Goal: Task Accomplishment & Management: Use online tool/utility

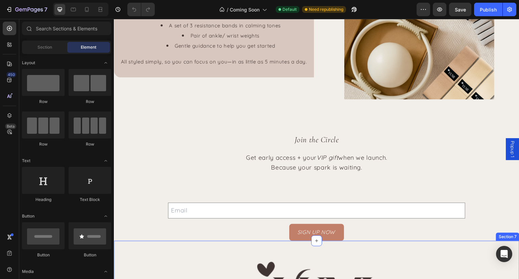
scroll to position [489, 0]
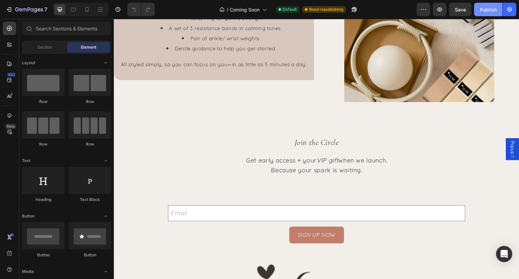
click at [485, 8] on div "Publish" at bounding box center [488, 9] width 17 height 7
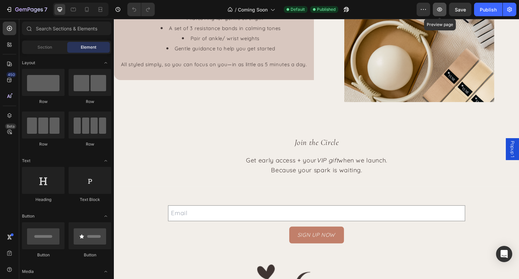
click at [438, 6] on icon "button" at bounding box center [439, 9] width 7 height 7
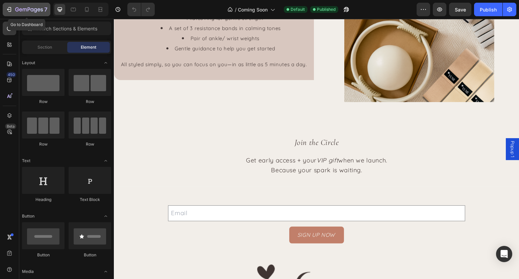
click at [12, 10] on icon "button" at bounding box center [9, 9] width 7 height 7
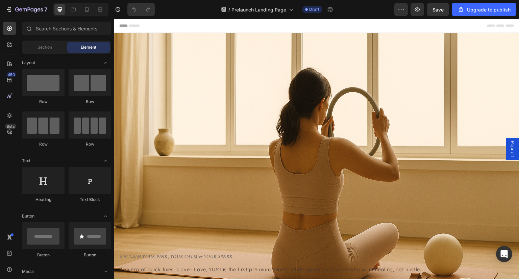
click at [231, 197] on div "Overlay" at bounding box center [317, 168] width 406 height 270
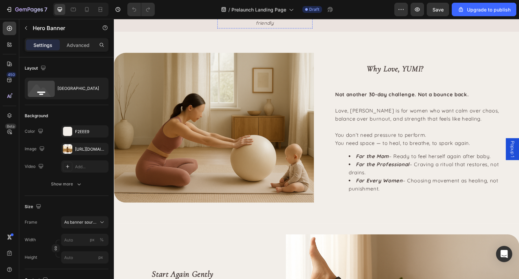
scroll to position [326, 0]
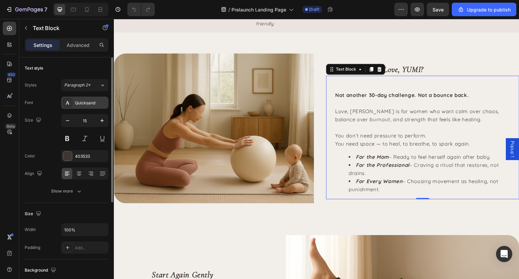
click at [78, 100] on div "Quicksand" at bounding box center [91, 103] width 32 height 6
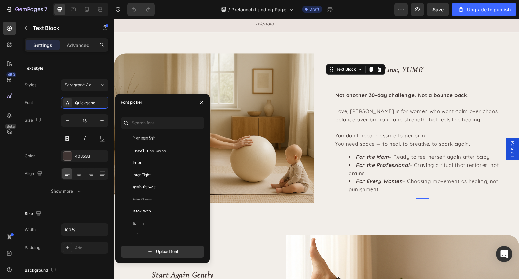
scroll to position [8266, 0]
click at [152, 160] on div "Inter" at bounding box center [167, 163] width 68 height 6
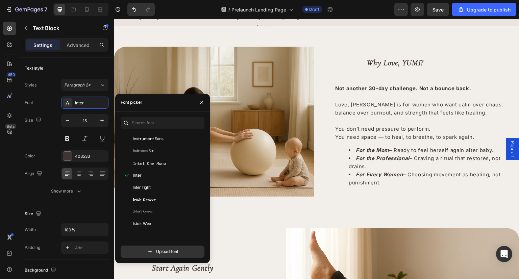
scroll to position [324, 0]
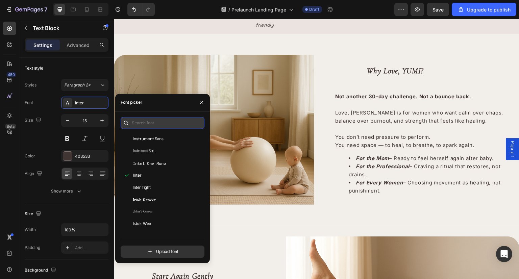
click at [151, 127] on input "text" at bounding box center [163, 123] width 84 height 12
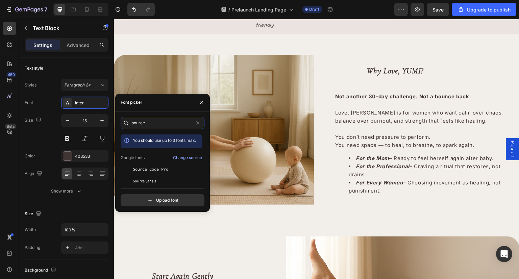
scroll to position [0, 0]
type input "source"
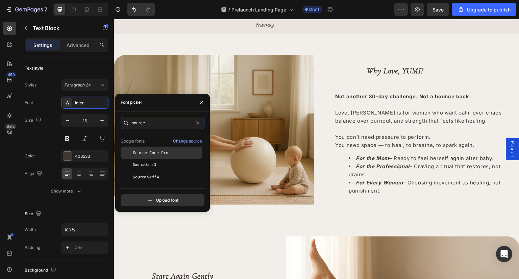
scroll to position [17, 0]
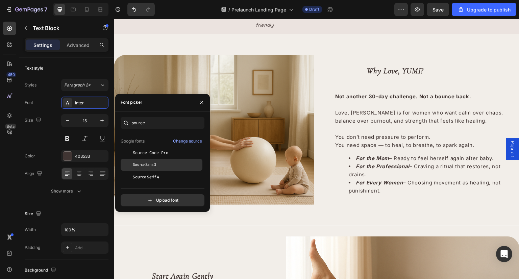
click at [172, 159] on div "Source Sans 3" at bounding box center [162, 165] width 82 height 12
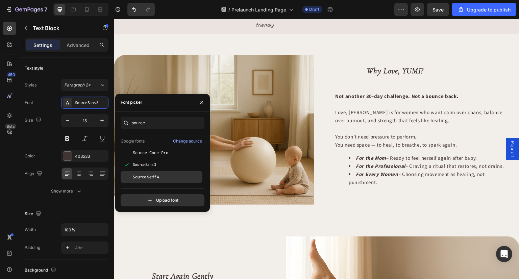
click at [167, 175] on div "Source Serif 4" at bounding box center [167, 177] width 68 height 6
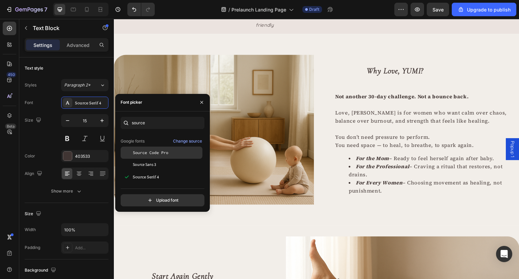
click at [169, 156] on div "Source Code Pro" at bounding box center [162, 153] width 82 height 12
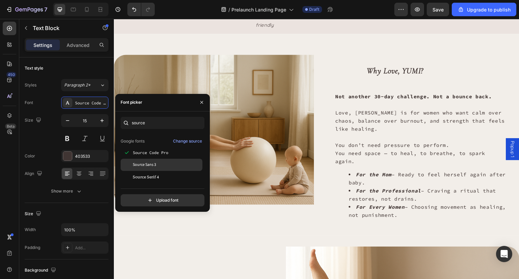
click at [165, 165] on div "Source Sans 3" at bounding box center [167, 165] width 68 height 6
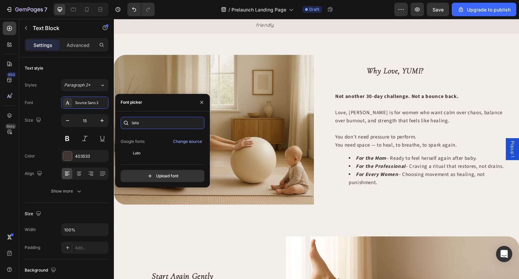
scroll to position [16, 0]
click at [160, 159] on div "Lato" at bounding box center [162, 153] width 82 height 12
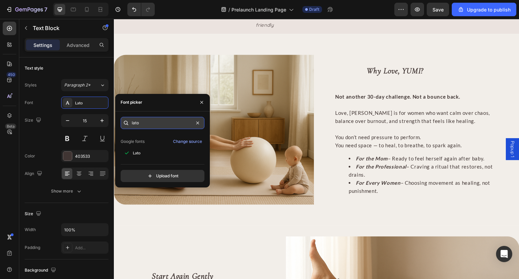
click at [146, 126] on input "lato" at bounding box center [163, 123] width 84 height 12
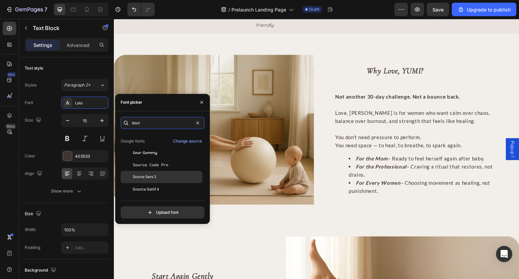
scroll to position [17, 0]
type input "sour"
click at [166, 188] on div "Source Serif 4" at bounding box center [167, 189] width 68 height 6
click at [164, 180] on div "Source Sans 3" at bounding box center [162, 177] width 82 height 12
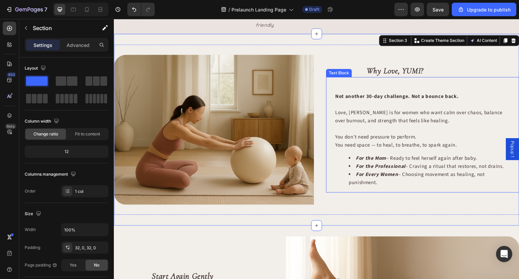
click at [360, 101] on p at bounding box center [421, 105] width 172 height 8
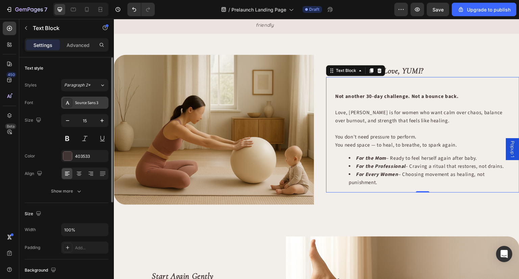
click at [82, 105] on div "Source Sans 3" at bounding box center [91, 103] width 32 height 6
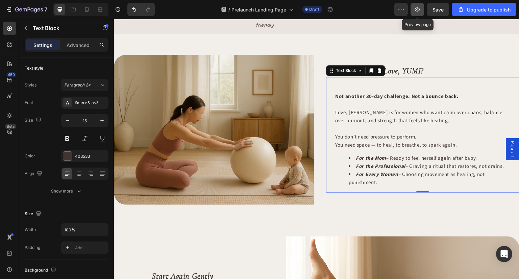
click at [420, 14] on button "button" at bounding box center [418, 10] width 14 height 14
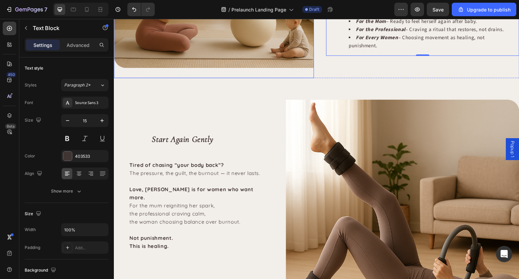
scroll to position [451, 0]
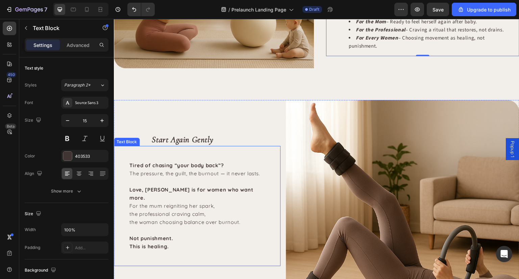
click at [185, 200] on p "Love, [PERSON_NAME] is for women who want more. For the mum reigniting her spar…" at bounding box center [197, 206] width 136 height 41
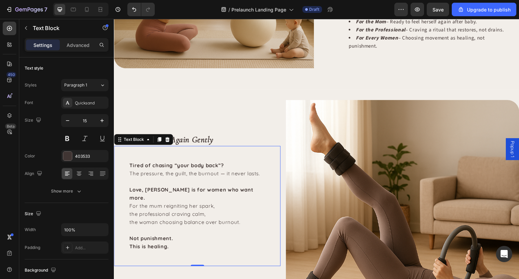
click at [185, 200] on p "Love, [PERSON_NAME] is for women who want more. For the mum reigniting her spar…" at bounding box center [197, 206] width 136 height 41
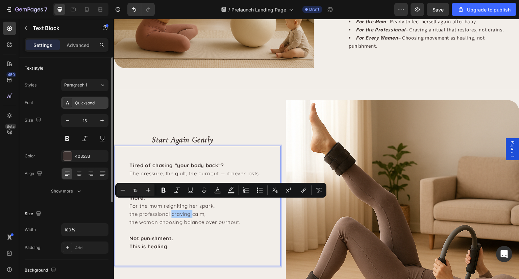
click at [92, 103] on div "Quicksand" at bounding box center [91, 103] width 32 height 6
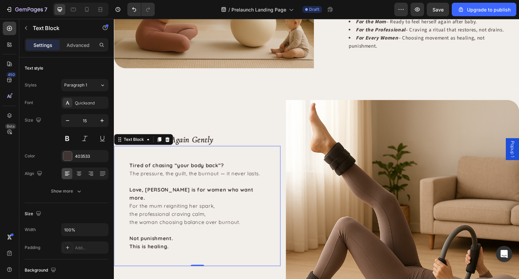
click at [241, 152] on div "Tired of chasing “your body back”? The pressure, the guilt, the burnout — it ne…" at bounding box center [197, 206] width 167 height 120
click at [84, 104] on div "Quicksand" at bounding box center [91, 103] width 32 height 6
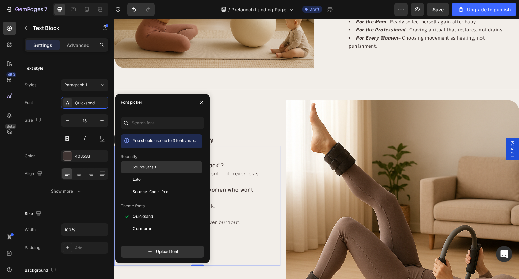
click at [152, 167] on span "Source Sans 3" at bounding box center [144, 167] width 23 height 6
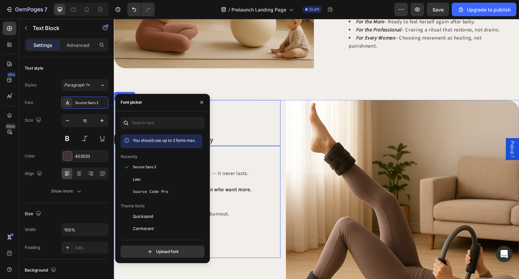
click at [269, 134] on h2 "Start Again Gently" at bounding box center [215, 140] width 129 height 12
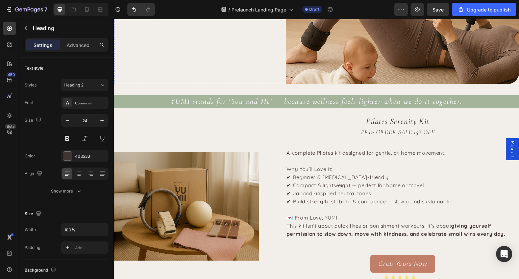
scroll to position [700, 0]
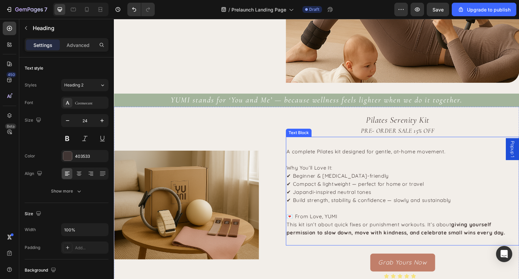
click at [297, 168] on span "Why You’ll Love It:" at bounding box center [310, 168] width 46 height 6
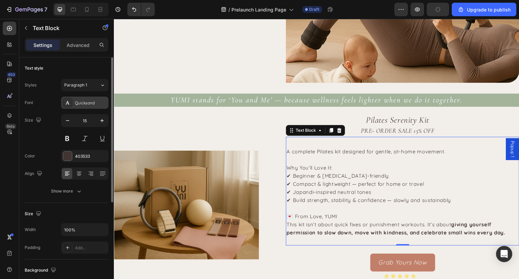
click at [84, 106] on div "Quicksand" at bounding box center [84, 103] width 47 height 12
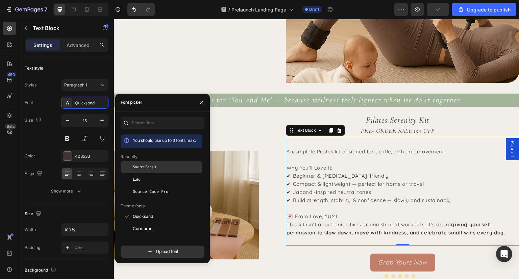
click at [140, 165] on span "Source Sans 3" at bounding box center [144, 167] width 23 height 6
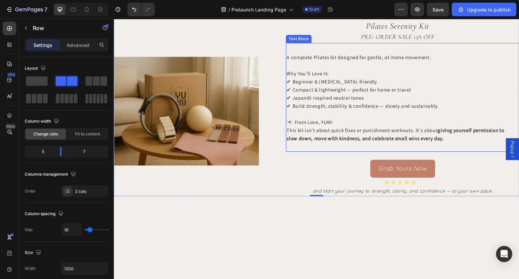
scroll to position [811, 0]
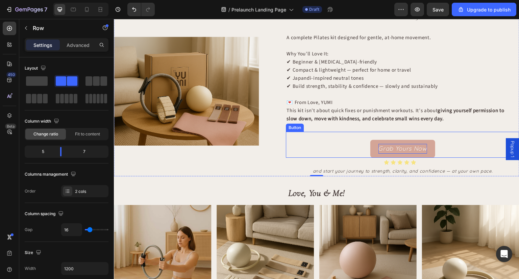
click at [384, 148] on icon "Grab Yours Now" at bounding box center [403, 149] width 49 height 8
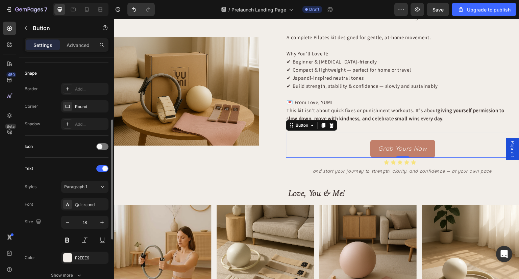
scroll to position [125, 0]
click at [82, 203] on div "Quicksand" at bounding box center [91, 205] width 32 height 6
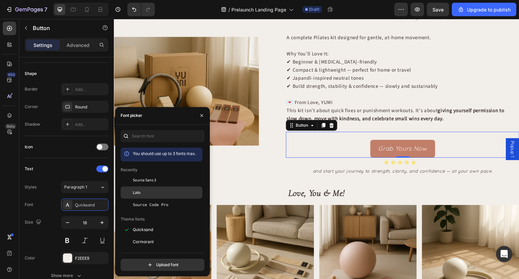
click at [141, 193] on div "Lato" at bounding box center [167, 193] width 68 height 6
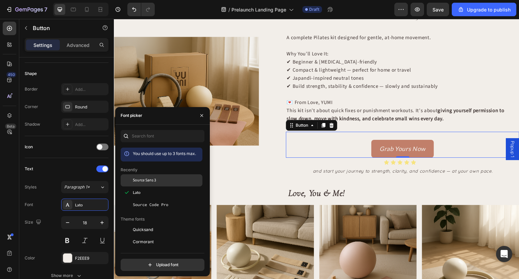
click at [143, 183] on span "Source Sans 3" at bounding box center [144, 180] width 23 height 6
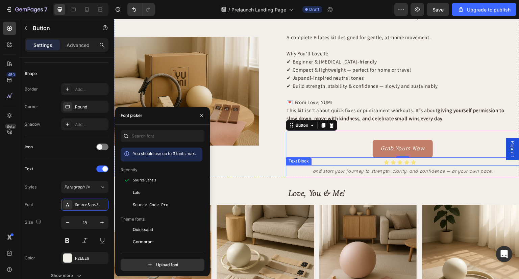
click at [328, 169] on icon "and start your journey to strength, clarity, and confidence — at your own pace." at bounding box center [403, 170] width 180 height 5
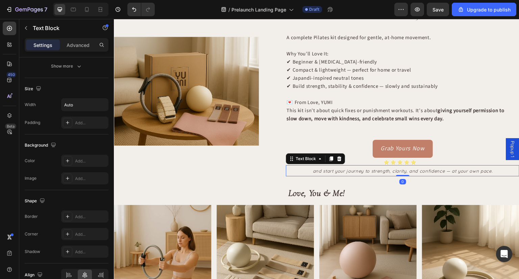
scroll to position [0, 0]
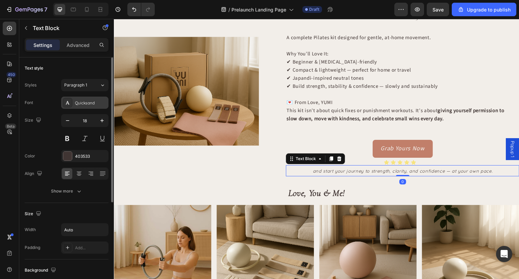
click at [93, 107] on div "Quicksand" at bounding box center [84, 103] width 47 height 12
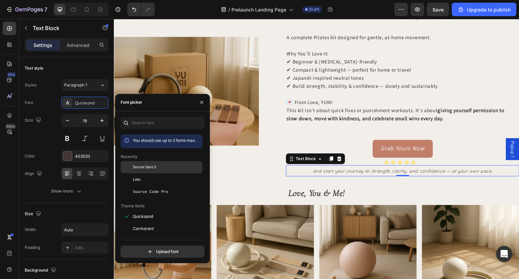
click at [146, 166] on span "Source Sans 3" at bounding box center [144, 167] width 23 height 6
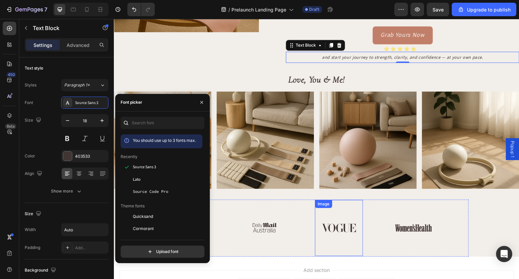
click at [321, 200] on div "Image" at bounding box center [339, 228] width 48 height 56
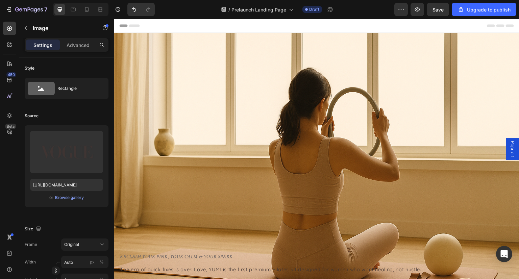
scroll to position [78, 0]
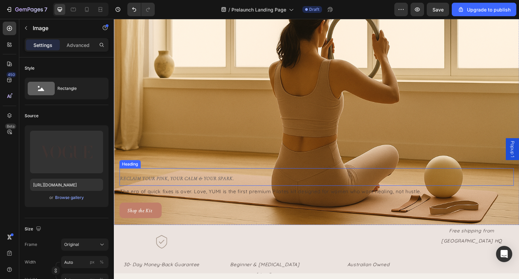
click at [163, 175] on span "reclaim your pink, your calm & YOUR Spark." at bounding box center [177, 178] width 114 height 6
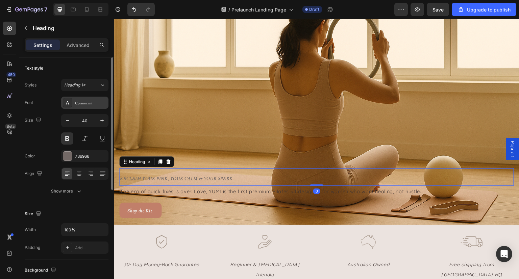
click at [84, 106] on div "Cormorant" at bounding box center [91, 103] width 32 height 6
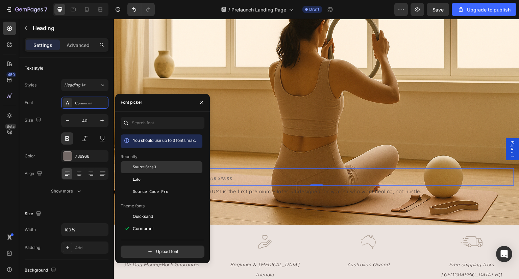
click at [148, 168] on span "Source Sans 3" at bounding box center [144, 167] width 23 height 6
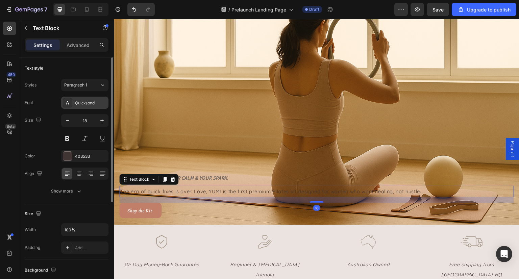
click at [87, 102] on div "Quicksand" at bounding box center [91, 103] width 32 height 6
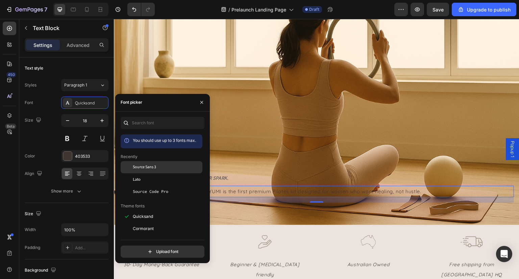
click at [145, 166] on span "Source Sans 3" at bounding box center [144, 167] width 23 height 6
click at [243, 157] on div "Overlay" at bounding box center [317, 90] width 406 height 270
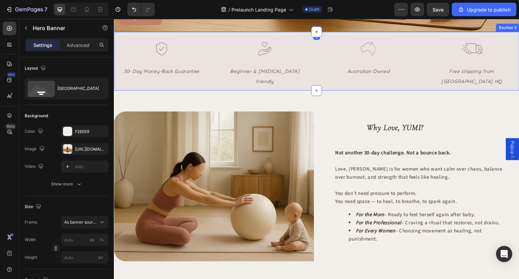
scroll to position [272, 0]
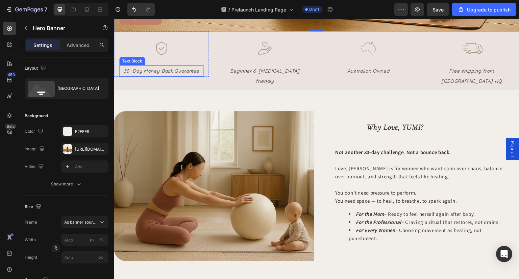
click at [168, 68] on icon "30- Day Money-Back Guarantee" at bounding box center [161, 71] width 76 height 6
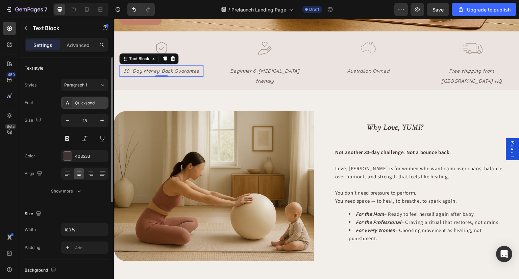
click at [91, 101] on div "Quicksand" at bounding box center [91, 103] width 32 height 6
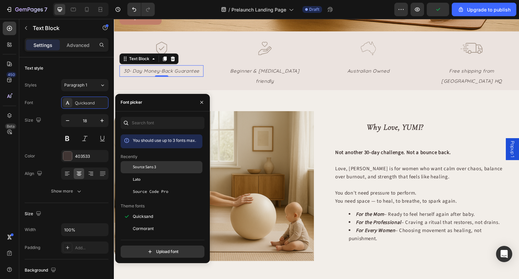
click at [142, 168] on span "Source Sans 3" at bounding box center [144, 167] width 23 height 6
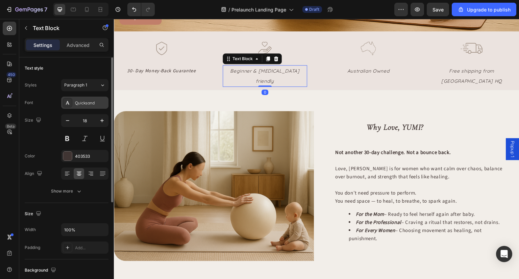
click at [89, 104] on div "Quicksand" at bounding box center [91, 103] width 32 height 6
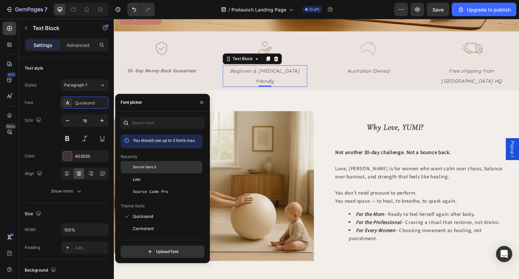
click at [172, 172] on div "Source Sans 3" at bounding box center [162, 167] width 82 height 12
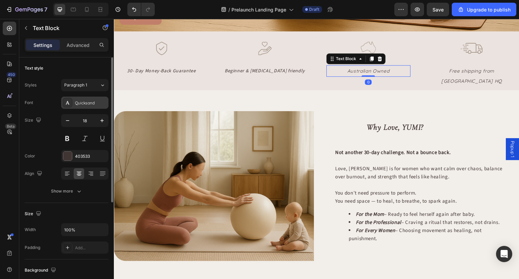
click at [91, 106] on div "Quicksand" at bounding box center [84, 103] width 47 height 12
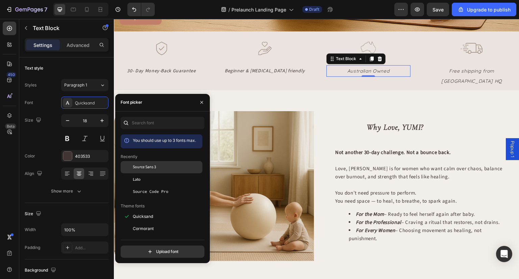
click at [158, 167] on div "Source Sans 3" at bounding box center [167, 167] width 68 height 6
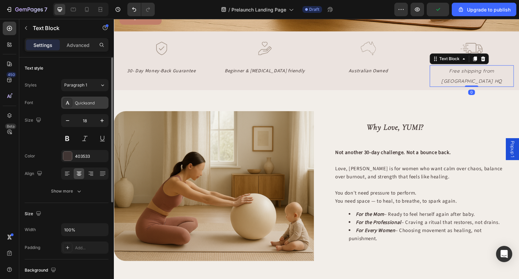
click at [88, 99] on div "Quicksand" at bounding box center [84, 103] width 47 height 12
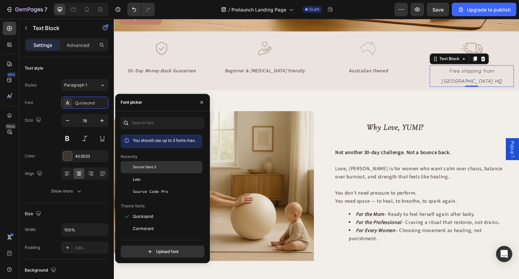
click at [138, 167] on span "Source Sans 3" at bounding box center [144, 167] width 23 height 6
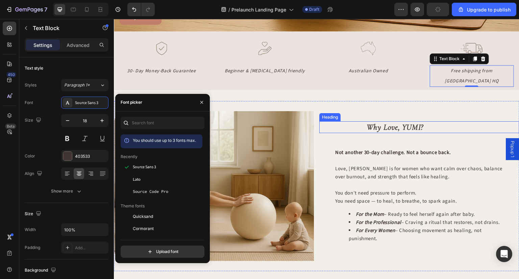
click at [417, 121] on div "Why Love, YUMI? Heading" at bounding box center [419, 127] width 200 height 12
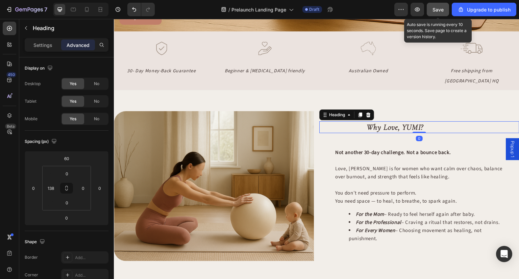
click at [440, 11] on span "Save" at bounding box center [438, 10] width 11 height 6
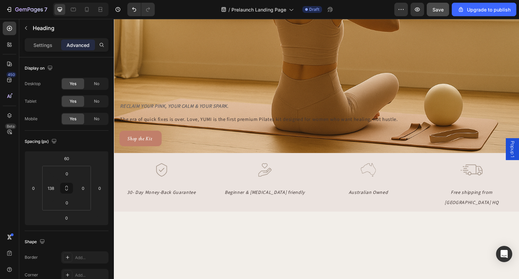
scroll to position [0, 0]
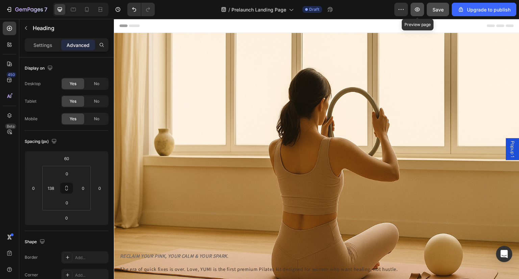
click at [415, 10] on icon "button" at bounding box center [417, 9] width 7 height 7
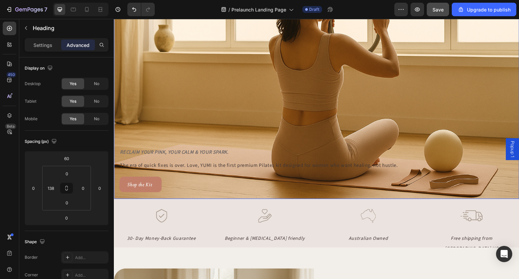
scroll to position [104, 0]
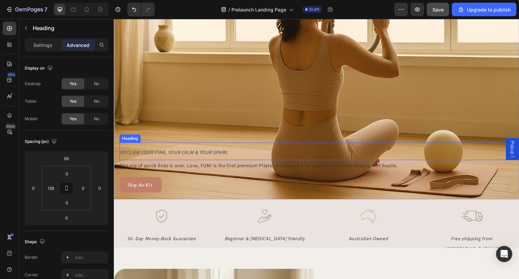
click at [146, 152] on span "reclaim your pink, your calm & YOUR Spark." at bounding box center [174, 152] width 109 height 7
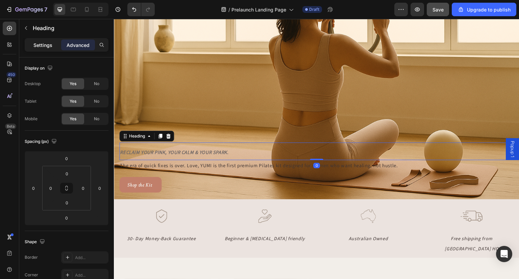
click at [41, 43] on p "Settings" at bounding box center [42, 45] width 19 height 7
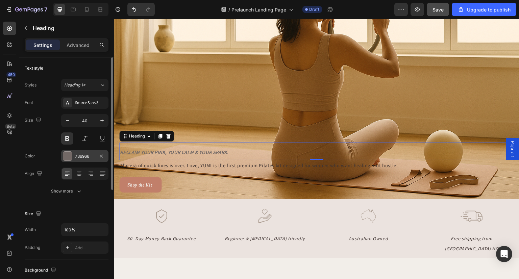
click at [81, 160] on div "736966" at bounding box center [84, 156] width 47 height 12
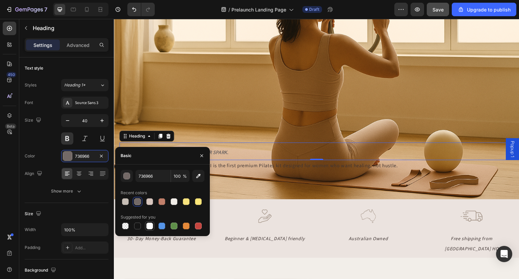
click at [150, 227] on div at bounding box center [149, 226] width 7 height 7
click at [173, 202] on div at bounding box center [174, 201] width 7 height 7
type input "F2EEE9"
click at [265, 164] on span "The era of quick fixes is over. Love, YUMI is the first premium Pilates kit des…" at bounding box center [259, 165] width 278 height 7
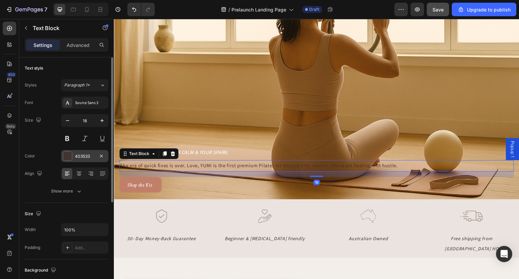
click at [89, 155] on div "403533" at bounding box center [85, 156] width 20 height 6
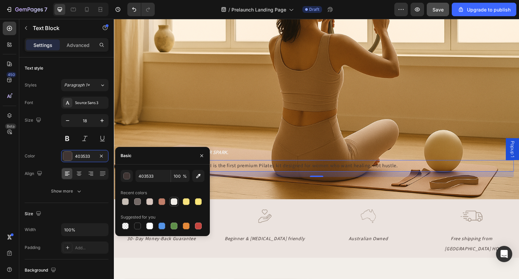
click at [171, 201] on div at bounding box center [174, 201] width 7 height 7
type input "F2EEE9"
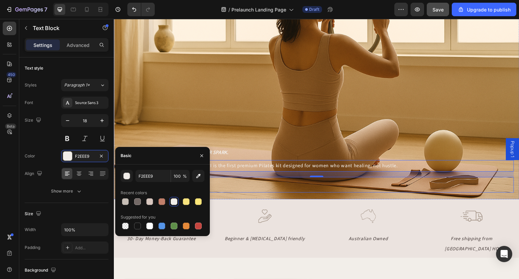
click at [274, 179] on div "Shop the Kit Button" at bounding box center [316, 185] width 395 height 16
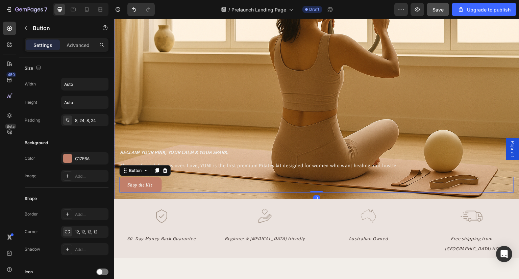
click at [469, 134] on div "Overlay" at bounding box center [317, 64] width 406 height 270
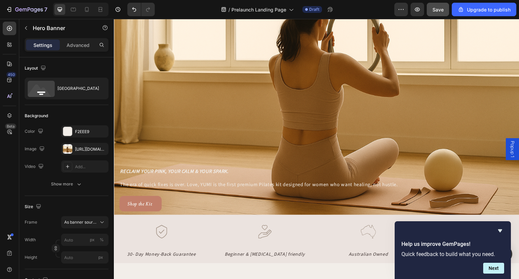
scroll to position [88, 0]
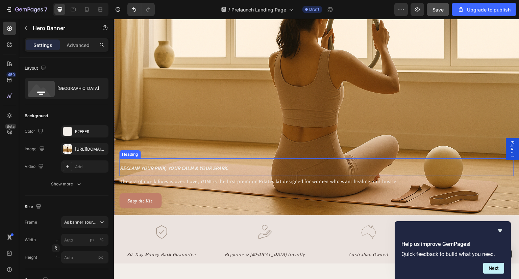
click at [195, 168] on span "reclaim your pink, your calm & YOUR Spark." at bounding box center [174, 168] width 109 height 7
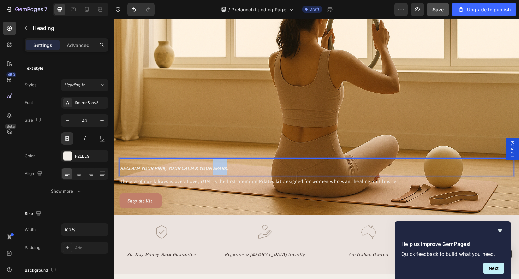
click at [217, 165] on span "reclaim your pink, your calm & YOUR Spark." at bounding box center [174, 168] width 109 height 7
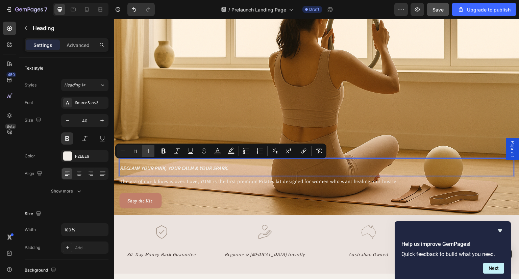
click at [151, 151] on icon "Editor contextual toolbar" at bounding box center [148, 151] width 7 height 7
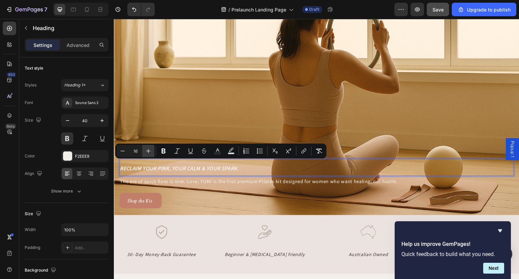
click at [151, 151] on icon "Editor contextual toolbar" at bounding box center [148, 151] width 7 height 7
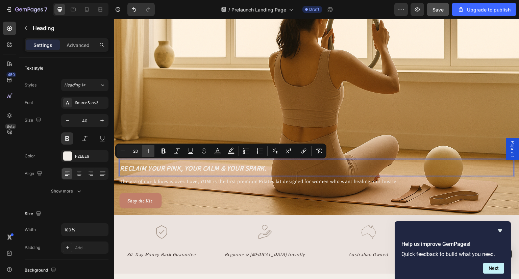
type input "21"
click at [215, 179] on span "The era of quick fixes is over. Love, YUMI is the first premium Pilates kit des…" at bounding box center [259, 181] width 278 height 7
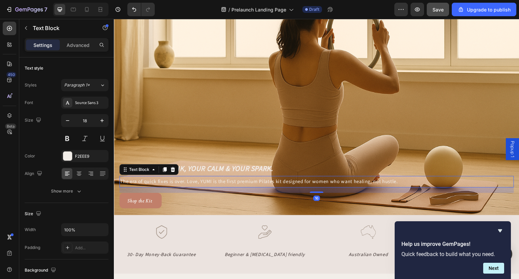
click at [215, 179] on div "⁠⁠⁠⁠⁠⁠⁠ reclaim your pink, your calm & YOUR Spark. Heading The era of quick fix…" at bounding box center [316, 184] width 395 height 49
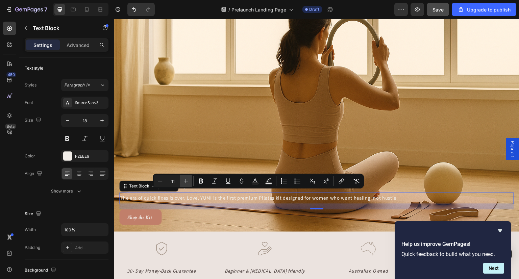
click at [187, 183] on icon "Editor contextual toolbar" at bounding box center [186, 181] width 7 height 7
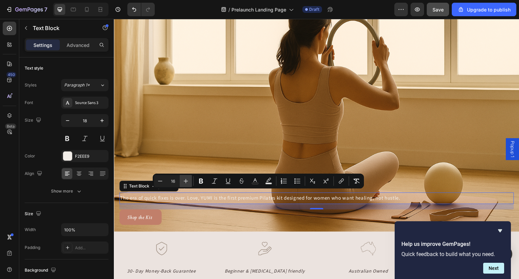
click at [187, 183] on icon "Editor contextual toolbar" at bounding box center [186, 181] width 7 height 7
click at [161, 182] on icon "Editor contextual toolbar" at bounding box center [160, 181] width 7 height 7
type input "17"
click at [182, 139] on div "Overlay" at bounding box center [317, 96] width 406 height 270
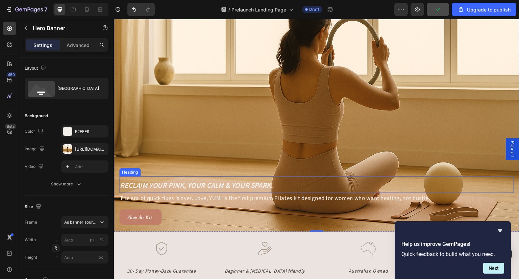
click at [150, 188] on p "⁠⁠⁠⁠⁠⁠⁠ reclaim your pink, your calm & YOUR Spark." at bounding box center [316, 184] width 393 height 15
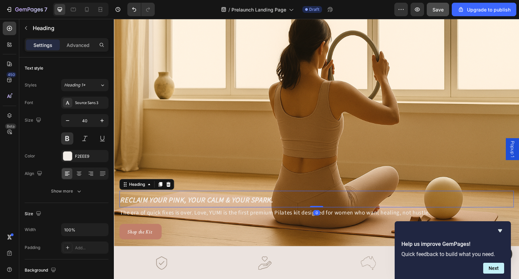
scroll to position [44, 0]
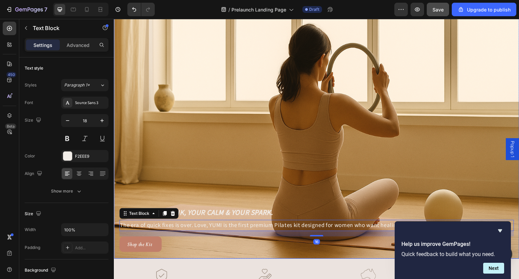
click at [315, 154] on div "Overlay" at bounding box center [317, 124] width 406 height 270
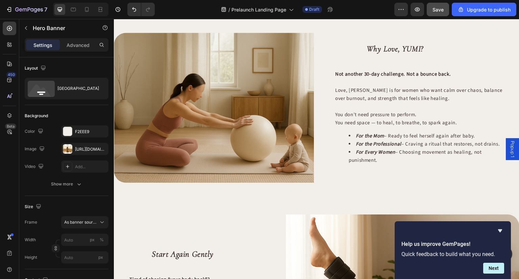
scroll to position [337, 0]
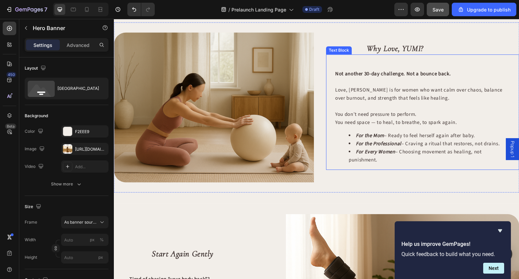
click at [426, 71] on strong "Not another 30-day challenge. Not a bounce back." at bounding box center [393, 73] width 116 height 7
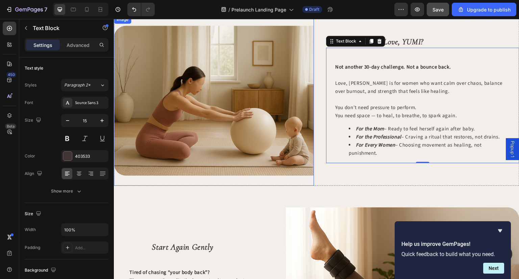
scroll to position [343, 0]
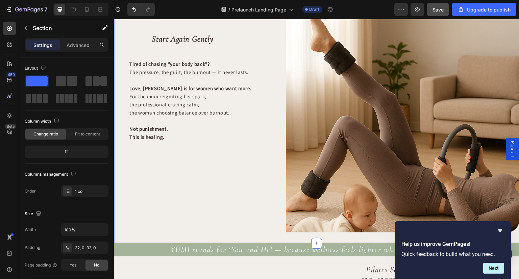
scroll to position [550, 0]
click at [235, 220] on div "Start Again Gently Heading Tired of chasing “your body back”? The pressure, the…" at bounding box center [197, 117] width 167 height 234
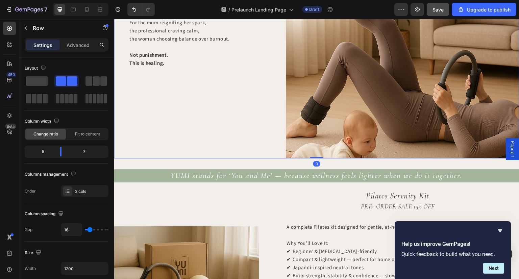
scroll to position [625, 0]
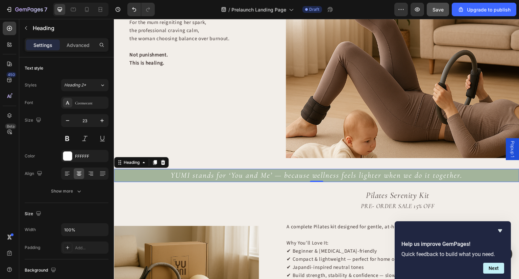
click at [156, 172] on h2 "YUMI stands for ‘You and Me’ — because wellness feels lighter when we do it tog…" at bounding box center [317, 175] width 406 height 13
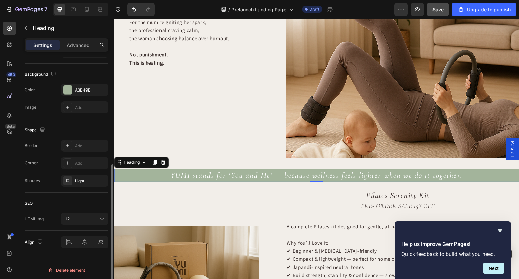
scroll to position [196, 0]
click at [85, 176] on div "Light" at bounding box center [84, 181] width 47 height 12
click at [80, 45] on p "Advanced" at bounding box center [78, 45] width 23 height 7
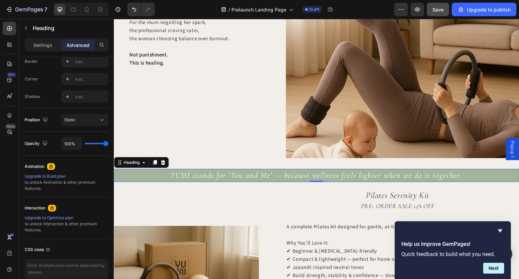
click at [80, 45] on p "Advanced" at bounding box center [78, 45] width 23 height 7
click at [95, 119] on div "Static" at bounding box center [81, 120] width 34 height 6
click at [38, 133] on div "Opacity 100%" at bounding box center [67, 144] width 84 height 24
type input "49%"
type input "49"
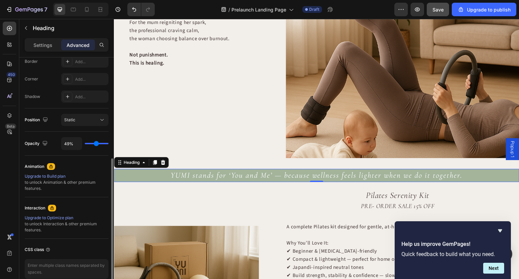
click at [96, 143] on input "range" at bounding box center [97, 143] width 24 height 1
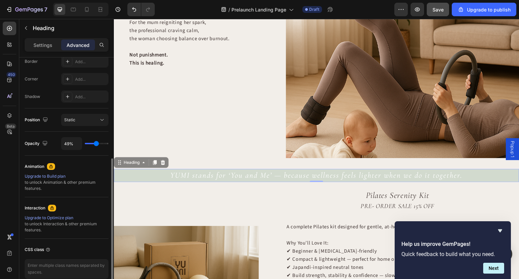
type input "67%"
type input "67"
type input "77%"
type input "77"
type input "100%"
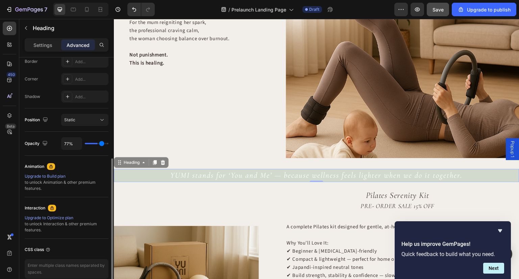
type input "100"
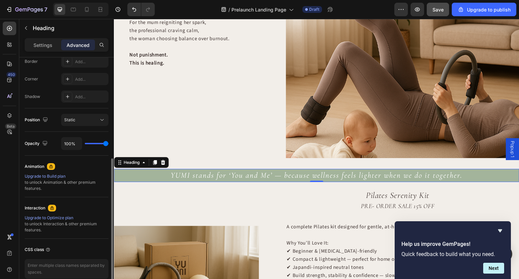
type input "98%"
type input "98"
type input "97%"
type input "97"
type input "95%"
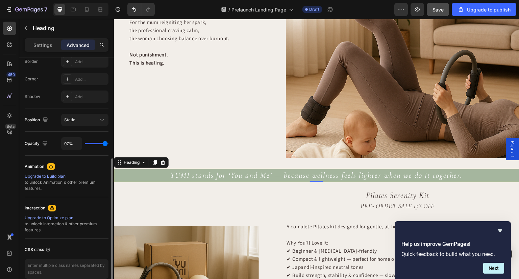
type input "95"
type input "94%"
type input "94"
type input "92%"
type input "92"
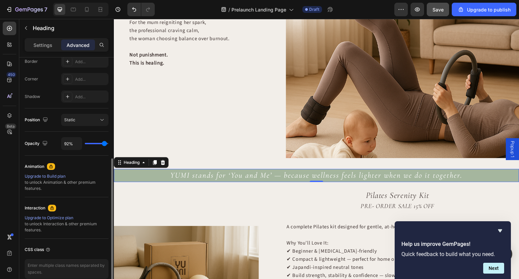
type input "91%"
type input "91"
type input "89%"
type input "89"
type input "88%"
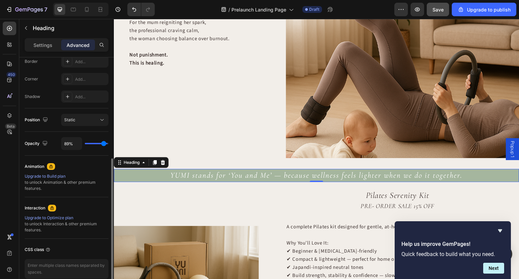
type input "88"
type input "85%"
type input "85"
type input "83%"
type input "83"
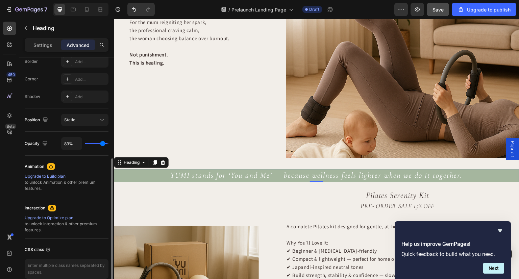
type input "82%"
type input "82"
type input "80%"
type input "80"
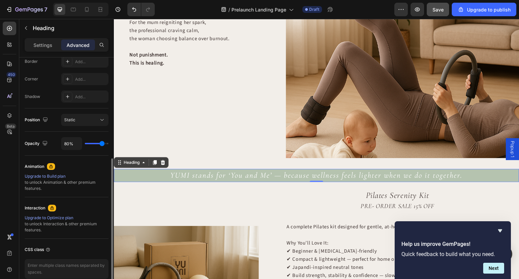
type input "82%"
type input "82"
type input "83%"
type input "83"
type input "85%"
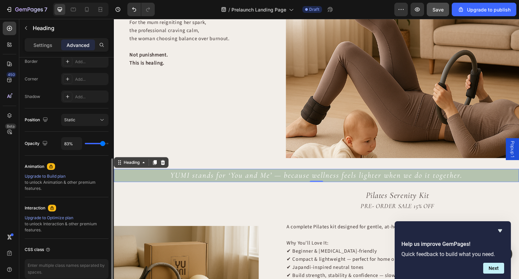
type input "85"
type input "86%"
type input "86"
type input "88%"
type input "88"
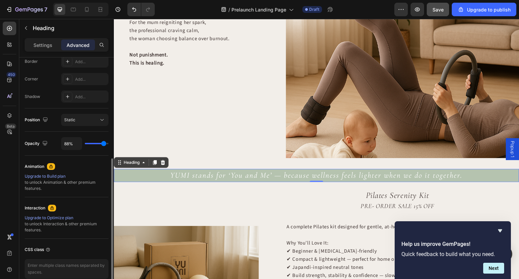
type input "89%"
type input "89"
type input "91%"
type input "91"
type input "92%"
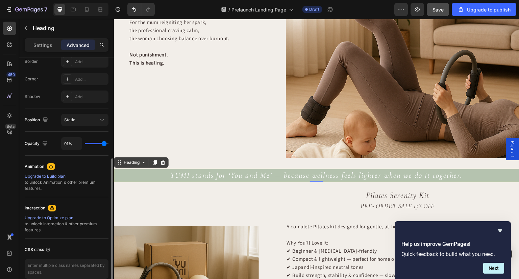
type input "92"
type input "94%"
type input "94"
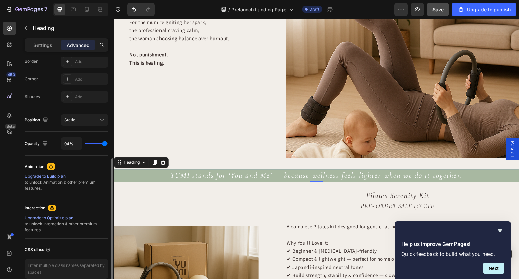
type input "95%"
type input "95"
type input "97%"
type input "97"
type input "98%"
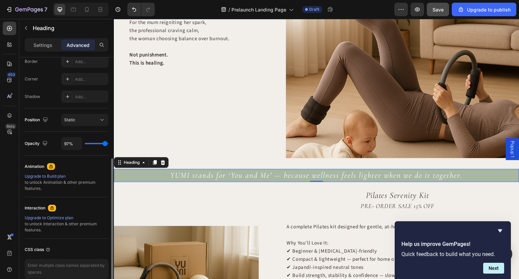
type input "98"
type input "100%"
type input "100"
type input "97%"
type input "97"
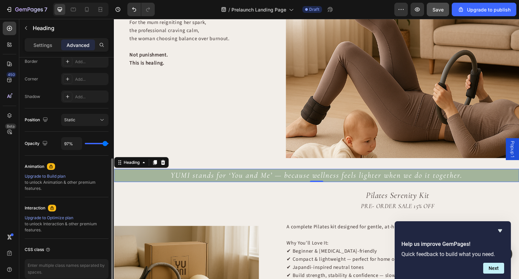
type input "95%"
type input "95"
type input "94%"
type input "94"
type input "92%"
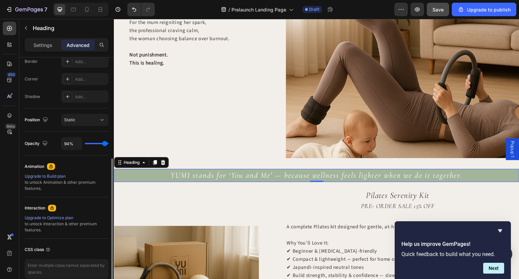
type input "92"
type input "91%"
type input "91"
type input "89%"
type input "89"
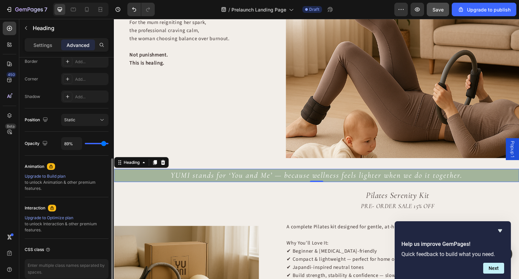
type input "88%"
type input "88"
type input "86%"
type input "86"
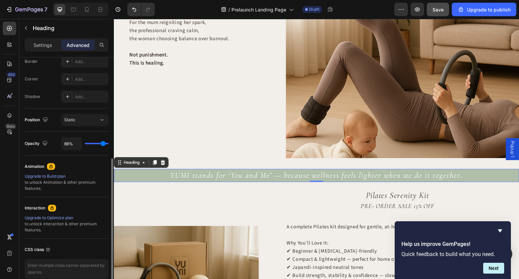
type input "85%"
type input "85"
type input "82%"
type input "82"
type input "80%"
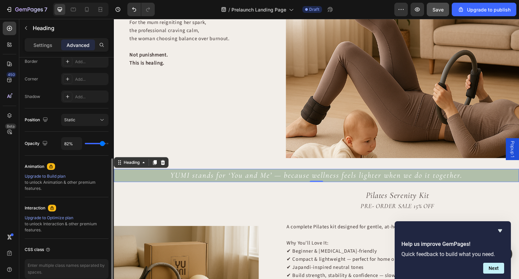
type input "80"
type input "83%"
type input "83"
type input "86%"
type input "86"
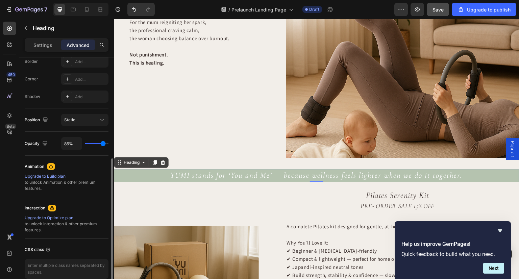
type input "88%"
type input "88"
type input "89%"
type input "89"
type input "91%"
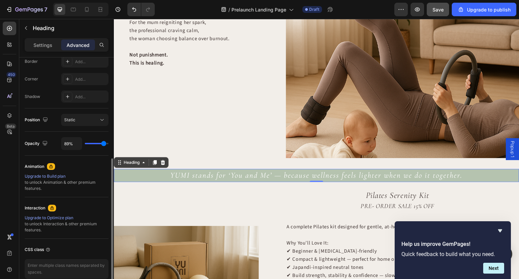
type input "91"
type input "92%"
type input "92"
type input "94%"
type input "94"
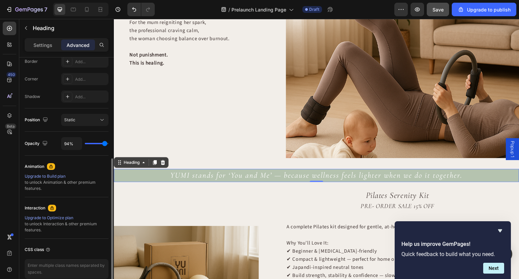
type input "95%"
type input "95"
type input "97%"
type input "97"
type input "98%"
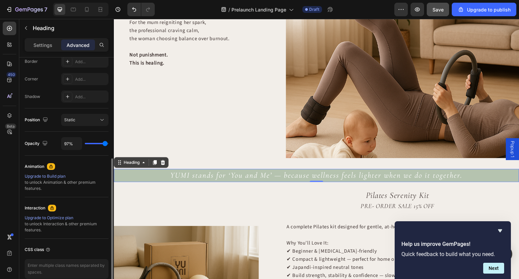
type input "98"
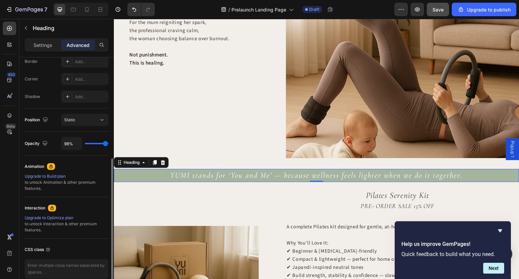
type input "100%"
type input "100"
type input "98%"
type input "98"
type input "95%"
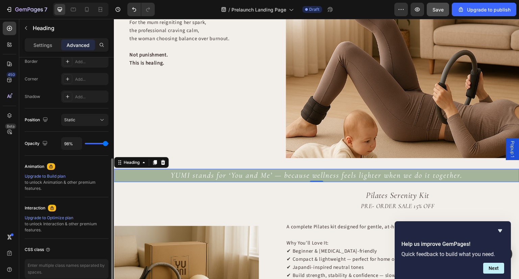
type input "95"
type input "94%"
type input "94"
type input "92%"
type input "92"
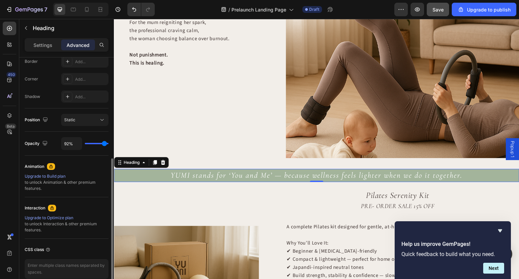
type input "91%"
type input "91"
type input "88%"
type input "88"
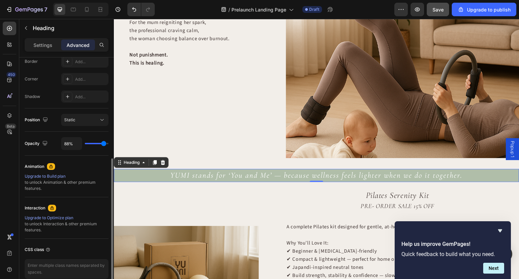
type input "86%"
type input "86"
type input "85%"
drag, startPoint x: 98, startPoint y: 144, endPoint x: 103, endPoint y: 149, distance: 6.7
type input "85"
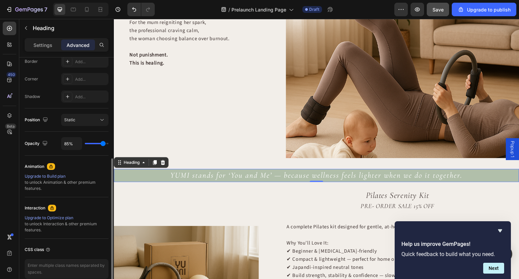
click at [103, 144] on input "range" at bounding box center [97, 143] width 24 height 1
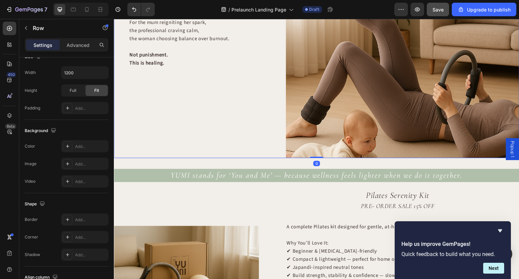
scroll to position [0, 0]
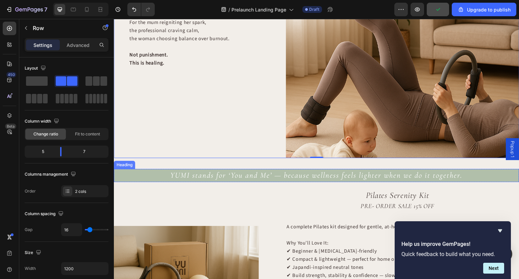
click at [147, 169] on h2 "YUMI stands for ‘You and Me’ — because wellness feels lighter when we do it tog…" at bounding box center [317, 175] width 406 height 13
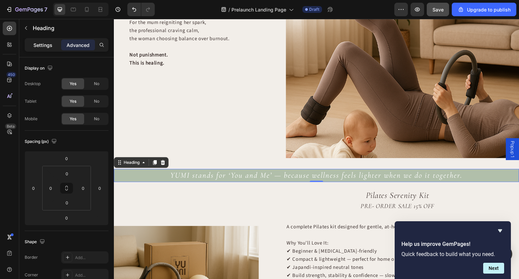
click at [43, 44] on p "Settings" at bounding box center [42, 45] width 19 height 7
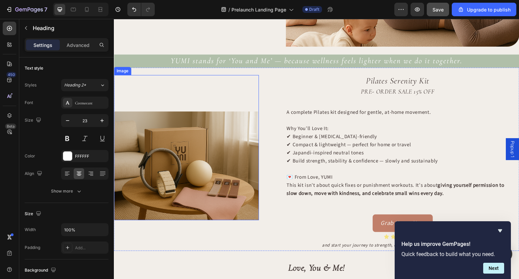
scroll to position [734, 0]
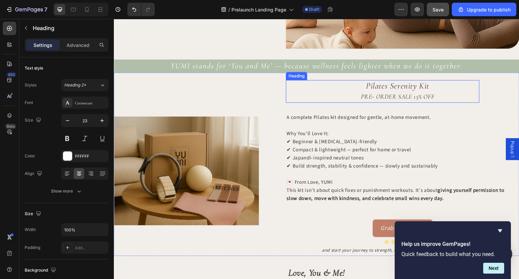
click at [410, 83] on span "Pilates Serenity Kit" at bounding box center [397, 86] width 63 height 10
click at [433, 96] on p "Pilates Essentials Kit PRE- ORDER SALE 15% OFF" at bounding box center [397, 91] width 163 height 21
click at [414, 96] on p "Pilates Essentials Kit PRE- ORDER SALE 15% OFF" at bounding box center [397, 91] width 163 height 21
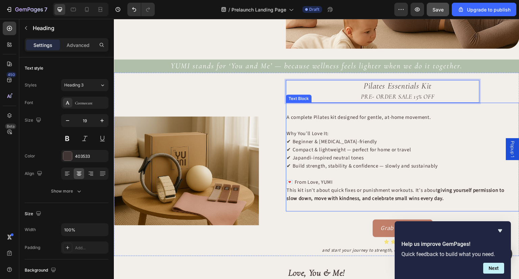
click at [393, 142] on p "✔ Beginner & postpartum-friendly ✔ Compact & lightweight — perfect for home or …" at bounding box center [399, 154] width 225 height 32
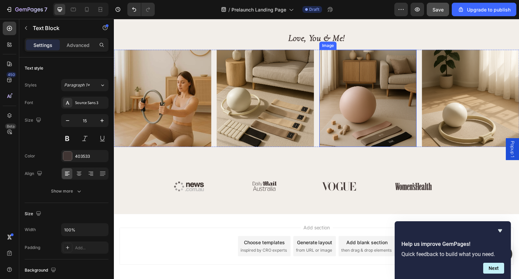
scroll to position [967, 0]
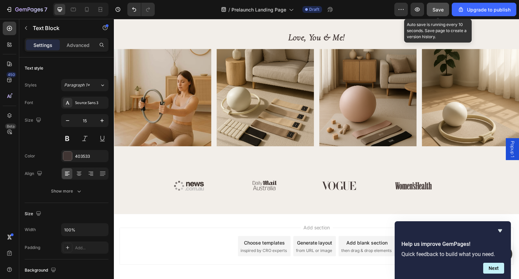
click at [438, 7] on span "Save" at bounding box center [438, 10] width 11 height 6
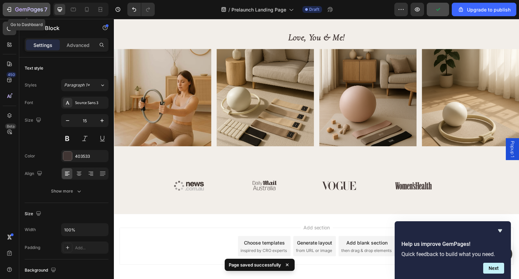
click at [7, 10] on icon "button" at bounding box center [9, 9] width 7 height 7
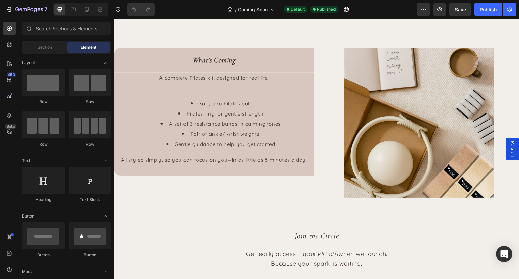
scroll to position [393, 0]
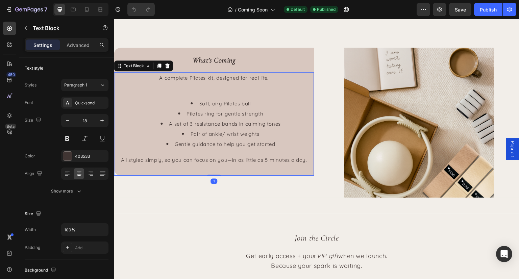
click at [189, 89] on p at bounding box center [214, 88] width 199 height 10
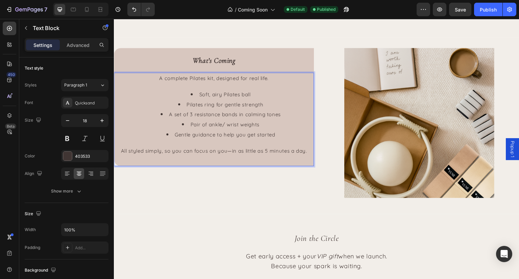
click at [215, 86] on div "A complete Pilates kit, designed for real life. Soft, airy Pilates ball Pilates…" at bounding box center [214, 120] width 200 height 94
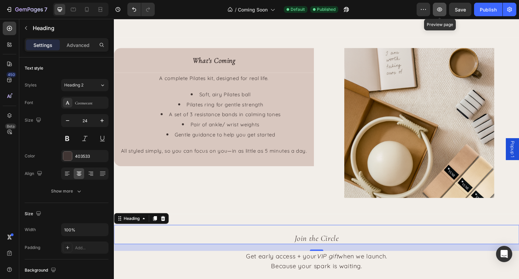
click at [437, 8] on icon "button" at bounding box center [439, 9] width 7 height 7
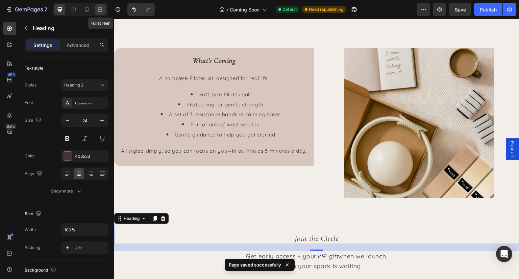
click at [102, 11] on icon at bounding box center [100, 10] width 4 height 1
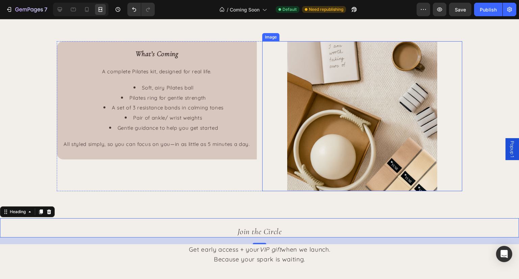
scroll to position [400, 0]
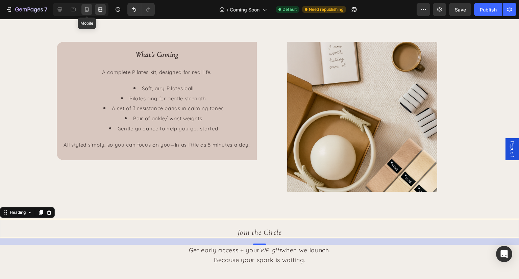
click at [86, 10] on icon at bounding box center [86, 9] width 7 height 7
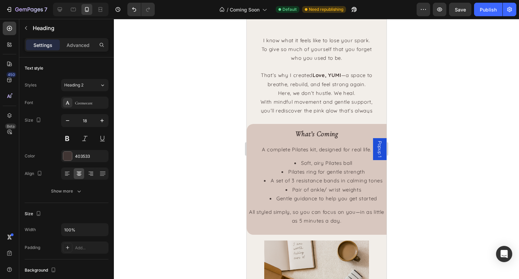
scroll to position [303, 0]
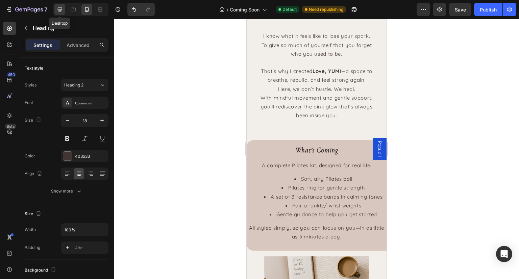
click at [61, 9] on icon at bounding box center [59, 9] width 7 height 7
type input "24"
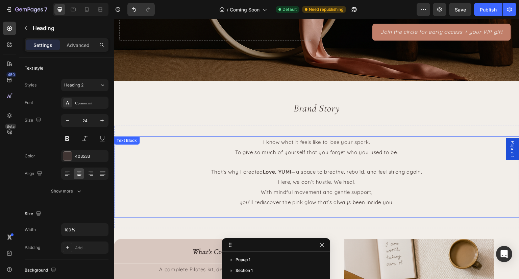
scroll to position [201, 0]
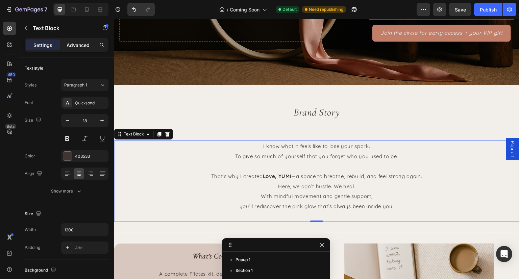
click at [74, 46] on p "Advanced" at bounding box center [78, 45] width 23 height 7
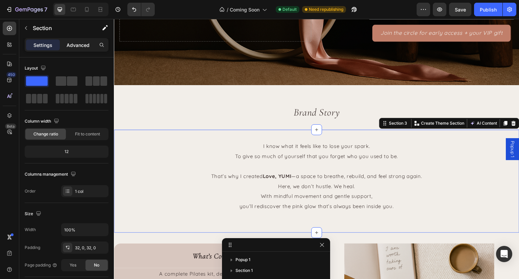
click at [80, 46] on p "Advanced" at bounding box center [78, 45] width 23 height 7
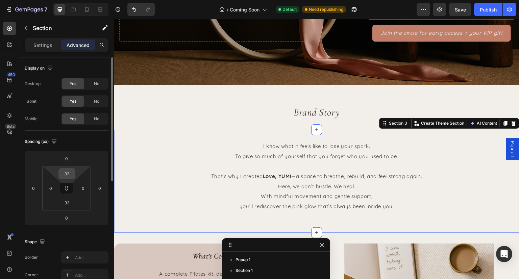
click at [69, 176] on input "32" at bounding box center [67, 174] width 14 height 10
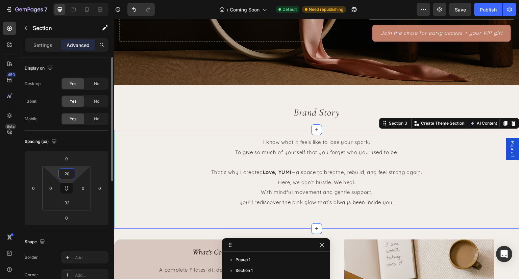
type input "2"
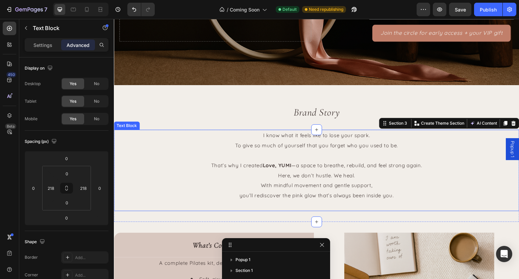
click at [453, 167] on div "I know what it feels like to lose your spark. To give so much of yourself that …" at bounding box center [317, 170] width 406 height 81
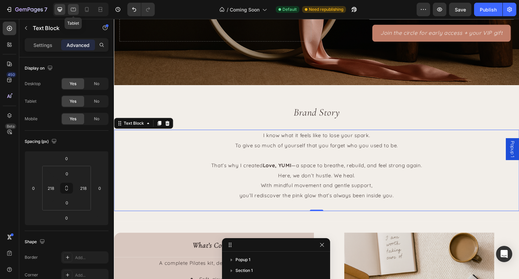
click at [75, 11] on icon at bounding box center [73, 10] width 5 height 4
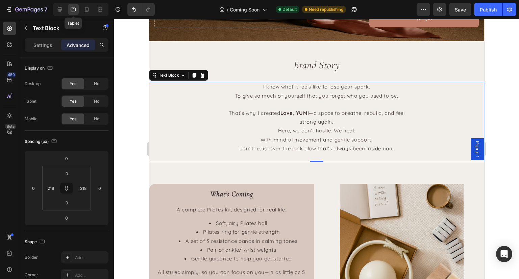
scroll to position [237, 0]
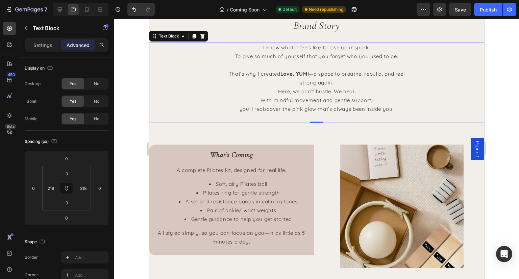
click at [122, 79] on div at bounding box center [316, 149] width 405 height 260
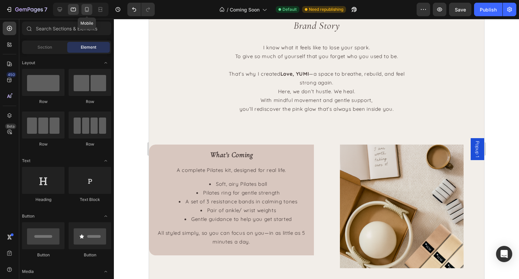
click at [87, 10] on icon at bounding box center [86, 9] width 7 height 7
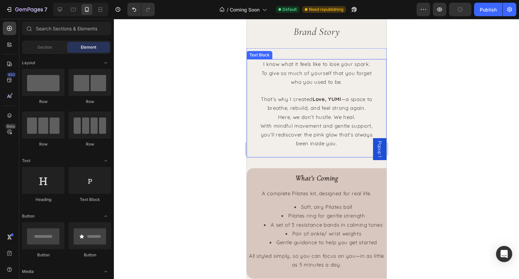
scroll to position [231, 0]
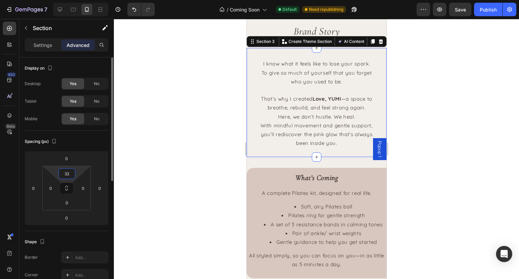
click at [70, 175] on input "32" at bounding box center [67, 174] width 14 height 10
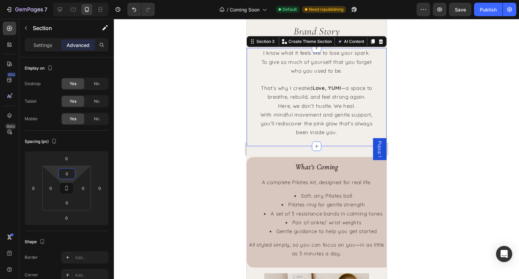
type input "0"
click at [185, 134] on div at bounding box center [316, 149] width 405 height 260
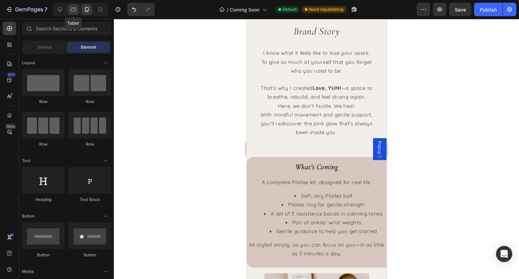
click at [74, 11] on icon at bounding box center [73, 9] width 7 height 7
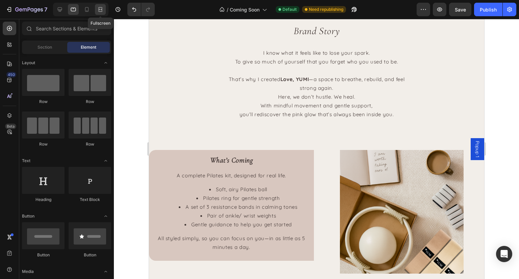
click at [97, 11] on icon at bounding box center [100, 9] width 7 height 7
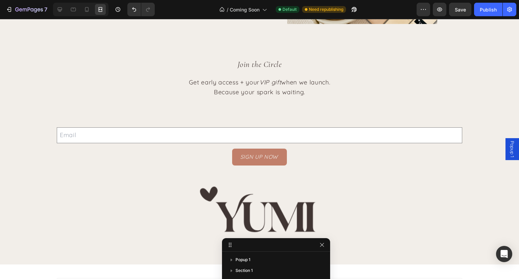
scroll to position [627, 0]
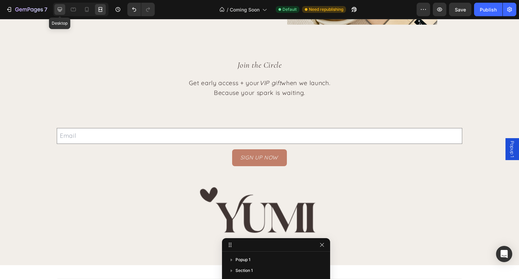
click at [59, 14] on div at bounding box center [59, 9] width 11 height 11
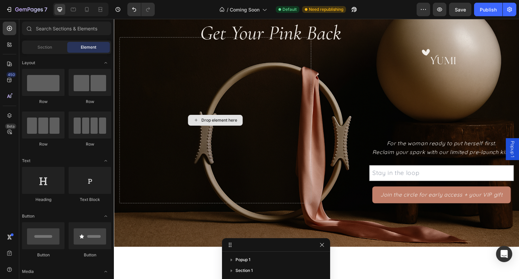
scroll to position [12, 0]
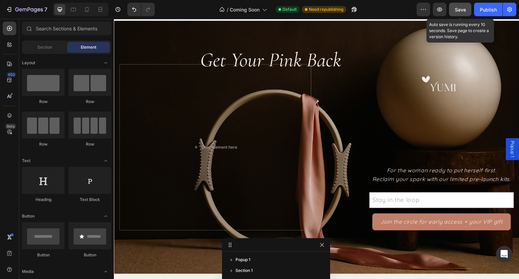
click at [458, 10] on span "Save" at bounding box center [460, 10] width 11 height 6
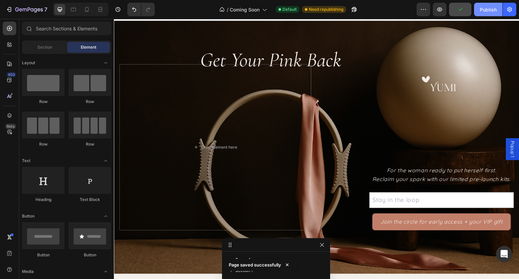
click at [487, 11] on div "Publish" at bounding box center [488, 9] width 17 height 7
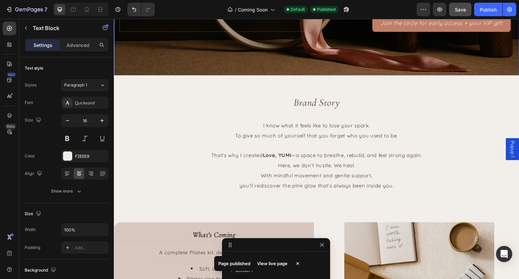
scroll to position [211, 0]
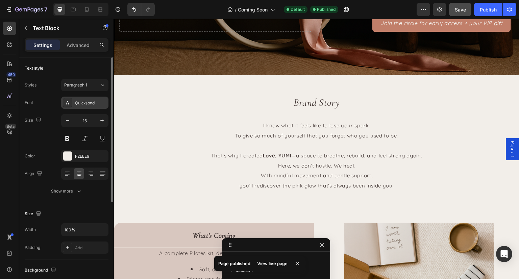
click at [76, 98] on div "Quicksand" at bounding box center [84, 103] width 47 height 12
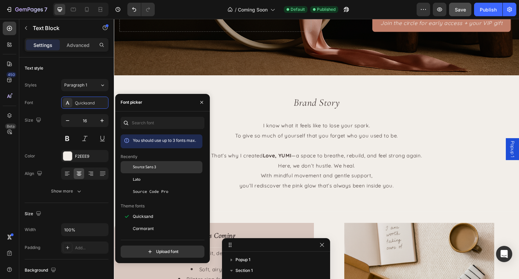
click at [142, 165] on span "Source Sans 3" at bounding box center [144, 167] width 23 height 6
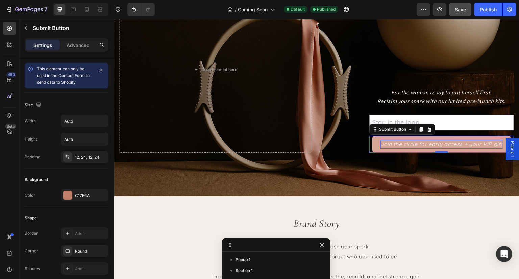
scroll to position [60, 0]
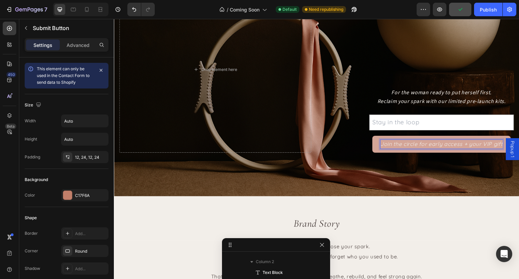
click at [432, 144] on icon "Join the circle for early access + your VIP gift" at bounding box center [442, 144] width 122 height 7
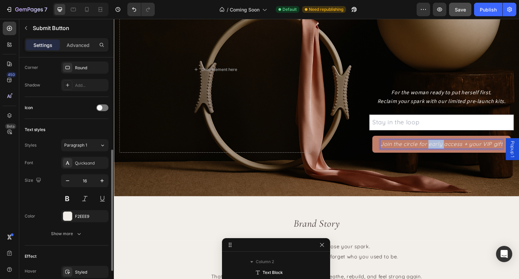
scroll to position [183, 0]
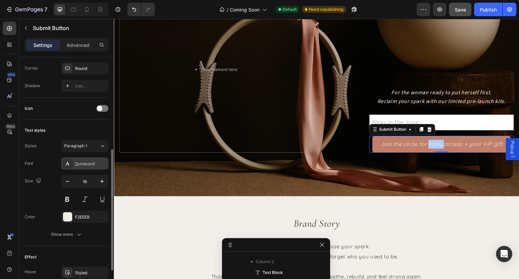
click at [89, 164] on div "Quicksand" at bounding box center [91, 164] width 32 height 6
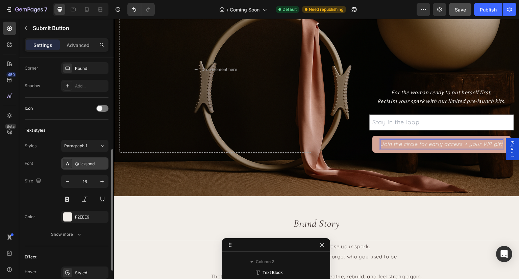
click at [83, 161] on div "Quicksand" at bounding box center [91, 164] width 32 height 6
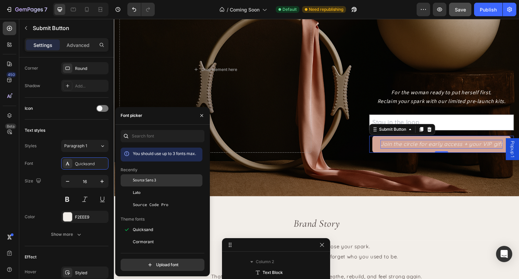
click at [134, 178] on span "Source Sans 3" at bounding box center [144, 180] width 23 height 6
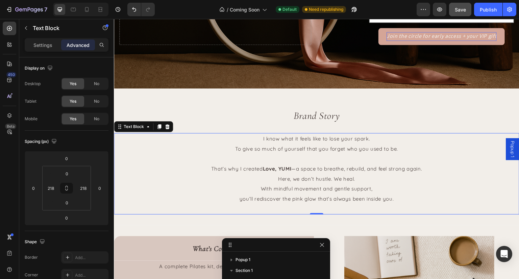
scroll to position [91, 0]
click at [309, 154] on p "Rich Text Editor. Editing area: main" at bounding box center [316, 159] width 257 height 10
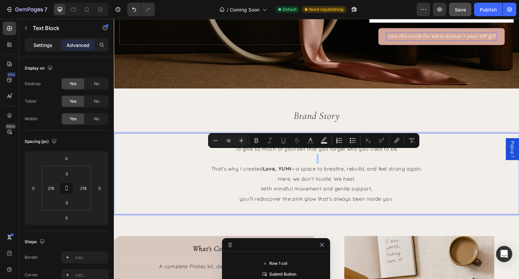
click at [38, 45] on p "Settings" at bounding box center [42, 45] width 19 height 7
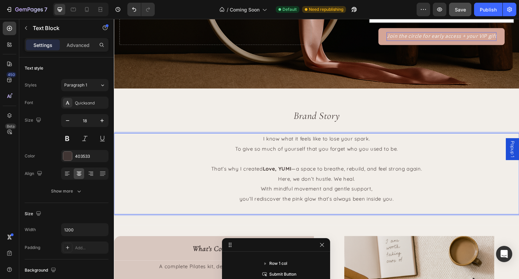
click at [257, 164] on p "That’s why I created Love, YUMI —a space to breathe, rebuild, and feel strong a…" at bounding box center [316, 169] width 257 height 10
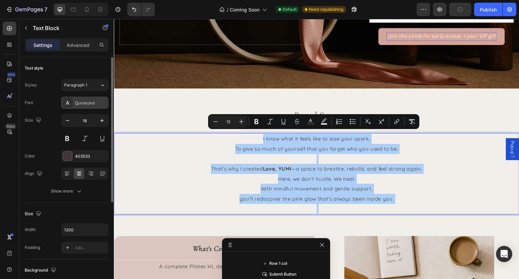
click at [99, 103] on div "Quicksand" at bounding box center [91, 103] width 32 height 6
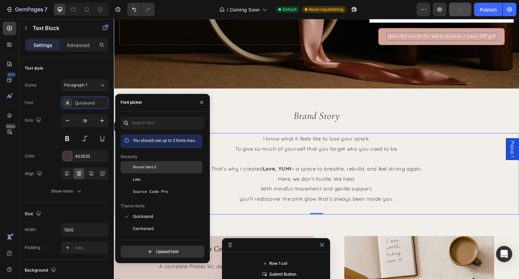
click at [136, 169] on span "Source Sans 3" at bounding box center [144, 167] width 23 height 6
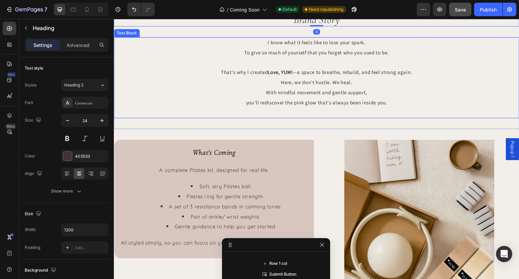
scroll to position [290, 0]
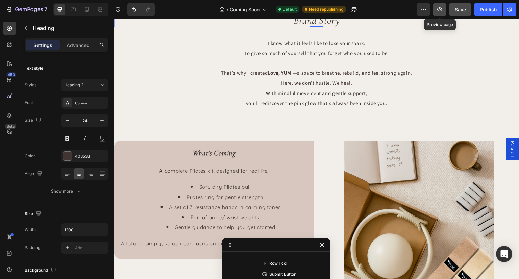
click at [444, 10] on button "button" at bounding box center [440, 10] width 14 height 14
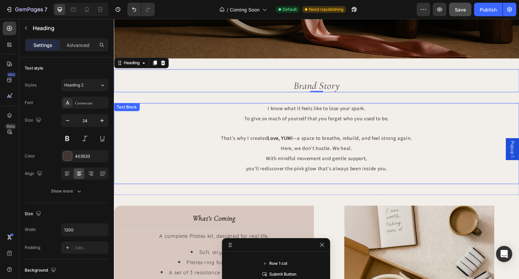
scroll to position [222, 0]
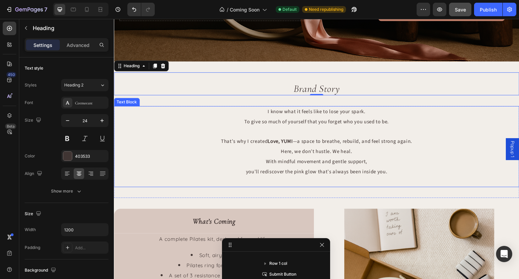
click at [330, 135] on p "Rich Text Editor. Editing area: main" at bounding box center [316, 132] width 257 height 10
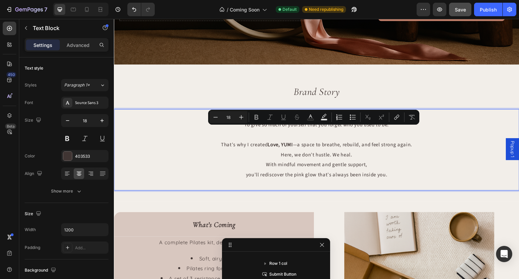
type input "15"
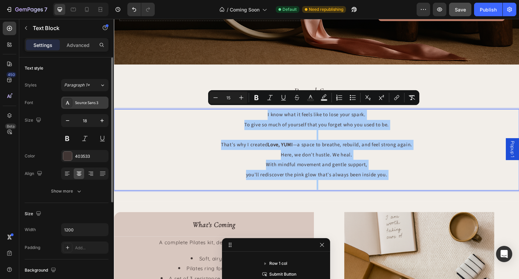
click at [86, 107] on div "Source Sans 3" at bounding box center [84, 103] width 47 height 12
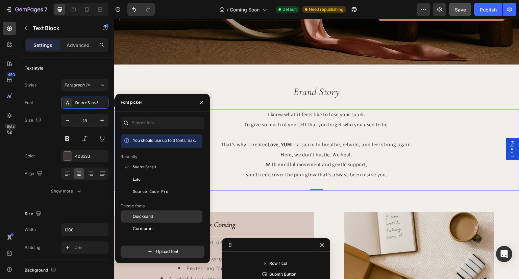
click at [152, 214] on span "Quicksand" at bounding box center [143, 217] width 20 height 6
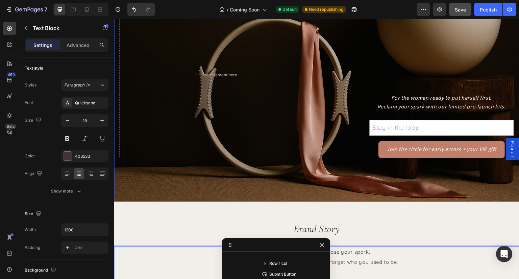
scroll to position [85, 0]
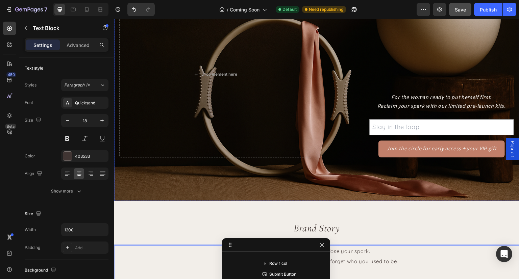
click at [279, 164] on div "Background Image" at bounding box center [317, 75] width 406 height 254
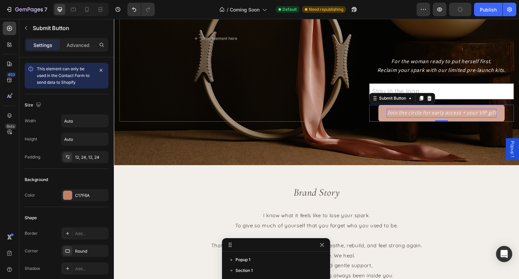
scroll to position [82, 0]
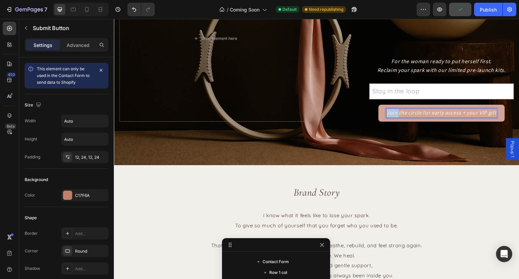
click at [389, 113] on icon "Join the circle for early access + your VIP gift" at bounding box center [442, 112] width 110 height 7
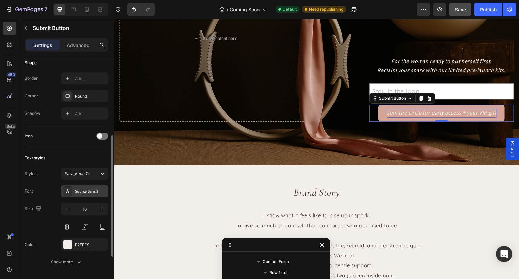
click at [84, 194] on div "Source Sans 3" at bounding box center [91, 192] width 32 height 6
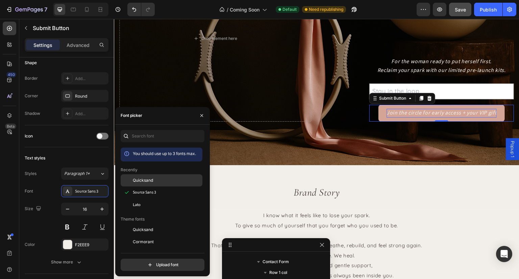
click at [133, 182] on span "Quicksand" at bounding box center [143, 180] width 20 height 6
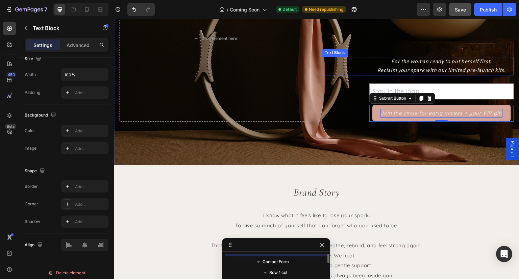
click at [418, 69] on icon "Reclaim your spark with our limited pre-launch kits." at bounding box center [442, 70] width 128 height 7
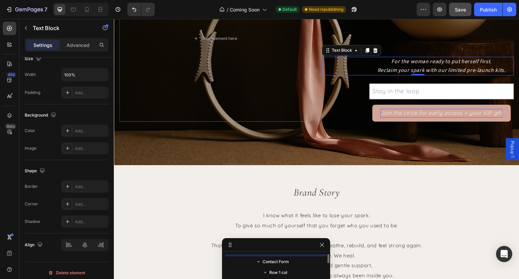
scroll to position [0, 0]
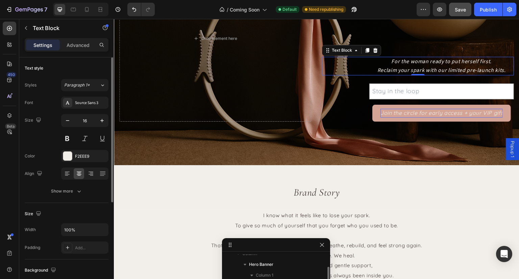
click at [418, 69] on icon "Reclaim your spark with our limited pre-launch kits." at bounding box center [442, 70] width 128 height 7
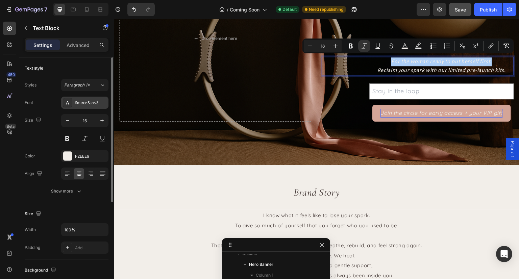
click at [80, 103] on div "Source Sans 3" at bounding box center [91, 103] width 32 height 6
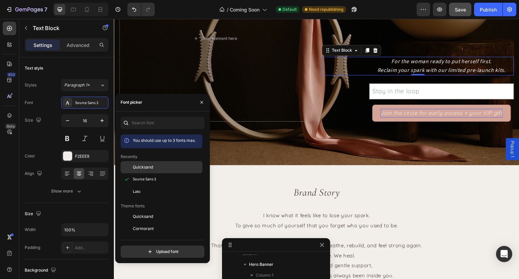
click at [149, 171] on div "Quicksand" at bounding box center [162, 167] width 82 height 12
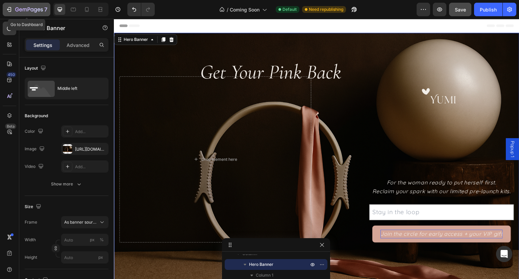
click at [10, 8] on icon "button" at bounding box center [9, 9] width 7 height 7
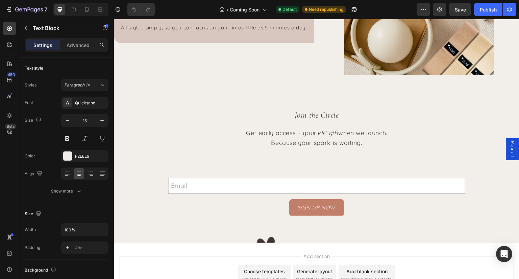
scroll to position [518, 0]
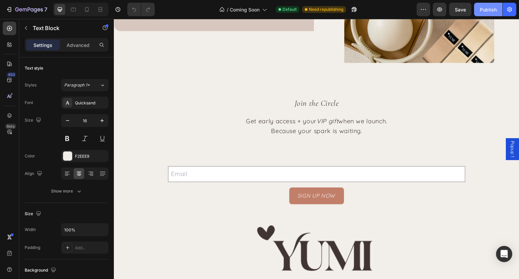
click at [482, 9] on div "Publish" at bounding box center [488, 9] width 17 height 7
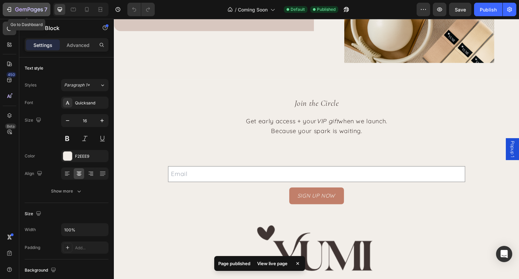
click at [10, 11] on icon "button" at bounding box center [9, 9] width 7 height 7
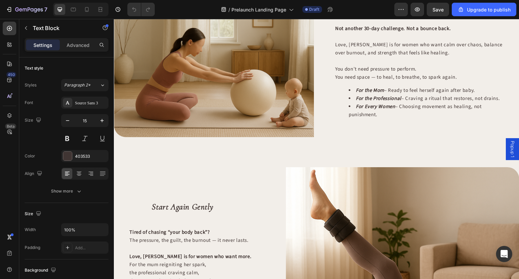
scroll to position [381, 0]
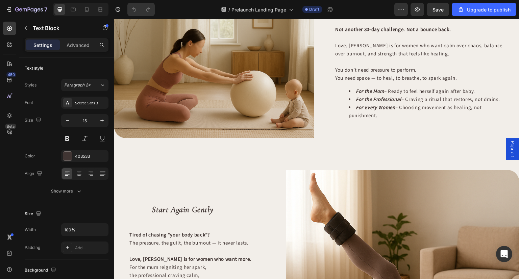
click at [369, 90] on strong "For the Mom" at bounding box center [370, 91] width 28 height 7
click at [371, 101] on strong "For the Professional" at bounding box center [379, 99] width 46 height 7
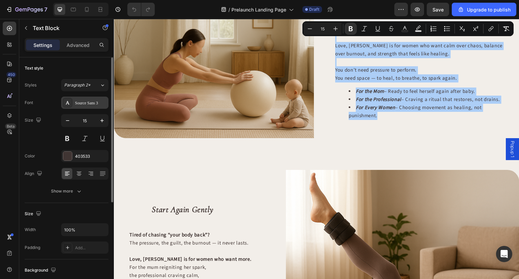
click at [91, 104] on div "Source Sans 3" at bounding box center [91, 103] width 32 height 6
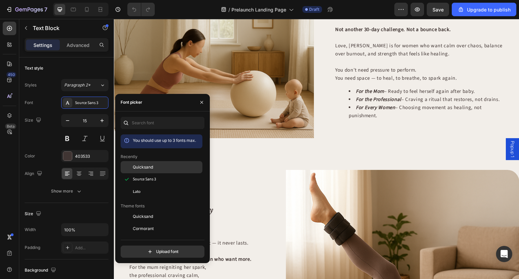
click at [142, 170] on span "Quicksand" at bounding box center [143, 167] width 20 height 6
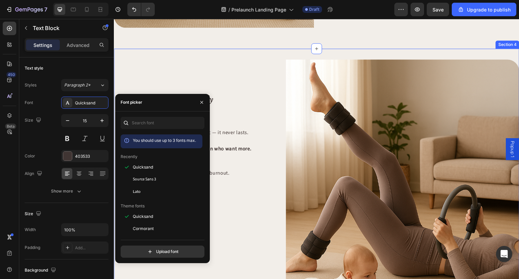
scroll to position [492, 0]
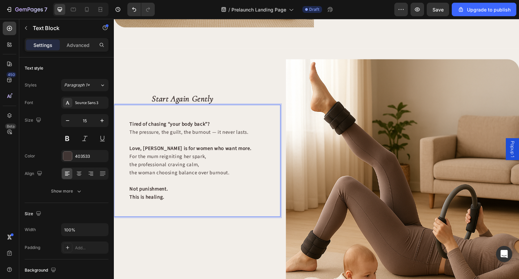
click at [223, 154] on p "Love, [PERSON_NAME] is for women who want more. For the mum reigniting her spar…" at bounding box center [197, 161] width 136 height 32
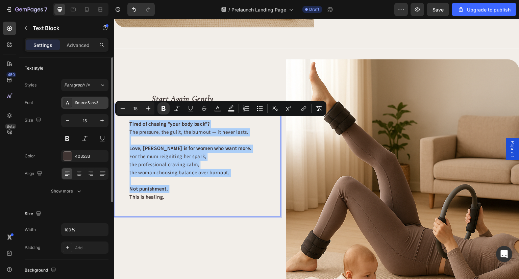
click at [77, 106] on div "Source Sans 3" at bounding box center [84, 103] width 47 height 12
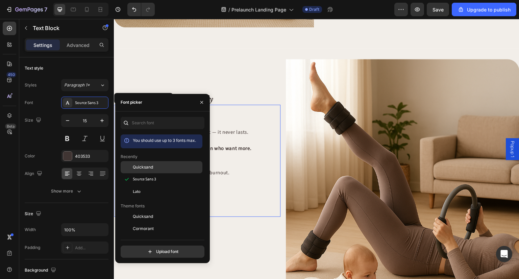
click at [135, 165] on span "Quicksand" at bounding box center [143, 167] width 20 height 6
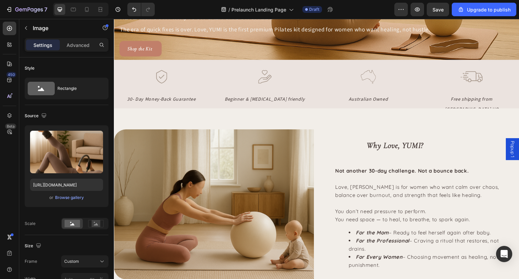
scroll to position [219, 0]
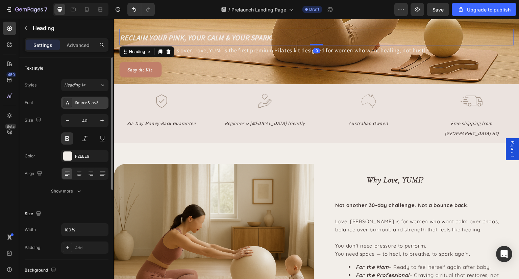
click at [80, 103] on div "Source Sans 3" at bounding box center [91, 103] width 32 height 6
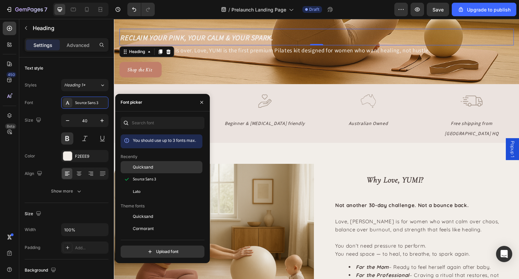
click at [131, 169] on div at bounding box center [127, 167] width 12 height 12
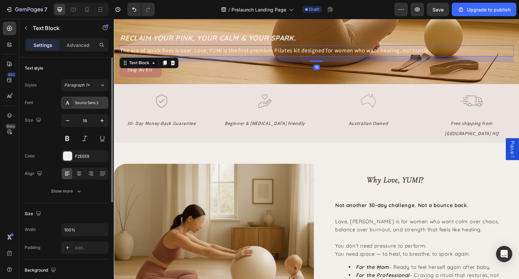
click at [87, 107] on div "Source Sans 3" at bounding box center [84, 103] width 47 height 12
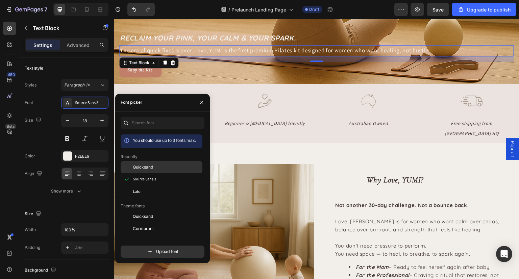
click at [135, 168] on span "Quicksand" at bounding box center [143, 167] width 20 height 6
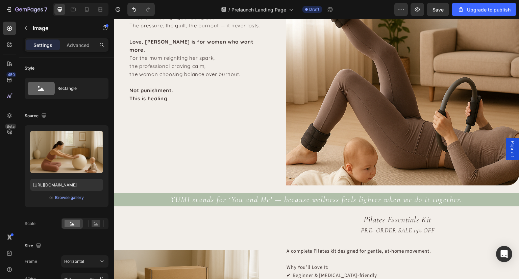
scroll to position [628, 0]
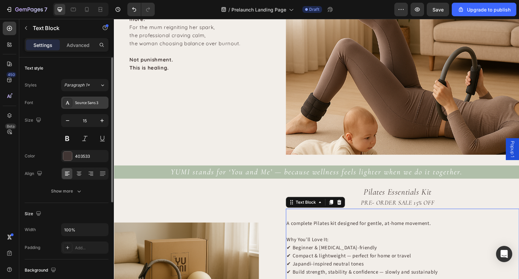
click at [85, 102] on div "Source Sans 3" at bounding box center [91, 103] width 32 height 6
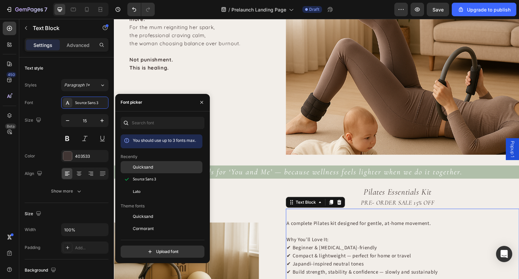
click at [149, 166] on span "Quicksand" at bounding box center [143, 167] width 20 height 6
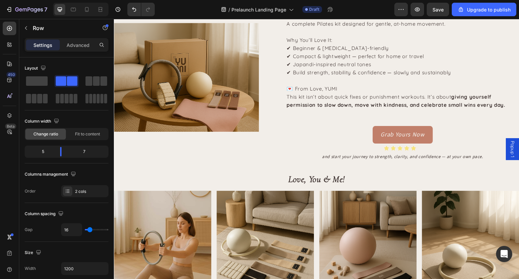
scroll to position [824, 0]
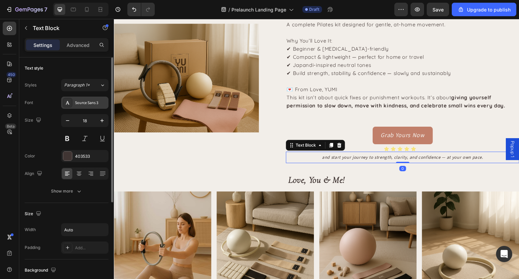
click at [83, 105] on div "Source Sans 3" at bounding box center [91, 103] width 32 height 6
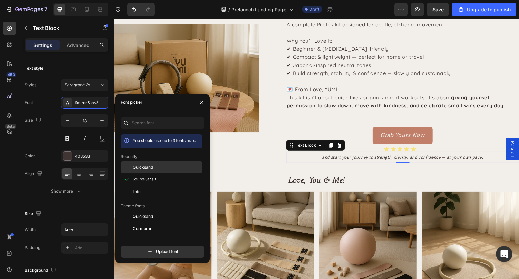
click at [133, 172] on div "Quicksand" at bounding box center [162, 167] width 82 height 12
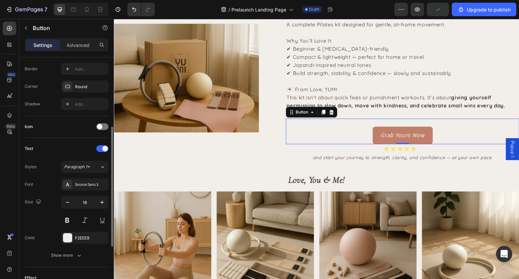
scroll to position [145, 0]
click at [81, 184] on div "Source Sans 3" at bounding box center [91, 185] width 32 height 6
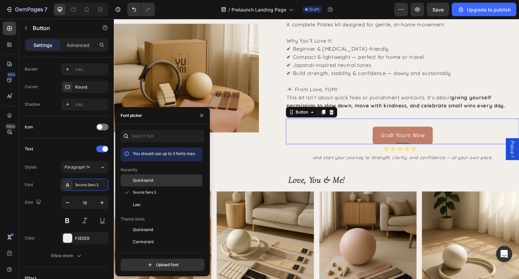
click at [143, 180] on span "Quicksand" at bounding box center [143, 180] width 20 height 6
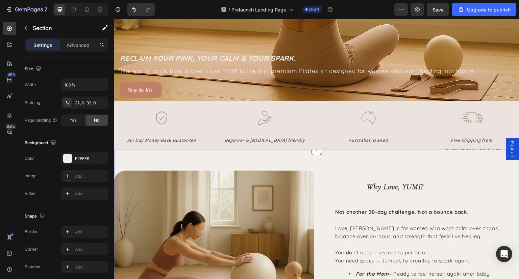
scroll to position [0, 0]
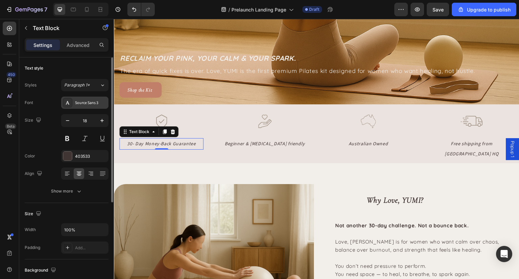
click at [79, 101] on div "Source Sans 3" at bounding box center [91, 103] width 32 height 6
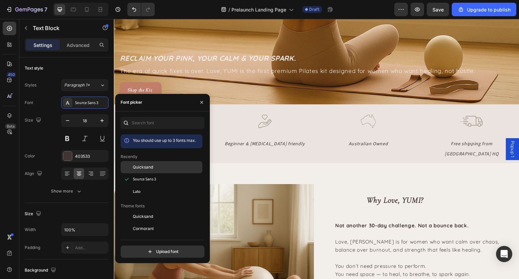
click at [133, 167] on span "Quicksand" at bounding box center [143, 167] width 20 height 6
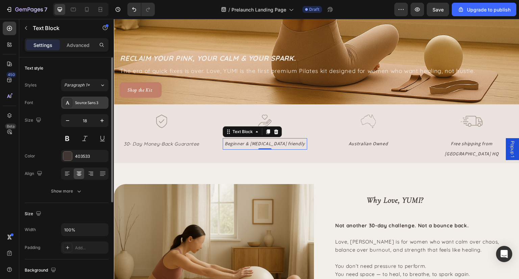
click at [82, 103] on div "Source Sans 3" at bounding box center [91, 103] width 32 height 6
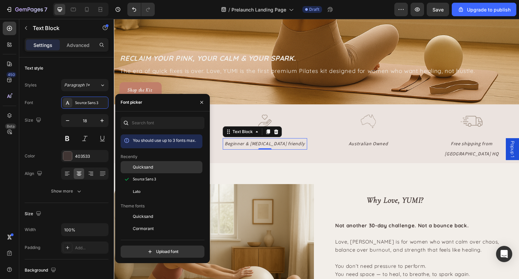
click at [142, 169] on span "Quicksand" at bounding box center [143, 167] width 20 height 6
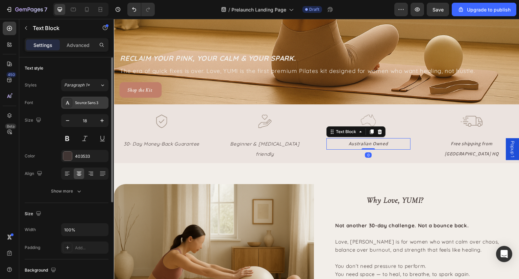
click at [89, 104] on div "Source Sans 3" at bounding box center [91, 103] width 32 height 6
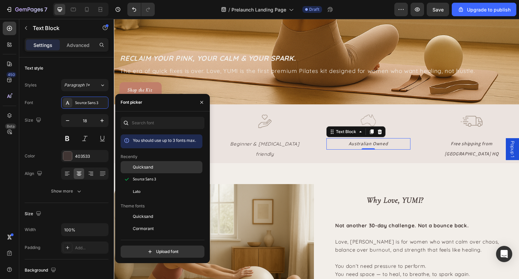
click at [146, 171] on div "Quicksand" at bounding box center [162, 167] width 82 height 12
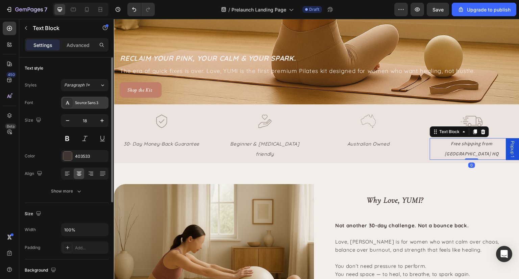
click at [88, 104] on div "Source Sans 3" at bounding box center [91, 103] width 32 height 6
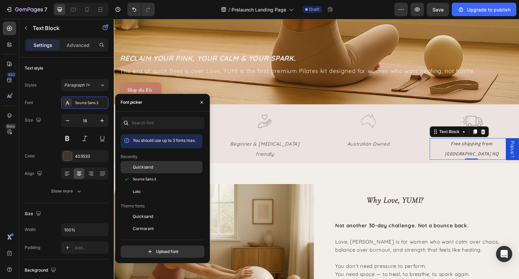
click at [144, 168] on span "Quicksand" at bounding box center [143, 167] width 20 height 6
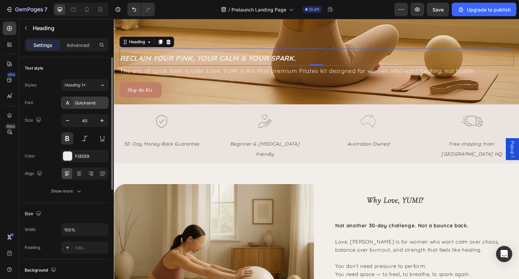
click at [77, 103] on div "Quicksand" at bounding box center [91, 103] width 32 height 6
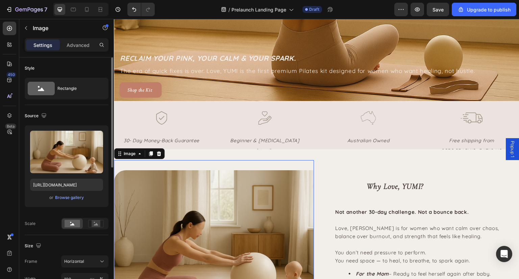
scroll to position [197, 0]
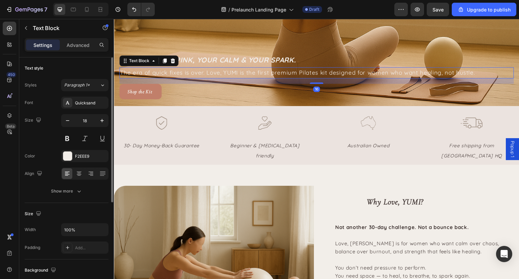
click at [268, 70] on span "The era of quick fixes is over. Love, YUMI is the first premium Pilates kit des…" at bounding box center [297, 72] width 355 height 7
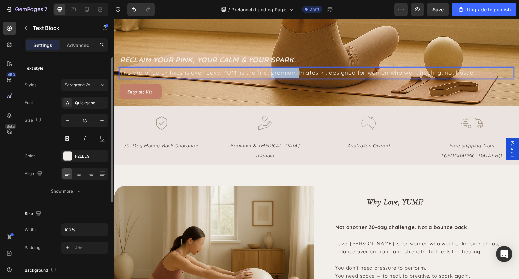
click at [268, 70] on span "The era of quick fixes is over. Love, YUMI is the first premium Pilates kit des…" at bounding box center [297, 72] width 355 height 7
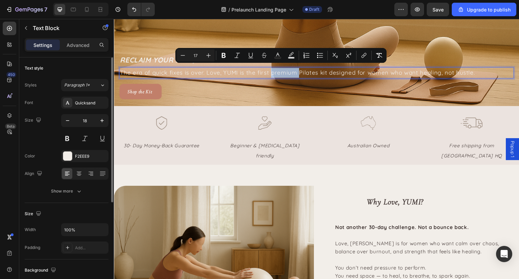
click at [268, 70] on span "The era of quick fixes is over. Love, YUMI is the first premium Pilates kit des…" at bounding box center [297, 72] width 355 height 7
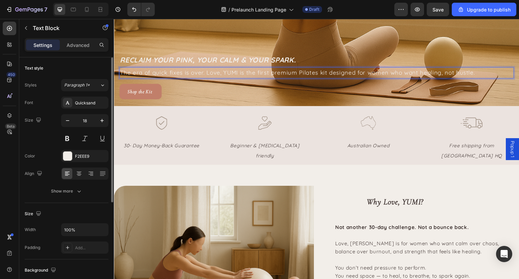
click at [217, 70] on span "The era of quick fixes is over. Love, YUMI is the first premium Pilates kit des…" at bounding box center [297, 72] width 355 height 7
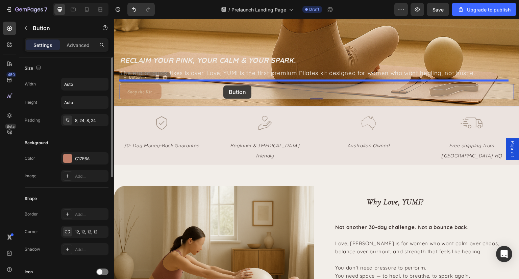
drag, startPoint x: 223, startPoint y: 81, endPoint x: 224, endPoint y: 86, distance: 4.7
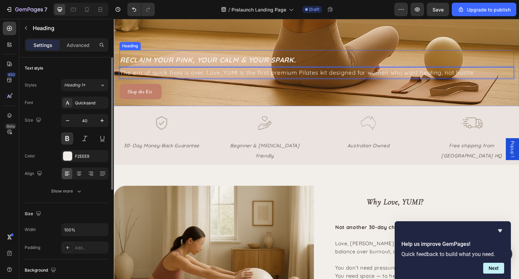
click at [166, 55] on span "reclaim your pink, your calm & YOUR Spark." at bounding box center [208, 59] width 176 height 9
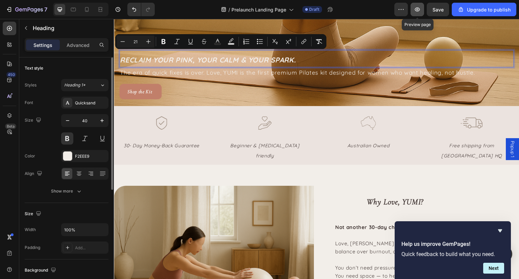
click at [423, 7] on button "button" at bounding box center [418, 10] width 14 height 14
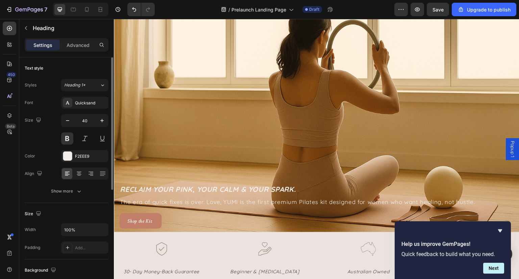
scroll to position [68, 0]
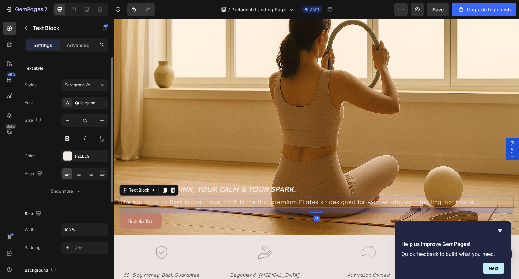
click at [264, 204] on div "The era of quick fixes is over. Love, YUMI is the first premium Pilates kit des…" at bounding box center [316, 202] width 395 height 11
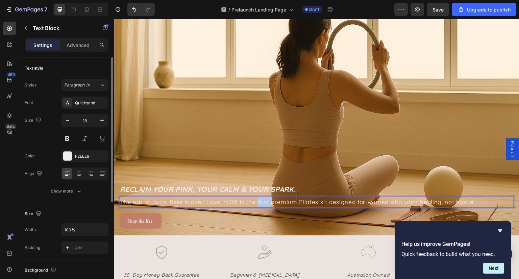
click at [264, 204] on div "The era of quick fixes is over. Love, YUMI is the first premium Pilates kit des…" at bounding box center [316, 202] width 395 height 11
click at [475, 198] on p "The era of quick fixes is over. Love, YUMI is the first premium Pilates kit des…" at bounding box center [316, 202] width 393 height 10
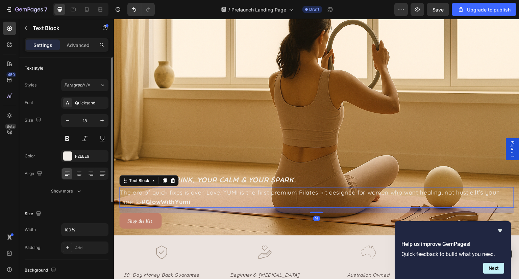
click at [192, 193] on p "The era of quick fixes is over. Love, YUMI is the first premium Pilates kit des…" at bounding box center [316, 198] width 393 height 20
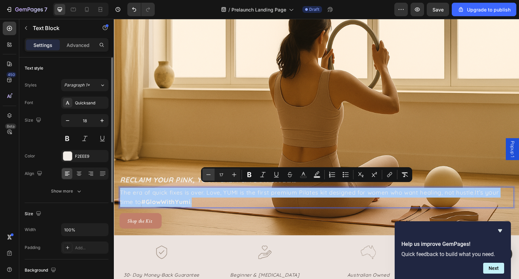
click at [207, 175] on icon "Editor contextual toolbar" at bounding box center [208, 174] width 7 height 7
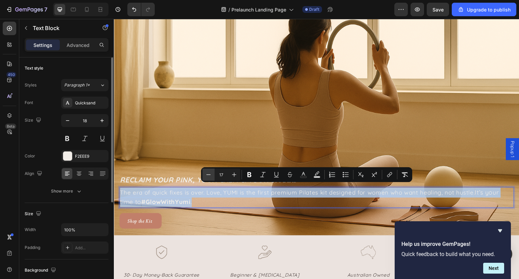
type input "16"
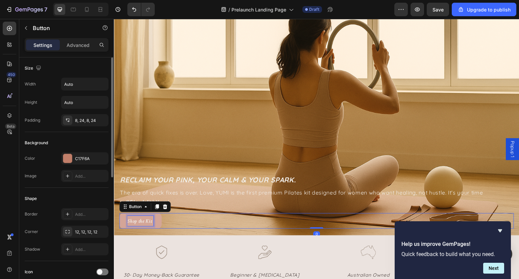
click at [141, 218] on strong "Shop the Kit" at bounding box center [139, 221] width 25 height 6
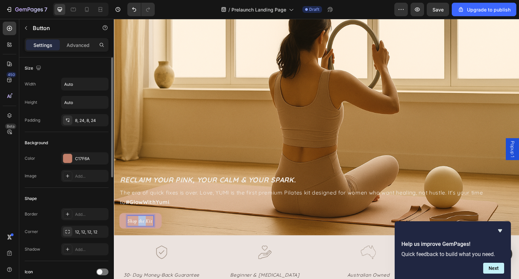
click at [141, 218] on strong "Shop the Kit" at bounding box center [139, 221] width 25 height 6
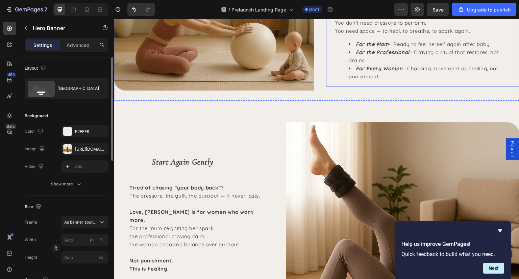
scroll to position [430, 0]
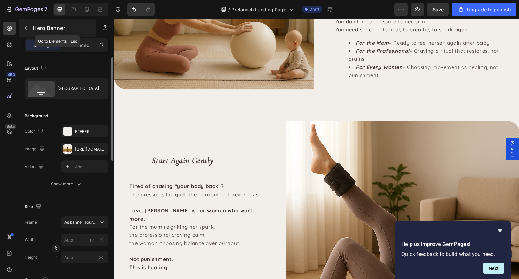
click at [25, 29] on icon "button" at bounding box center [25, 27] width 5 height 5
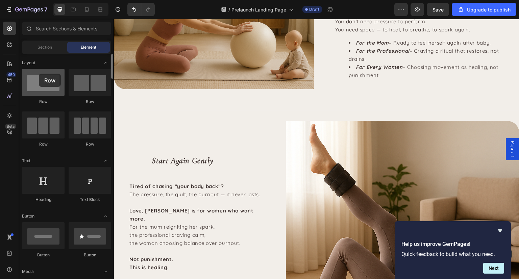
drag, startPoint x: 37, startPoint y: 84, endPoint x: 39, endPoint y: 74, distance: 10.7
click at [39, 74] on div at bounding box center [43, 82] width 43 height 27
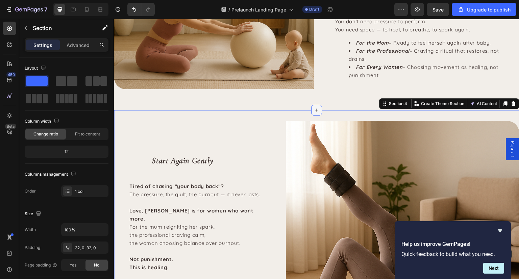
click at [318, 110] on div at bounding box center [316, 110] width 11 height 11
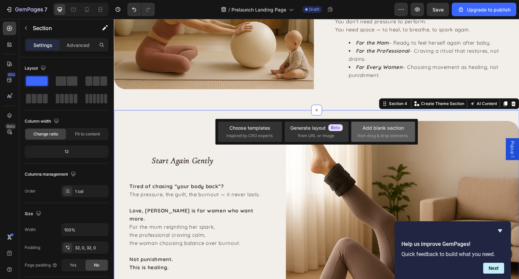
click at [366, 131] on div "Add blank section" at bounding box center [383, 127] width 41 height 7
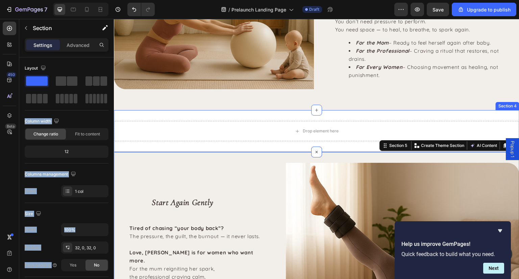
drag, startPoint x: 153, startPoint y: 99, endPoint x: 144, endPoint y: 119, distance: 21.7
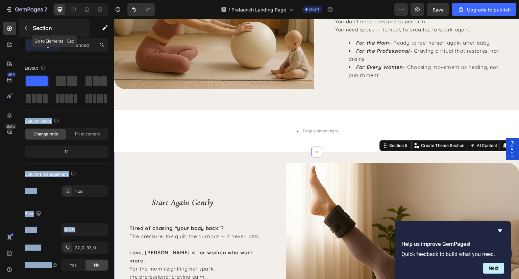
click at [24, 24] on button "button" at bounding box center [26, 28] width 11 height 11
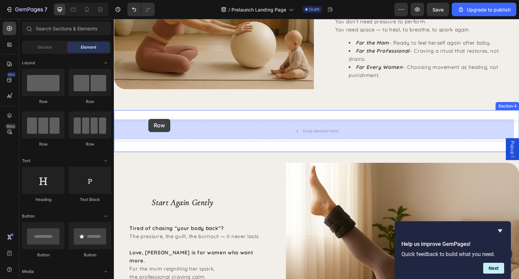
drag, startPoint x: 158, startPoint y: 104, endPoint x: 149, endPoint y: 119, distance: 17.3
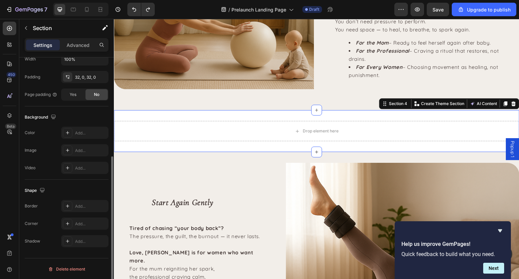
scroll to position [170, 0]
click at [84, 132] on div "Add..." at bounding box center [91, 133] width 32 height 6
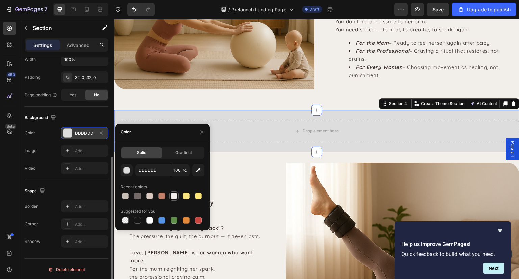
click at [177, 197] on div at bounding box center [174, 196] width 7 height 7
type input "F2EEE9"
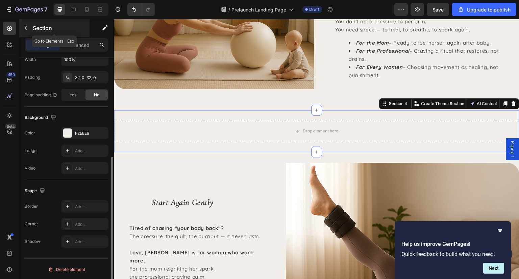
click at [24, 28] on icon "button" at bounding box center [25, 27] width 5 height 5
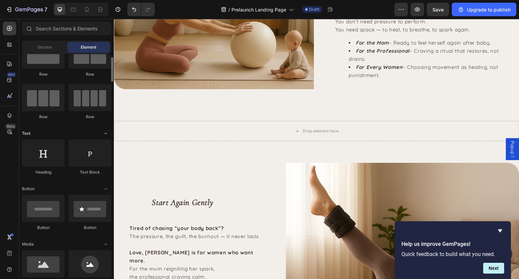
scroll to position [27, 0]
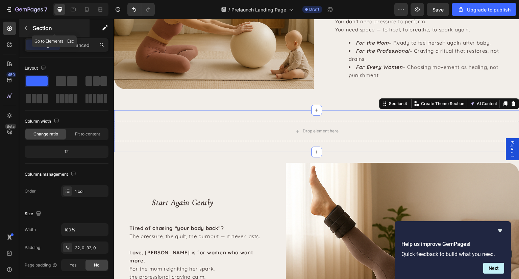
click at [28, 24] on button "button" at bounding box center [26, 28] width 11 height 11
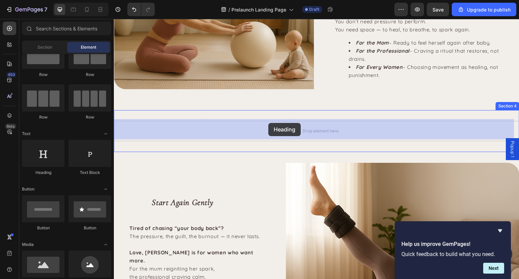
drag, startPoint x: 159, startPoint y: 180, endPoint x: 268, endPoint y: 123, distance: 123.7
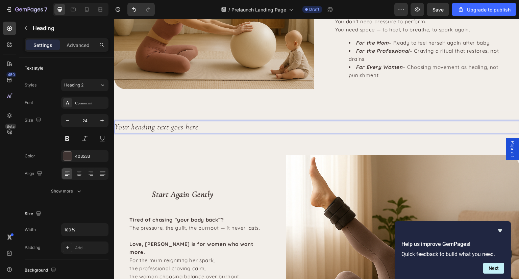
click at [180, 122] on h2 "Your heading text goes here" at bounding box center [317, 127] width 406 height 12
click at [180, 122] on p "Your heading text goes here" at bounding box center [317, 127] width 404 height 10
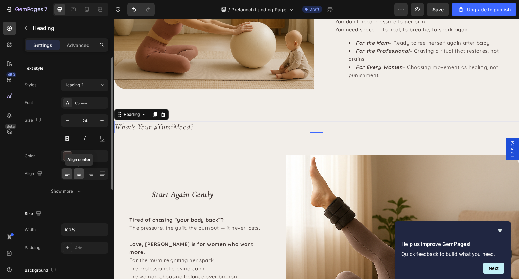
click at [81, 172] on icon at bounding box center [79, 173] width 7 height 7
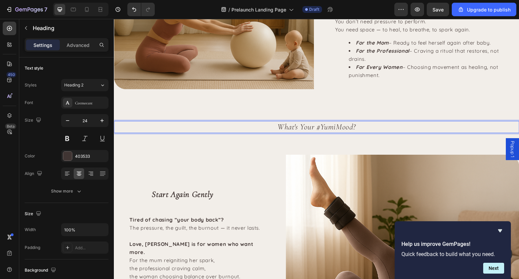
click at [358, 126] on p "What's Your #YumiMood?" at bounding box center [317, 127] width 404 height 10
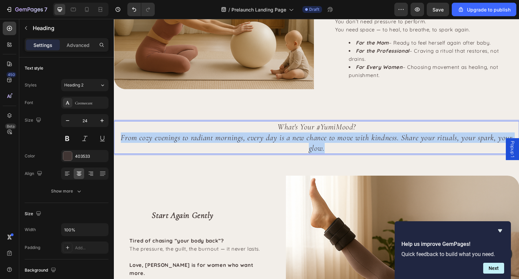
drag, startPoint x: 328, startPoint y: 148, endPoint x: 118, endPoint y: 135, distance: 210.6
click at [118, 135] on p "What's Your #YumiMood? From cozy evenings to radiant mornings, every day is a n…" at bounding box center [317, 138] width 404 height 32
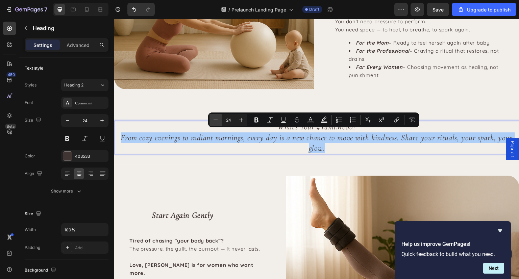
click at [220, 121] on button "Minus" at bounding box center [216, 120] width 12 height 12
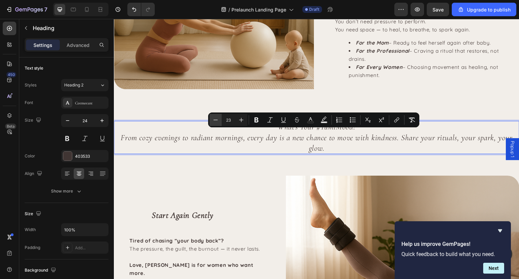
click at [220, 121] on button "Minus" at bounding box center [216, 120] width 12 height 12
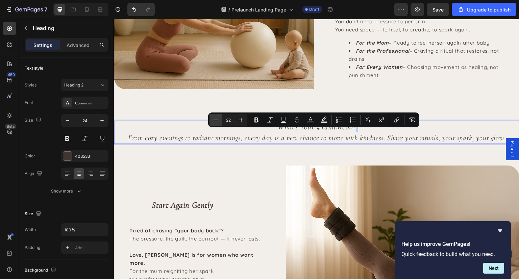
click at [220, 121] on button "Minus" at bounding box center [216, 120] width 12 height 12
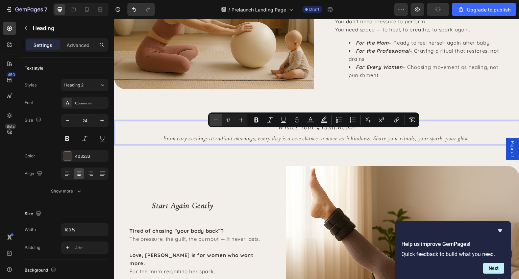
click at [220, 121] on button "Minus" at bounding box center [216, 120] width 12 height 12
type input "15"
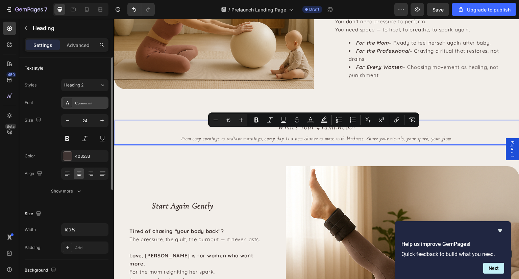
click at [84, 104] on div "Cormorant" at bounding box center [91, 103] width 32 height 6
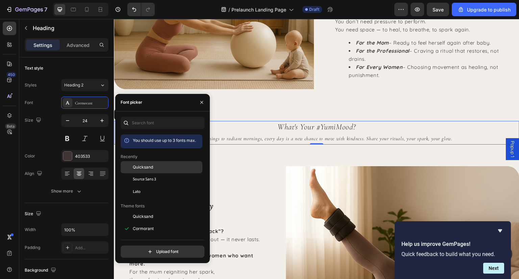
click at [129, 170] on div at bounding box center [127, 167] width 12 height 12
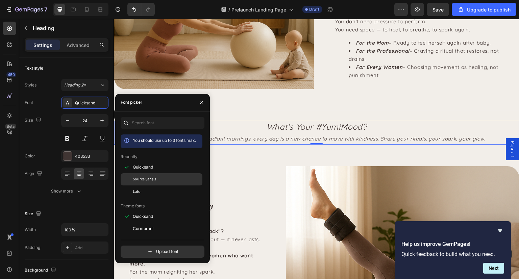
click at [130, 182] on div at bounding box center [127, 179] width 12 height 12
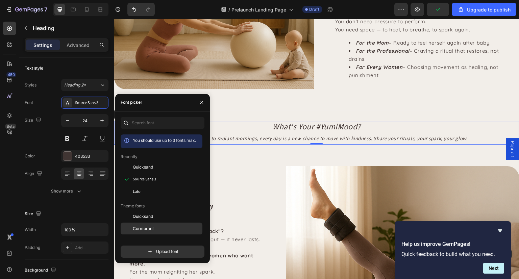
click at [133, 231] on span "Cormorant" at bounding box center [143, 229] width 21 height 6
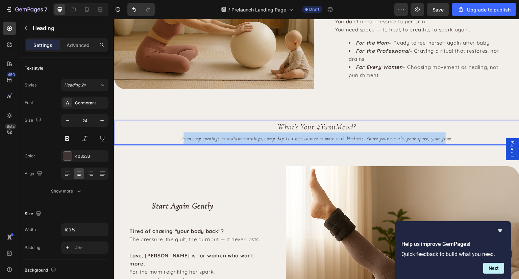
drag, startPoint x: 183, startPoint y: 138, endPoint x: 441, endPoint y: 140, distance: 258.3
click at [441, 140] on p "What's Your #YumiMood? From cozy evenings to radiant mornings, every day is a n…" at bounding box center [317, 133] width 404 height 22
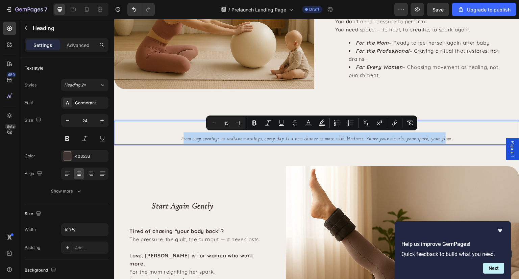
click at [441, 140] on p "What's Your #YumiMood? From cozy evenings to radiant mornings, every day is a n…" at bounding box center [317, 133] width 404 height 22
drag, startPoint x: 455, startPoint y: 139, endPoint x: 155, endPoint y: 141, distance: 299.8
click at [155, 141] on p "What's Your #YumiMood? From cozy evenings to radiant mornings, every day is a n…" at bounding box center [317, 133] width 404 height 22
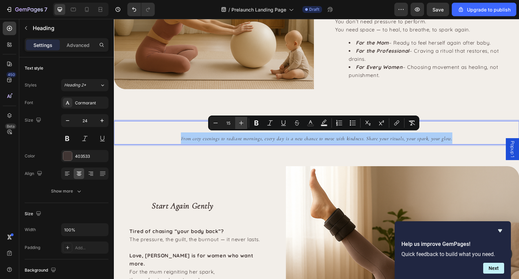
click at [241, 121] on icon "Editor contextual toolbar" at bounding box center [241, 123] width 7 height 7
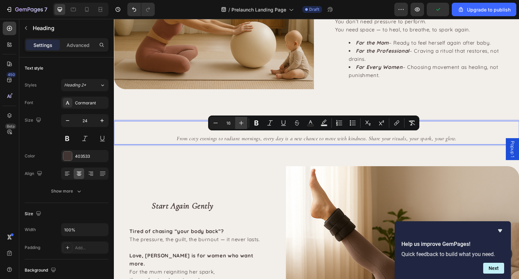
click at [241, 121] on icon "Editor contextual toolbar" at bounding box center [241, 123] width 7 height 7
click at [242, 123] on icon "Editor contextual toolbar" at bounding box center [241, 123] width 7 height 7
type input "18"
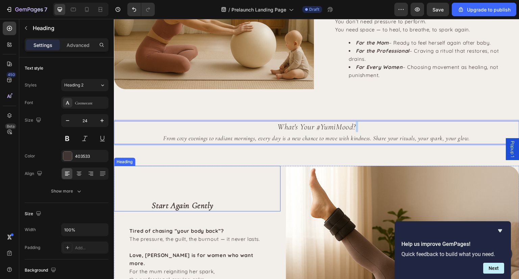
scroll to position [170, 0]
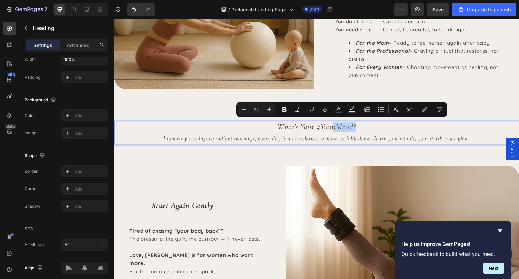
drag, startPoint x: 331, startPoint y: 125, endPoint x: 368, endPoint y: 125, distance: 36.8
click at [368, 125] on p "What's Your #YumiMood? From cozy evenings to radiant mornings, every day is a n…" at bounding box center [317, 133] width 404 height 22
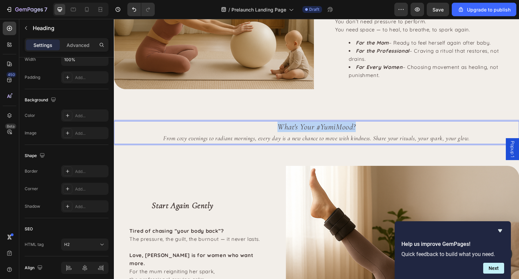
drag, startPoint x: 368, startPoint y: 125, endPoint x: 259, endPoint y: 128, distance: 109.6
click at [259, 128] on p "What's Your #YumiMood? From cozy evenings to radiant mornings, every day is a n…" at bounding box center [317, 133] width 404 height 22
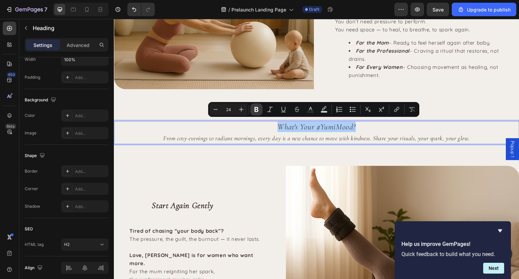
click at [256, 106] on icon "Editor contextual toolbar" at bounding box center [256, 109] width 7 height 7
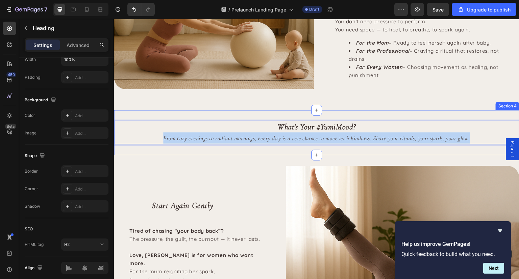
drag, startPoint x: 475, startPoint y: 135, endPoint x: 147, endPoint y: 146, distance: 328.7
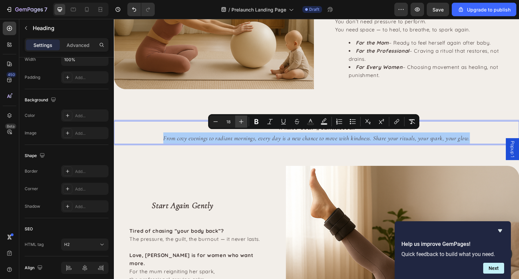
click at [242, 122] on icon "Editor contextual toolbar" at bounding box center [241, 121] width 7 height 7
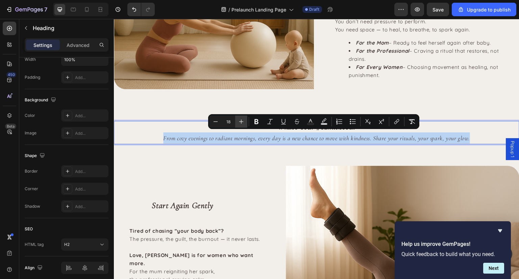
type input "19"
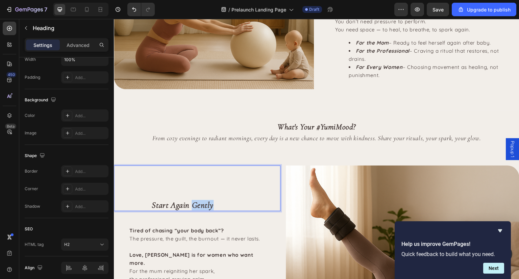
click at [197, 204] on strong "Start Again Gently" at bounding box center [183, 205] width 62 height 10
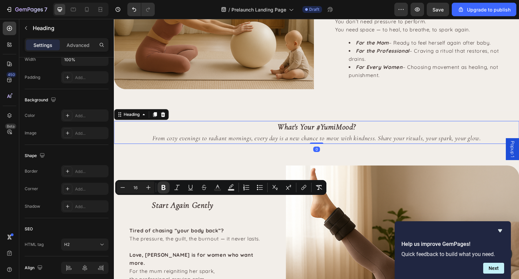
click at [308, 122] on strong "What's Your #YumiMood?" at bounding box center [317, 127] width 78 height 10
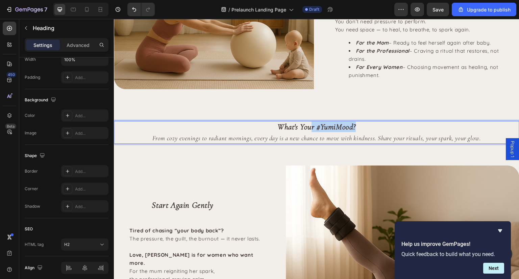
drag, startPoint x: 308, startPoint y: 121, endPoint x: 366, endPoint y: 121, distance: 58.1
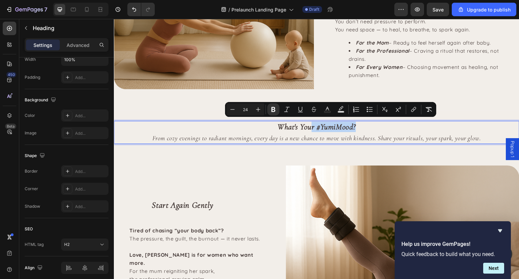
click at [366, 122] on p "What's Your #YumiMood? From cozy evenings to radiant mornings, every day is a n…" at bounding box center [317, 132] width 404 height 21
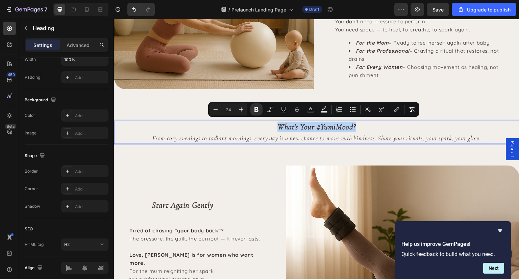
drag, startPoint x: 366, startPoint y: 122, endPoint x: 266, endPoint y: 123, distance: 99.4
click at [266, 123] on p "What's Your #YumiMood? From cozy evenings to radiant mornings, every day is a n…" at bounding box center [317, 132] width 404 height 21
click at [240, 109] on icon "Editor contextual toolbar" at bounding box center [241, 109] width 7 height 7
type input "25"
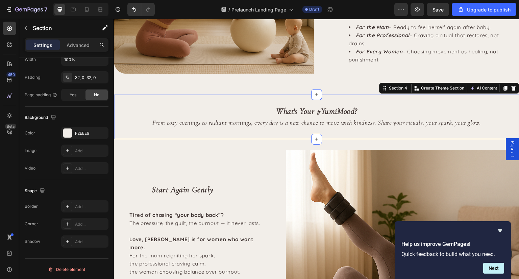
scroll to position [0, 0]
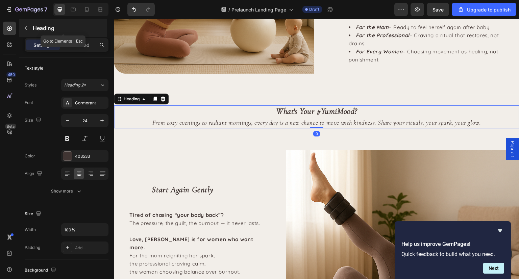
click at [26, 29] on icon "button" at bounding box center [25, 27] width 5 height 5
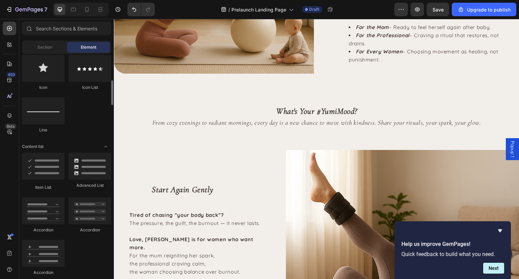
scroll to position [456, 0]
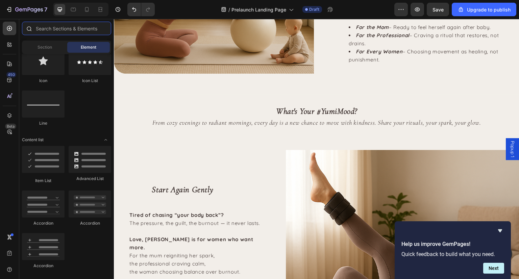
click at [64, 27] on input "text" at bounding box center [66, 29] width 89 height 14
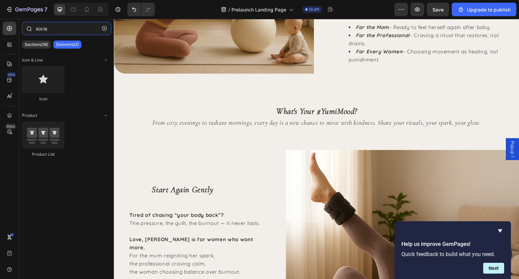
type input "social"
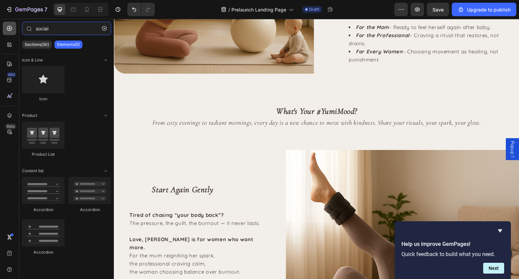
drag, startPoint x: 58, startPoint y: 31, endPoint x: 3, endPoint y: 22, distance: 55.6
click at [3, 22] on div "450 Beta social Sections(30) Elements(5) Icon & Line Icon Product Product List …" at bounding box center [57, 149] width 114 height 260
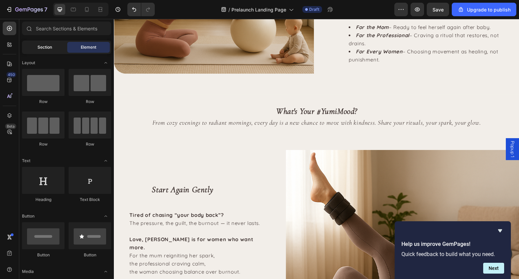
click at [43, 49] on span "Section" at bounding box center [45, 47] width 15 height 6
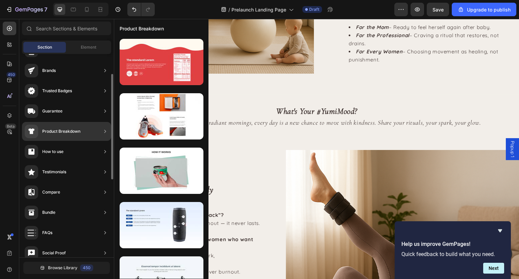
scroll to position [39, 0]
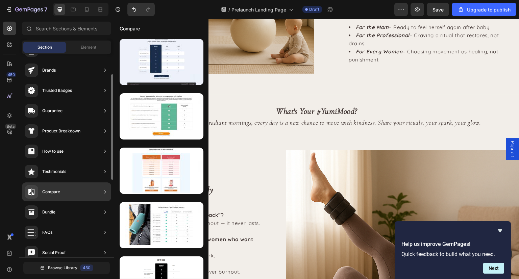
click at [66, 174] on div "Testimonials" at bounding box center [54, 171] width 24 height 7
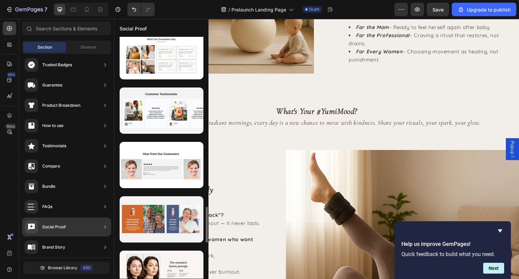
scroll to position [1053, 0]
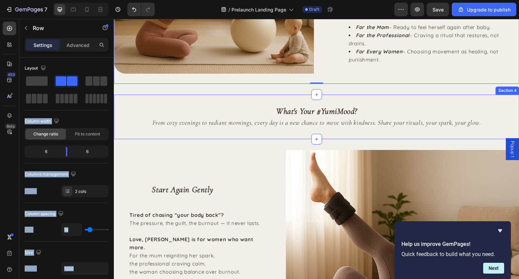
drag, startPoint x: 152, startPoint y: 121, endPoint x: 219, endPoint y: 129, distance: 67.8
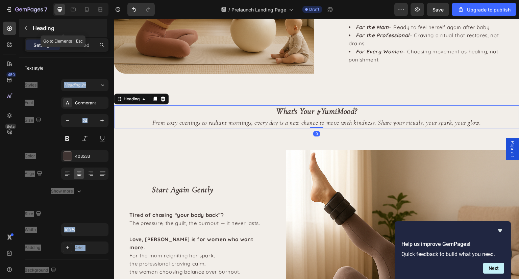
click at [27, 24] on button "button" at bounding box center [26, 28] width 11 height 11
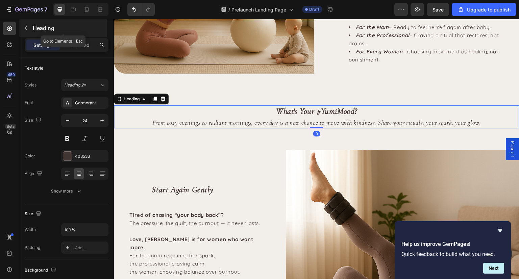
click at [24, 26] on icon "button" at bounding box center [25, 27] width 5 height 5
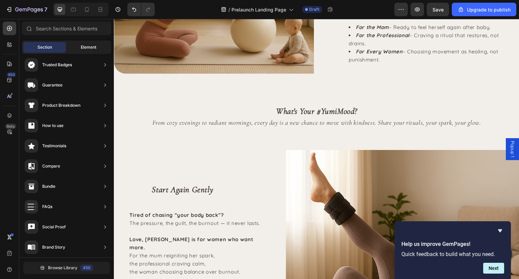
click at [91, 47] on span "Element" at bounding box center [89, 47] width 16 height 6
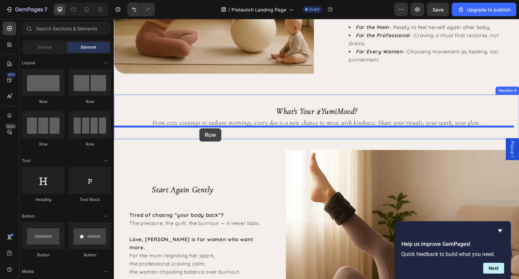
drag, startPoint x: 196, startPoint y: 139, endPoint x: 199, endPoint y: 128, distance: 10.6
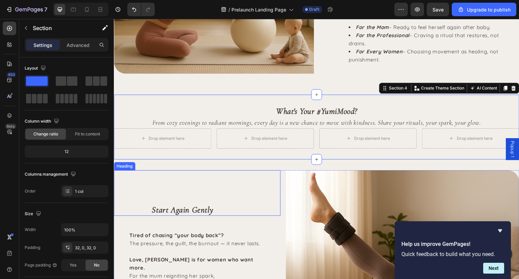
scroll to position [450, 0]
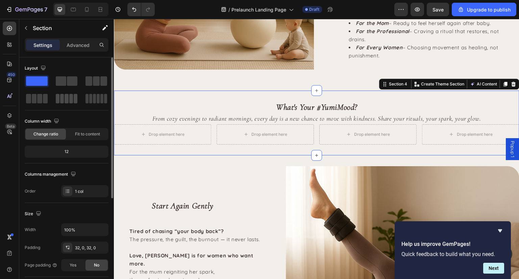
drag, startPoint x: 72, startPoint y: 99, endPoint x: 66, endPoint y: 103, distance: 7.2
click at [66, 103] on div at bounding box center [66, 99] width 24 height 12
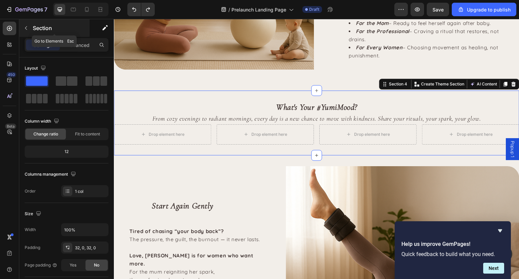
click at [27, 32] on button "button" at bounding box center [26, 28] width 11 height 11
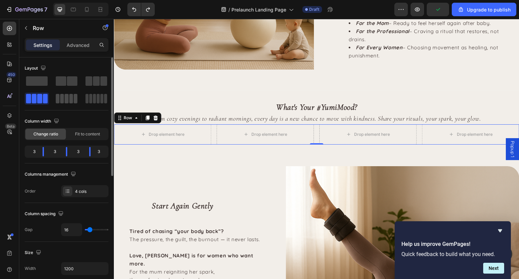
click at [70, 98] on span at bounding box center [71, 98] width 4 height 9
click at [98, 92] on div at bounding box center [67, 90] width 84 height 30
click at [96, 99] on div at bounding box center [97, 98] width 22 height 9
click at [55, 98] on div at bounding box center [66, 99] width 24 height 12
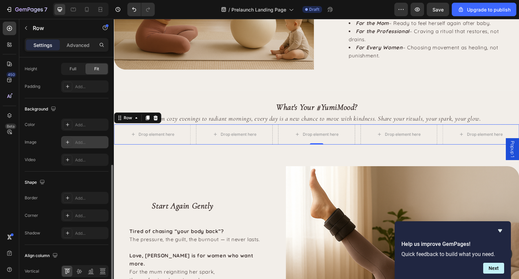
scroll to position [218, 0]
click at [82, 215] on div "Add..." at bounding box center [91, 216] width 32 height 6
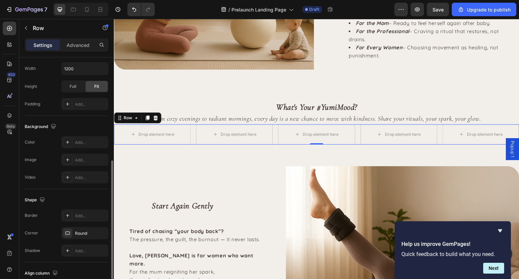
scroll to position [208, 0]
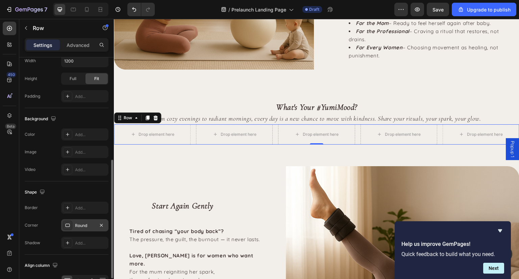
click at [84, 223] on div "Round" at bounding box center [85, 226] width 20 height 6
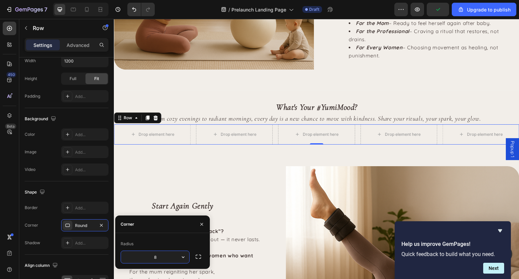
click at [160, 257] on input "8" at bounding box center [155, 257] width 68 height 12
type input "10"
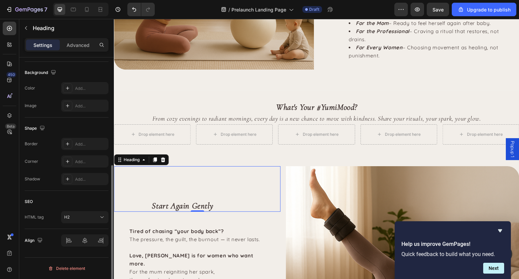
scroll to position [0, 0]
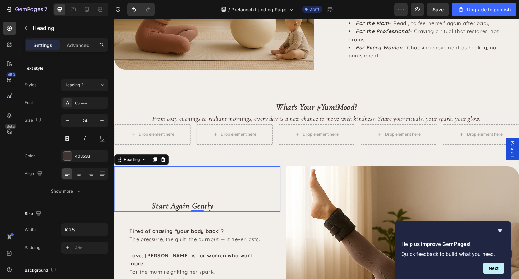
click at [262, 207] on h2 "Start Again Gently" at bounding box center [215, 206] width 129 height 12
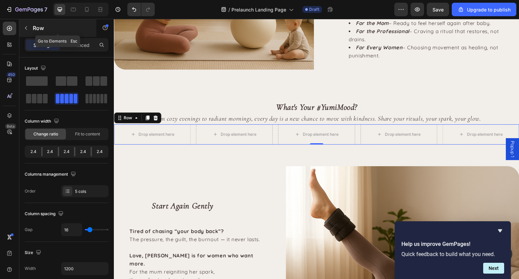
click at [29, 26] on button "button" at bounding box center [26, 28] width 11 height 11
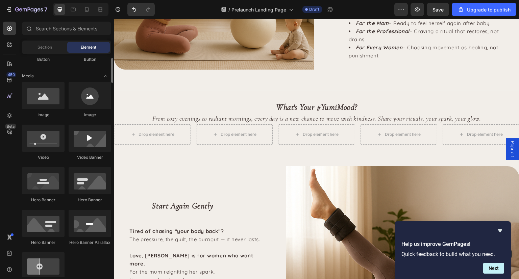
scroll to position [178, 0]
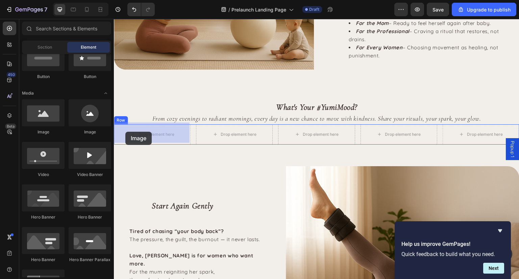
drag, startPoint x: 164, startPoint y: 134, endPoint x: 125, endPoint y: 132, distance: 38.6
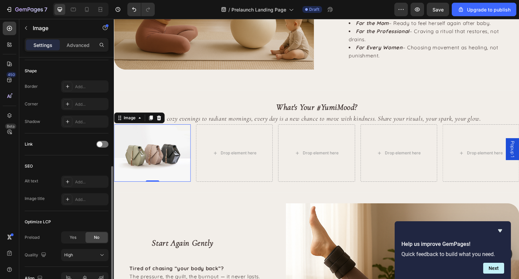
scroll to position [228, 0]
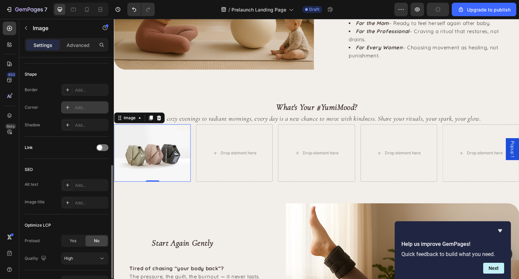
click at [92, 105] on div "Add..." at bounding box center [91, 108] width 32 height 6
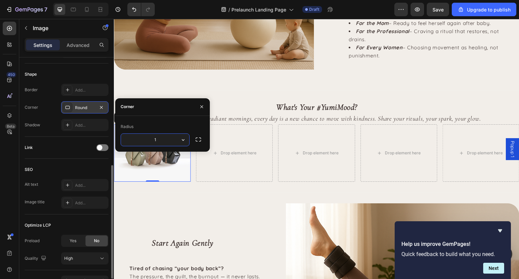
type input "10"
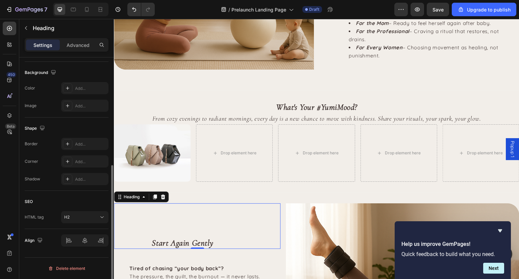
scroll to position [0, 0]
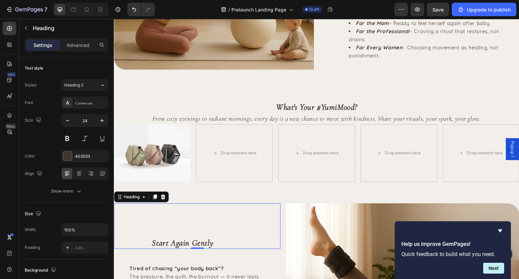
click at [254, 223] on div "Start Again Gently Heading 0" at bounding box center [197, 226] width 167 height 46
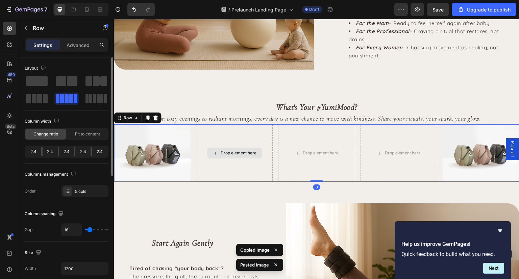
click at [240, 170] on div "Drop element here" at bounding box center [234, 152] width 77 height 57
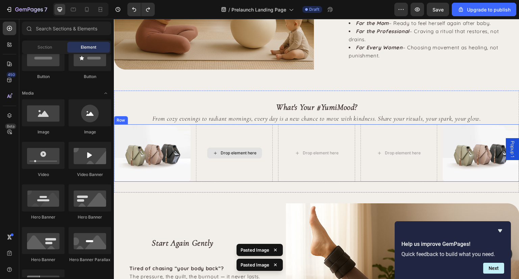
click at [234, 154] on div "Drop element here" at bounding box center [234, 153] width 55 height 11
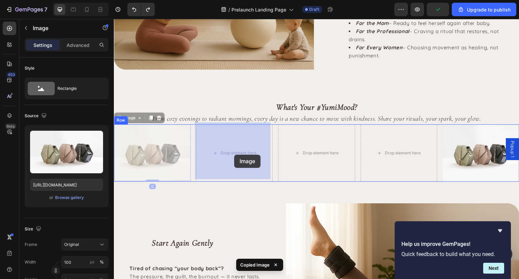
drag, startPoint x: 157, startPoint y: 154, endPoint x: 234, endPoint y: 155, distance: 76.7
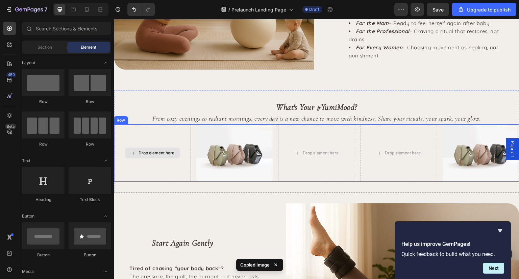
click at [157, 148] on div "Drop element here" at bounding box center [152, 153] width 55 height 11
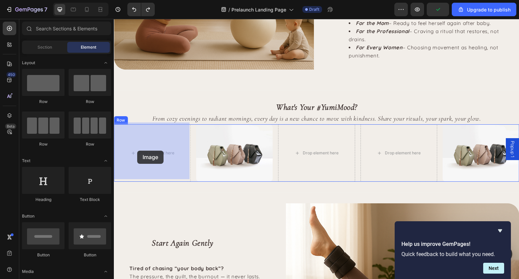
drag, startPoint x: 163, startPoint y: 138, endPoint x: 138, endPoint y: 151, distance: 28.6
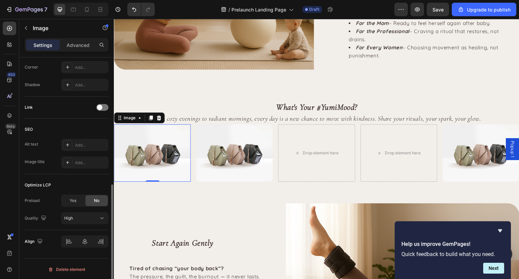
scroll to position [159, 0]
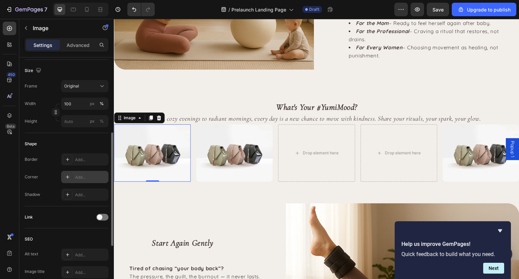
click at [90, 176] on div "Add..." at bounding box center [91, 177] width 32 height 6
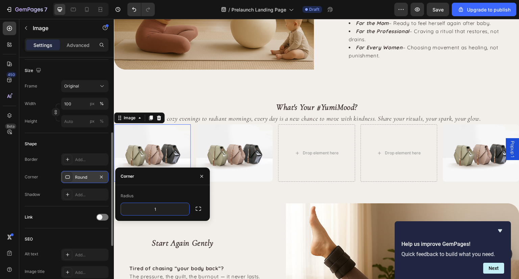
type input "10"
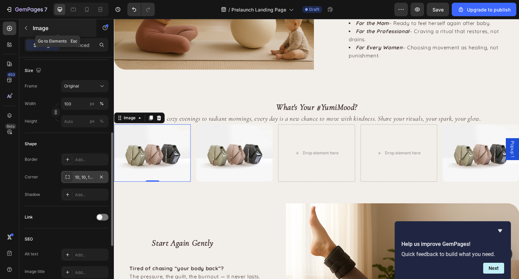
click at [26, 27] on icon "button" at bounding box center [25, 27] width 5 height 5
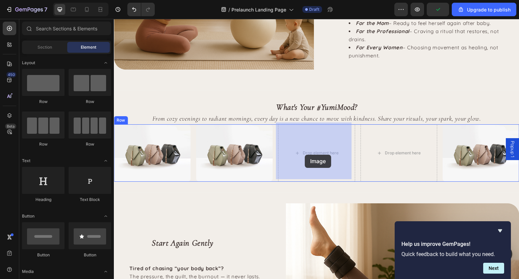
drag, startPoint x: 165, startPoint y: 136, endPoint x: 305, endPoint y: 155, distance: 140.9
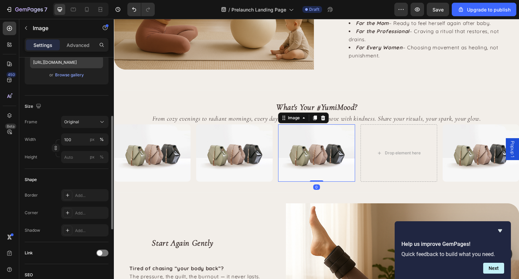
scroll to position [123, 0]
click at [85, 214] on div "Add..." at bounding box center [91, 213] width 32 height 6
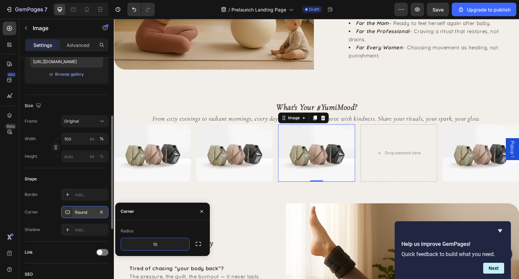
type input "10"
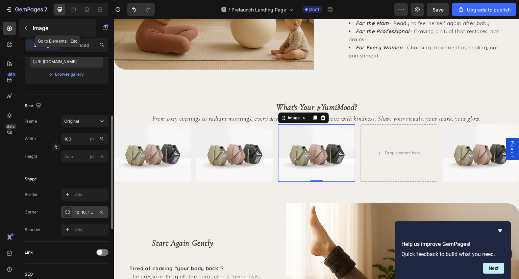
click at [26, 26] on icon "button" at bounding box center [25, 27] width 5 height 5
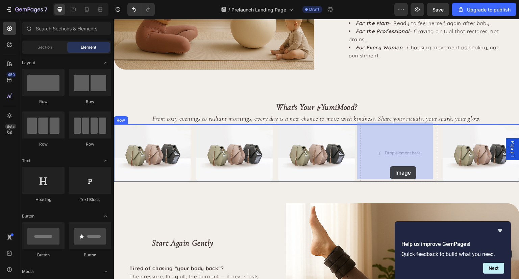
drag, startPoint x: 156, startPoint y: 131, endPoint x: 390, endPoint y: 166, distance: 237.1
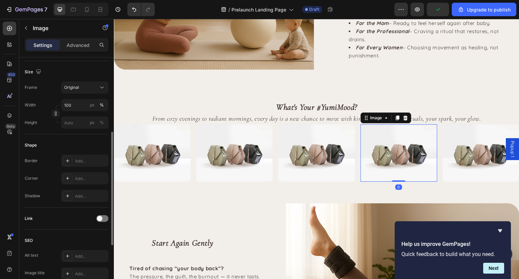
scroll to position [157, 0]
click at [80, 179] on div "Add..." at bounding box center [91, 179] width 32 height 6
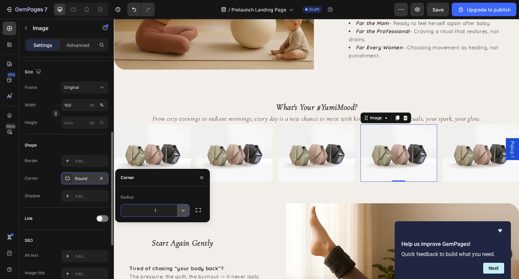
type input "10"
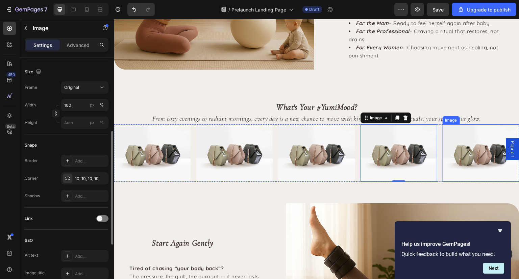
scroll to position [157, 0]
click at [474, 148] on img at bounding box center [481, 152] width 77 height 57
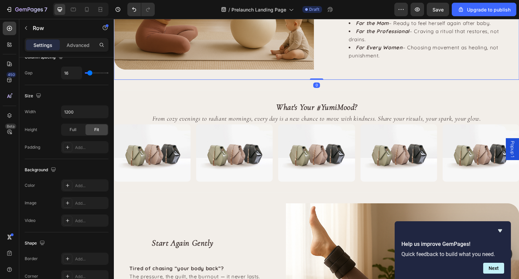
scroll to position [0, 0]
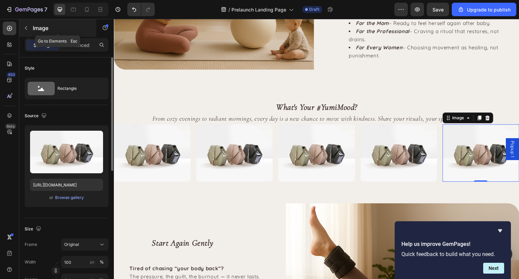
click at [25, 30] on icon "button" at bounding box center [25, 27] width 5 height 5
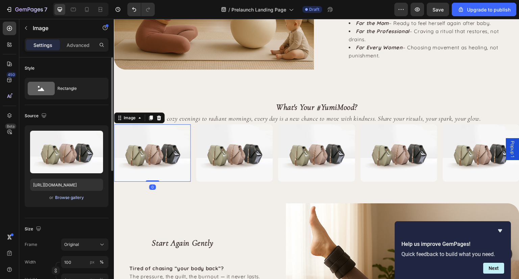
click at [59, 198] on div "Browse gallery" at bounding box center [69, 198] width 29 height 6
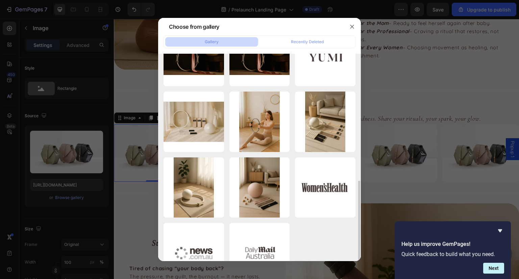
scroll to position [192, 0]
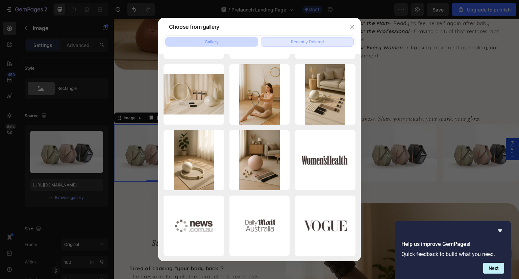
click at [285, 42] on button "Recently Deleted" at bounding box center [307, 41] width 93 height 9
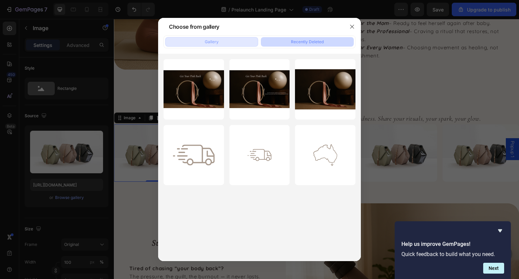
click at [207, 39] on div "Gallery" at bounding box center [212, 42] width 14 height 6
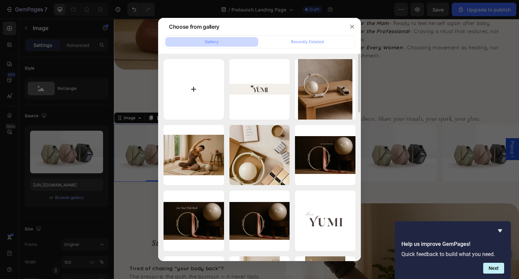
click at [194, 91] on input "file" at bounding box center [194, 89] width 61 height 61
type input "C:\fakepath\ChatGPT Image Aug 13, 2025, 07_18_14 PM.png"
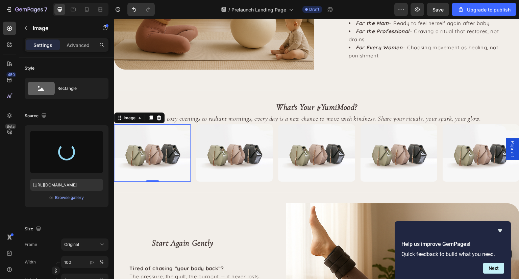
type input "https://cdn.shopify.com/s/files/1/0742/1155/7433/files/gempages_579746943115199…"
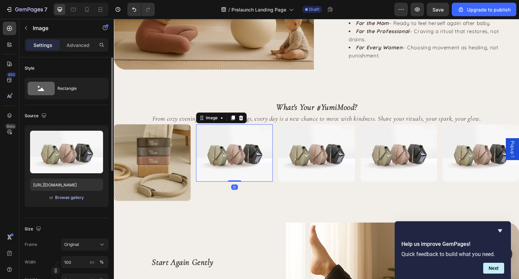
click at [81, 199] on div "Browse gallery" at bounding box center [69, 198] width 29 height 6
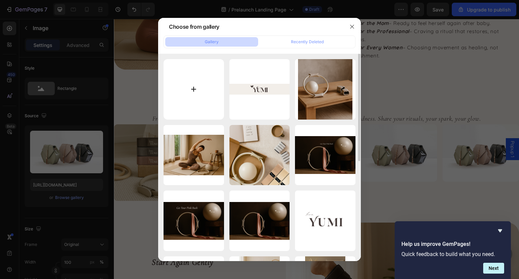
click at [196, 96] on input "file" at bounding box center [194, 89] width 61 height 61
type input "C:\fakepath\Welcome to Fluidform at Home - Fluidform Pilates.jpg"
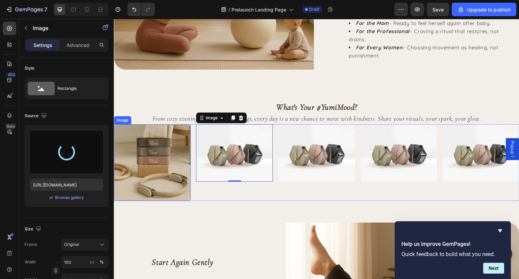
type input "https://cdn.shopify.com/s/files/1/0742/1155/7433/files/gempages_579746943115199…"
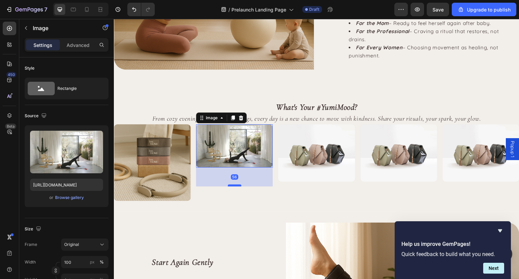
drag, startPoint x: 234, startPoint y: 164, endPoint x: 232, endPoint y: 183, distance: 19.0
click at [232, 185] on div at bounding box center [235, 186] width 14 height 2
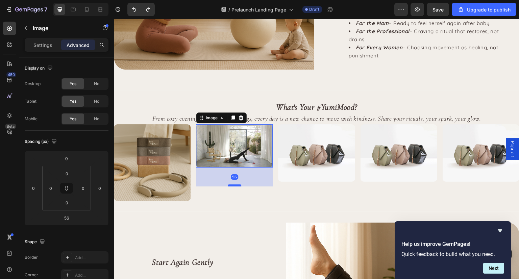
type input "0"
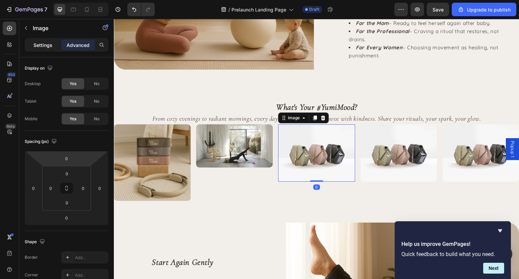
click at [46, 44] on p "Settings" at bounding box center [42, 45] width 19 height 7
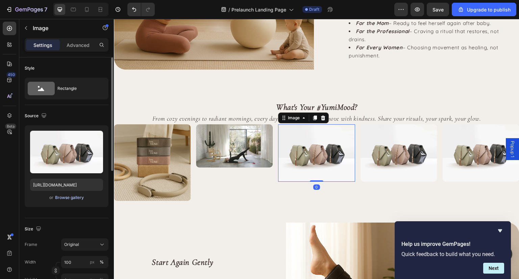
click at [69, 199] on div "Browse gallery" at bounding box center [69, 198] width 29 height 6
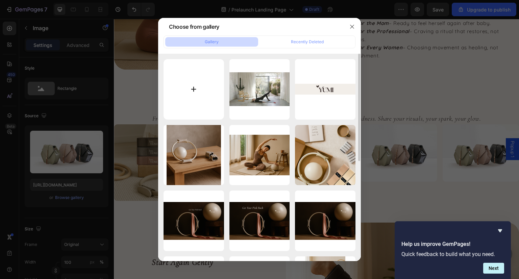
click at [188, 90] on input "file" at bounding box center [194, 89] width 61 height 61
type input "C:\fakepath\pilates with mini me🤍__he’s watching you care for yourself — and le…"
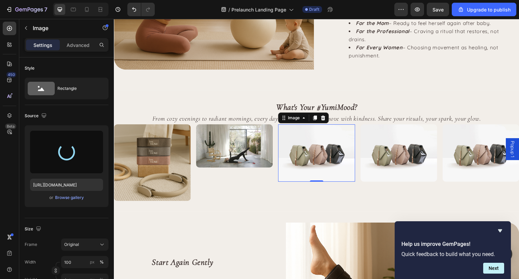
type input "https://cdn.shopify.com/s/files/1/0742/1155/7433/files/gempages_579746943115199…"
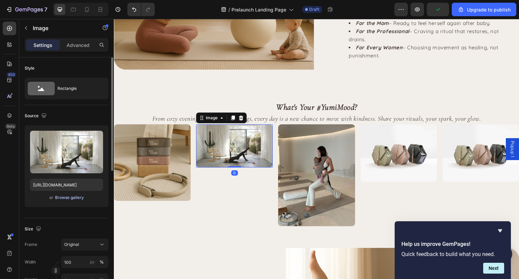
click at [61, 200] on div "Browse gallery" at bounding box center [69, 198] width 29 height 6
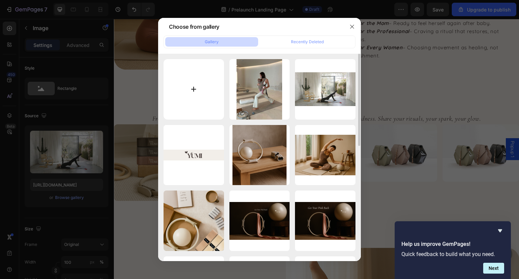
click at [192, 86] on input "file" at bounding box center [194, 89] width 61 height 61
type input "C:\fakepath\Klaviyo- success image.png"
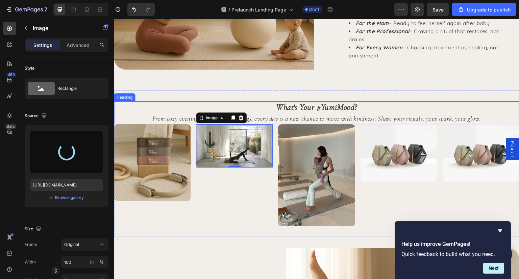
type input "https://cdn.shopify.com/s/files/1/0742/1155/7433/files/gempages_579746943115199…"
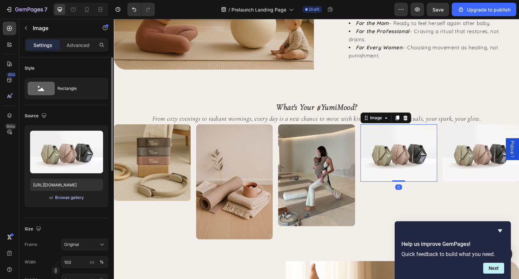
click at [73, 196] on div "Browse gallery" at bounding box center [69, 198] width 29 height 6
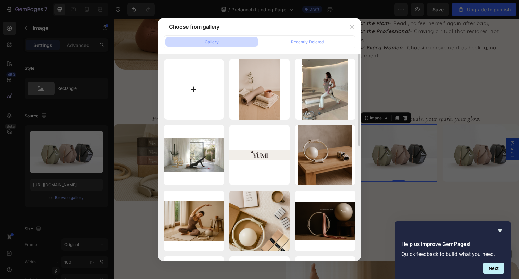
click at [197, 89] on input "file" at bounding box center [194, 89] width 61 height 61
type input "C:\fakepath\download (5).jpg"
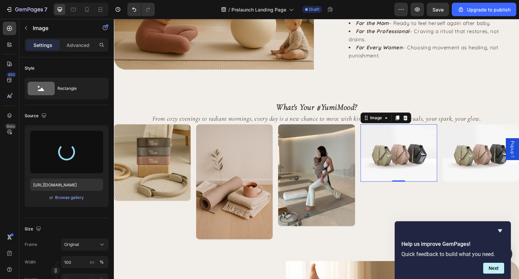
type input "https://cdn.shopify.com/s/files/1/0742/1155/7433/files/gempages_579746943115199…"
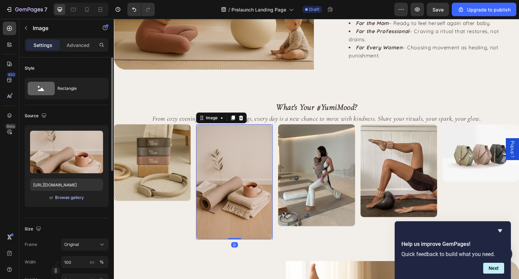
click at [62, 196] on div "Browse gallery" at bounding box center [69, 198] width 29 height 6
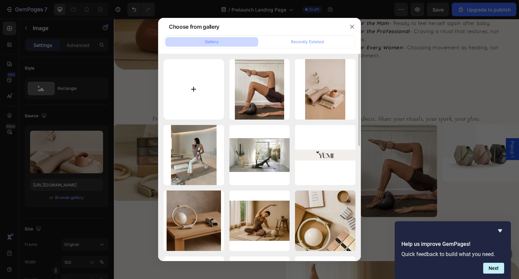
click at [192, 91] on input "file" at bounding box center [194, 89] width 61 height 61
click at [351, 27] on icon "button" at bounding box center [352, 27] width 4 height 4
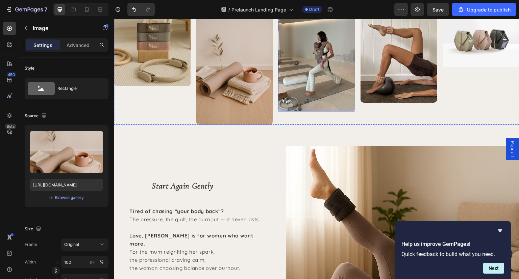
scroll to position [500, 0]
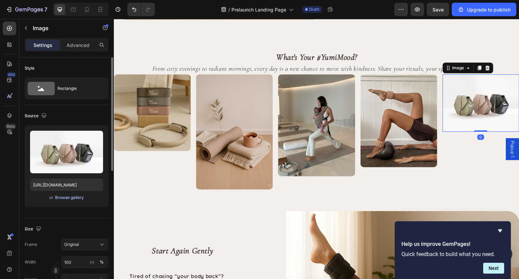
click at [61, 195] on div "Browse gallery" at bounding box center [69, 198] width 29 height 6
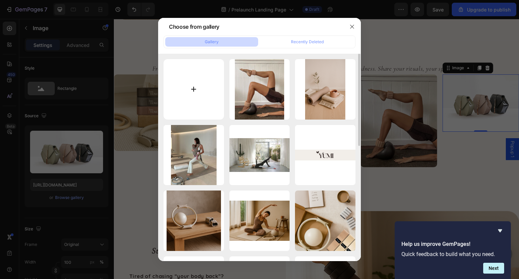
click at [197, 79] on input "file" at bounding box center [194, 89] width 61 height 61
type input "C:\fakepath\Pilates workout with the ball.jpg"
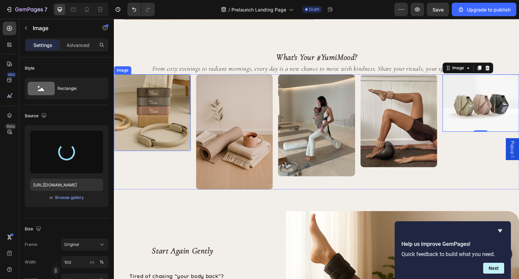
type input "https://cdn.shopify.com/s/files/1/0742/1155/7433/files/gempages_579746943115199…"
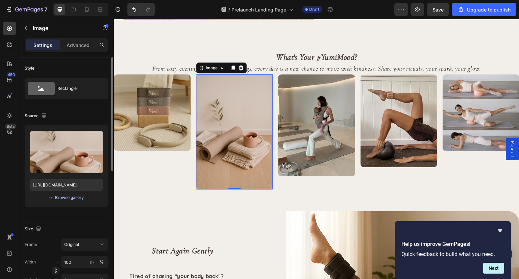
click at [61, 198] on div "Browse gallery" at bounding box center [69, 198] width 29 height 6
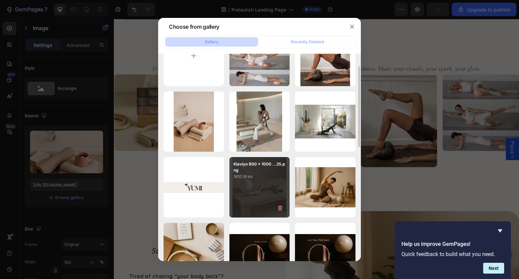
scroll to position [0, 0]
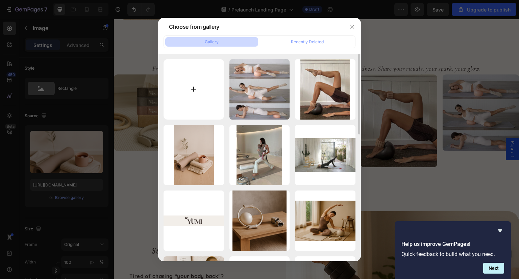
click at [195, 70] on input "file" at bounding box center [194, 89] width 61 height 61
type input "C:\fakepath\download (7).jpg"
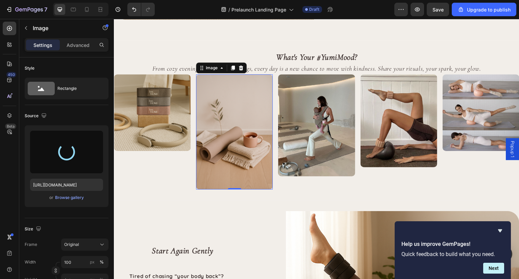
type input "https://cdn.shopify.com/s/files/1/0742/1155/7433/files/gempages_579746943115199…"
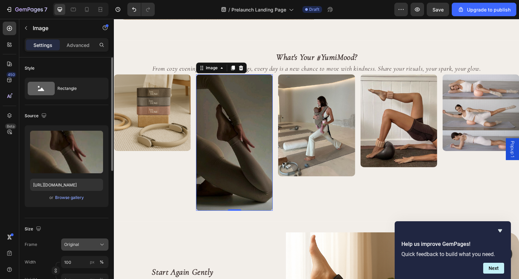
click at [94, 249] on button "Original" at bounding box center [84, 245] width 47 height 12
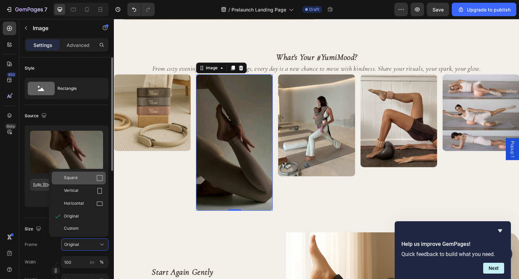
click at [99, 180] on icon at bounding box center [100, 178] width 6 height 6
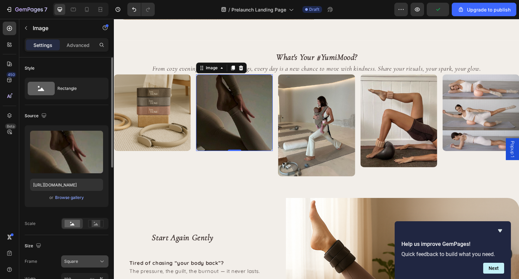
click at [93, 256] on button "Square" at bounding box center [84, 262] width 47 height 12
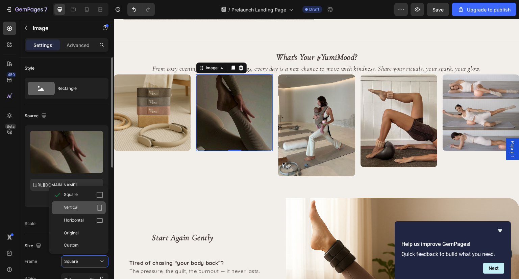
click at [93, 201] on div "Vertical" at bounding box center [79, 207] width 54 height 13
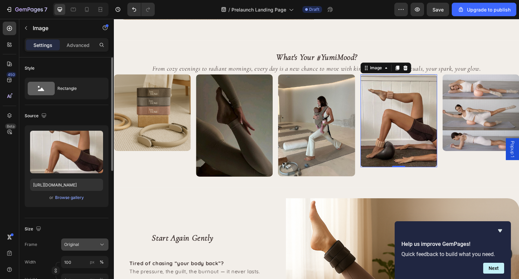
click at [81, 242] on div "Original" at bounding box center [80, 245] width 33 height 6
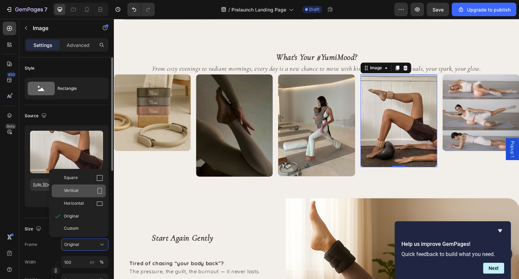
click at [84, 190] on div "Vertical" at bounding box center [83, 191] width 39 height 7
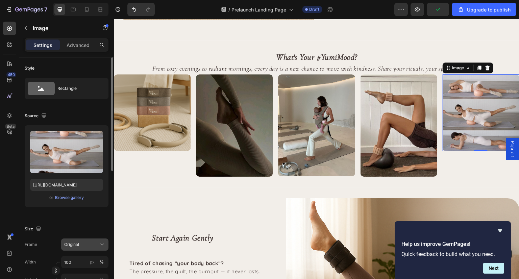
click at [68, 250] on button "Original" at bounding box center [84, 245] width 47 height 12
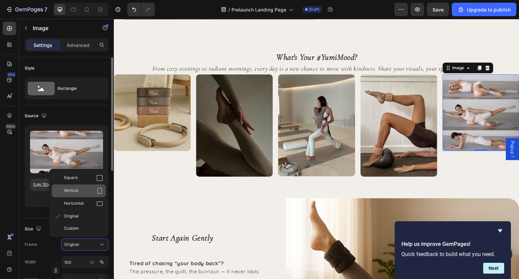
click at [80, 194] on div "Vertical" at bounding box center [83, 191] width 39 height 7
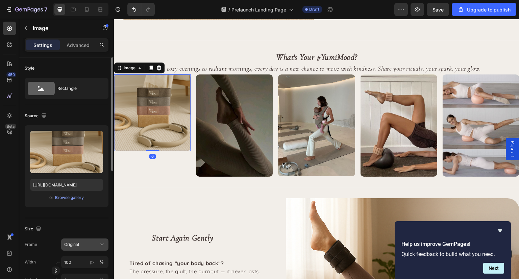
click at [82, 244] on div "Original" at bounding box center [80, 245] width 33 height 6
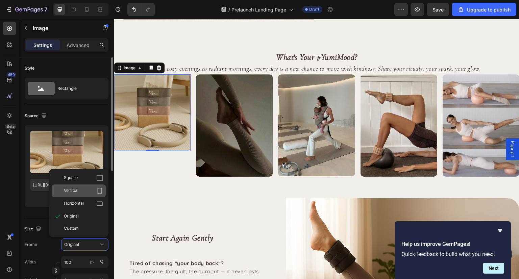
click at [94, 192] on div "Vertical" at bounding box center [83, 191] width 39 height 7
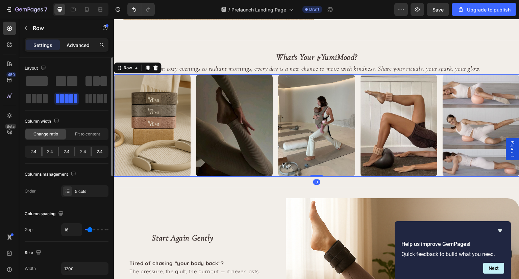
click at [76, 42] on p "Advanced" at bounding box center [78, 45] width 23 height 7
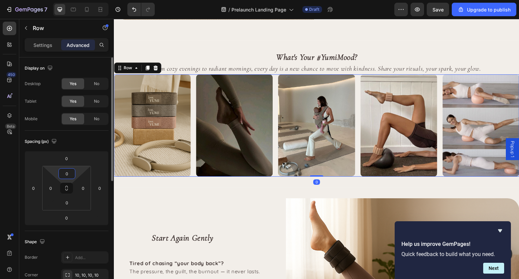
click at [68, 172] on input "0" at bounding box center [67, 174] width 14 height 10
type input "15"
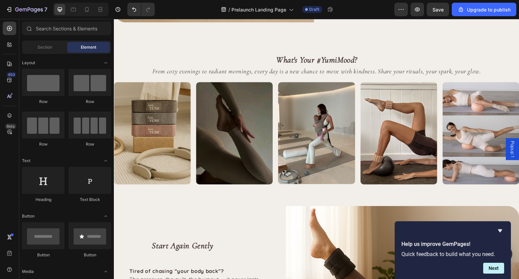
scroll to position [500, 0]
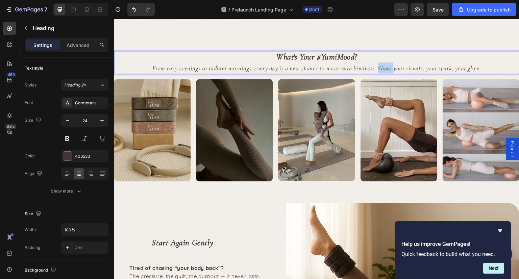
click at [377, 68] on span "From cozy evenings to radiant mornings, every day is a new chance to move with …" at bounding box center [316, 68] width 329 height 8
click at [372, 67] on span "From cozy evenings to radiant mornings, every day is a new chance to move with …" at bounding box center [316, 68] width 329 height 8
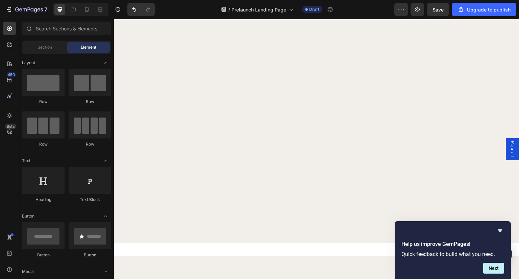
scroll to position [0, 0]
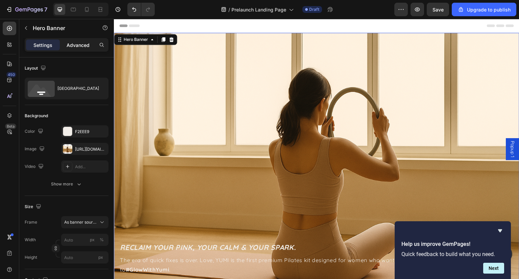
click at [77, 45] on p "Advanced" at bounding box center [78, 45] width 23 height 7
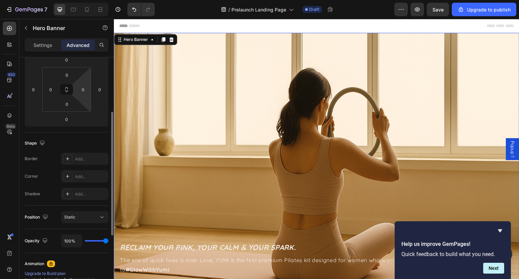
scroll to position [101, 0]
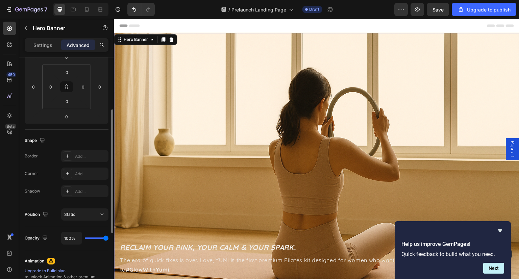
click at [104, 240] on div "100%" at bounding box center [84, 238] width 47 height 13
click at [103, 238] on input "range" at bounding box center [97, 238] width 24 height 1
type input "83%"
type input "83"
type input "82%"
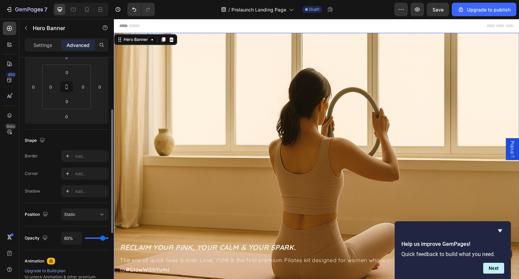
type input "82"
type input "80%"
type input "80"
type input "79%"
type input "79"
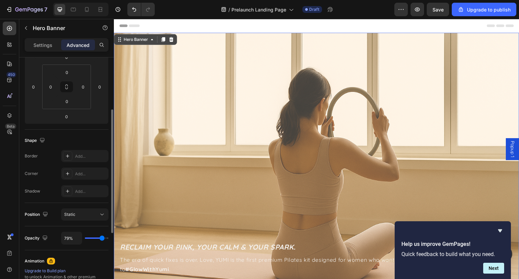
type input "77%"
type input "77"
click at [101, 238] on input "range" at bounding box center [97, 238] width 24 height 1
type input "79%"
type input "79"
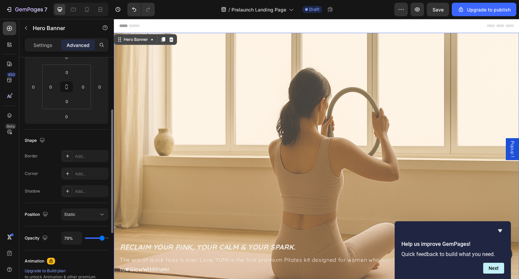
type input "80%"
type input "80"
type input "82%"
type input "82"
type input "83%"
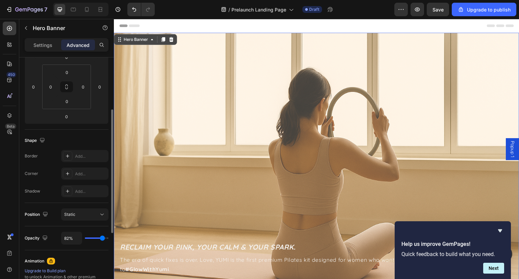
type input "83"
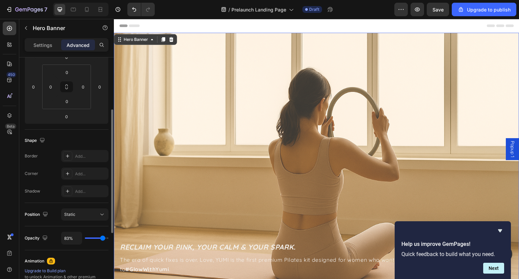
type input "85%"
type input "85"
type input "86%"
type input "86"
type input "88%"
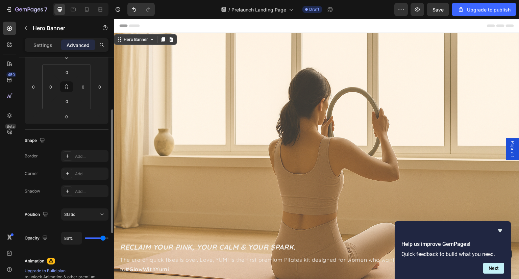
type input "88"
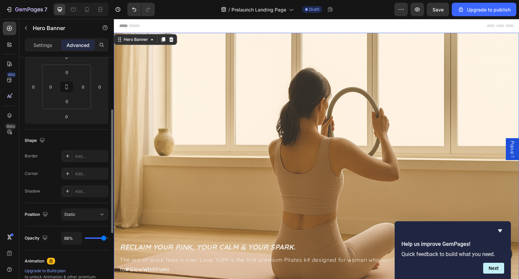
type input "89%"
type input "89"
type input "91%"
type input "91"
type input "92%"
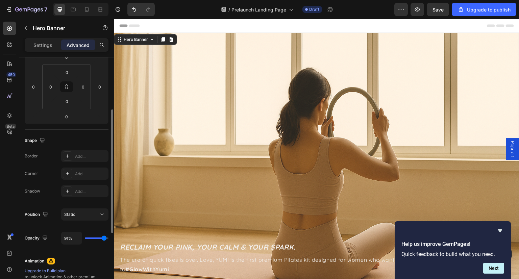
type input "92"
type input "94%"
type input "94"
type input "95%"
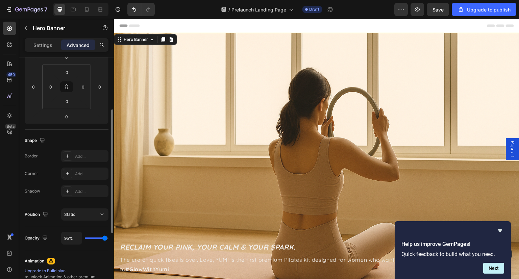
drag, startPoint x: 101, startPoint y: 238, endPoint x: 105, endPoint y: 238, distance: 3.4
type input "95"
click at [105, 238] on input "range" at bounding box center [97, 238] width 24 height 1
click at [68, 239] on input "95%" at bounding box center [72, 238] width 20 height 12
type input "9%"
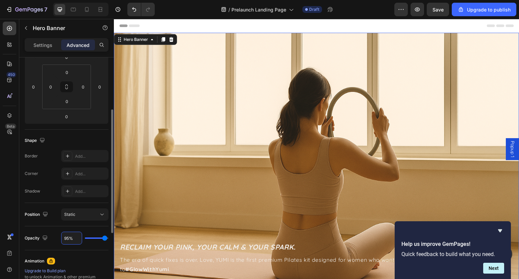
type input "9"
type input "90%"
type input "90"
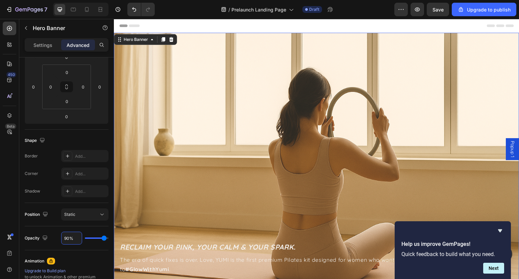
type input "90%"
click at [270, 180] on div "Overlay" at bounding box center [317, 168] width 406 height 270
click at [34, 42] on p "Settings" at bounding box center [42, 45] width 19 height 7
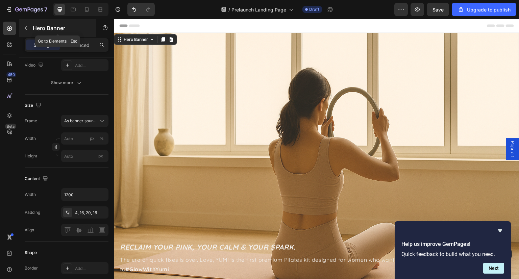
click at [28, 28] on icon "button" at bounding box center [25, 27] width 5 height 5
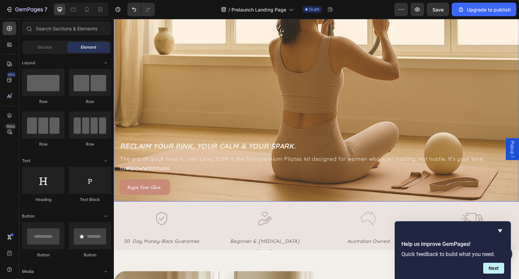
scroll to position [105, 0]
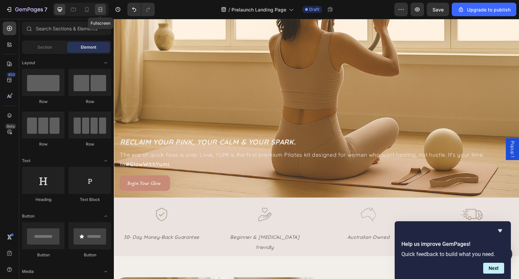
click at [100, 10] on icon at bounding box center [100, 9] width 7 height 7
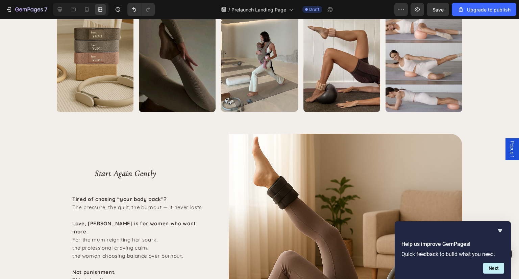
scroll to position [581, 0]
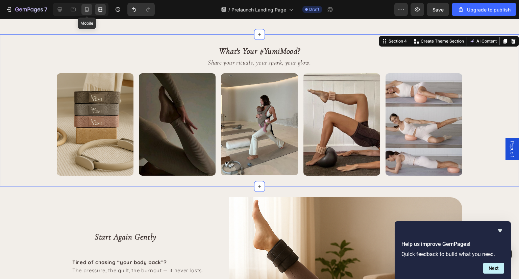
click at [88, 8] on icon at bounding box center [86, 9] width 7 height 7
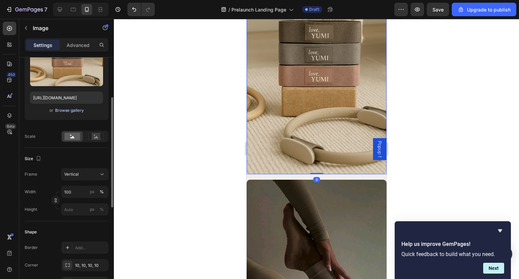
scroll to position [87, 0]
click at [57, 8] on icon at bounding box center [59, 9] width 7 height 7
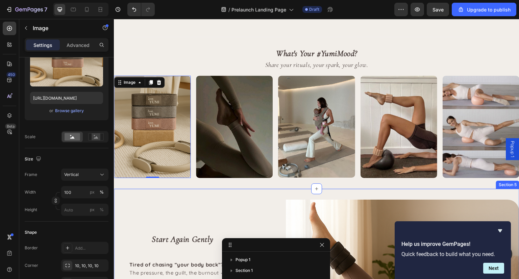
scroll to position [696, 0]
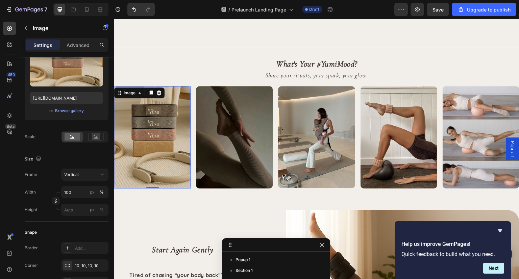
click at [166, 142] on div "Image Why Love, YUMI? Heading Not another 30-day challenge. Not a bounce back. …" at bounding box center [317, 90] width 406 height 1506
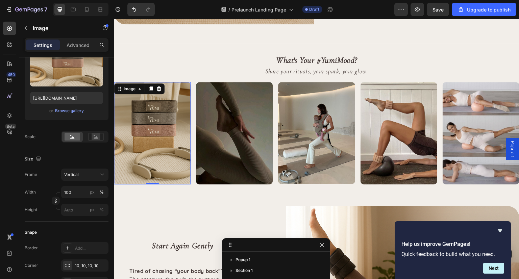
scroll to position [565, 0]
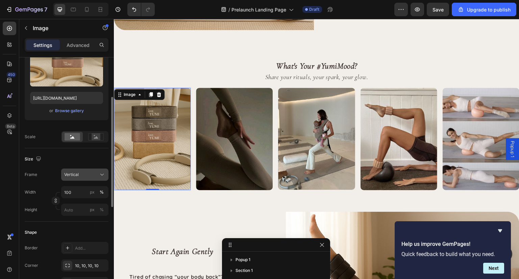
click at [86, 175] on div "Vertical" at bounding box center [80, 175] width 33 height 6
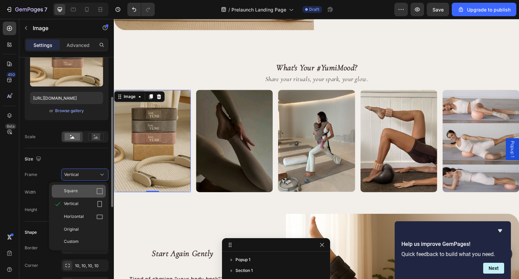
click at [82, 194] on div "Square" at bounding box center [83, 191] width 39 height 7
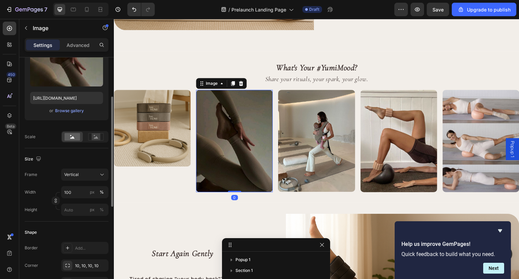
scroll to position [74, 0]
click at [97, 174] on div "Vertical" at bounding box center [80, 175] width 33 height 6
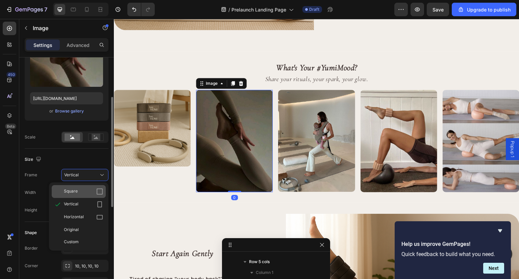
click at [81, 191] on div "Square" at bounding box center [83, 191] width 39 height 7
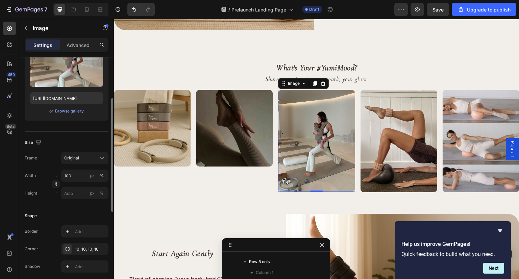
scroll to position [87, 0]
click at [99, 159] on icon at bounding box center [102, 158] width 7 height 7
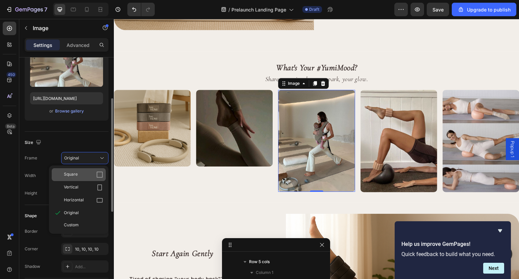
click at [88, 179] on div "Square" at bounding box center [79, 174] width 54 height 13
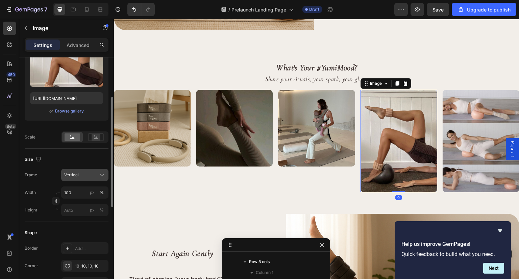
click at [78, 175] on span "Vertical" at bounding box center [71, 175] width 15 height 6
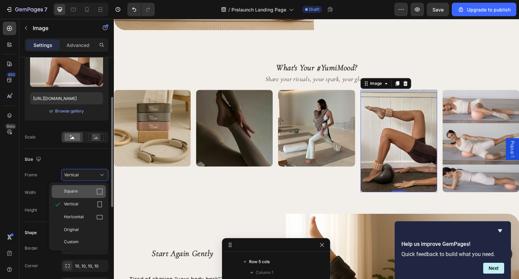
click at [81, 188] on div "Square" at bounding box center [83, 191] width 39 height 7
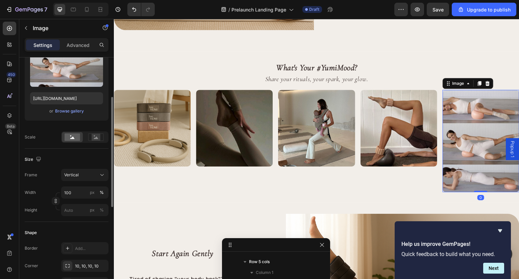
scroll to position [137, 0]
click at [75, 176] on span "Vertical" at bounding box center [71, 175] width 15 height 6
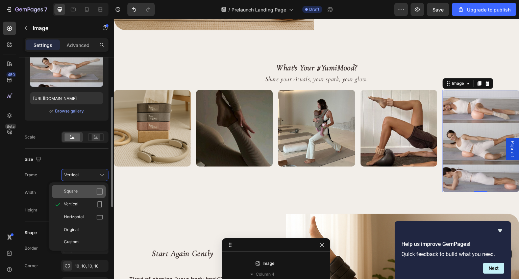
click at [72, 193] on span "Square" at bounding box center [71, 191] width 14 height 7
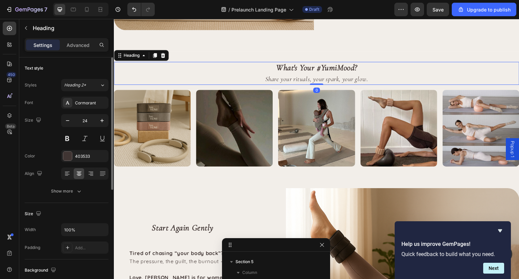
scroll to position [20, 0]
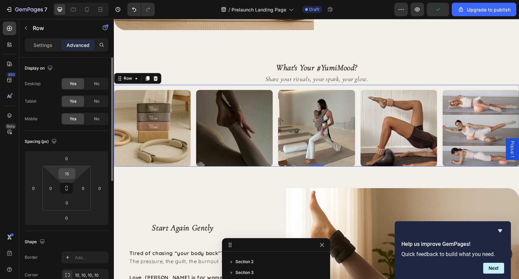
click at [73, 173] on input "15" at bounding box center [67, 174] width 14 height 10
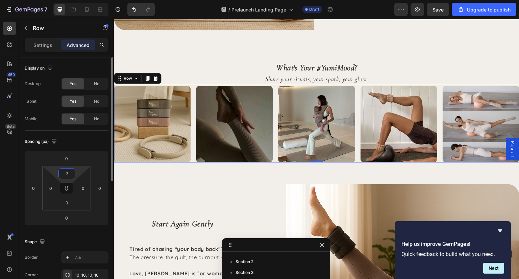
type input "35"
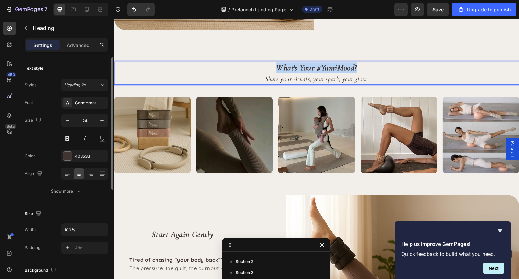
drag, startPoint x: 362, startPoint y: 66, endPoint x: 254, endPoint y: 67, distance: 107.8
click at [254, 67] on p "What's Your #YumiMood? Share your rituals, your spark, your glow." at bounding box center [317, 73] width 404 height 21
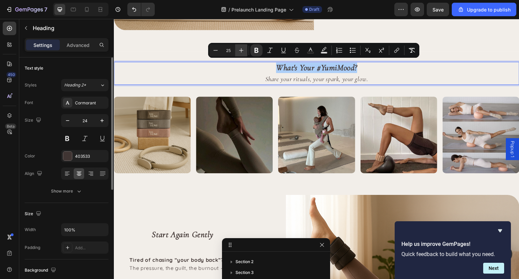
click at [239, 48] on icon "Editor contextual toolbar" at bounding box center [241, 50] width 7 height 7
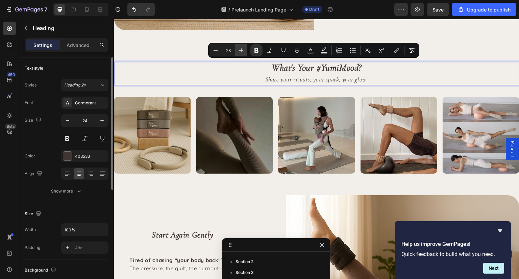
click at [239, 48] on icon "Editor contextual toolbar" at bounding box center [241, 50] width 7 height 7
type input "30"
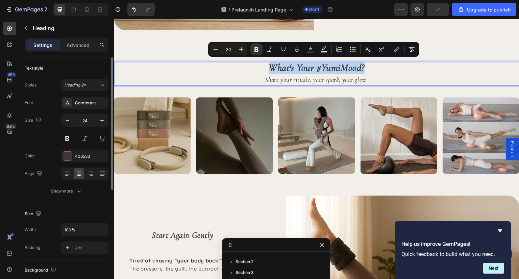
drag, startPoint x: 364, startPoint y: 67, endPoint x: 265, endPoint y: 68, distance: 98.7
click at [243, 50] on icon "Editor contextual toolbar" at bounding box center [241, 49] width 7 height 7
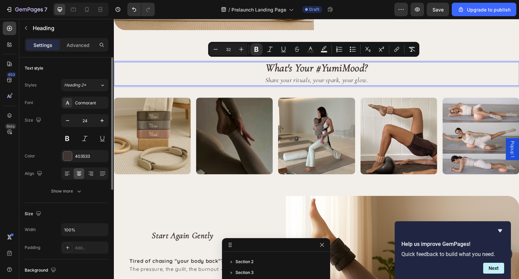
type input "19"
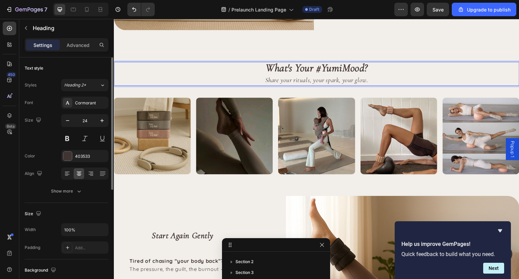
click at [382, 77] on p "What's Your #YumiMood? Share your rituals, your spark, your glow." at bounding box center [317, 74] width 404 height 22
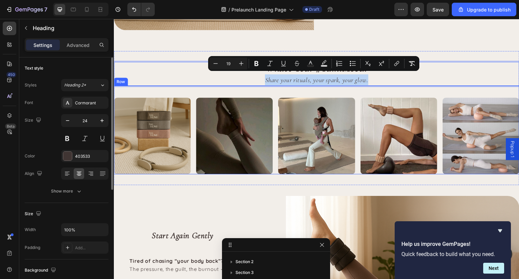
drag, startPoint x: 371, startPoint y: 80, endPoint x: 256, endPoint y: 87, distance: 116.2
click at [256, 87] on div "What's Your #YumiMood? Share your rituals, your spark, your glow. Heading 0 Ima…" at bounding box center [317, 118] width 406 height 113
click at [256, 92] on div "Image Image Image Image Image Row" at bounding box center [317, 130] width 406 height 89
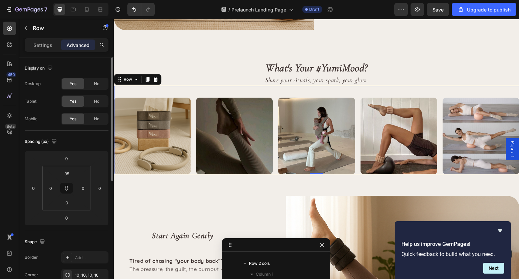
scroll to position [30, 0]
click at [68, 174] on input "35" at bounding box center [67, 174] width 14 height 10
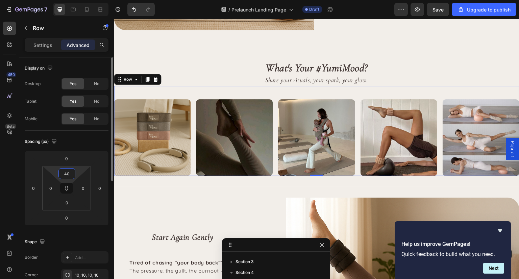
type input "4"
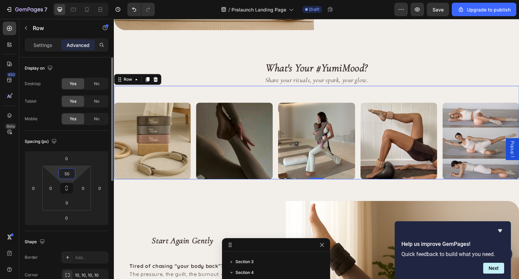
type input "5"
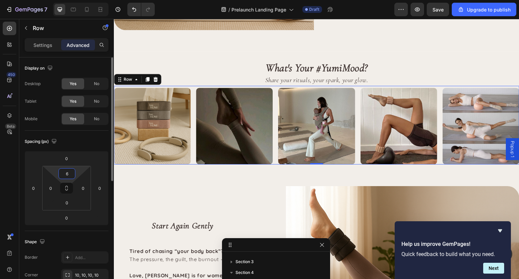
type input "60"
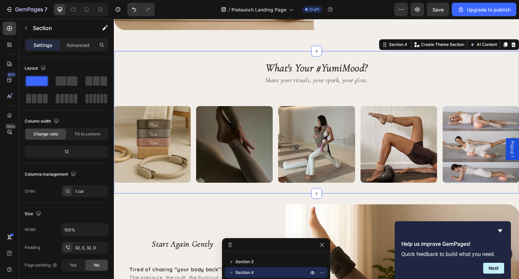
click at [164, 189] on div "⁠⁠⁠⁠⁠⁠⁠ What's Your #YumiMood? Share your rituals, your spark, your glow. Headi…" at bounding box center [317, 122] width 406 height 143
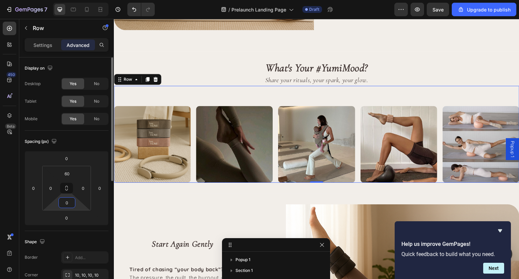
click at [67, 204] on input "0" at bounding box center [67, 203] width 14 height 10
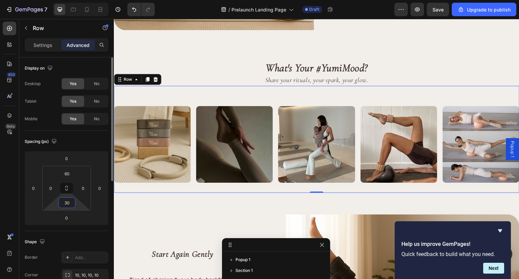
type input "3"
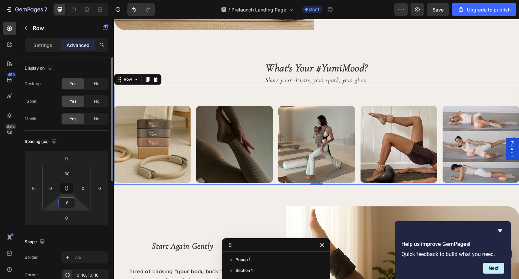
type input "60"
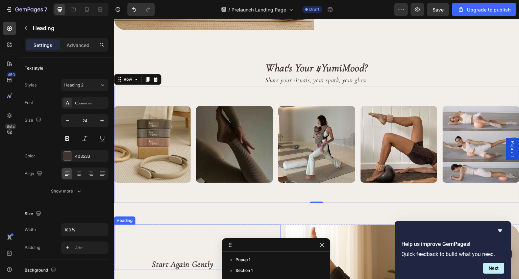
click at [219, 225] on div "Start Again Gently Heading" at bounding box center [197, 248] width 167 height 46
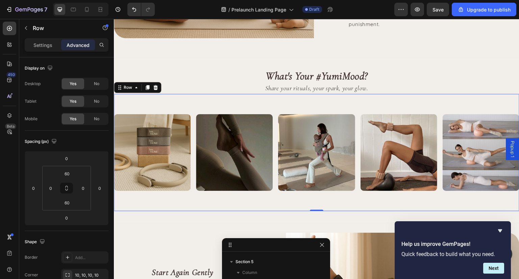
scroll to position [30, 0]
click at [74, 172] on div "60" at bounding box center [66, 173] width 17 height 11
click at [65, 172] on input "60" at bounding box center [67, 174] width 14 height 10
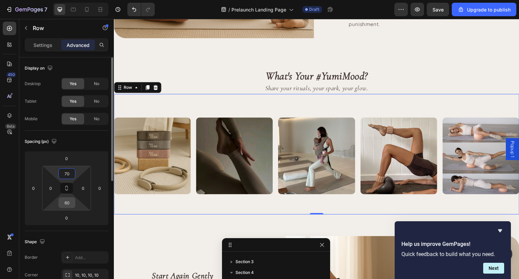
type input "70"
click at [69, 204] on input "60" at bounding box center [67, 203] width 14 height 10
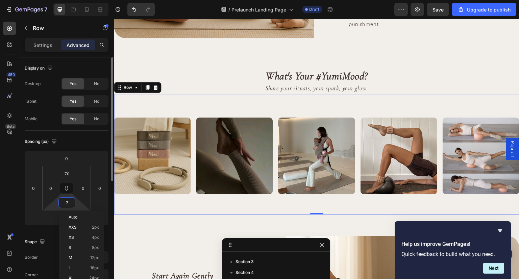
type input "70"
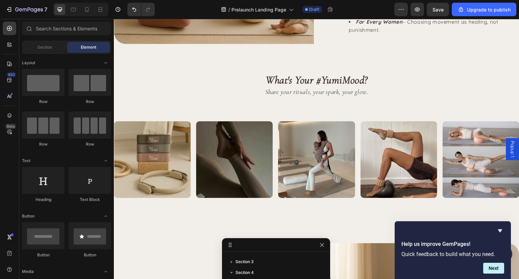
scroll to position [557, 0]
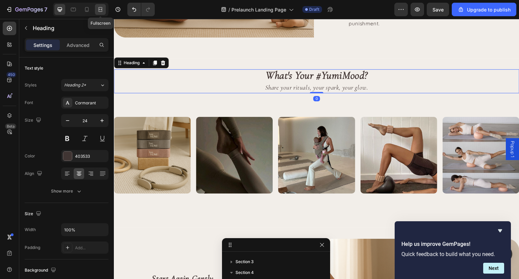
click at [99, 13] on icon at bounding box center [100, 9] width 7 height 7
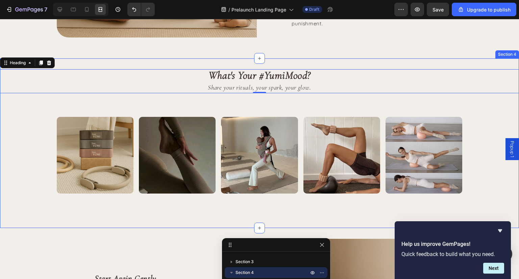
click at [495, 58] on div "Image Why Love, YUMI? Heading Not another 30-day challenge. Not a bounce back. …" at bounding box center [259, 173] width 519 height 1396
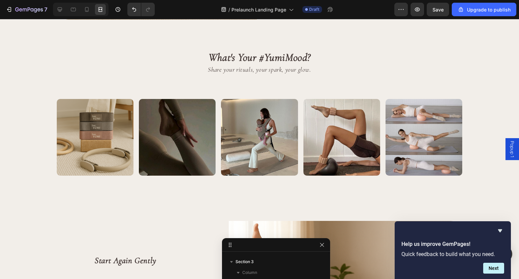
scroll to position [577, 0]
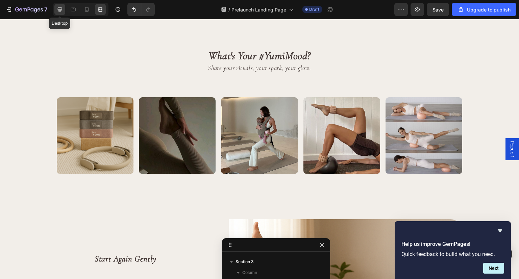
click at [61, 9] on icon at bounding box center [60, 9] width 4 height 4
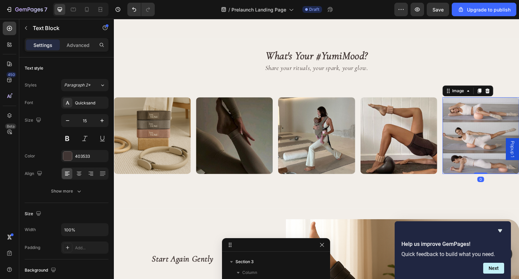
scroll to position [214, 0]
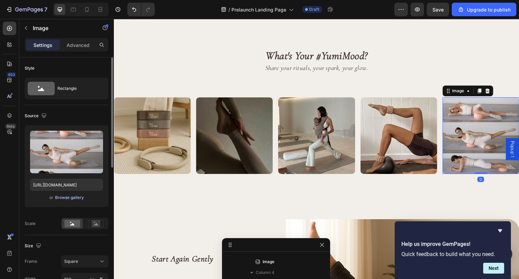
click at [65, 199] on div "Browse gallery" at bounding box center [69, 198] width 29 height 6
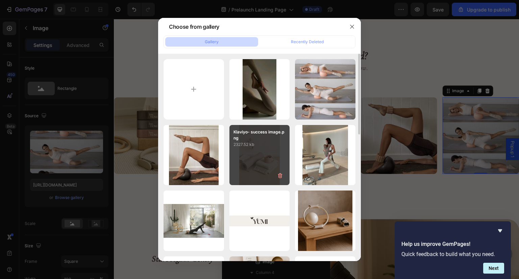
click at [254, 151] on div "Klaviyo- success image.png 2327.52 kb" at bounding box center [260, 155] width 61 height 61
type input "https://cdn.shopify.com/s/files/1/0742/1155/7433/files/gempages_579746943115199…"
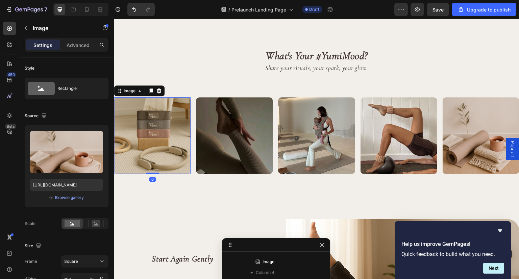
scroll to position [128, 0]
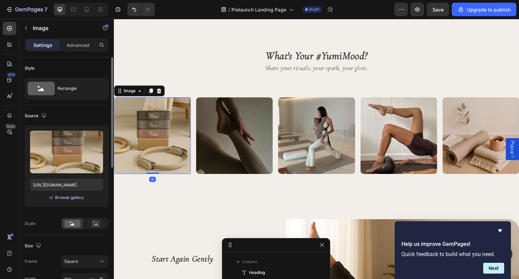
click at [64, 197] on div "Browse gallery" at bounding box center [69, 198] width 29 height 6
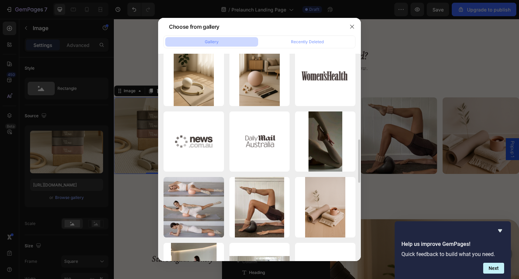
scroll to position [409, 0]
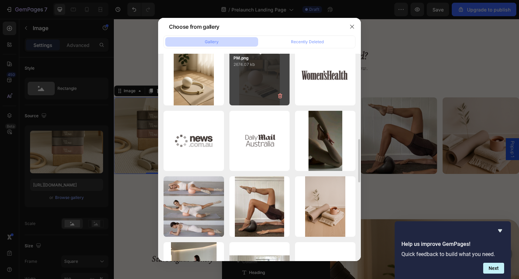
click at [258, 74] on div "ChatGPT Image Sep 5, ...PM.png 2674.07 kb" at bounding box center [260, 75] width 61 height 61
type input "https://cdn.shopify.com/s/files/1/0742/1155/7433/files/gempages_579746943115199…"
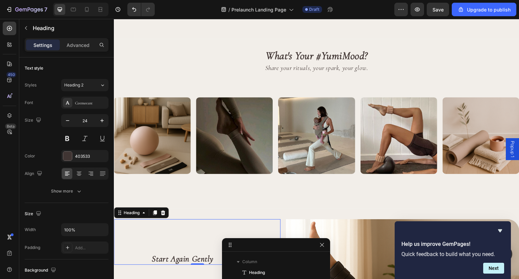
scroll to position [268, 0]
click at [100, 6] on icon at bounding box center [100, 9] width 7 height 7
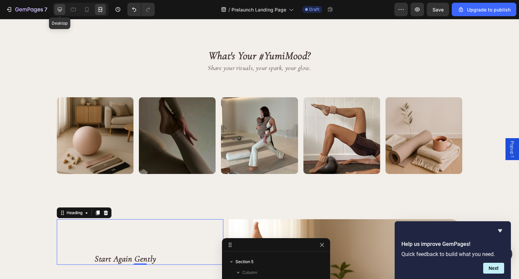
click at [58, 11] on icon at bounding box center [59, 9] width 7 height 7
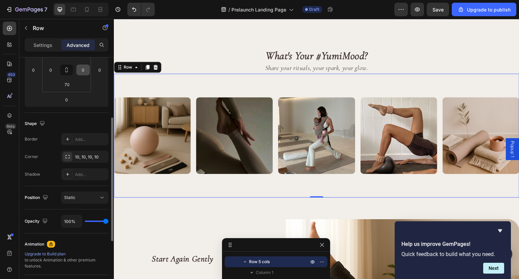
scroll to position [118, 0]
click at [38, 42] on p "Settings" at bounding box center [42, 45] width 19 height 7
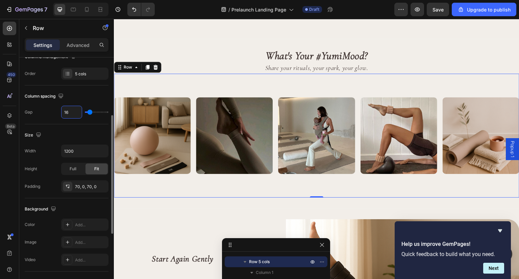
click at [73, 110] on input "16" at bounding box center [72, 112] width 20 height 12
type input "1"
type input "18"
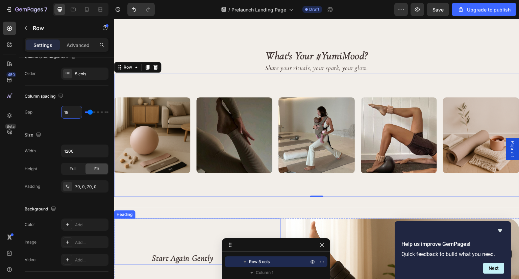
click at [199, 219] on div "Start Again Gently Heading" at bounding box center [197, 242] width 167 height 46
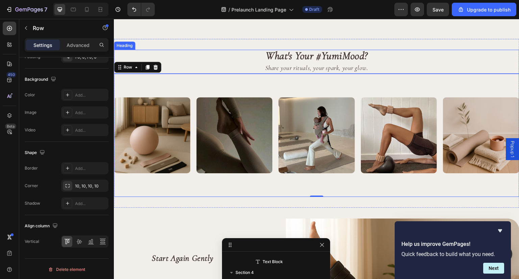
scroll to position [0, 0]
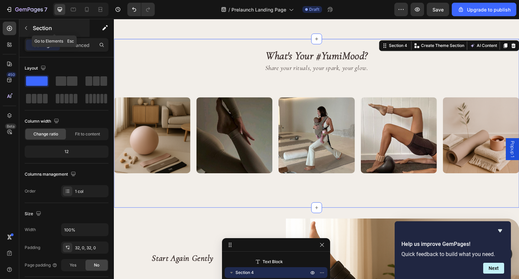
click at [27, 26] on icon "button" at bounding box center [26, 28] width 2 height 4
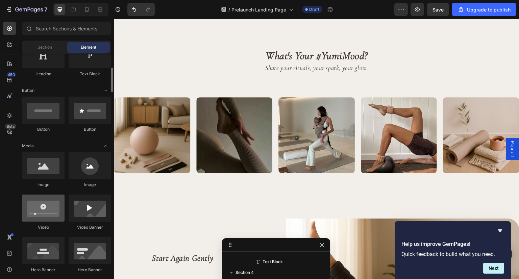
scroll to position [125, 0]
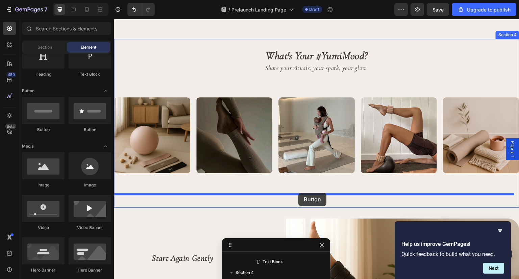
drag, startPoint x: 150, startPoint y: 129, endPoint x: 298, endPoint y: 192, distance: 160.8
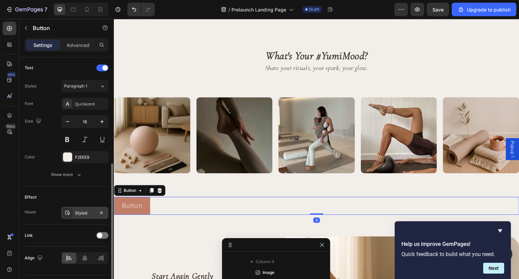
scroll to position [226, 0]
click at [83, 260] on icon at bounding box center [84, 258] width 7 height 7
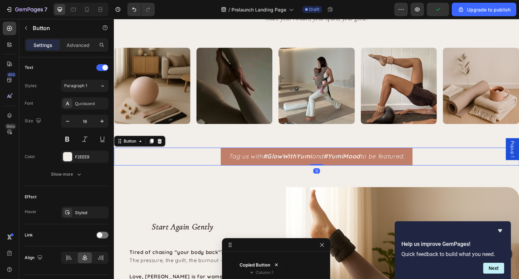
scroll to position [225, 0]
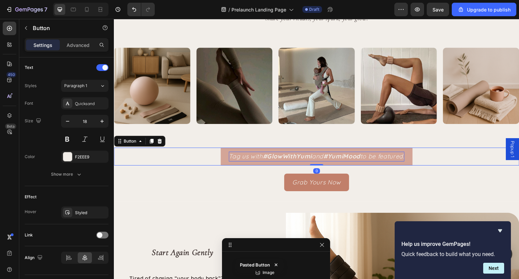
click at [380, 153] on icon "Tag us with #GlowWithYumi and #YumiMood to be featured." at bounding box center [317, 156] width 176 height 8
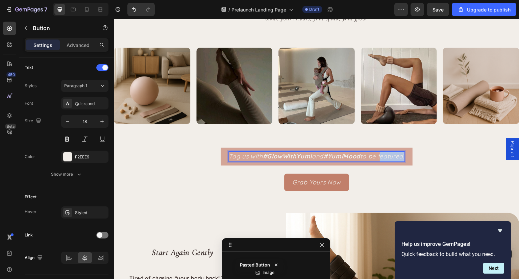
click at [380, 153] on icon "Tag us with #GlowWithYumi and #YumiMood to be featured." at bounding box center [317, 156] width 176 height 8
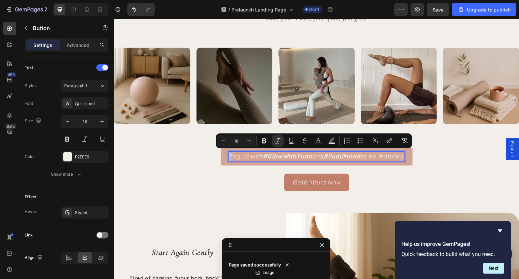
copy br "Rich Text Editor. Editing area: main"
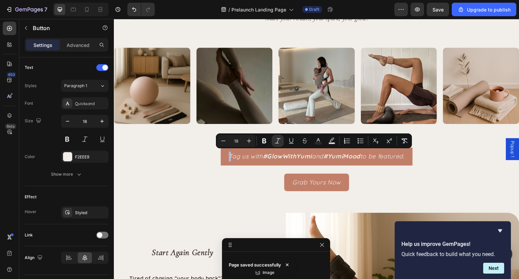
click at [448, 155] on div "Tag us with #GlowWithYumi and #YumiMood to be featured. Button 0" at bounding box center [317, 157] width 406 height 18
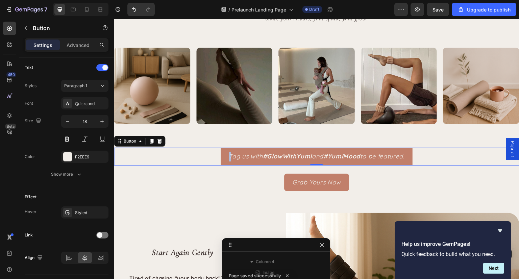
click at [425, 157] on div "Tag us with #GlowWithYumi and #YumiMood to be featured. Button 0" at bounding box center [317, 157] width 406 height 18
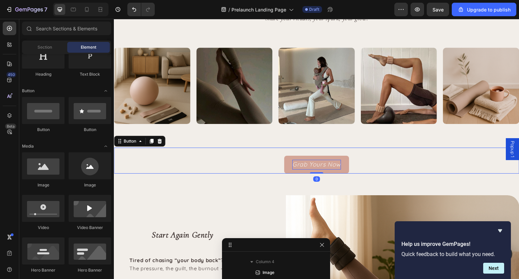
click at [318, 163] on icon "Grab Yours Now" at bounding box center [316, 165] width 49 height 8
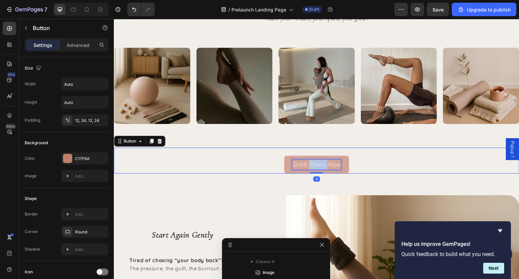
click at [318, 163] on icon "Grab Yours Now" at bounding box center [316, 165] width 49 height 8
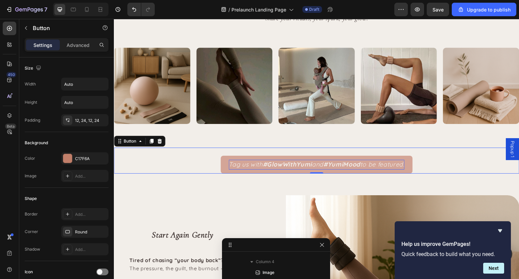
click at [204, 163] on div "Tag us with #GlowWithYumi and #YumiMood to be featured. Button 0" at bounding box center [317, 161] width 406 height 26
click at [80, 39] on div "Settings Advanced" at bounding box center [67, 45] width 84 height 14
click at [80, 47] on p "Advanced" at bounding box center [78, 45] width 23 height 7
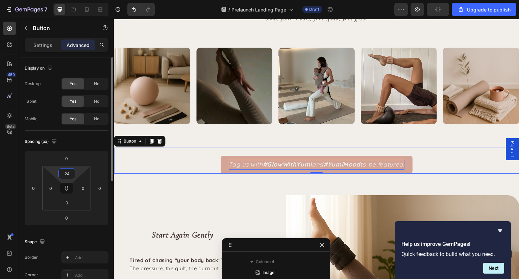
click at [67, 169] on input "24" at bounding box center [67, 174] width 14 height 10
type input "0"
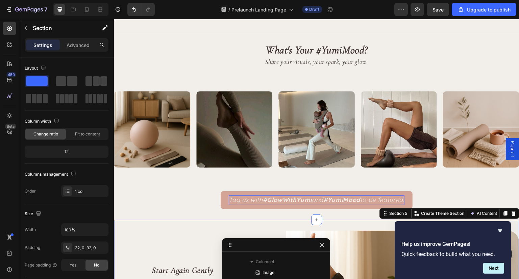
scroll to position [592, 0]
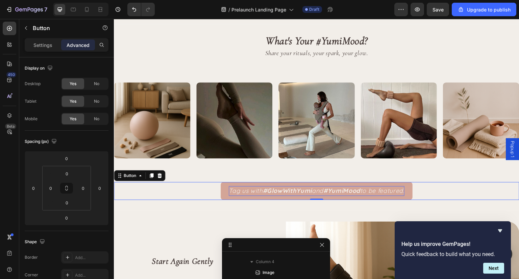
click at [221, 190] on button "Tag us with #GlowWithYumi and #YumiMood to be featured." at bounding box center [317, 191] width 192 height 18
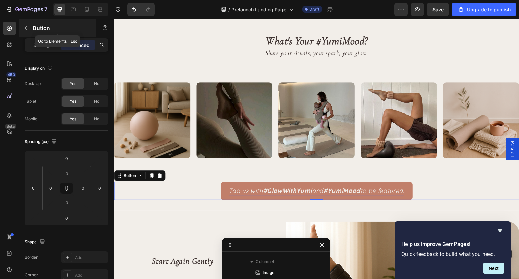
click at [25, 28] on icon "button" at bounding box center [25, 27] width 5 height 5
click at [44, 47] on p "Settings" at bounding box center [42, 45] width 19 height 7
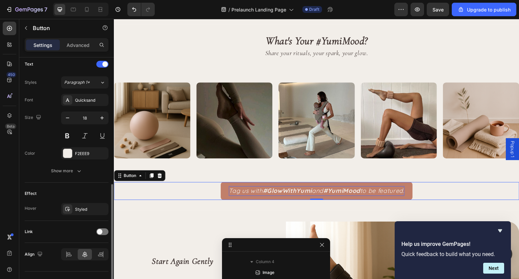
scroll to position [243, 0]
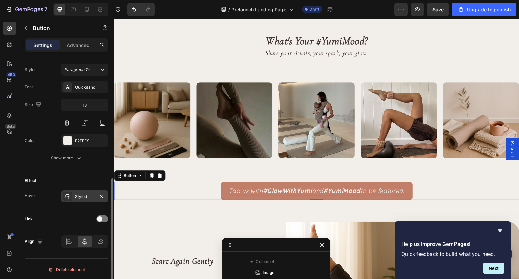
click at [91, 196] on div "Styled" at bounding box center [85, 197] width 20 height 6
click at [76, 160] on icon "button" at bounding box center [79, 158] width 7 height 7
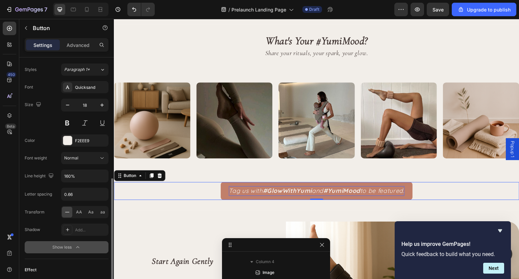
click at [76, 160] on span "Normal" at bounding box center [71, 158] width 14 height 6
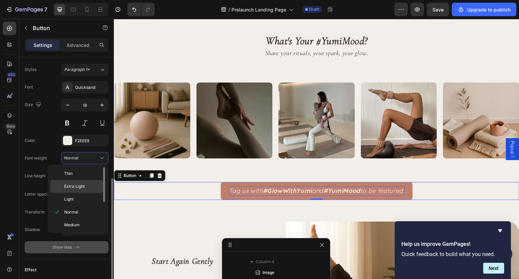
click at [73, 189] on span "Extra Light" at bounding box center [74, 187] width 21 height 6
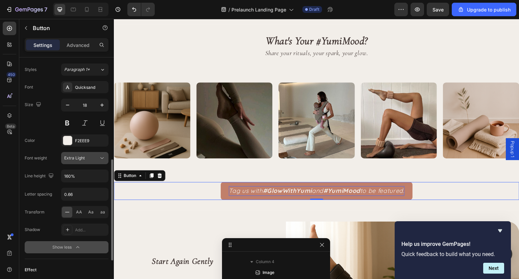
click at [94, 155] on div "Extra Light" at bounding box center [81, 158] width 34 height 6
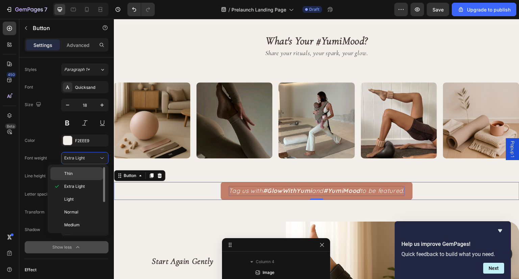
click at [95, 175] on p "Thin" at bounding box center [82, 174] width 36 height 6
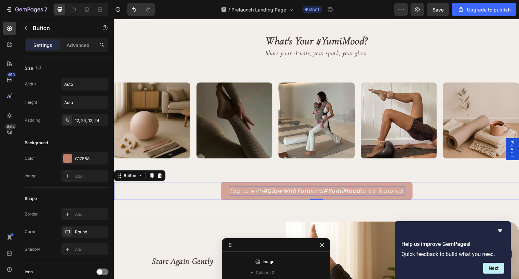
scroll to position [225, 0]
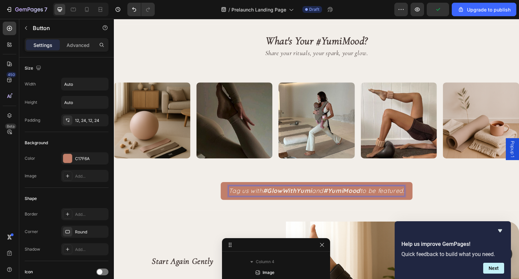
click at [236, 192] on icon "Tag us with #GlowWithYumi and #YumiMood to be featured." at bounding box center [317, 191] width 176 height 8
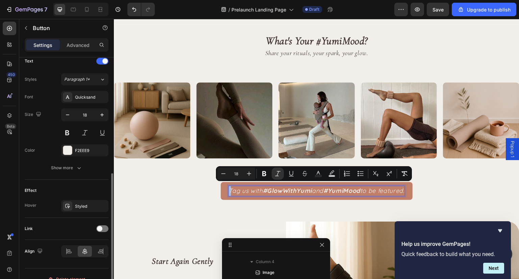
scroll to position [243, 0]
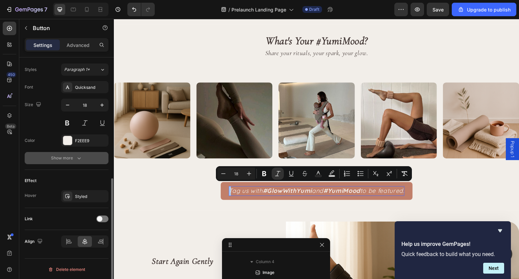
click at [81, 155] on icon "button" at bounding box center [79, 158] width 7 height 7
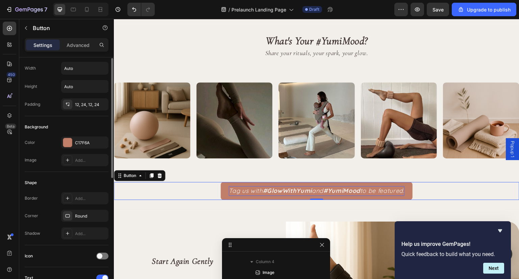
scroll to position [0, 0]
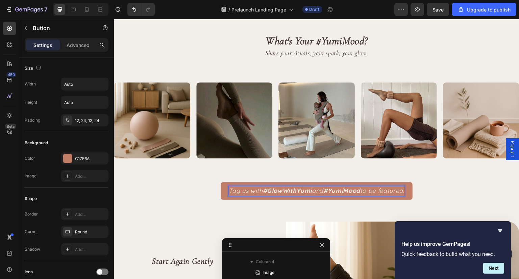
drag, startPoint x: 239, startPoint y: 183, endPoint x: 240, endPoint y: 188, distance: 4.8
click at [240, 188] on icon "Tag us with #GlowWithYumi and #YumiMood to be featured." at bounding box center [317, 191] width 176 height 8
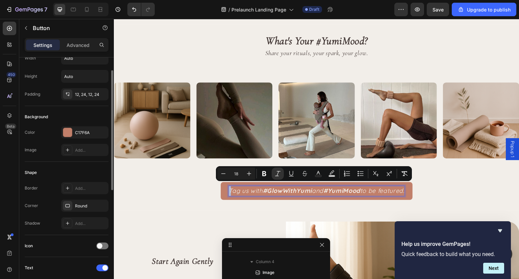
scroll to position [27, 0]
click at [223, 172] on icon "Editor contextual toolbar" at bounding box center [223, 173] width 7 height 7
type input "16"
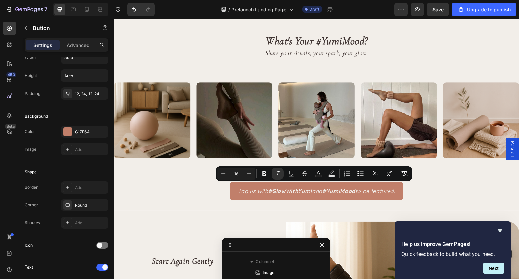
click at [196, 184] on div "Tag us with #GlowWithYumi and #YumiMood to be featured. Button 0" at bounding box center [317, 191] width 406 height 18
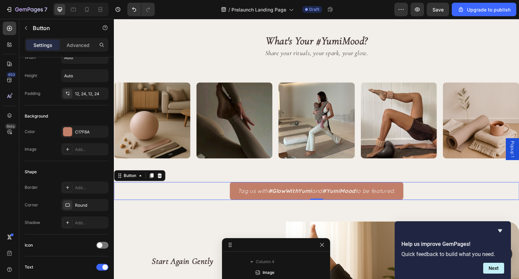
click at [446, 194] on div "Tag us with #GlowWithYumi and #YumiMood to be featured. Button 0" at bounding box center [317, 191] width 406 height 18
click at [438, 189] on div "Tag us with #GlowWithYumi and #YumiMood to be featured. Button 0" at bounding box center [317, 191] width 406 height 18
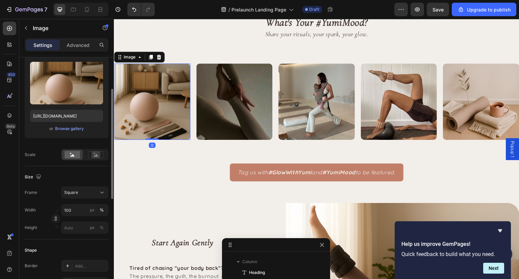
scroll to position [69, 0]
click at [101, 191] on icon at bounding box center [102, 192] width 7 height 7
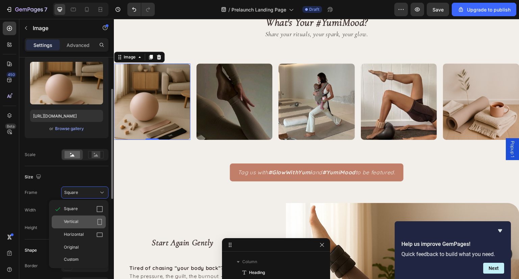
click at [91, 220] on div "Vertical" at bounding box center [83, 222] width 39 height 7
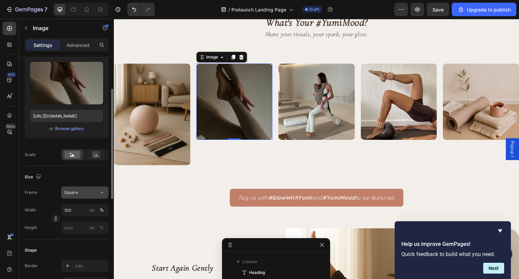
click at [98, 191] on div "Square" at bounding box center [84, 192] width 41 height 7
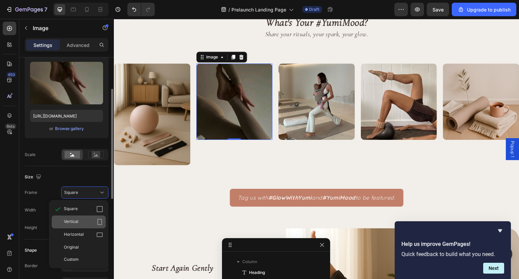
click at [91, 220] on div "Vertical" at bounding box center [83, 222] width 39 height 7
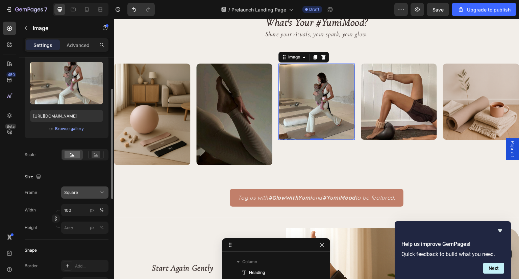
click at [101, 193] on icon at bounding box center [102, 192] width 7 height 7
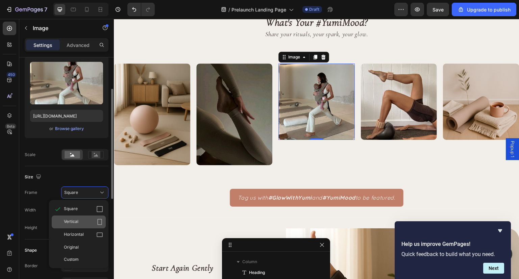
click at [93, 220] on div "Vertical" at bounding box center [83, 222] width 39 height 7
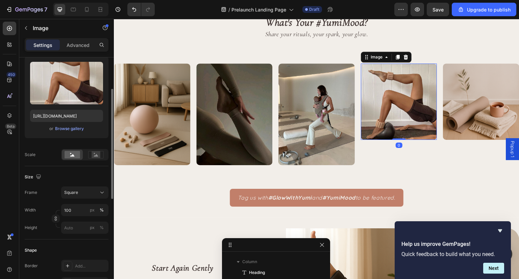
scroll to position [193, 0]
click at [91, 188] on button "Square" at bounding box center [84, 193] width 47 height 12
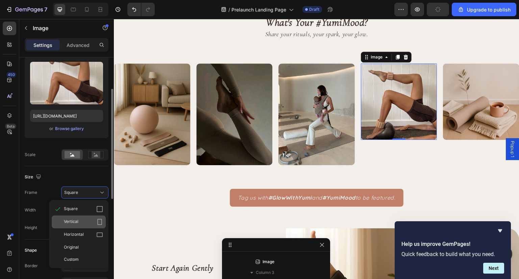
click at [81, 223] on div "Vertical" at bounding box center [83, 222] width 39 height 7
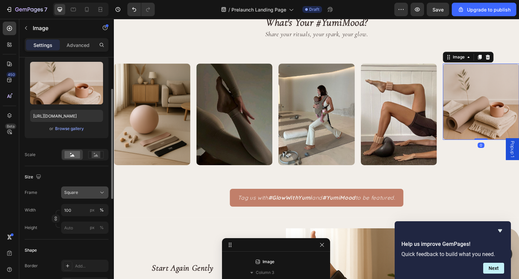
click at [102, 194] on icon at bounding box center [102, 192] width 7 height 7
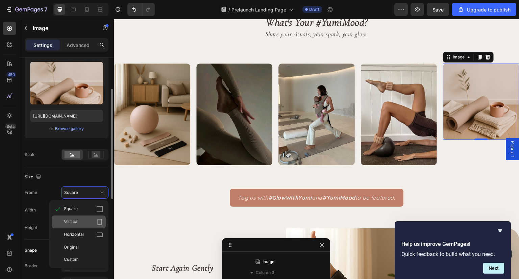
click at [99, 222] on icon at bounding box center [99, 222] width 7 height 7
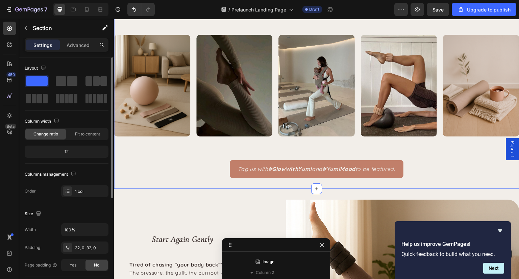
scroll to position [561, 0]
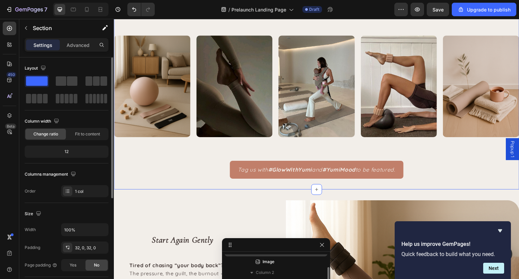
click at [245, 256] on div "Column 1" at bounding box center [275, 251] width 97 height 11
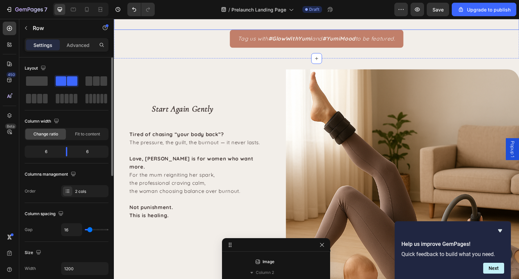
scroll to position [692, 0]
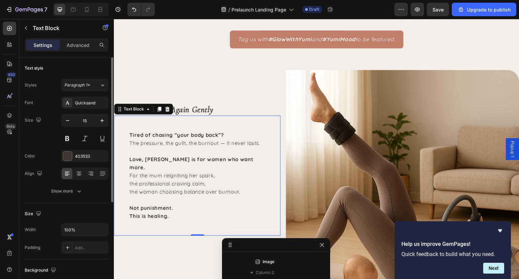
click at [179, 209] on p "Not punishment. This is healing." at bounding box center [197, 212] width 136 height 16
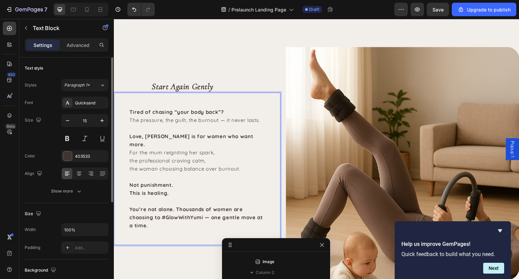
scroll to position [758, 0]
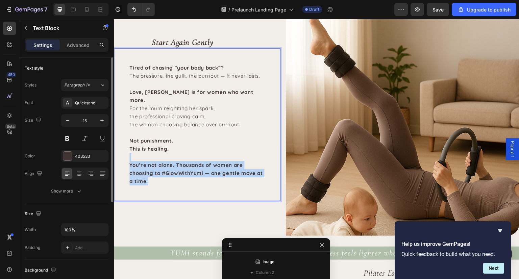
drag, startPoint x: 184, startPoint y: 172, endPoint x: 115, endPoint y: 151, distance: 72.9
click at [115, 151] on div "Tired of chasing “your body back”? The pressure, the guilt, the burnout — it ne…" at bounding box center [197, 124] width 167 height 153
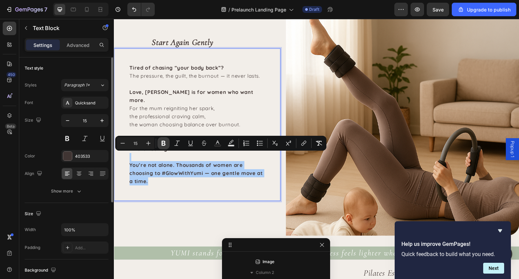
click at [164, 140] on icon "Editor contextual toolbar" at bounding box center [163, 143] width 7 height 7
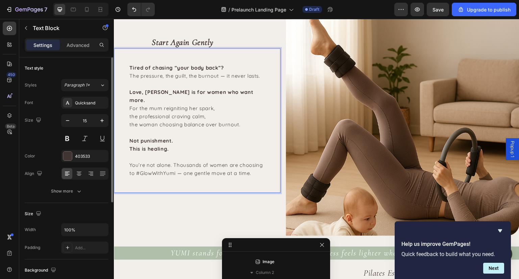
click at [173, 167] on p "You’re not alone. Thousands of women are choosing to #GlowWithYumi — one gentle…" at bounding box center [197, 169] width 136 height 16
click at [172, 164] on p "You’re not alone. Thousands of women are choosing to #GlowWithYumi — one gentle…" at bounding box center [197, 169] width 136 height 16
drag, startPoint x: 176, startPoint y: 166, endPoint x: 136, endPoint y: 164, distance: 39.6
click at [136, 164] on p "You’re not alone. Thousands of women are choosing to #GlowWithYumi — one gentle…" at bounding box center [197, 169] width 136 height 16
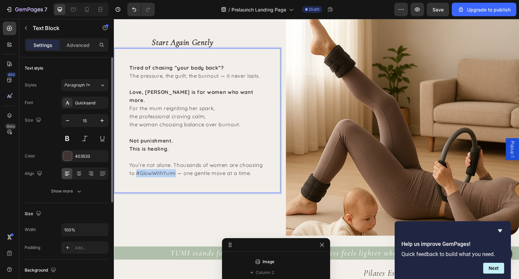
click at [160, 163] on p "You’re not alone. Thousands of women are choosing to #GlowWithYumi — one gentle…" at bounding box center [197, 169] width 136 height 16
drag, startPoint x: 176, startPoint y: 166, endPoint x: 136, endPoint y: 166, distance: 39.6
click at [136, 166] on p "You’re not alone. Thousands of women are choosing to #GlowWithYumi — one gentle…" at bounding box center [197, 169] width 136 height 16
click at [69, 138] on button at bounding box center [67, 139] width 12 height 12
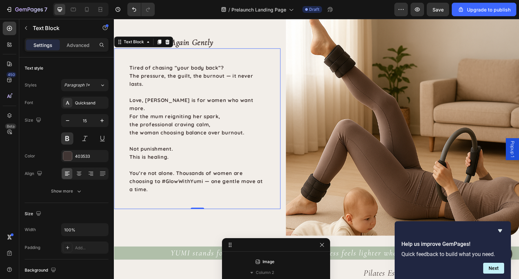
click at [174, 169] on p "You’re not alone. Thousands of women are choosing to #GlowWithYumi — one gentle…" at bounding box center [197, 181] width 136 height 24
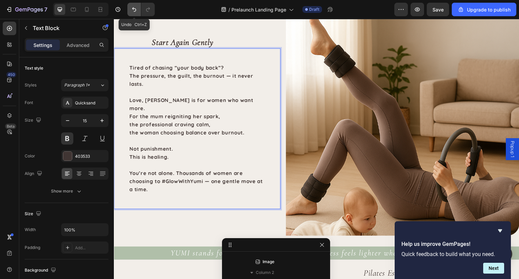
click at [133, 12] on icon "Undo/Redo" at bounding box center [134, 9] width 7 height 7
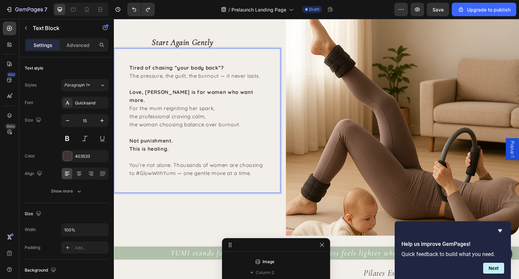
click at [165, 168] on p "You’re not alone. Thousands of women are choosing to #GlowWithYumi — one gentle…" at bounding box center [197, 169] width 136 height 16
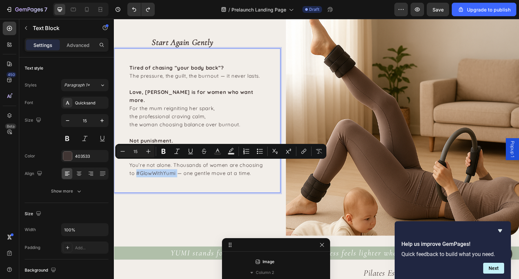
drag, startPoint x: 177, startPoint y: 166, endPoint x: 137, endPoint y: 167, distance: 40.2
click at [137, 167] on p "You’re not alone. Thousands of women are choosing to #GlowWithYumi — one gentle…" at bounding box center [197, 169] width 136 height 16
click at [182, 152] on button "Italic" at bounding box center [177, 151] width 12 height 12
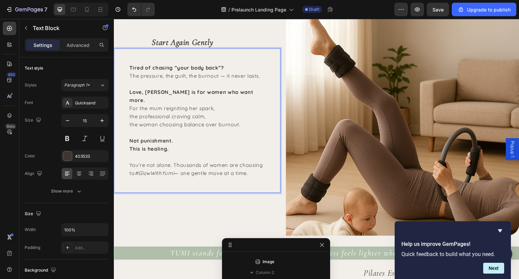
click at [194, 167] on p "You’re not alone. Thousands of women are choosing to #GlowWithYumi — one gentle…" at bounding box center [197, 169] width 136 height 16
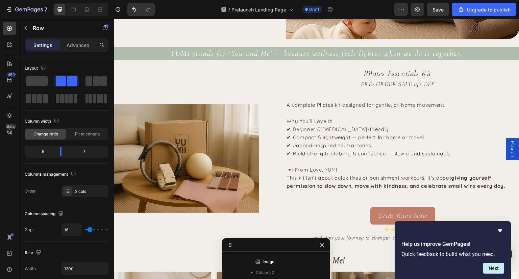
scroll to position [954, 0]
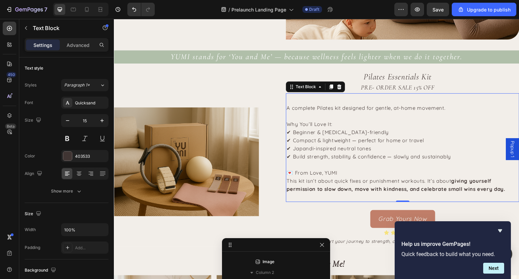
click at [505, 193] on p "Rich Text Editor. Editing area: main" at bounding box center [399, 197] width 225 height 8
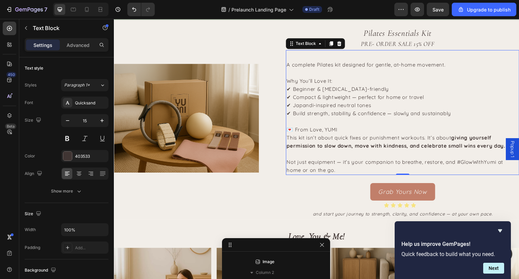
scroll to position [994, 0]
click at [345, 166] on p "Not just equipment — it’s your companion to breathe, restore, and #GlowWithYumi…" at bounding box center [399, 167] width 225 height 16
click at [343, 154] on p "Rich Text Editor. Editing area: main" at bounding box center [399, 154] width 225 height 8
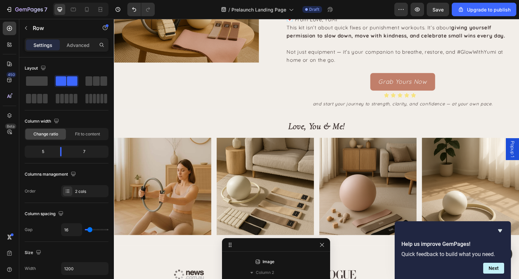
scroll to position [1105, 0]
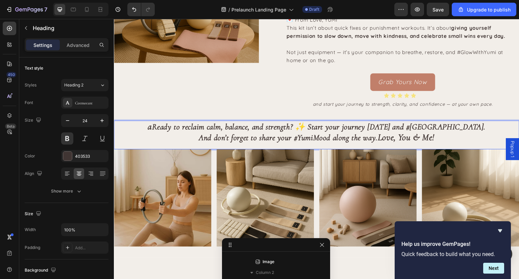
click at [355, 128] on p "a Ready to reclaim calm, balance, and strength? ✨ Start your journey [DATE] and…" at bounding box center [317, 132] width 404 height 22
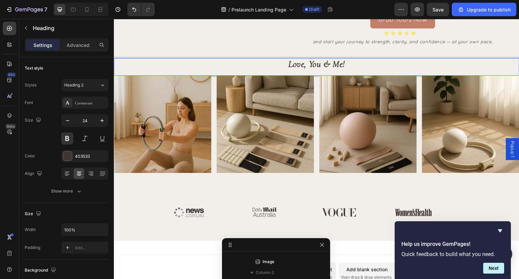
scroll to position [1166, 0]
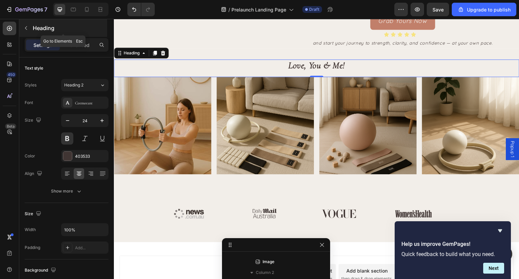
click at [26, 28] on icon "button" at bounding box center [25, 27] width 5 height 5
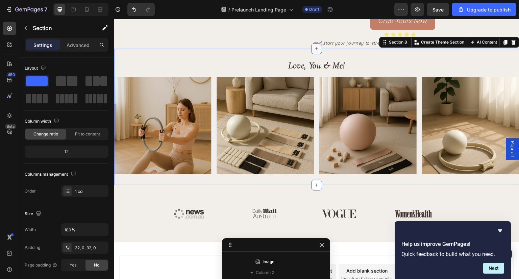
click at [317, 48] on icon at bounding box center [316, 48] width 5 height 5
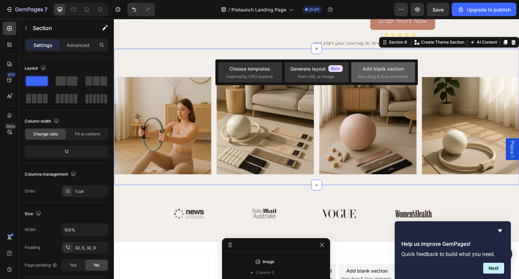
click at [380, 76] on span "then drag & drop elements" at bounding box center [383, 77] width 50 height 6
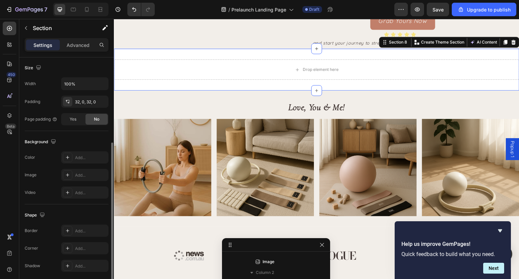
scroll to position [147, 0]
click at [87, 155] on div "Add..." at bounding box center [91, 157] width 32 height 6
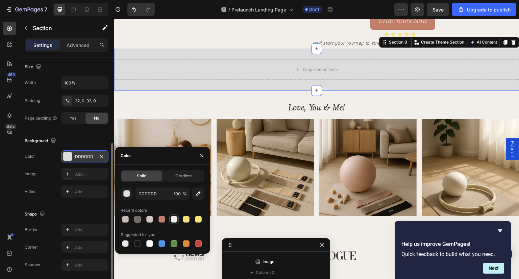
click at [176, 218] on div at bounding box center [174, 219] width 7 height 7
type input "F2EEE9"
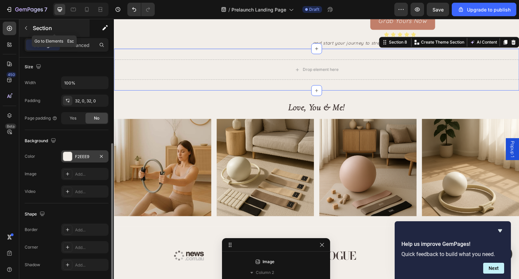
click at [27, 29] on icon "button" at bounding box center [25, 27] width 5 height 5
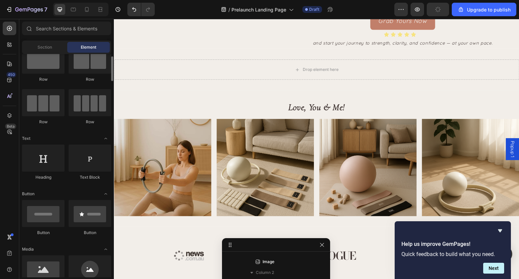
scroll to position [22, 0]
drag, startPoint x: 45, startPoint y: 163, endPoint x: 30, endPoint y: 169, distance: 15.8
click at [30, 169] on div at bounding box center [43, 158] width 43 height 27
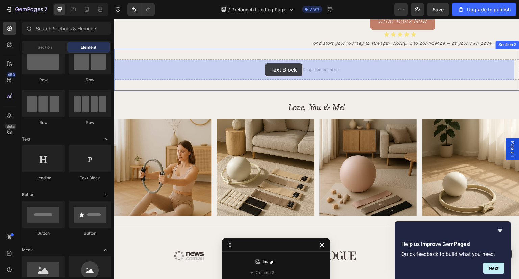
drag, startPoint x: 203, startPoint y: 178, endPoint x: 265, endPoint y: 63, distance: 130.2
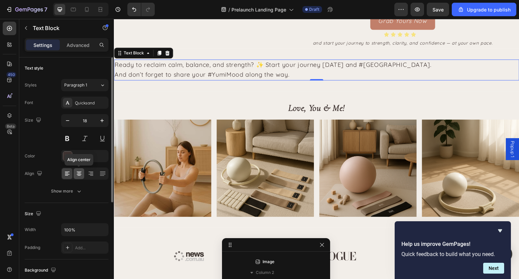
click at [76, 174] on icon at bounding box center [79, 173] width 7 height 7
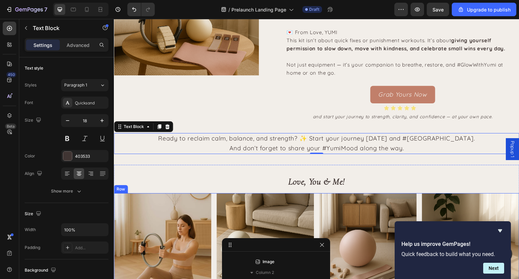
scroll to position [1090, 0]
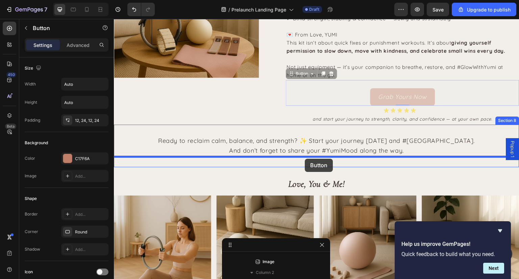
drag, startPoint x: 349, startPoint y: 90, endPoint x: 305, endPoint y: 158, distance: 81.5
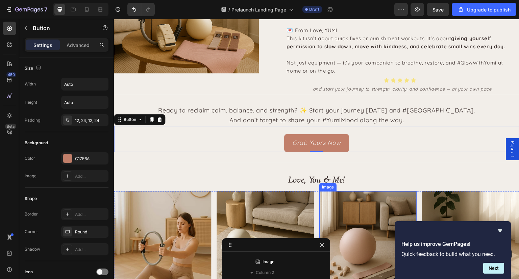
scroll to position [1095, 0]
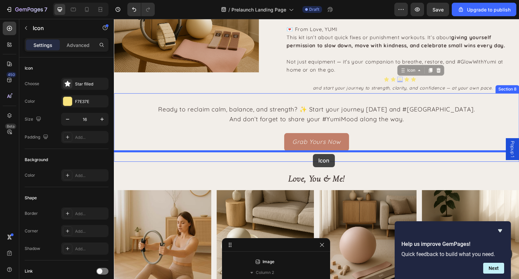
drag, startPoint x: 395, startPoint y: 79, endPoint x: 313, endPoint y: 154, distance: 111.2
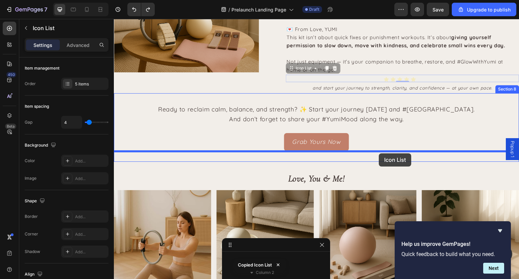
drag, startPoint x: 379, startPoint y: 77, endPoint x: 379, endPoint y: 153, distance: 75.7
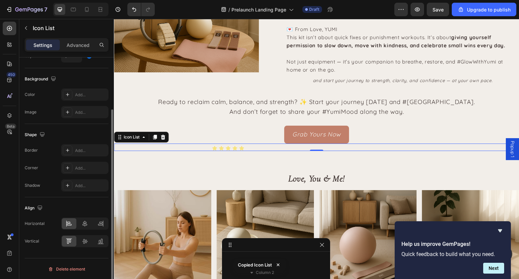
scroll to position [66, 0]
click at [85, 225] on icon at bounding box center [84, 223] width 7 height 7
click at [82, 238] on icon at bounding box center [84, 241] width 7 height 7
click at [85, 241] on icon at bounding box center [84, 241] width 5 height 5
click at [70, 239] on icon at bounding box center [70, 240] width 2 height 3
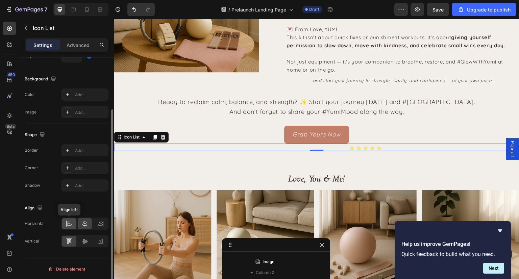
click at [70, 225] on icon at bounding box center [69, 225] width 5 height 2
click at [84, 223] on icon at bounding box center [84, 223] width 7 height 7
click at [85, 238] on icon at bounding box center [84, 241] width 7 height 7
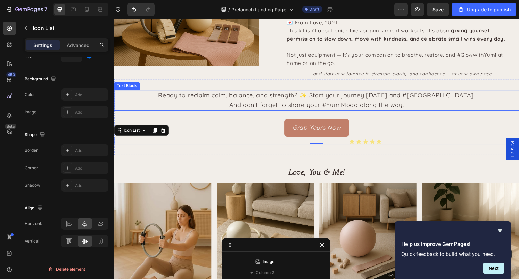
scroll to position [1102, 0]
click at [350, 128] on div "Grab Yours Now Button" at bounding box center [317, 124] width 406 height 26
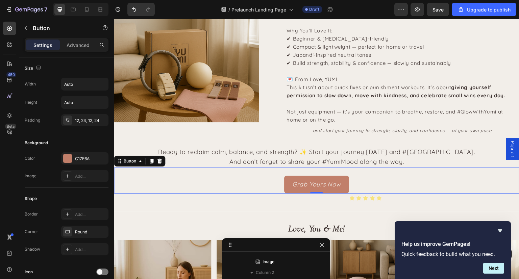
scroll to position [1045, 0]
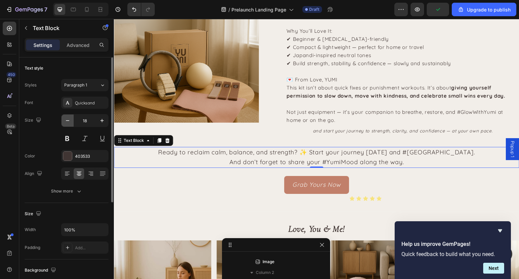
click at [69, 123] on icon "button" at bounding box center [67, 120] width 7 height 7
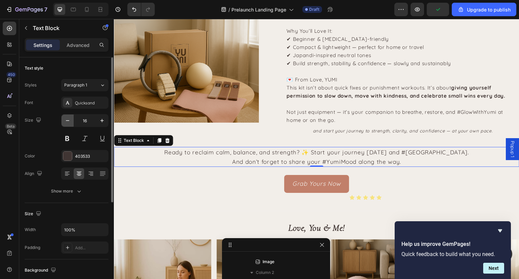
click at [69, 123] on icon "button" at bounding box center [67, 120] width 7 height 7
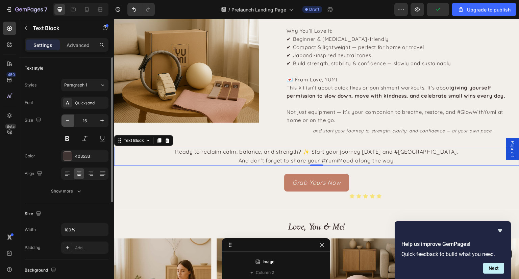
click at [69, 123] on icon "button" at bounding box center [67, 120] width 7 height 7
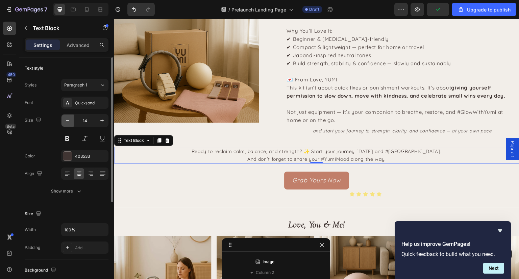
click at [69, 123] on icon "button" at bounding box center [67, 120] width 7 height 7
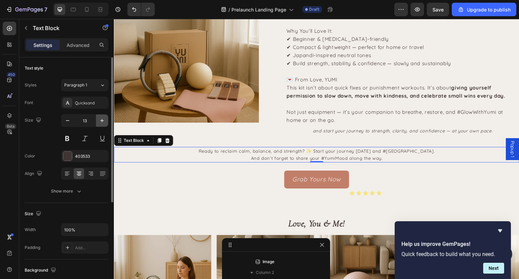
click at [101, 121] on icon "button" at bounding box center [102, 120] width 7 height 7
type input "14"
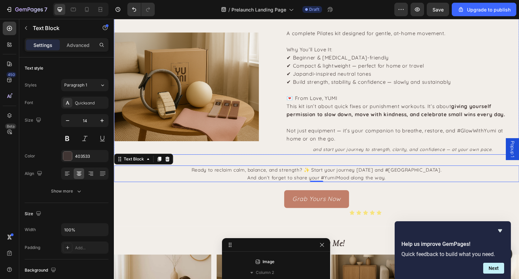
scroll to position [1034, 0]
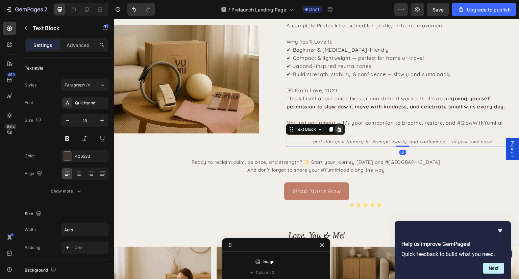
click at [335, 132] on div at bounding box center [339, 129] width 8 height 8
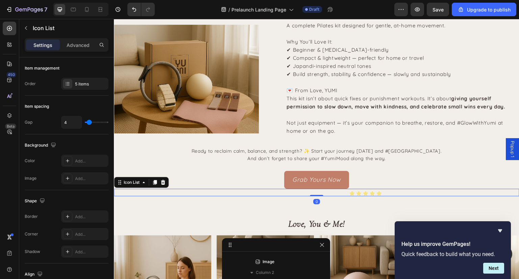
click at [343, 194] on div "Icon Icon Icon Icon Icon" at bounding box center [366, 193] width 308 height 5
click at [81, 47] on p "Advanced" at bounding box center [78, 45] width 23 height 7
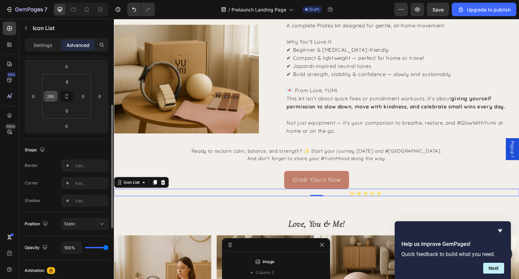
scroll to position [87, 0]
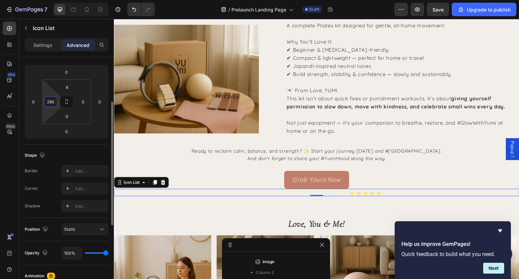
click at [52, 104] on input "290" at bounding box center [51, 102] width 10 height 10
type input "0"
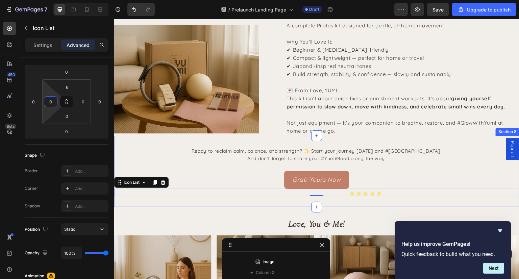
click at [146, 141] on div "Ready to reclaim calm, balance, and strength? ✨ Start your journey today and #G…" at bounding box center [317, 172] width 406 height 72
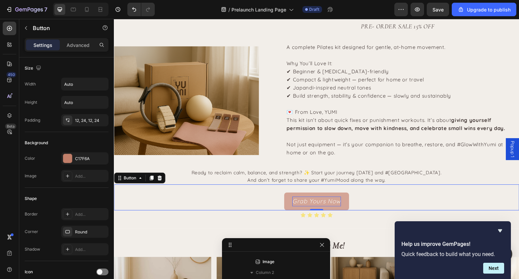
scroll to position [1013, 0]
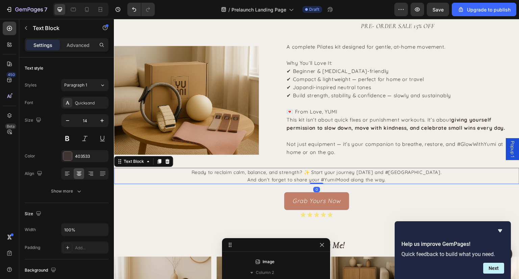
click at [365, 174] on p "Ready to reclaim calm, balance, and strength? ✨ Start your journey today and #G…" at bounding box center [317, 176] width 404 height 15
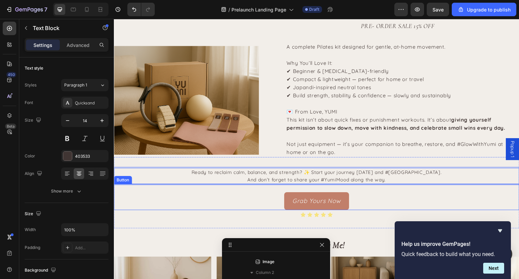
click at [370, 200] on div "Grab Yours Now Button" at bounding box center [317, 197] width 406 height 26
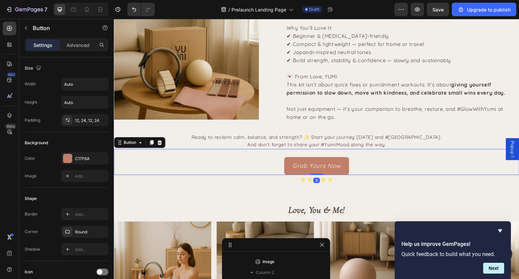
scroll to position [1049, 0]
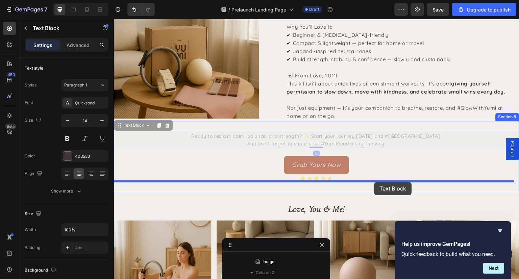
drag, startPoint x: 381, startPoint y: 139, endPoint x: 374, endPoint y: 182, distance: 43.8
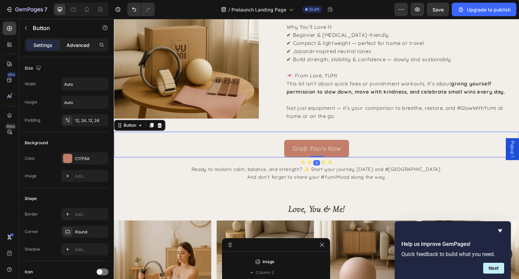
click at [86, 44] on p "Advanced" at bounding box center [78, 45] width 23 height 7
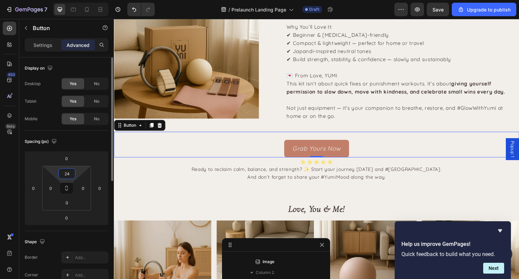
click at [71, 172] on input "24" at bounding box center [67, 174] width 14 height 10
type input "0"
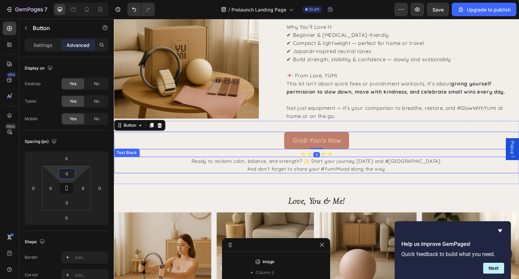
click at [226, 166] on p "Ready to reclaim calm, balance, and strength? ✨ Start your journey today and #G…" at bounding box center [317, 165] width 404 height 15
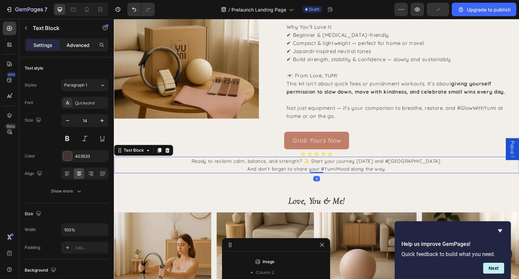
click at [84, 47] on p "Advanced" at bounding box center [78, 45] width 23 height 7
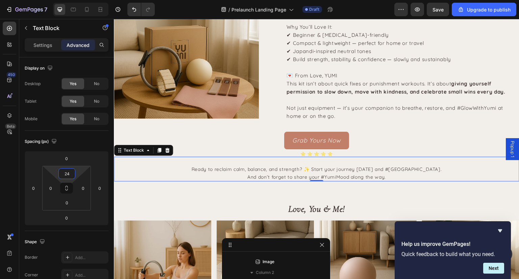
type input "22"
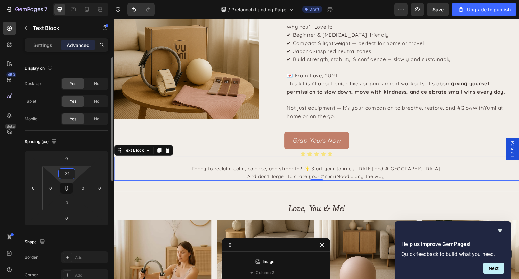
drag, startPoint x: 66, startPoint y: 182, endPoint x: 68, endPoint y: 178, distance: 4.2
click at [68, 0] on html "7 / Prelaunch Landing Page Draft Preview Save Upgrade to publish 450 Beta Secti…" at bounding box center [259, 0] width 519 height 0
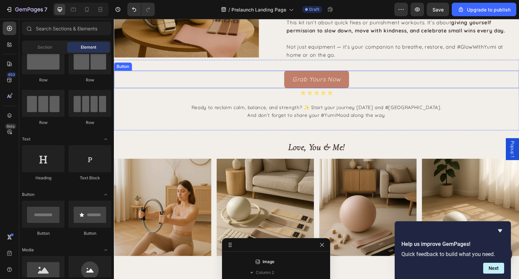
scroll to position [1113, 0]
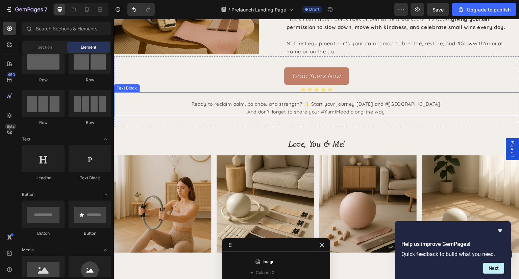
click at [313, 106] on p "Ready to reclaim calm, balance, and strength? ✨ Start your journey today and #G…" at bounding box center [317, 107] width 404 height 15
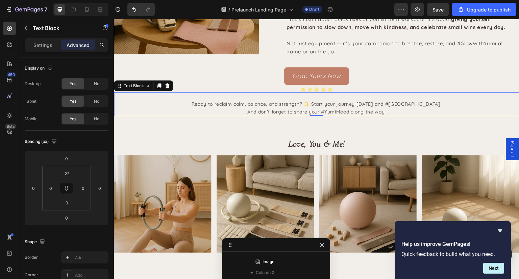
click at [317, 106] on p "Ready to reclaim calm, balance, and strength? ✨ Start your journey today and #G…" at bounding box center [317, 107] width 404 height 15
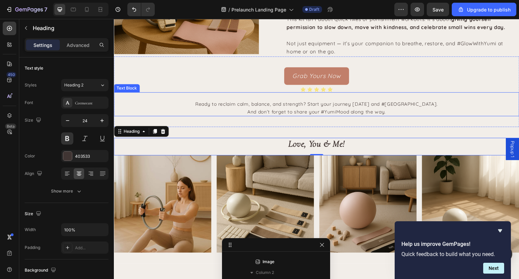
scroll to position [1110, 0]
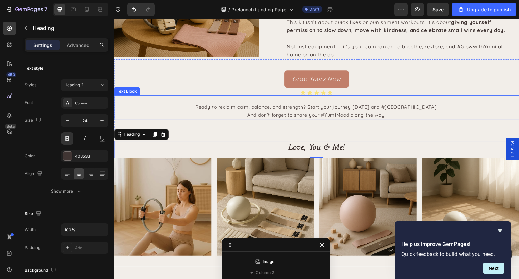
click at [378, 106] on p "Ready to reclaim calm, balance, and strength? Start your journey today and #Glo…" at bounding box center [317, 110] width 404 height 15
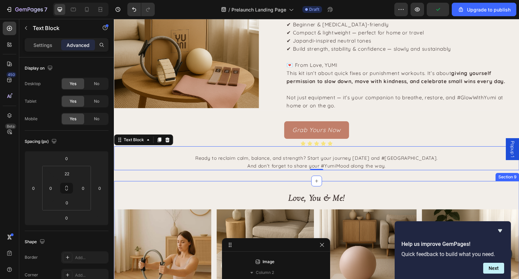
scroll to position [1059, 0]
click at [415, 135] on div "Grab Yours Now Button" at bounding box center [317, 131] width 406 height 18
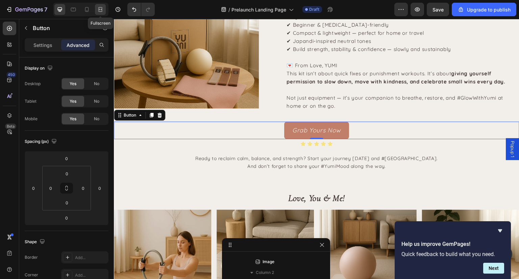
click at [102, 10] on icon at bounding box center [100, 9] width 7 height 7
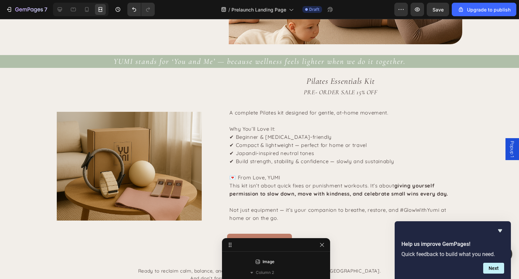
scroll to position [1028, 0]
click at [64, 8] on div at bounding box center [59, 9] width 11 height 11
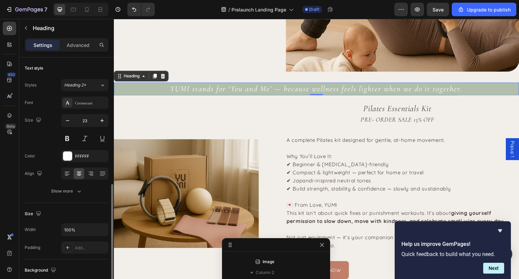
scroll to position [91, 0]
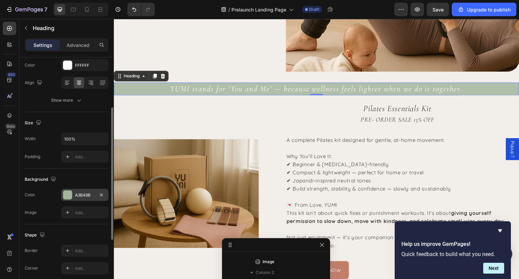
click at [85, 197] on div "A3B49B" at bounding box center [85, 195] width 20 height 6
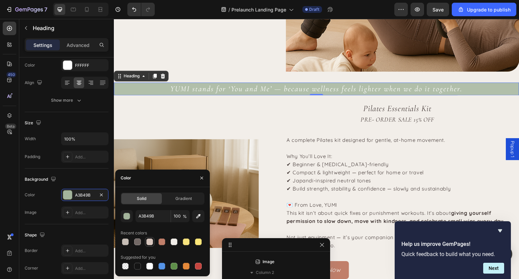
click at [153, 244] on div at bounding box center [149, 242] width 7 height 7
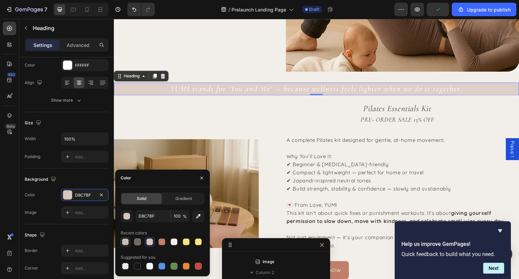
click at [127, 241] on div at bounding box center [125, 242] width 7 height 7
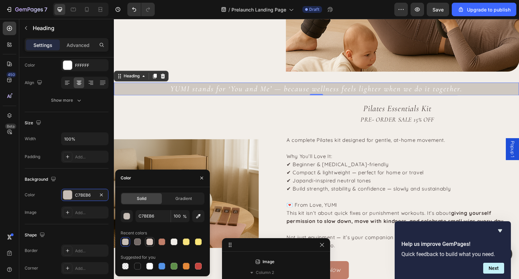
click at [150, 241] on div at bounding box center [149, 242] width 7 height 7
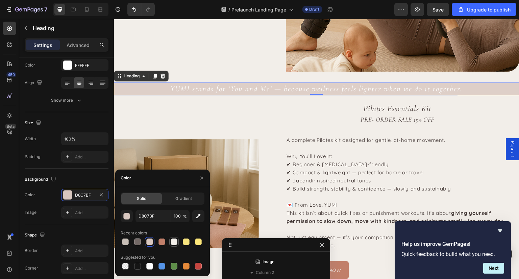
click at [174, 241] on div at bounding box center [174, 242] width 7 height 7
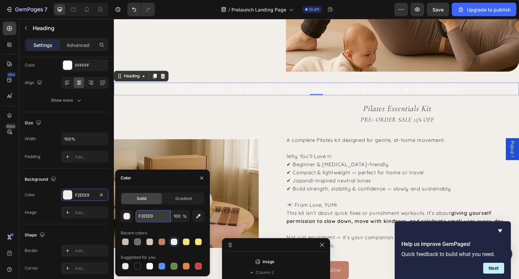
click at [151, 216] on input "F2EEE9" at bounding box center [153, 216] width 35 height 12
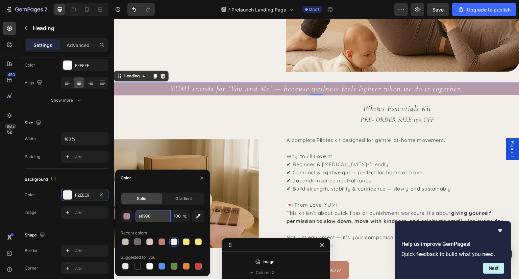
type input "a8998d"
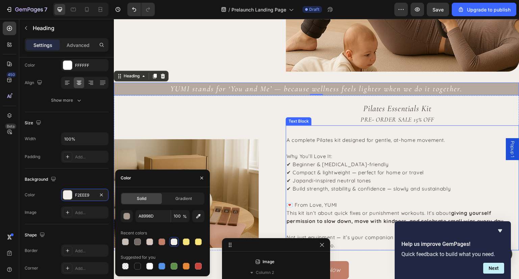
click at [287, 137] on span "A complete Pilates kit designed for gentle, at-home movement." at bounding box center [366, 140] width 159 height 6
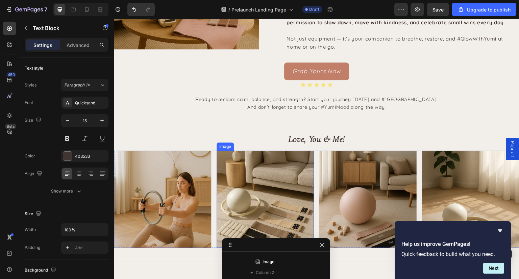
scroll to position [1101, 0]
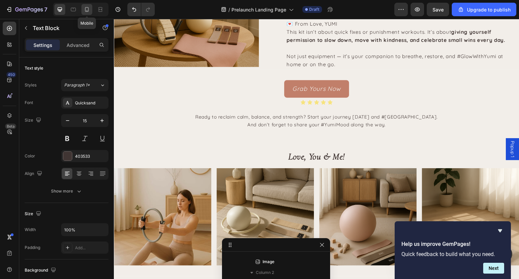
click at [86, 10] on icon at bounding box center [86, 9] width 7 height 7
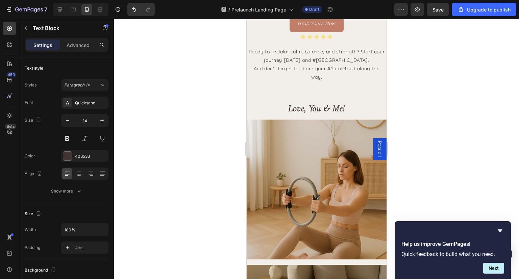
scroll to position [1332, 0]
click at [60, 7] on icon at bounding box center [59, 9] width 7 height 7
type input "15"
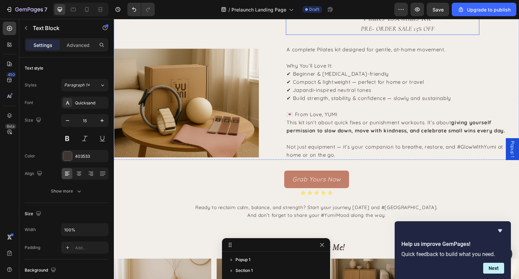
scroll to position [1011, 0]
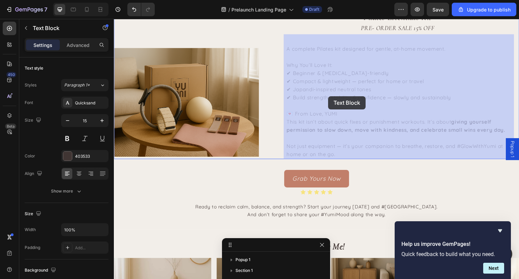
drag, startPoint x: 322, startPoint y: 90, endPoint x: 329, endPoint y: 96, distance: 9.3
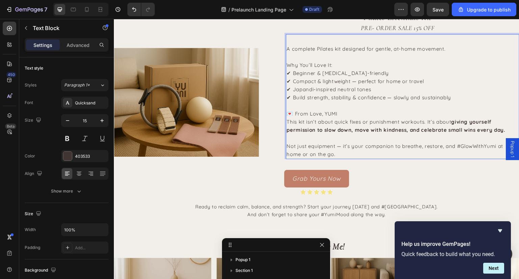
click at [355, 130] on strong "giving yourself permission to slow down, move with kindness, and celebrate smal…" at bounding box center [396, 126] width 219 height 15
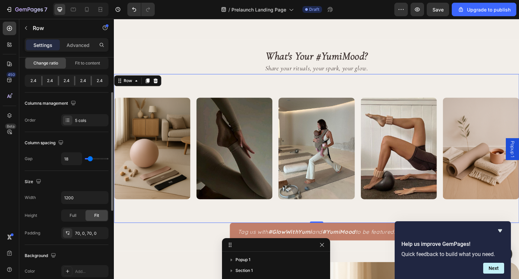
scroll to position [122, 0]
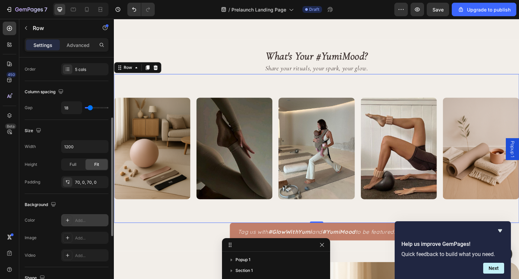
click at [96, 220] on div "Add..." at bounding box center [91, 221] width 32 height 6
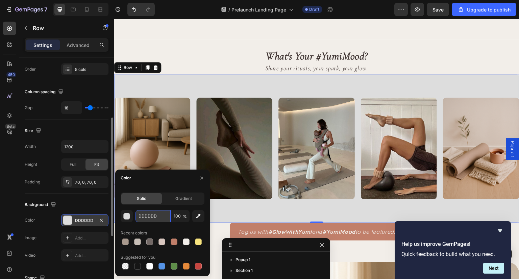
click at [143, 215] on input "DDDDDD" at bounding box center [153, 216] width 35 height 12
paste input "d8c7bf"
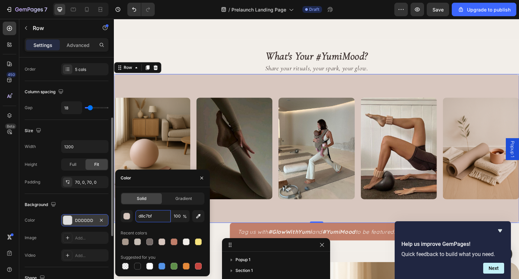
type input "000000"
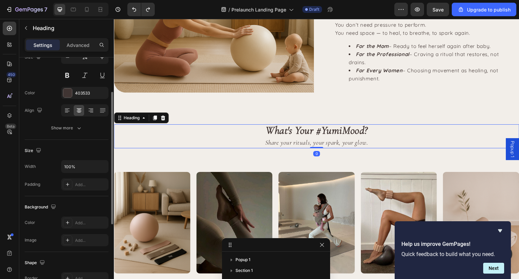
scroll to position [63, 0]
click at [80, 222] on div "Add..." at bounding box center [91, 224] width 32 height 6
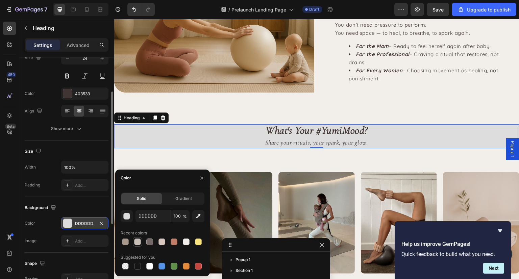
click at [137, 239] on div at bounding box center [137, 242] width 7 height 7
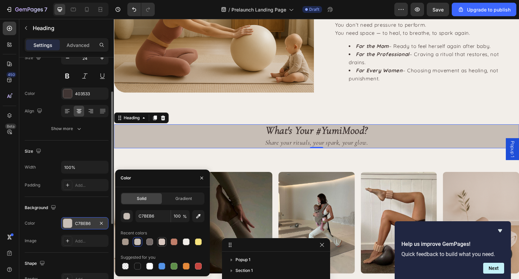
click at [159, 239] on div at bounding box center [162, 242] width 8 height 8
type input "D8C7BF"
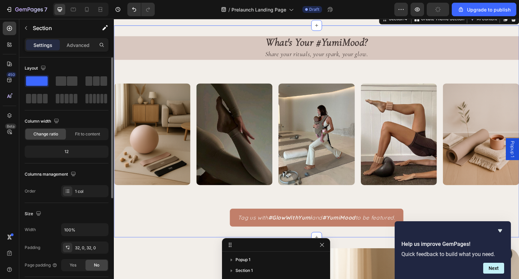
scroll to position [494, 0]
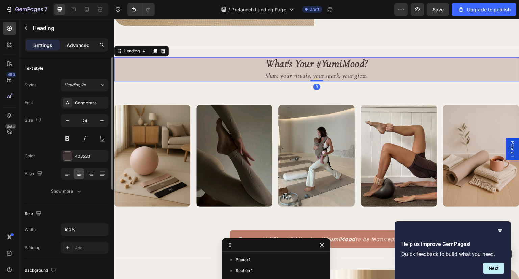
click at [84, 46] on p "Advanced" at bounding box center [78, 45] width 23 height 7
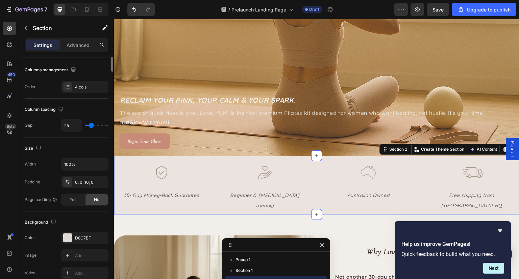
scroll to position [0, 0]
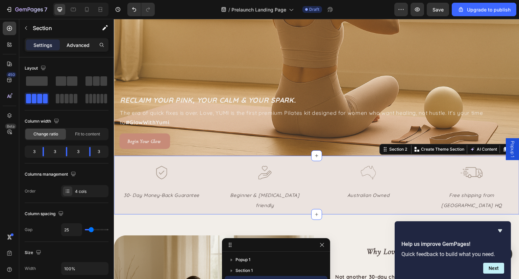
click at [85, 40] on div "Advanced" at bounding box center [78, 45] width 34 height 11
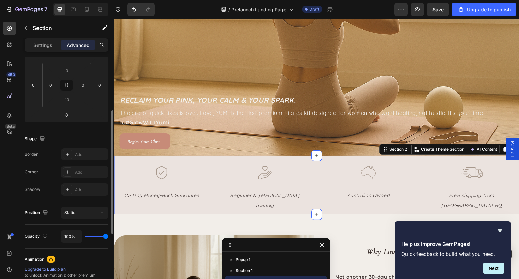
scroll to position [103, 0]
click at [50, 45] on p "Settings" at bounding box center [42, 45] width 19 height 7
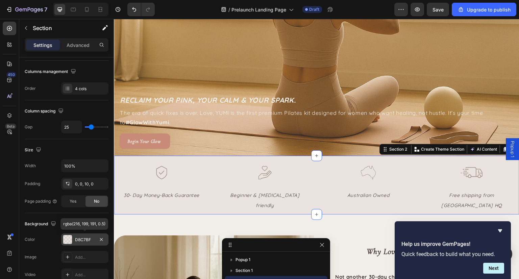
click at [82, 240] on div "D8C7BF" at bounding box center [85, 240] width 20 height 6
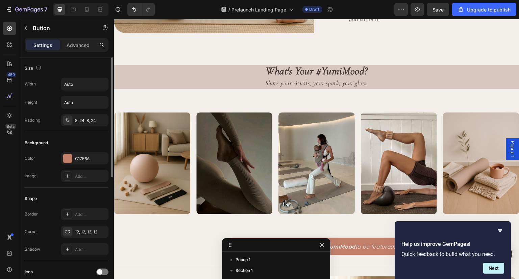
scroll to position [485, 0]
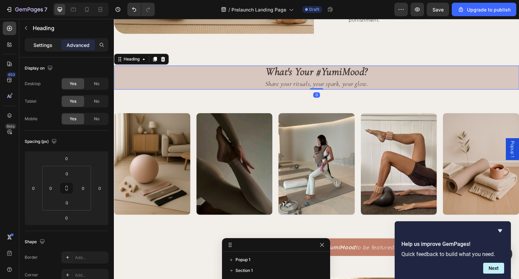
click at [42, 45] on p "Settings" at bounding box center [42, 45] width 19 height 7
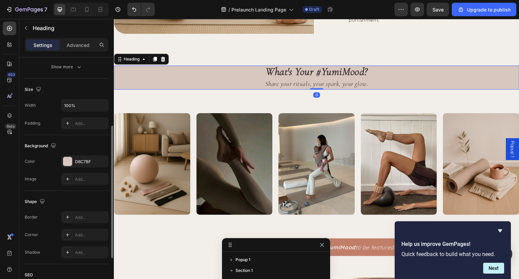
scroll to position [124, 0]
click at [81, 162] on div "D8C7BF" at bounding box center [85, 162] width 20 height 6
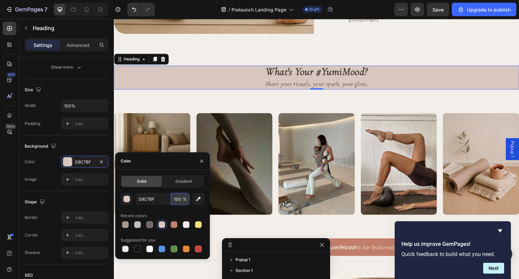
click at [177, 199] on input "100" at bounding box center [180, 199] width 19 height 12
type input "50"
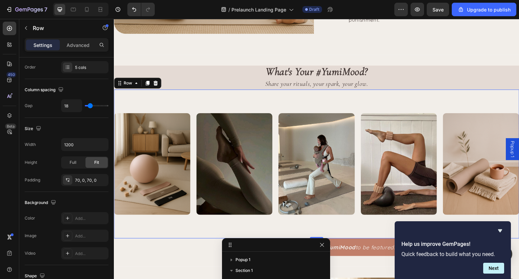
click at [242, 94] on div "Image Image Image Image Image Row 0" at bounding box center [317, 164] width 406 height 149
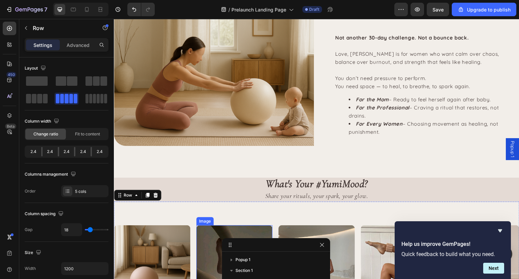
scroll to position [373, 0]
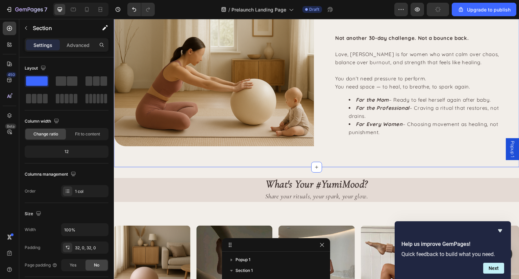
click at [450, 156] on div "Image Why Love, YUMI? Heading Not another 30-day challenge. Not a bounce back. …" at bounding box center [317, 71] width 406 height 192
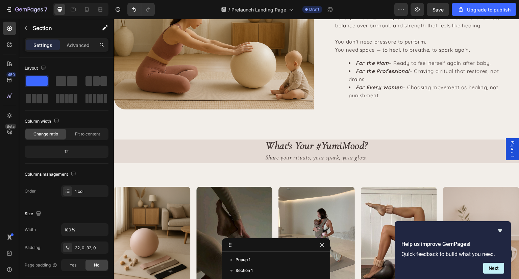
scroll to position [409, 0]
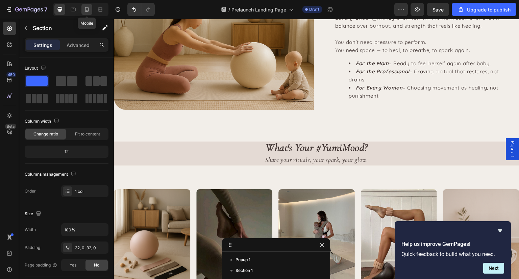
click at [89, 10] on icon at bounding box center [86, 9] width 7 height 7
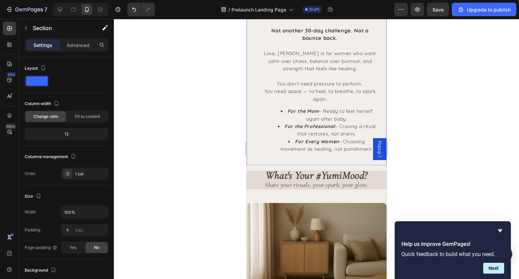
scroll to position [555, 0]
click at [61, 13] on icon at bounding box center [59, 9] width 7 height 7
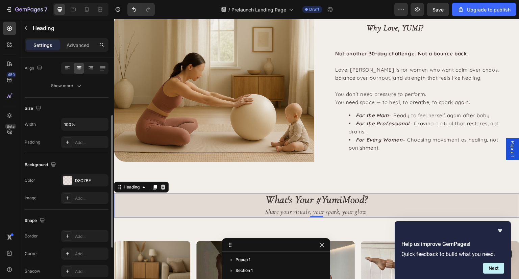
scroll to position [105, 0]
click at [93, 182] on div "D8C7BF" at bounding box center [85, 181] width 20 height 6
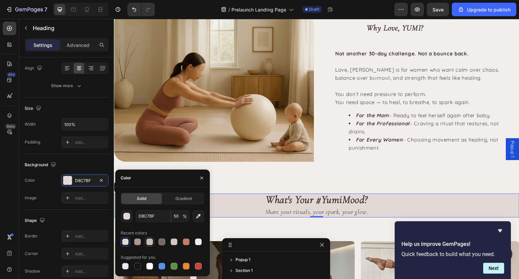
click at [148, 241] on div at bounding box center [149, 242] width 7 height 7
type input "C7BEB6"
type input "100"
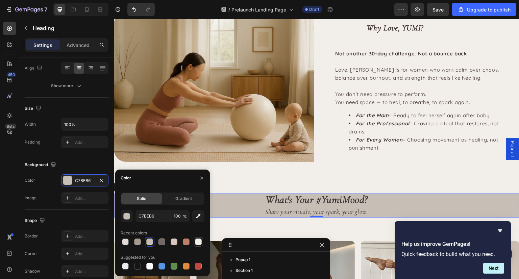
click at [198, 241] on div at bounding box center [198, 242] width 7 height 7
type input "F2EEE9"
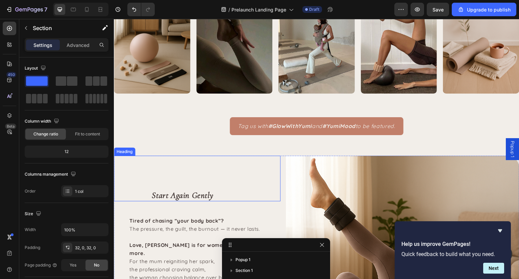
scroll to position [604, 0]
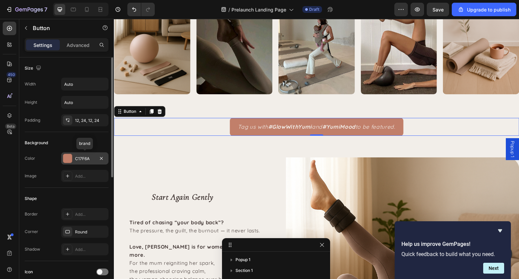
click at [87, 159] on div "C17F6A" at bounding box center [85, 159] width 20 height 6
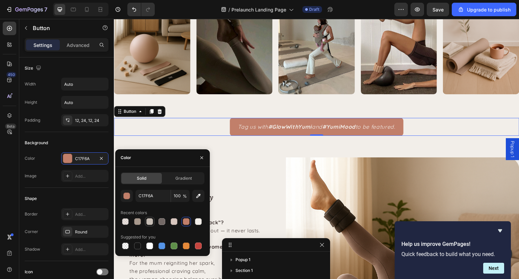
click at [146, 223] on div at bounding box center [149, 221] width 7 height 7
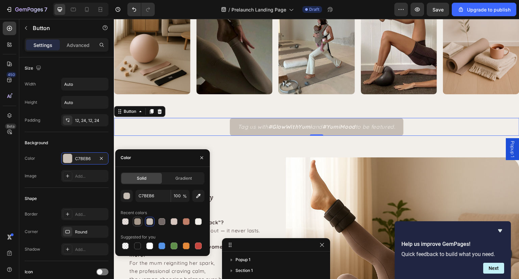
click at [136, 222] on div at bounding box center [137, 221] width 7 height 7
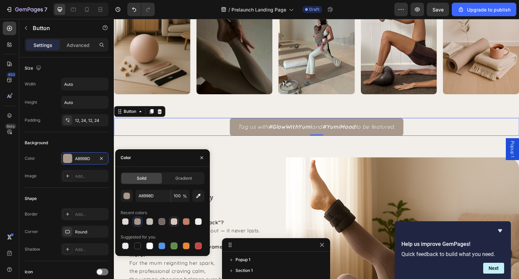
click at [177, 221] on div at bounding box center [174, 221] width 7 height 7
type input "D8C7BF"
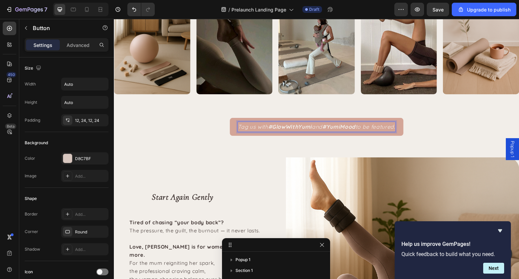
click at [238, 126] on icon "Tag us with #GlowWithYumi and #YumiMood to be featured." at bounding box center [317, 126] width 158 height 7
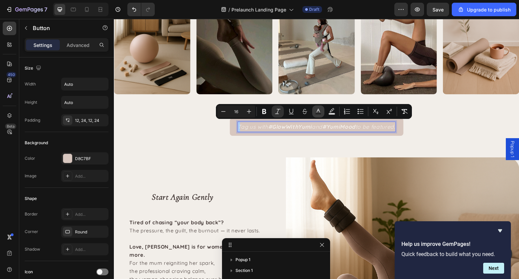
click at [319, 111] on icon "Editor contextual toolbar" at bounding box center [318, 111] width 3 height 4
type input "F2EEE9"
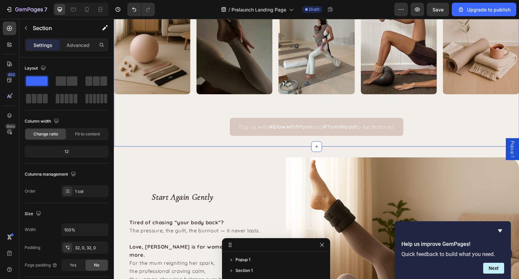
click at [437, 139] on div "What's Your #YumiMood? Share your rituals, your spark, your glow. Heading Image…" at bounding box center [317, 40] width 406 height 212
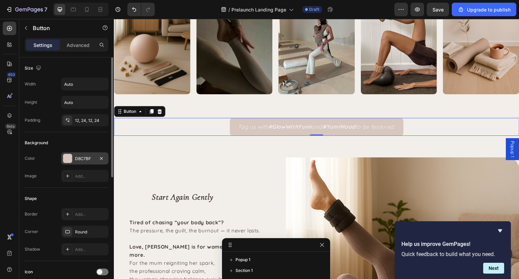
click at [74, 158] on div "D8C7BF" at bounding box center [84, 158] width 47 height 12
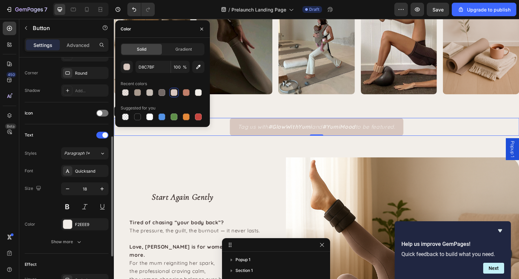
scroll to position [159, 0]
click at [69, 225] on div at bounding box center [67, 224] width 9 height 9
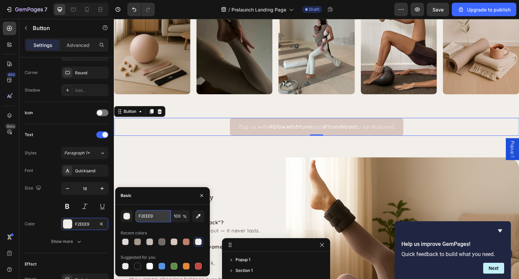
click at [154, 218] on input "F2EEE9" at bounding box center [153, 216] width 35 height 12
type input "403533"
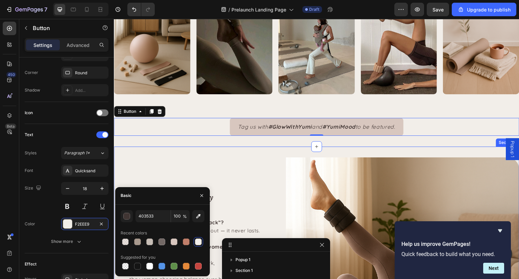
click at [195, 154] on div "Start Again Gently Heading Tired of chasing “your body back”? The pressure, the…" at bounding box center [317, 274] width 406 height 255
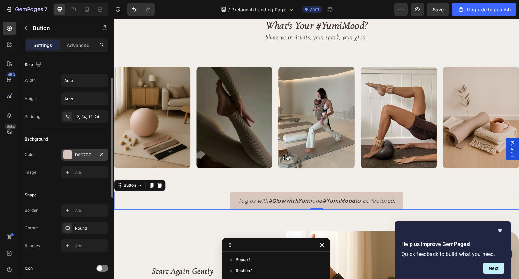
scroll to position [0, 0]
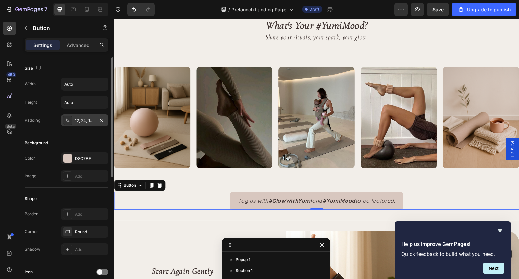
click at [85, 122] on div "12, 24, 12, 24" at bounding box center [85, 121] width 20 height 6
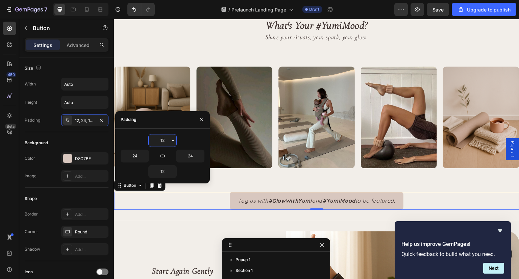
click at [165, 142] on input "12" at bounding box center [163, 141] width 28 height 12
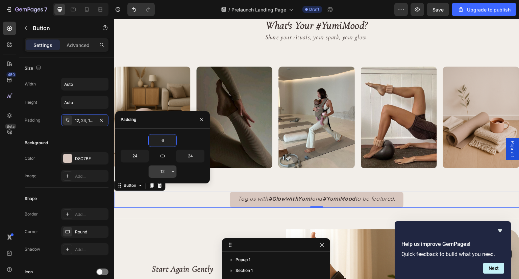
type input "6"
click at [162, 169] on input "12" at bounding box center [163, 172] width 28 height 12
type input "6"
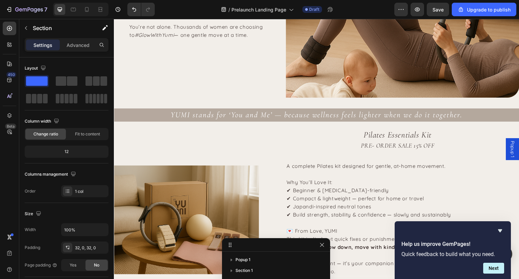
scroll to position [892, 0]
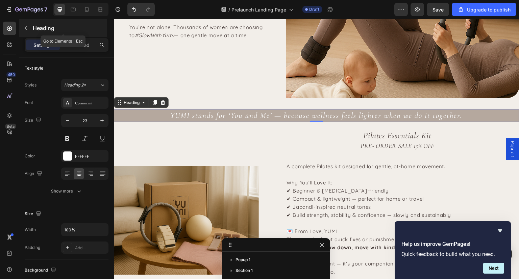
click at [27, 31] on button "button" at bounding box center [26, 28] width 11 height 11
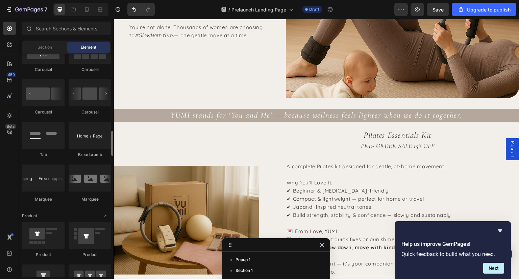
scroll to position [709, 0]
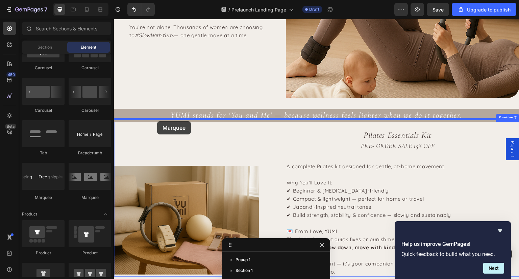
drag, startPoint x: 162, startPoint y: 198, endPoint x: 158, endPoint y: 122, distance: 76.2
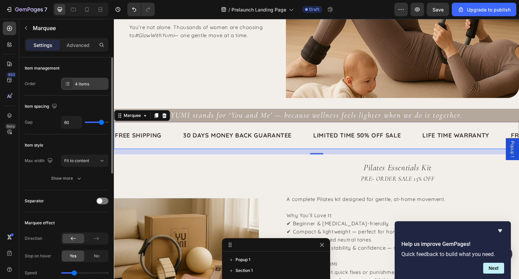
click at [84, 82] on div "4 items" at bounding box center [91, 84] width 32 height 6
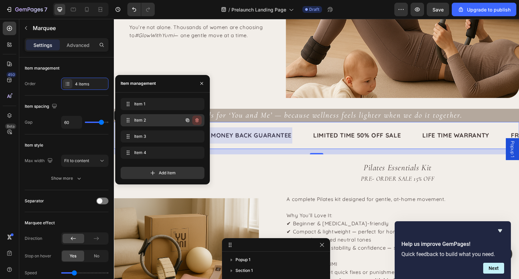
click at [199, 121] on icon "button" at bounding box center [196, 120] width 5 height 5
click at [199, 121] on button "Delete" at bounding box center [192, 120] width 19 height 9
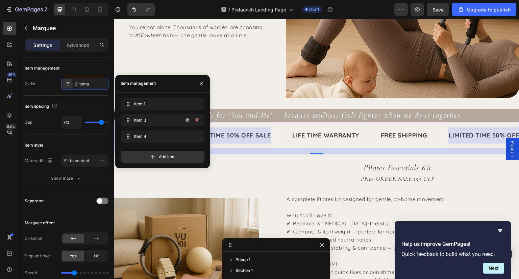
click at [199, 121] on icon "button" at bounding box center [196, 120] width 5 height 5
click at [199, 121] on button "Delete" at bounding box center [192, 120] width 19 height 9
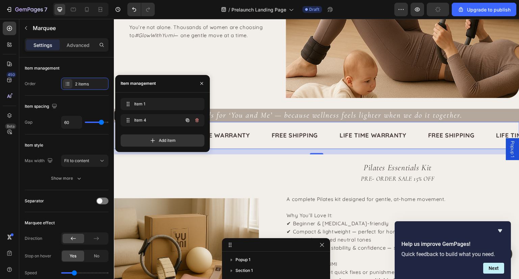
click at [199, 121] on icon "button" at bounding box center [196, 120] width 5 height 5
click at [199, 121] on button "Delete" at bounding box center [192, 120] width 19 height 9
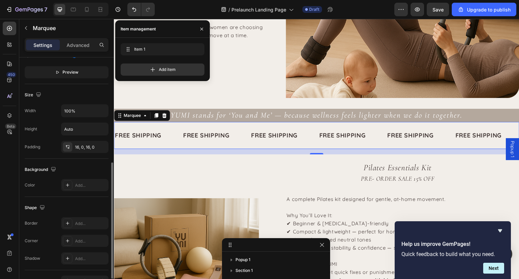
scroll to position [0, 0]
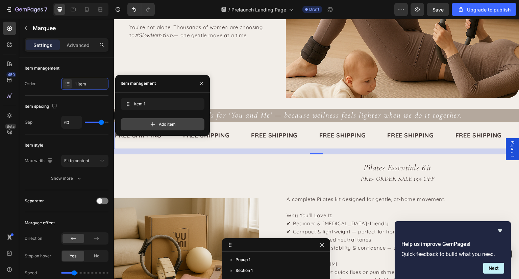
click at [151, 124] on icon at bounding box center [153, 124] width 4 height 4
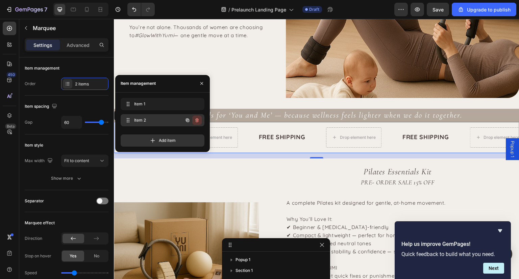
click at [197, 118] on icon "button" at bounding box center [196, 120] width 3 height 4
click at [195, 118] on div "Delete" at bounding box center [192, 120] width 13 height 6
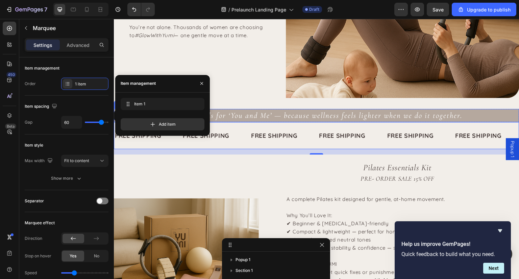
click at [259, 115] on h2 "YUMI stands for ‘You and Me’ — because wellness feels lighter when we do it tog…" at bounding box center [317, 115] width 406 height 13
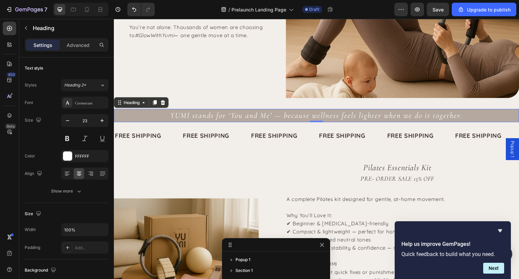
click at [259, 115] on h2 "YUMI stands for ‘You and Me’ — because wellness feels lighter when we do it tog…" at bounding box center [317, 115] width 406 height 13
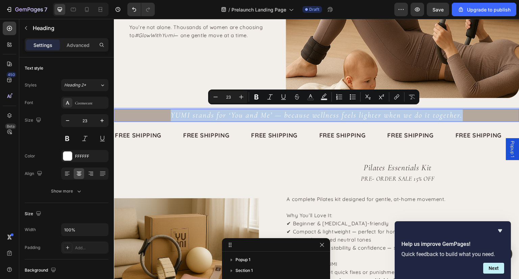
copy p "YUMI stands for ‘You and Me’ — because wellness feels lighter when we do it tog…"
click at [260, 133] on div "FREE SHIPPING" at bounding box center [274, 135] width 48 height 11
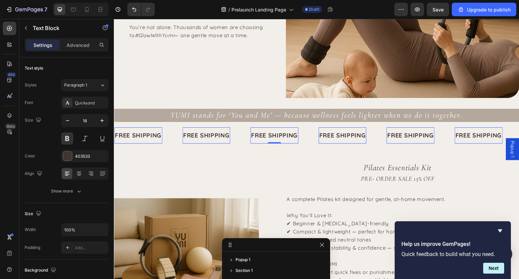
click at [260, 133] on div "FREE SHIPPING" at bounding box center [274, 135] width 48 height 11
click at [260, 133] on p "FREE SHIPPING" at bounding box center [274, 136] width 47 height 10
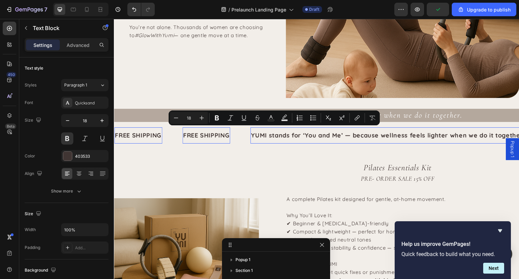
scroll to position [0, 15]
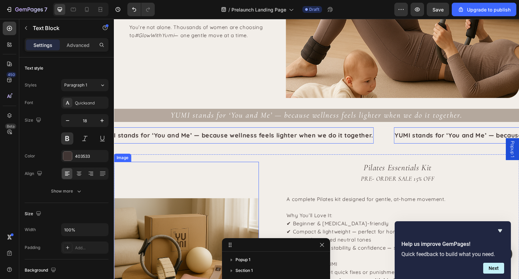
click at [217, 180] on div "Image" at bounding box center [186, 234] width 145 height 145
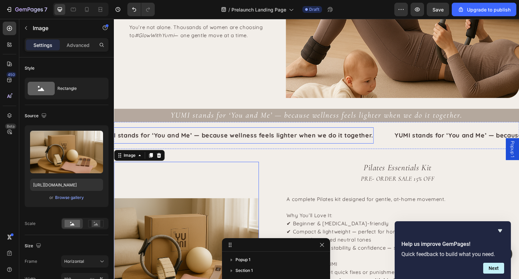
click at [222, 131] on p "YUMI stands for ‘You and Me’ — because wellness feels lighter when we do it tog…" at bounding box center [236, 136] width 273 height 10
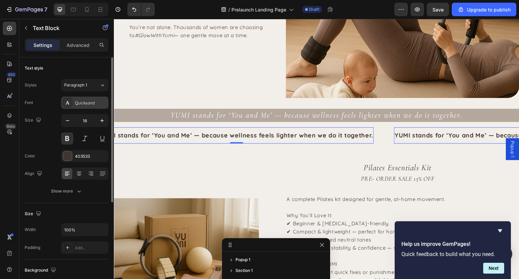
click at [97, 101] on div "Quicksand" at bounding box center [91, 103] width 32 height 6
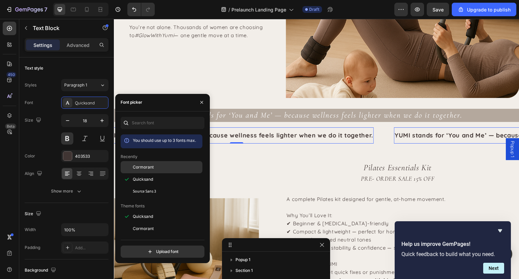
click at [136, 163] on div "Cormorant" at bounding box center [162, 167] width 82 height 12
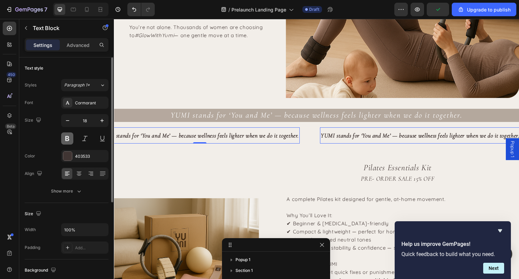
click at [70, 137] on button at bounding box center [67, 139] width 12 height 12
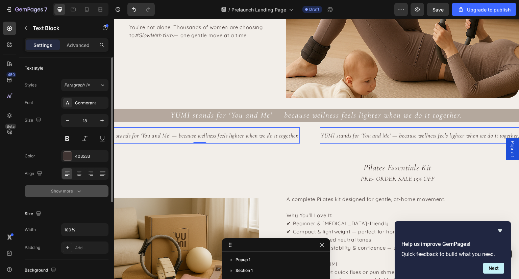
click at [79, 190] on icon "button" at bounding box center [79, 191] width 7 height 7
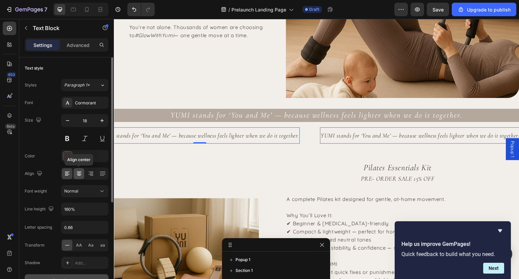
click at [79, 174] on icon at bounding box center [79, 174] width 5 height 1
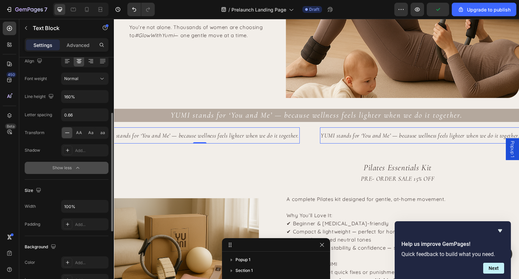
scroll to position [114, 0]
click at [163, 156] on div "Pilates Essentials Kit PRE- ORDER SALE 15% OFF Heading A complete Pilates kit d…" at bounding box center [317, 231] width 406 height 155
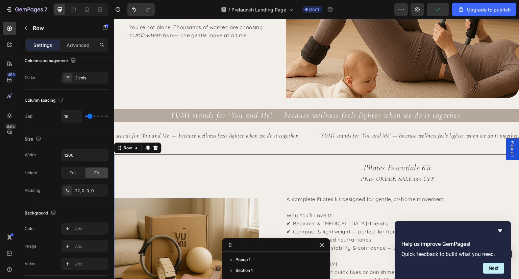
scroll to position [0, 0]
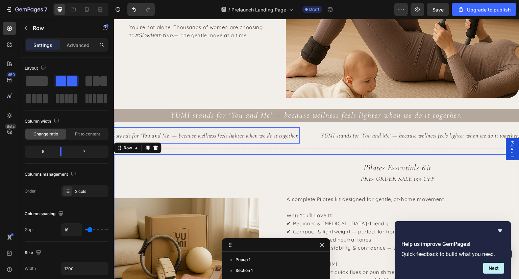
click at [178, 136] on p "YUMI stands for ‘You and Me’ — because wellness feels lighter when we do it tog…" at bounding box center [199, 136] width 199 height 10
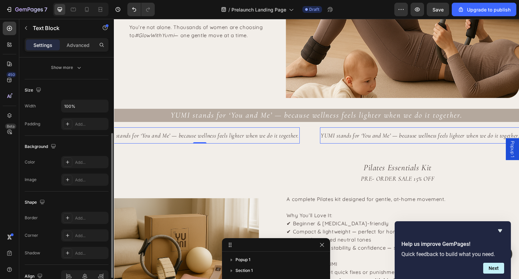
scroll to position [124, 0]
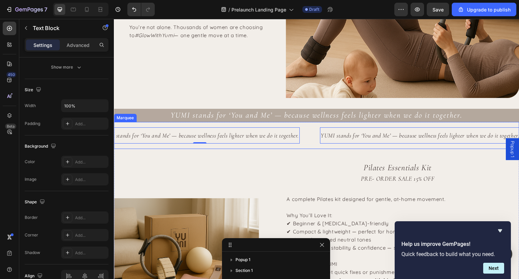
click at [162, 143] on div "YUMI stands for ‘You and Me’ — because wellness feels lighter when we do it tog…" at bounding box center [317, 135] width 406 height 27
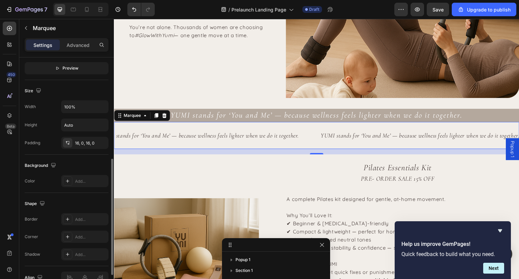
scroll to position [207, 0]
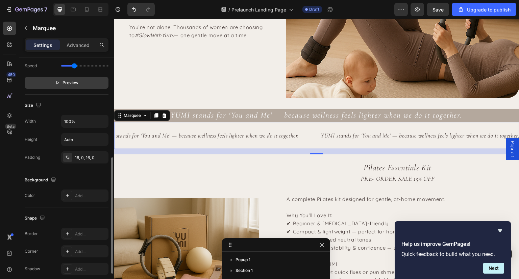
click at [65, 83] on span "Preview" at bounding box center [71, 82] width 16 height 7
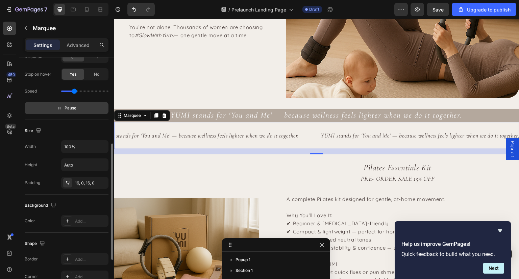
scroll to position [181, 0]
click at [69, 92] on input "range" at bounding box center [84, 92] width 47 height 1
drag, startPoint x: 70, startPoint y: 93, endPoint x: 67, endPoint y: 94, distance: 3.8
type input "0.3"
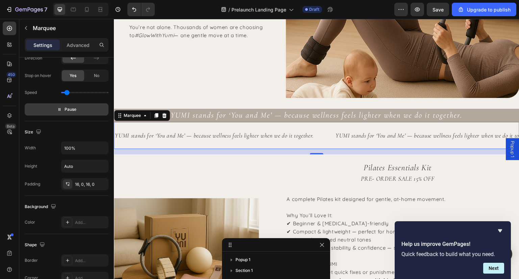
click at [67, 93] on input "range" at bounding box center [84, 92] width 47 height 1
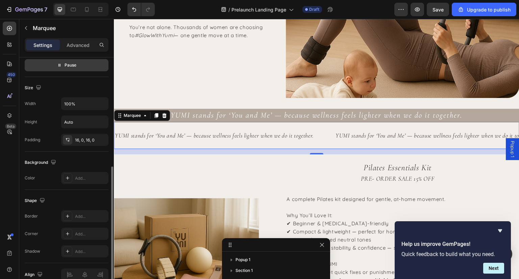
scroll to position [224, 0]
click at [88, 184] on div "Add..." at bounding box center [84, 179] width 47 height 12
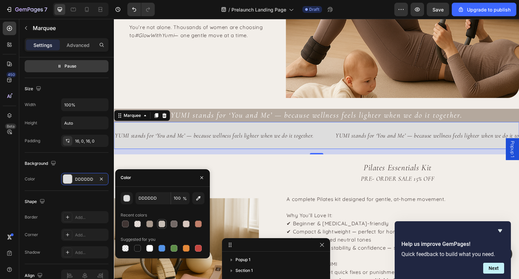
click at [161, 227] on div at bounding box center [162, 224] width 8 height 8
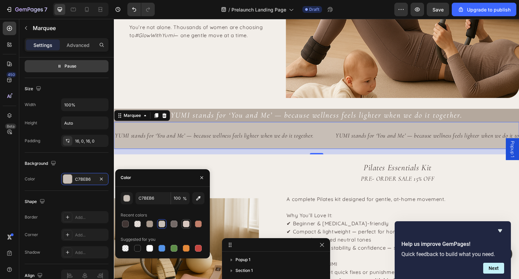
click at [189, 225] on div at bounding box center [186, 224] width 7 height 7
type input "D8C7BF"
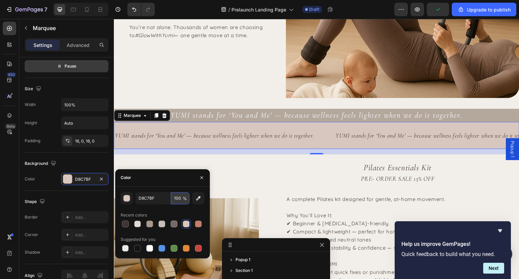
click at [177, 199] on input "100" at bounding box center [180, 198] width 19 height 12
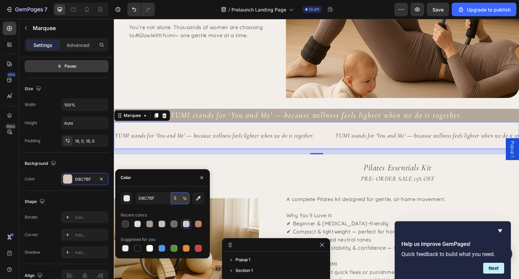
type input "50"
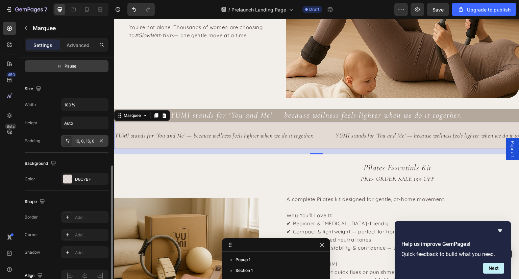
click at [85, 140] on div "16, 0, 16, 0" at bounding box center [85, 141] width 20 height 6
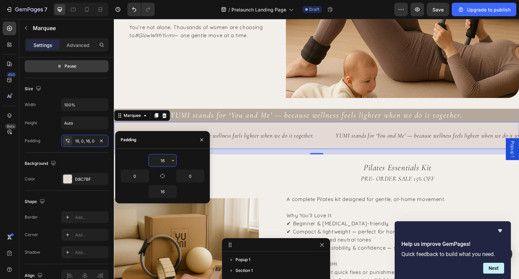
click at [164, 163] on input "16" at bounding box center [163, 160] width 28 height 12
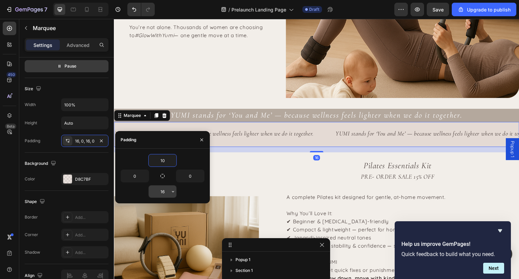
type input "10"
click at [165, 188] on input "16" at bounding box center [163, 192] width 28 height 12
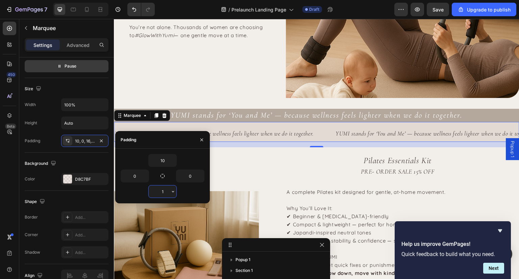
type input "10"
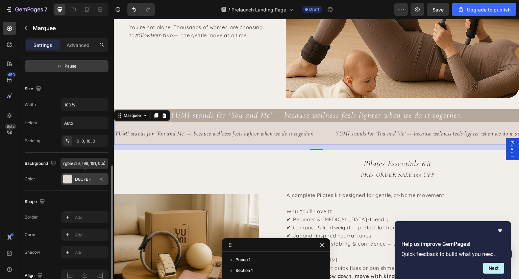
click at [80, 173] on div "D8C7BF" at bounding box center [84, 179] width 47 height 12
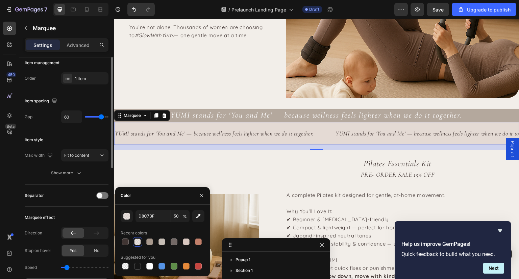
scroll to position [0, 0]
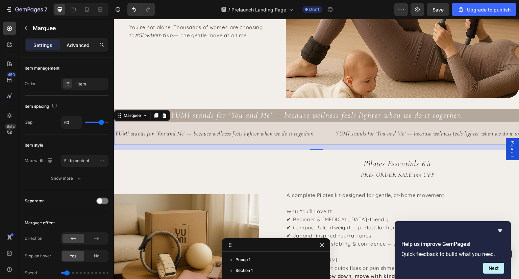
click at [73, 46] on p "Advanced" at bounding box center [78, 45] width 23 height 7
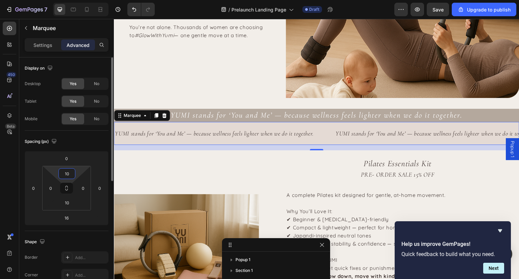
click at [67, 0] on html "7 / Prelaunch Landing Page Draft Preview Save Upgrade to publish 450 Beta Secti…" at bounding box center [259, 0] width 519 height 0
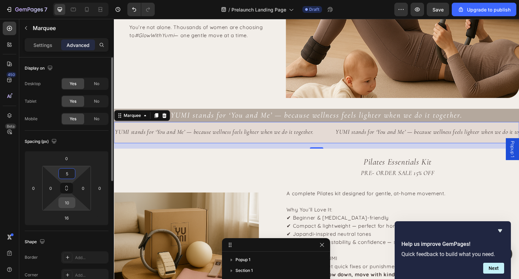
type input "5"
click at [68, 202] on input "10" at bounding box center [67, 203] width 14 height 10
type input "5"
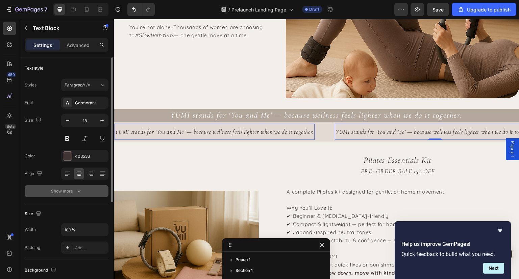
click at [77, 190] on icon "button" at bounding box center [79, 191] width 7 height 7
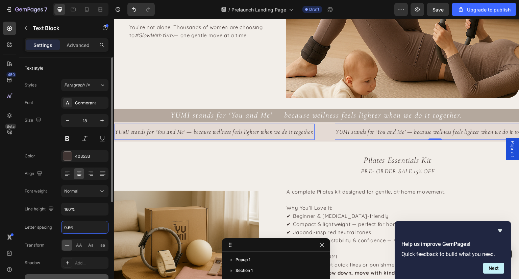
click at [77, 228] on input "0.66" at bounding box center [85, 227] width 47 height 12
type input "0.99"
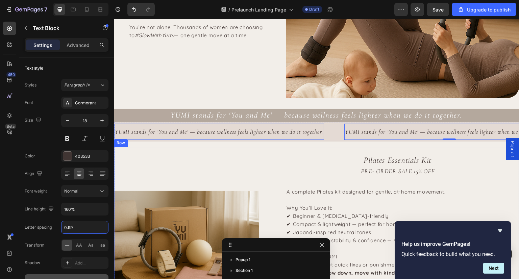
click at [264, 183] on div "Image" at bounding box center [197, 228] width 167 height 148
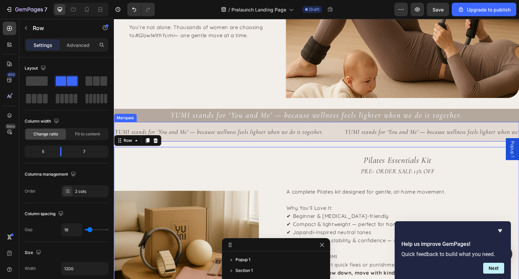
click at [177, 137] on div "YUMI stands for ‘You and Me’ — because wellness feels lighter when we do it tog…" at bounding box center [202, 132] width 230 height 17
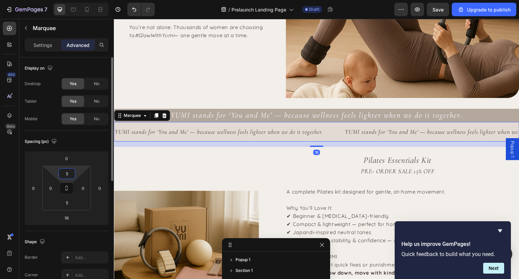
click at [72, 175] on input "5" at bounding box center [67, 174] width 14 height 10
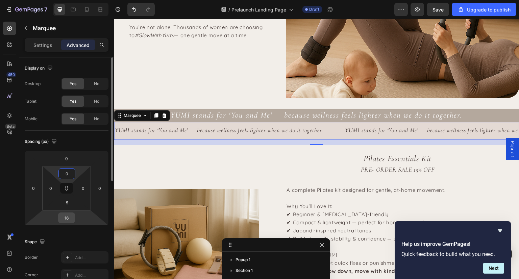
type input "0"
click at [67, 219] on input "16" at bounding box center [67, 218] width 14 height 10
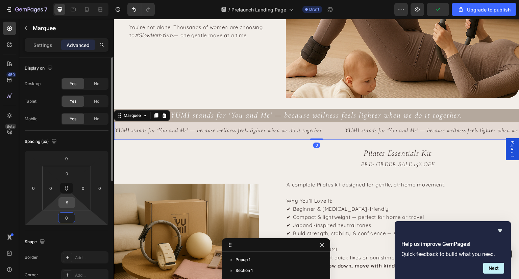
type input "0"
click at [67, 205] on input "5" at bounding box center [67, 203] width 14 height 10
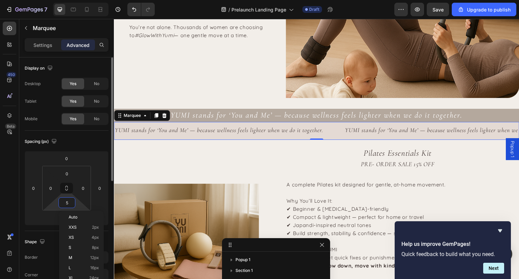
type input "0"
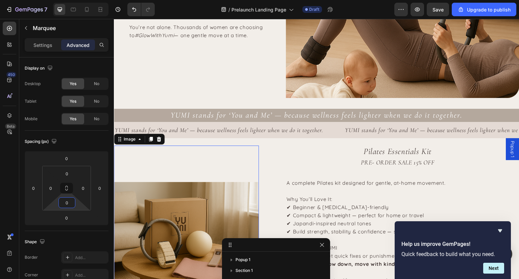
click at [213, 191] on img at bounding box center [186, 236] width 145 height 109
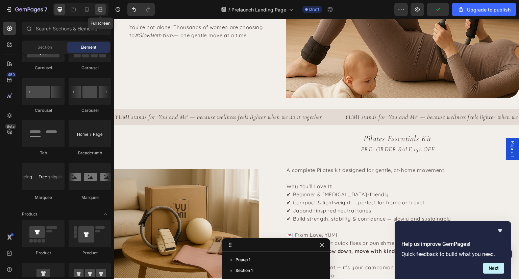
click at [99, 7] on icon at bounding box center [100, 9] width 7 height 7
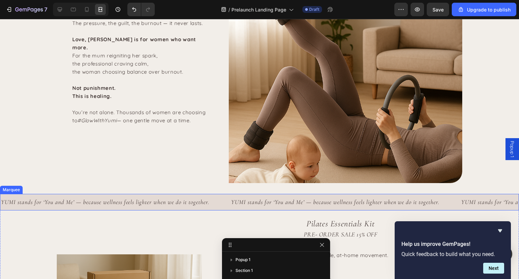
scroll to position [806, 0]
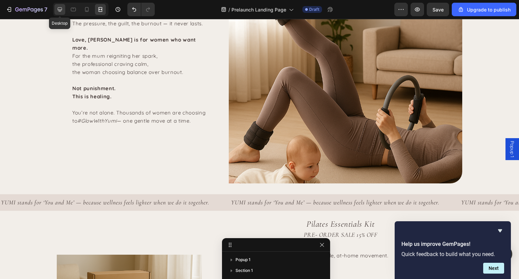
click at [58, 8] on icon at bounding box center [59, 9] width 7 height 7
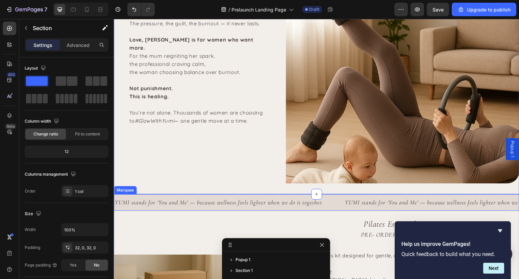
click at [231, 204] on div "YUMI stands for ‘You and Me’ — because wellness feels lighter when we do it tog…" at bounding box center [346, 202] width 230 height 17
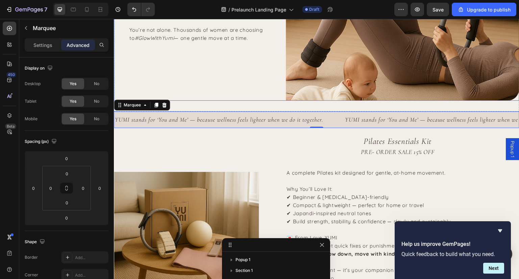
scroll to position [890, 0]
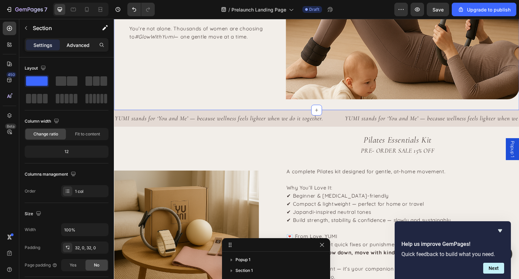
click at [74, 48] on div "Advanced" at bounding box center [78, 45] width 34 height 11
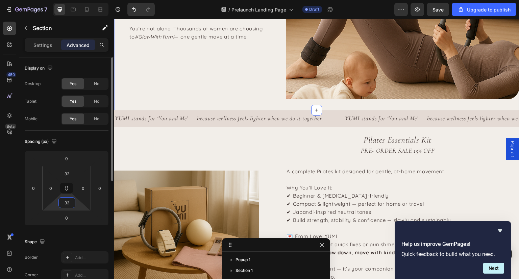
click at [72, 204] on input "32" at bounding box center [67, 203] width 14 height 10
type input "40"
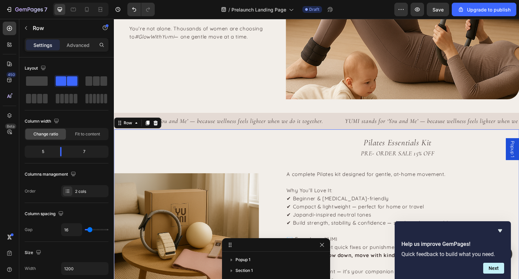
click at [265, 132] on div "Pilates Essentials Kit PRE- ORDER SALE 15% OFF Heading A complete Pilates kit d…" at bounding box center [317, 206] width 406 height 155
click at [81, 46] on p "Advanced" at bounding box center [78, 45] width 23 height 7
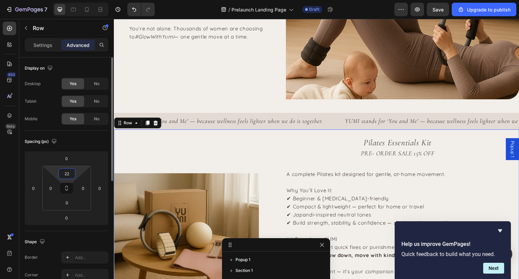
click at [71, 175] on input "22" at bounding box center [67, 174] width 14 height 10
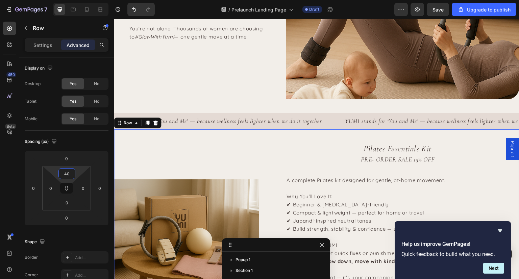
type input "40"
click at [260, 170] on div "Image" at bounding box center [197, 217] width 167 height 148
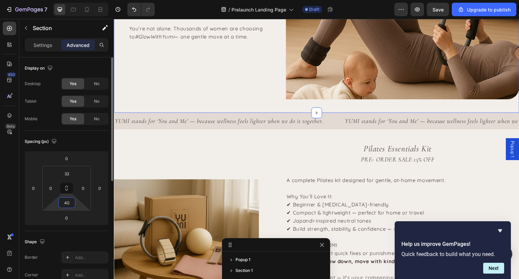
click at [69, 200] on input "40" at bounding box center [67, 203] width 14 height 10
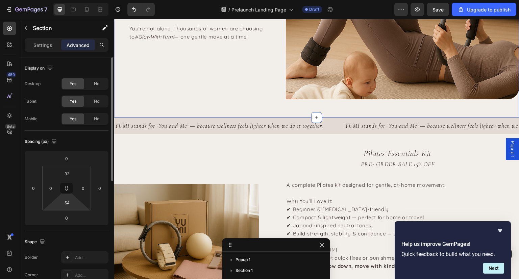
click at [70, 0] on html "7 / Prelaunch Landing Page Draft Preview Save Upgrade to publish 450 Beta Secti…" at bounding box center [259, 0] width 519 height 0
type input "52"
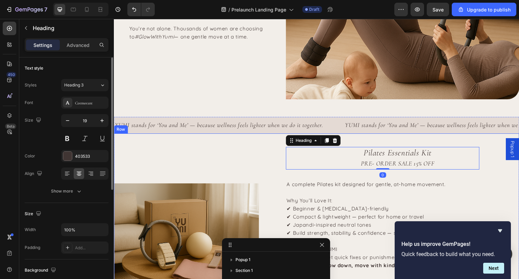
click at [360, 137] on div "Pilates Essentials Kit PRE- ORDER SALE 15% OFF Heading 0 A complete Pilates kit…" at bounding box center [317, 214] width 406 height 161
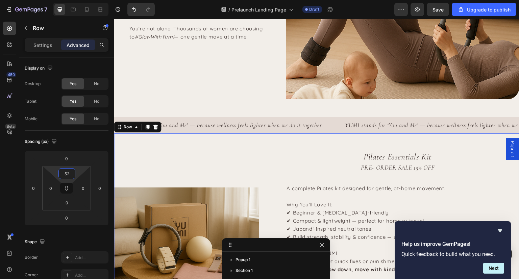
type input "50"
click at [68, 0] on html "7 / Prelaunch Landing Page Draft Preview Save Upgrade to publish 450 Beta Secti…" at bounding box center [259, 0] width 519 height 0
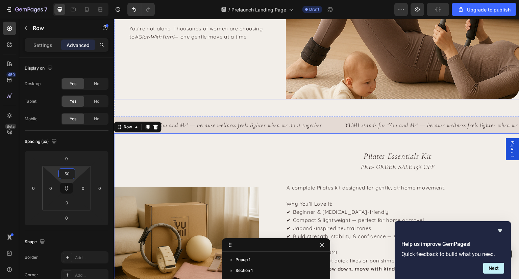
click at [99, 7] on icon at bounding box center [100, 7] width 4 height 1
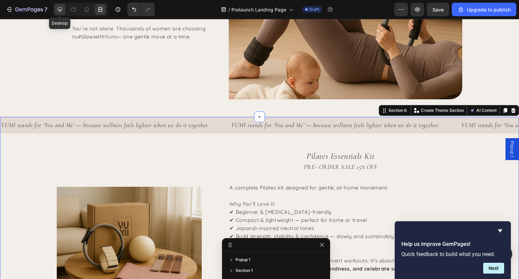
click at [61, 10] on icon at bounding box center [60, 9] width 4 height 4
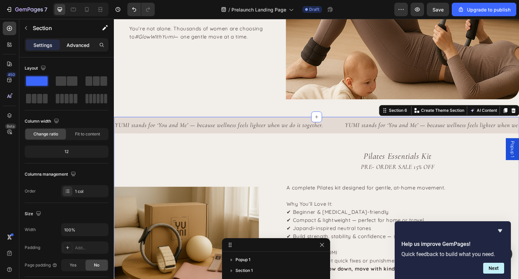
click at [82, 45] on p "Advanced" at bounding box center [78, 45] width 23 height 7
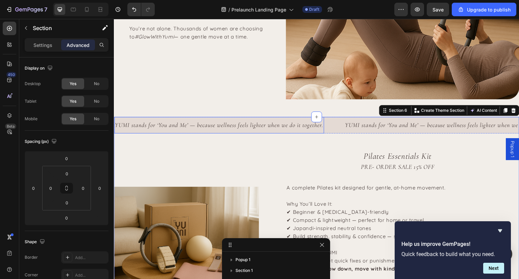
click at [136, 129] on div "YUMI stands for ‘You and Me’ — because wellness feels lighter when we do it tog…" at bounding box center [175, 125] width 210 height 17
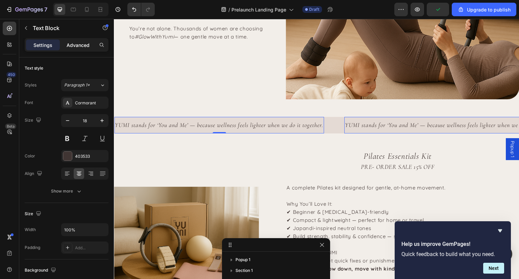
click at [76, 44] on p "Advanced" at bounding box center [78, 45] width 23 height 7
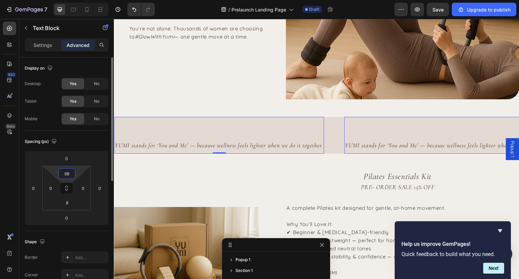
drag, startPoint x: 67, startPoint y: 182, endPoint x: 68, endPoint y: 173, distance: 9.6
click at [68, 0] on html "7 / Prelaunch Landing Page Draft Preview Save Upgrade to publish 450 Beta Secti…" at bounding box center [259, 0] width 519 height 0
type input "8"
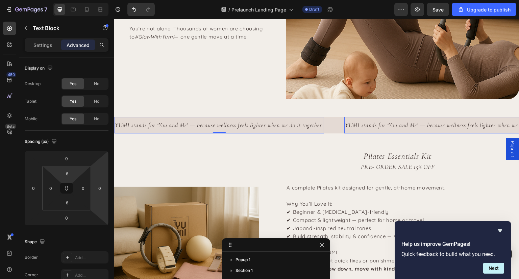
click at [43, 38] on div "Settings Advanced" at bounding box center [67, 45] width 84 height 14
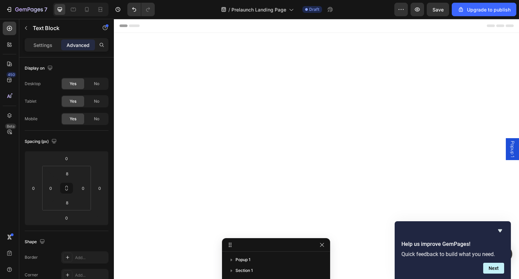
click at [51, 43] on p "Settings" at bounding box center [42, 45] width 19 height 7
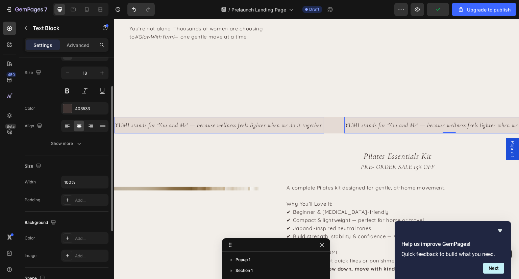
scroll to position [47, 0]
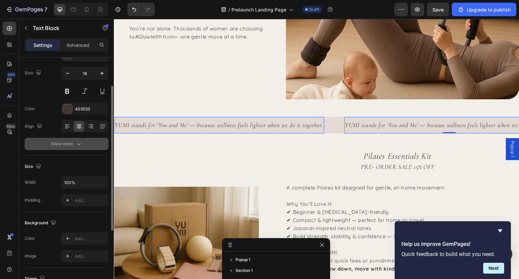
click at [76, 144] on icon "button" at bounding box center [79, 144] width 7 height 7
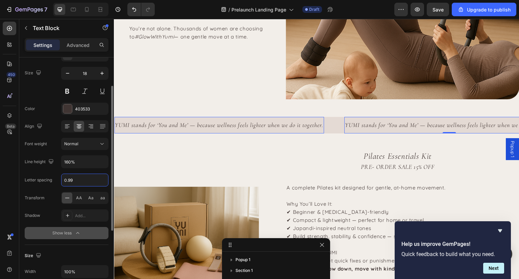
click at [73, 183] on input "0.99" at bounding box center [85, 180] width 47 height 12
type input "1.5"
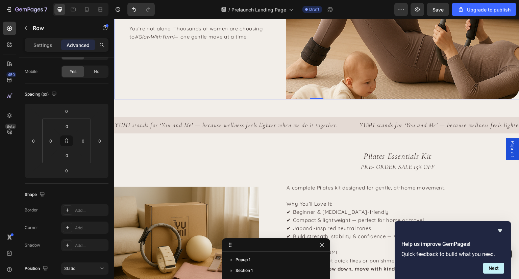
scroll to position [0, 0]
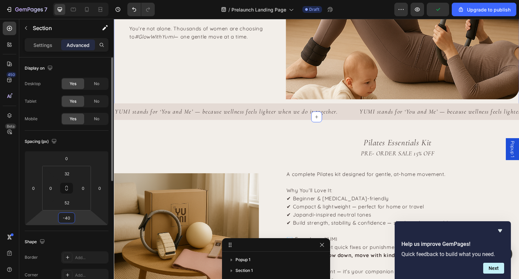
drag, startPoint x: 68, startPoint y: 211, endPoint x: 70, endPoint y: 217, distance: 7.1
click at [70, 0] on html "7 / Prelaunch Landing Page Draft Preview Upgrade to publish 450 Beta Sections(3…" at bounding box center [259, 0] width 519 height 0
type input "0"
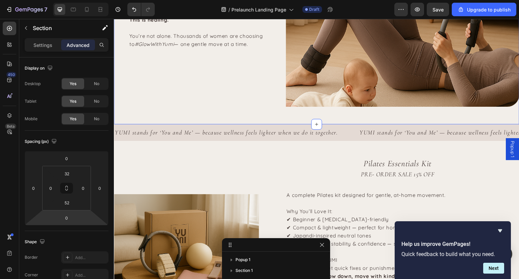
scroll to position [883, 0]
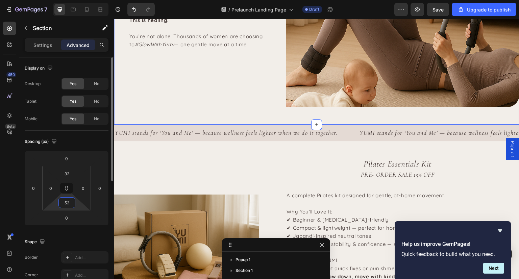
click at [69, 203] on input "52" at bounding box center [67, 203] width 14 height 10
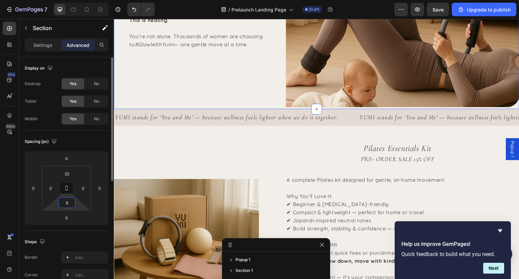
type input "60"
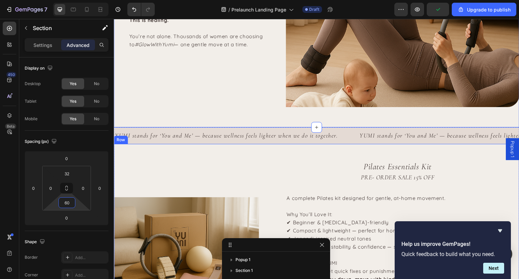
click at [323, 147] on div "Pilates Essentials Kit PRE- ORDER SALE 15% OFF Heading A complete Pilates kit d…" at bounding box center [317, 226] width 406 height 165
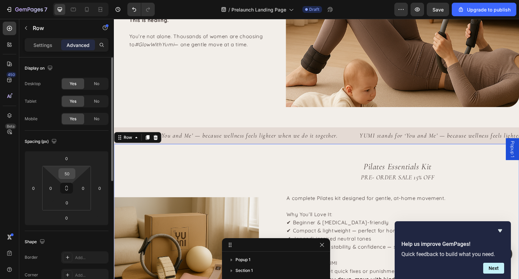
click at [66, 175] on input "50" at bounding box center [67, 174] width 14 height 10
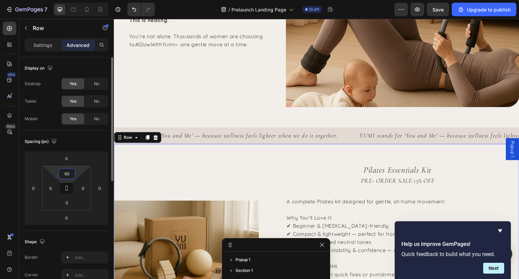
type input "60"
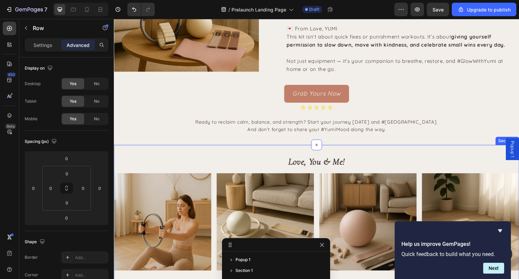
scroll to position [1124, 0]
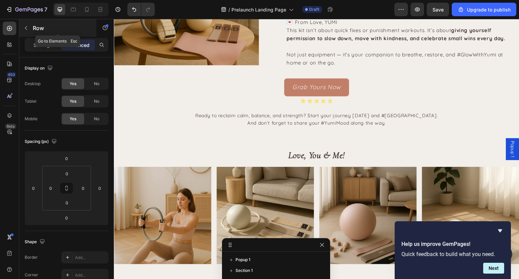
click at [26, 27] on icon "button" at bounding box center [25, 27] width 5 height 5
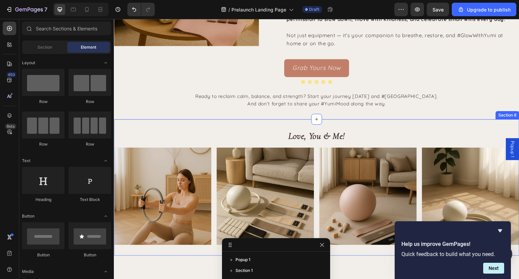
scroll to position [1142, 0]
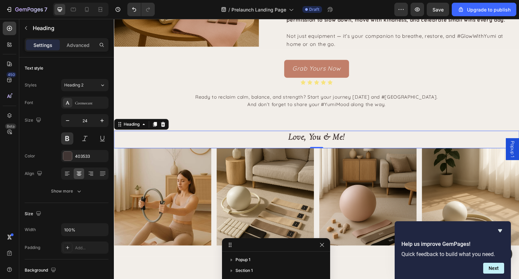
click at [316, 137] on strong "Love, You & Me!" at bounding box center [316, 136] width 57 height 11
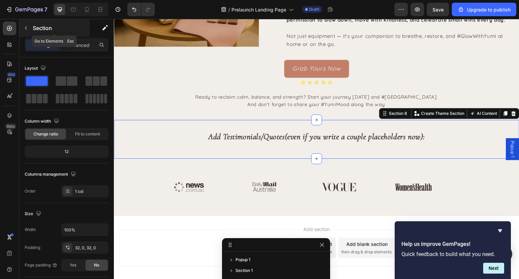
click at [25, 29] on icon "button" at bounding box center [25, 27] width 5 height 5
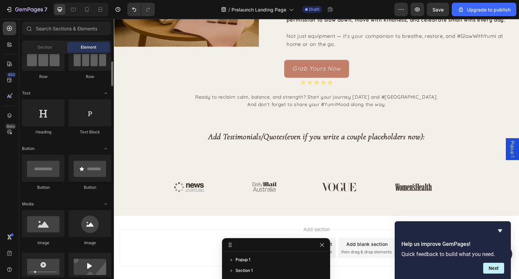
scroll to position [0, 0]
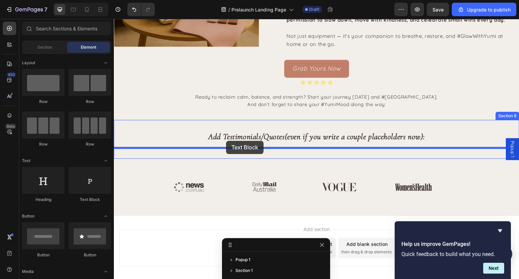
drag, startPoint x: 202, startPoint y: 206, endPoint x: 226, endPoint y: 140, distance: 69.9
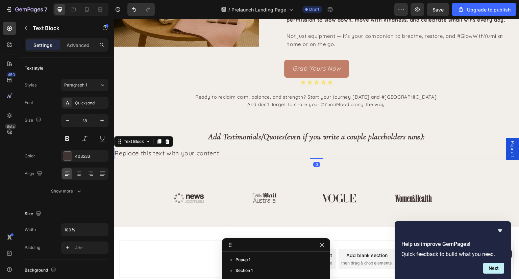
click at [223, 156] on div "Replace this text with your content" at bounding box center [317, 153] width 406 height 11
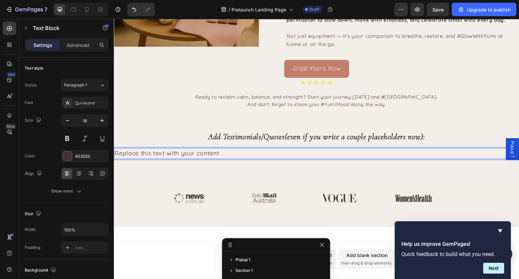
click at [223, 156] on p "Replace this text with your content" at bounding box center [317, 154] width 404 height 10
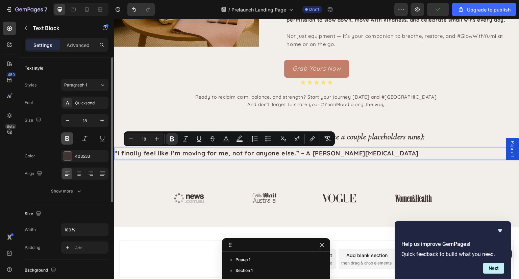
click at [69, 139] on button at bounding box center [67, 139] width 12 height 12
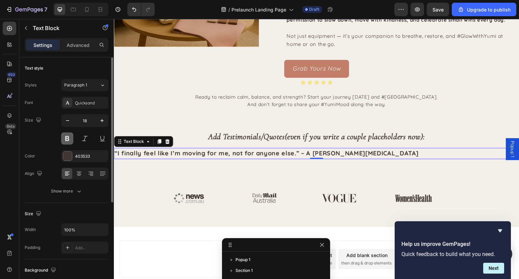
click at [69, 139] on button at bounding box center [67, 139] width 12 height 12
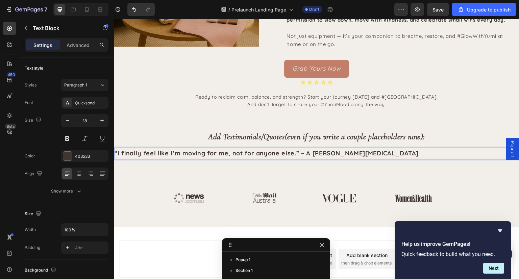
click at [134, 153] on strong "“I finally feel like I’m moving for me, not for anyone else.” – A [PERSON_NAME]…" at bounding box center [267, 153] width 304 height 8
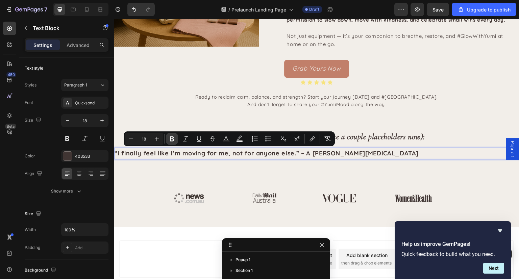
click at [173, 138] on icon "Editor contextual toolbar" at bounding box center [172, 139] width 4 height 5
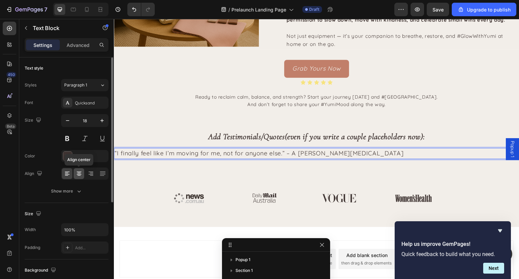
click at [79, 172] on icon at bounding box center [79, 173] width 7 height 7
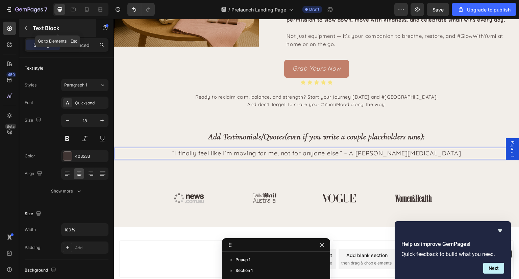
click at [24, 28] on icon "button" at bounding box center [25, 27] width 5 height 5
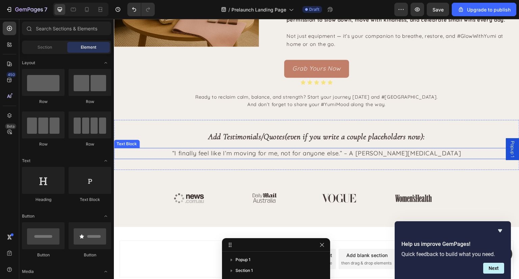
click at [433, 154] on p "“I finally feel like I’m moving for me, not for anyone else.” – A [PERSON_NAME]…" at bounding box center [317, 154] width 404 height 10
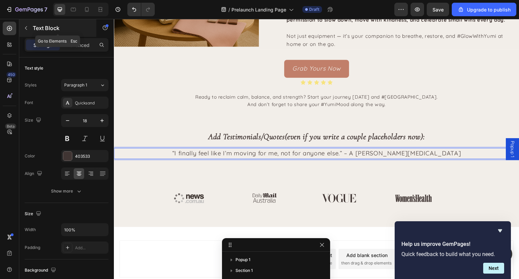
click at [27, 29] on icon "button" at bounding box center [25, 27] width 5 height 5
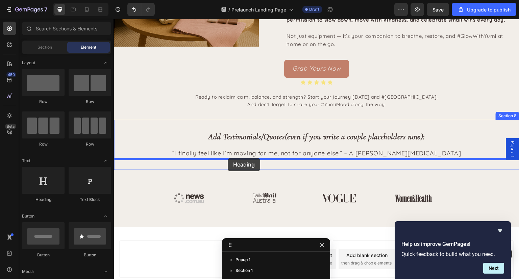
drag, startPoint x: 164, startPoint y: 202, endPoint x: 228, endPoint y: 158, distance: 77.8
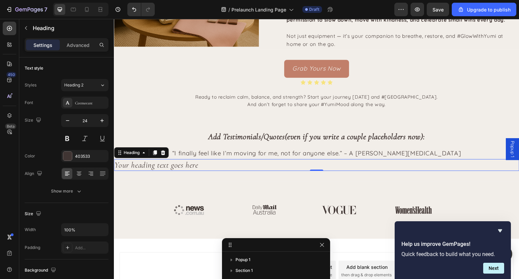
click at [243, 164] on h2 "Your heading text goes here" at bounding box center [317, 165] width 406 height 12
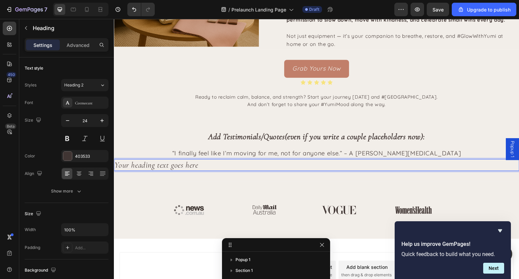
click at [243, 164] on p "Your heading text goes here" at bounding box center [317, 165] width 404 height 10
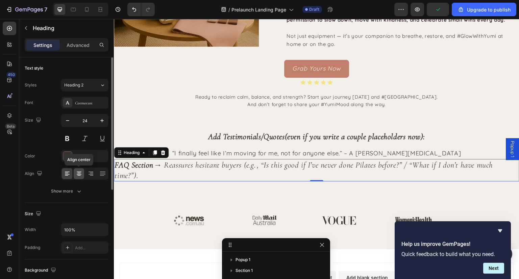
click at [77, 173] on icon at bounding box center [79, 173] width 7 height 7
click at [69, 119] on icon "button" at bounding box center [67, 120] width 7 height 7
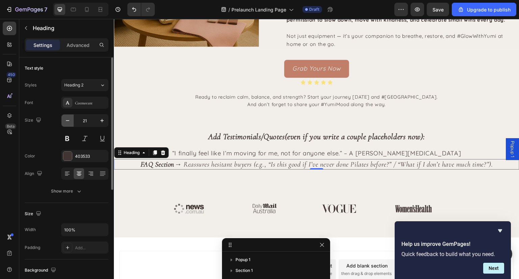
click at [69, 119] on icon "button" at bounding box center [67, 120] width 7 height 7
type input "20"
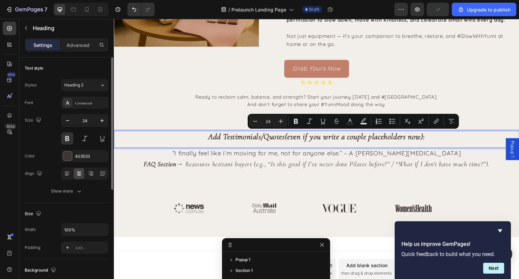
drag, startPoint x: 284, startPoint y: 139, endPoint x: 445, endPoint y: 134, distance: 161.0
click at [445, 134] on p "Add Testimonials/Quotes (even if you write a couple placeholders now):" at bounding box center [317, 136] width 404 height 10
click at [295, 122] on icon "Editor contextual toolbar" at bounding box center [296, 121] width 4 height 5
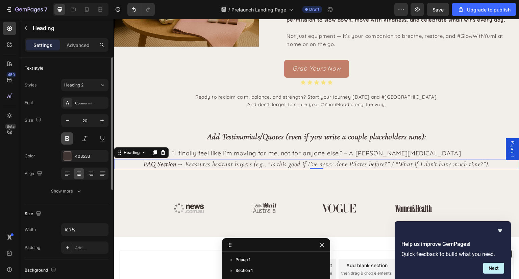
click at [65, 137] on button at bounding box center [67, 139] width 12 height 12
click at [102, 122] on icon "button" at bounding box center [101, 120] width 3 height 3
type input "21"
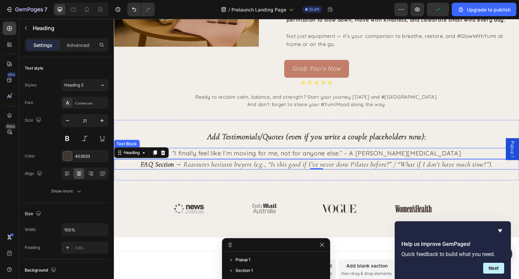
click at [282, 153] on p "“I finally feel like I’m moving for me, not for anyone else.” – A [PERSON_NAME]…" at bounding box center [317, 154] width 404 height 10
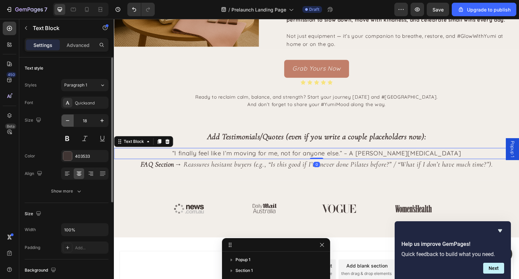
click at [64, 124] on button "button" at bounding box center [68, 121] width 12 height 12
click at [67, 123] on icon "button" at bounding box center [67, 120] width 7 height 7
type input "16"
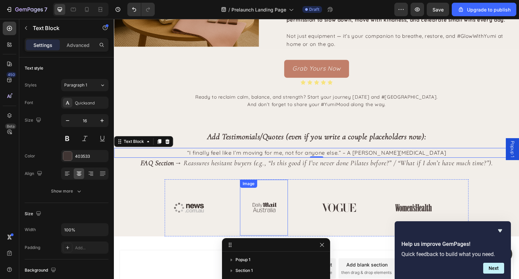
click at [267, 185] on div "Image" at bounding box center [264, 208] width 48 height 56
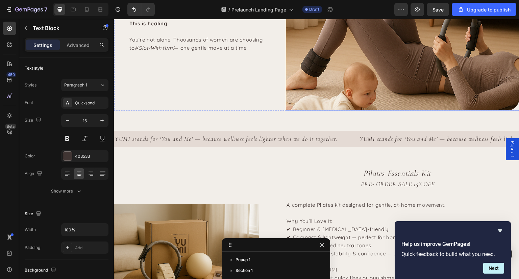
scroll to position [920, 0]
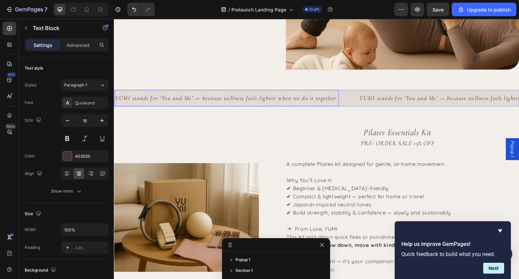
click at [298, 93] on p "YUMI stands for ‘You and Me’ — because wellness feels lighter when we do it tog…" at bounding box center [226, 98] width 223 height 10
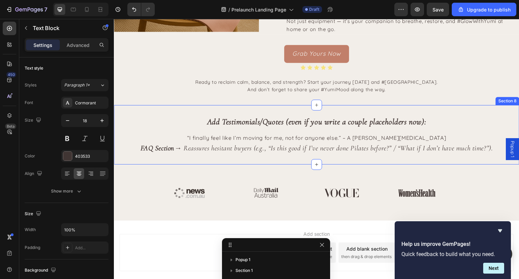
scroll to position [1158, 0]
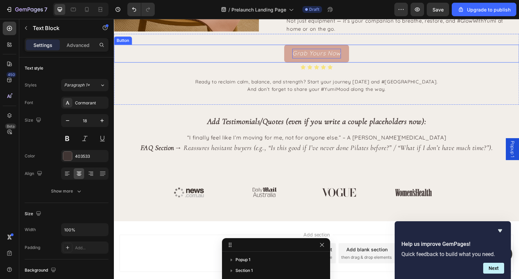
click at [320, 58] on p "Grab Yours Now" at bounding box center [316, 54] width 49 height 10
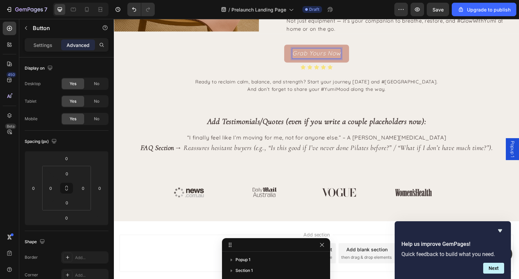
click at [317, 49] on icon "Grab Yours Now" at bounding box center [316, 53] width 49 height 8
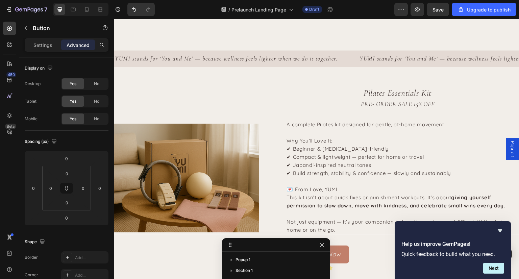
scroll to position [1050, 0]
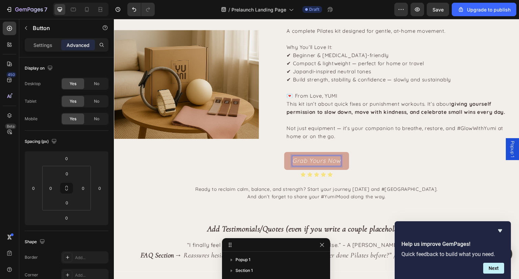
click at [314, 163] on icon "Grab Yours Now" at bounding box center [316, 161] width 49 height 8
click at [300, 152] on button "Claim" at bounding box center [316, 161] width 33 height 18
click at [292, 152] on button "Claim Your" at bounding box center [316, 161] width 49 height 18
click at [241, 156] on div "Claim Your Spark Button" at bounding box center [317, 161] width 406 height 18
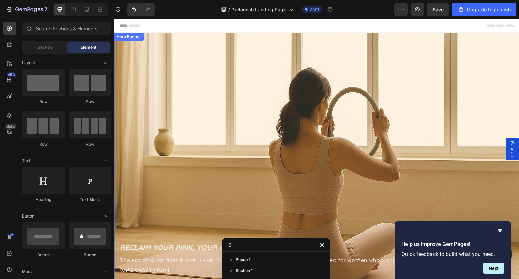
scroll to position [109, 0]
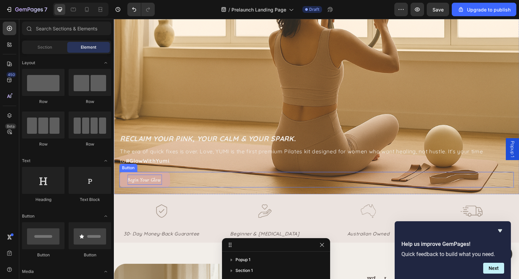
click at [145, 177] on strong "Begin Your Glow" at bounding box center [143, 180] width 33 height 6
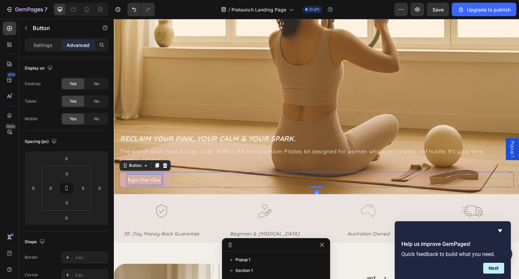
click at [145, 177] on strong "Begin Your Glow" at bounding box center [143, 180] width 33 height 6
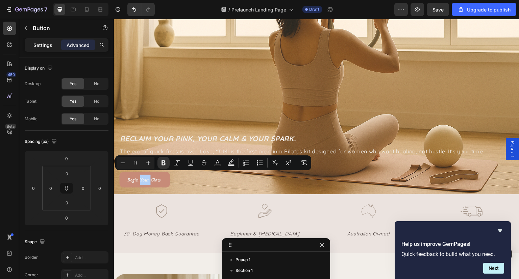
click at [43, 43] on p "Settings" at bounding box center [42, 45] width 19 height 7
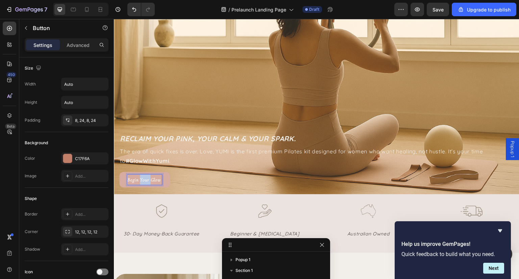
click at [146, 177] on strong "Begin Your Glow" at bounding box center [143, 180] width 33 height 6
click at [119, 172] on button "Shopt" at bounding box center [133, 180] width 29 height 16
click at [119, 172] on button "Shop" at bounding box center [132, 180] width 27 height 16
click at [119, 172] on button "SHOP" at bounding box center [135, 179] width 32 height 15
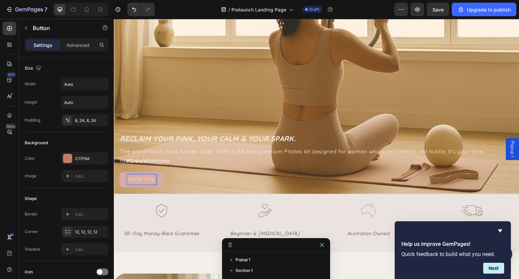
click at [119, 172] on button "SHOP THE" at bounding box center [141, 179] width 45 height 15
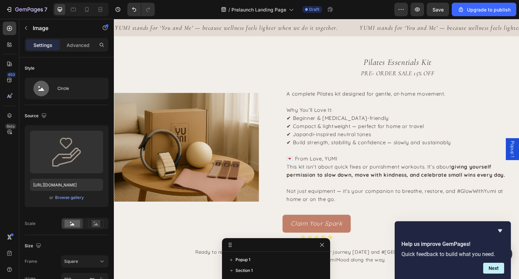
scroll to position [1049, 0]
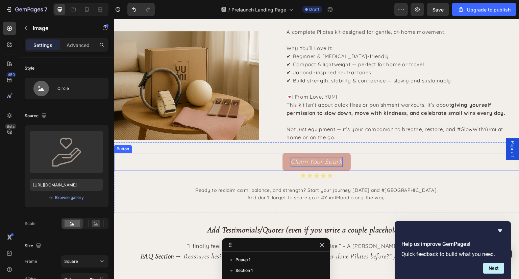
click at [291, 163] on icon "Claim Your Spark" at bounding box center [317, 162] width 52 height 8
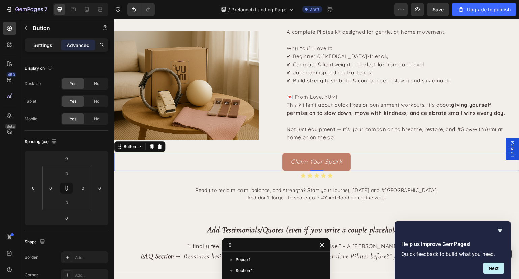
click at [50, 48] on div "Settings" at bounding box center [43, 45] width 34 height 11
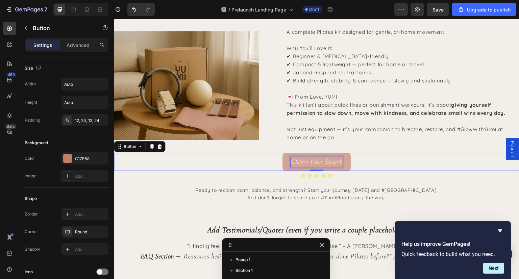
click at [305, 159] on icon "Claim Your Spark" at bounding box center [317, 162] width 52 height 8
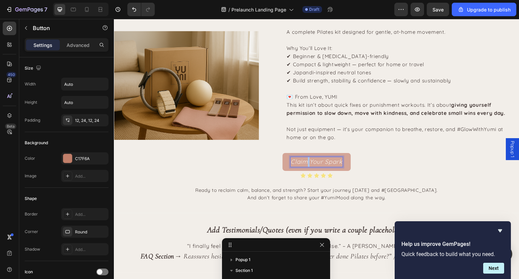
click at [305, 159] on icon "Claim Your Spark" at bounding box center [317, 162] width 52 height 8
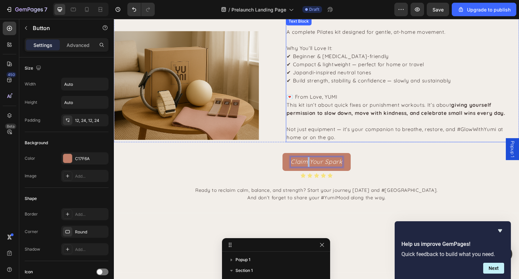
type input "16"
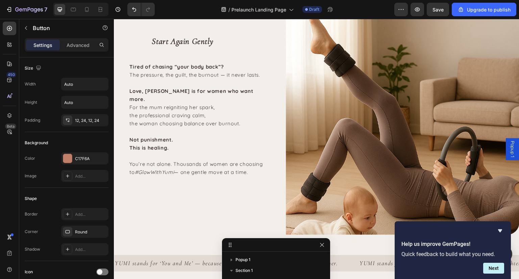
scroll to position [754, 0]
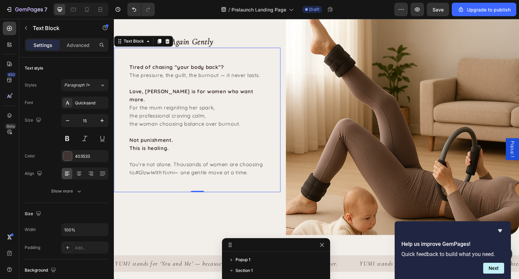
click at [133, 145] on strong "This is healing." at bounding box center [149, 148] width 40 height 6
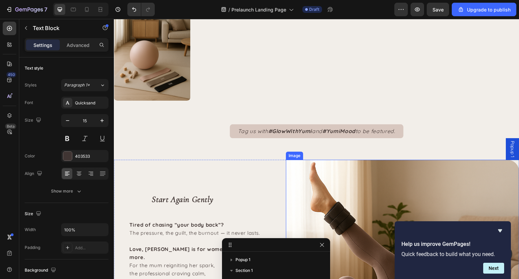
scroll to position [598, 0]
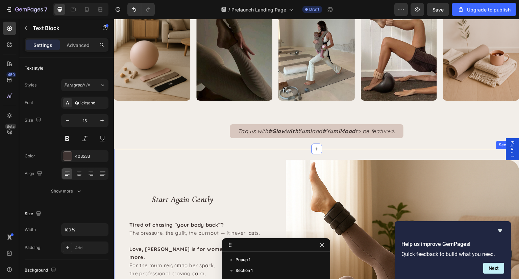
click at [191, 153] on div "Start Again Gently Heading Tired of chasing “your body back”? The pressure, the…" at bounding box center [317, 281] width 406 height 265
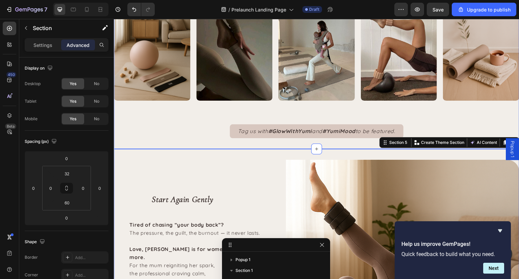
click at [174, 137] on div "What's Your #YumiMood? Share your rituals, your spark, your glow. Heading Image…" at bounding box center [317, 45] width 406 height 208
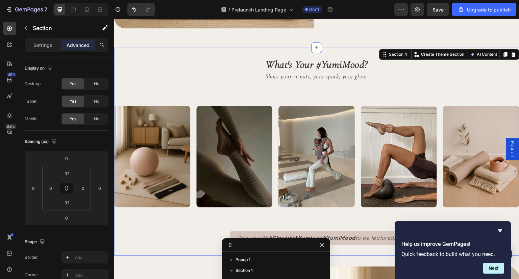
scroll to position [491, 0]
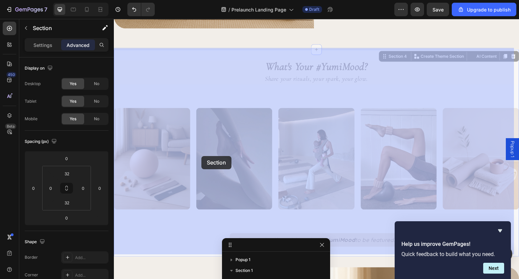
drag, startPoint x: 196, startPoint y: 50, endPoint x: 199, endPoint y: 145, distance: 95.0
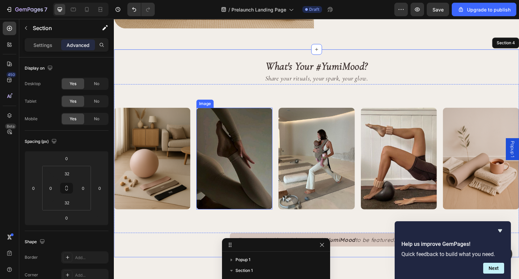
scroll to position [448, 0]
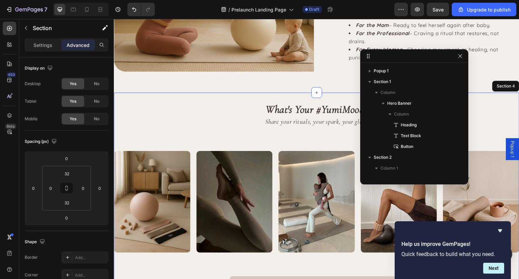
drag, startPoint x: 261, startPoint y: 248, endPoint x: 399, endPoint y: 55, distance: 237.1
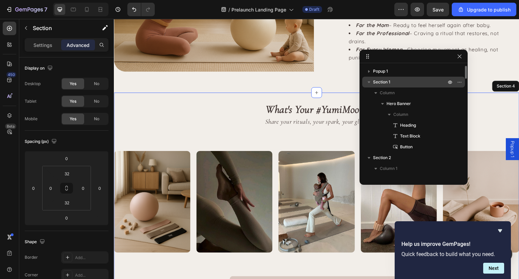
click at [369, 83] on icon "button" at bounding box center [369, 82] width 7 height 7
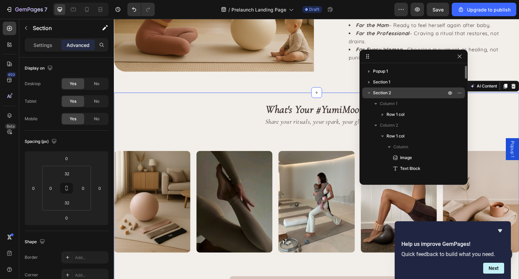
click at [370, 94] on icon "button" at bounding box center [369, 93] width 7 height 7
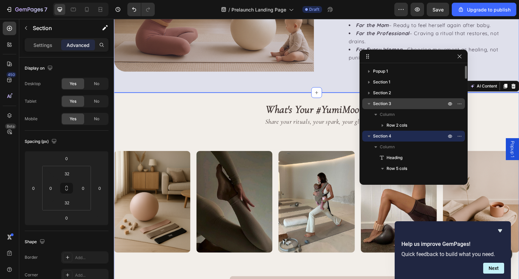
click at [370, 106] on icon "button" at bounding box center [369, 103] width 7 height 7
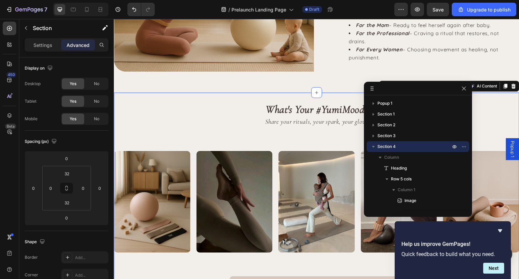
drag, startPoint x: 403, startPoint y: 57, endPoint x: 407, endPoint y: 90, distance: 33.0
click at [465, 148] on icon "button" at bounding box center [463, 146] width 5 height 5
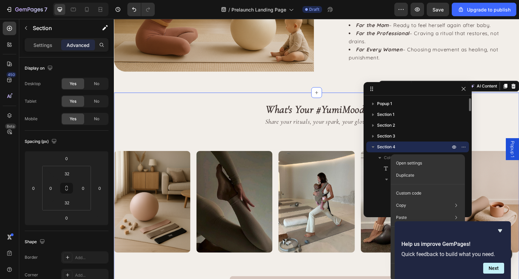
click at [425, 149] on p "Section 4" at bounding box center [414, 147] width 74 height 7
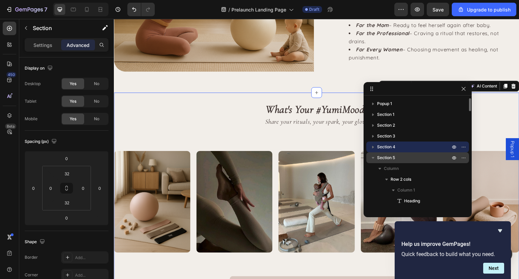
click at [372, 159] on icon "button" at bounding box center [373, 157] width 7 height 7
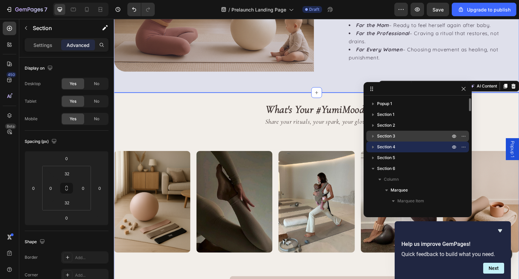
drag, startPoint x: 406, startPoint y: 147, endPoint x: 405, endPoint y: 135, distance: 12.6
click at [405, 135] on div "Popup 1 Add element here Section 1 Section 2 Section 3 Section 4 Section 5 Sect…" at bounding box center [418, 154] width 108 height 112
click at [465, 136] on icon "button" at bounding box center [465, 136] width 1 height 1
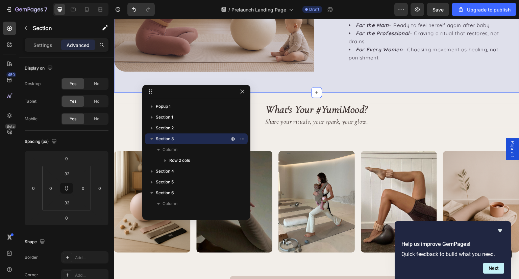
drag, startPoint x: 439, startPoint y: 92, endPoint x: 216, endPoint y: 95, distance: 223.4
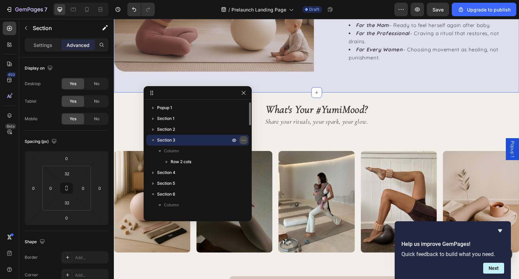
click at [244, 139] on icon "button" at bounding box center [243, 140] width 5 height 5
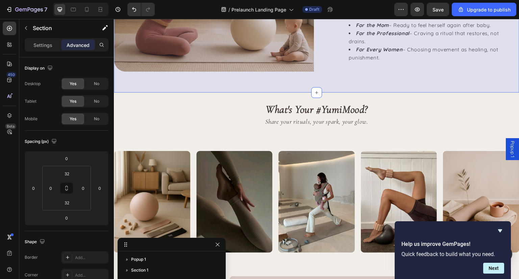
drag, startPoint x: 204, startPoint y: 95, endPoint x: 178, endPoint y: 258, distance: 165.3
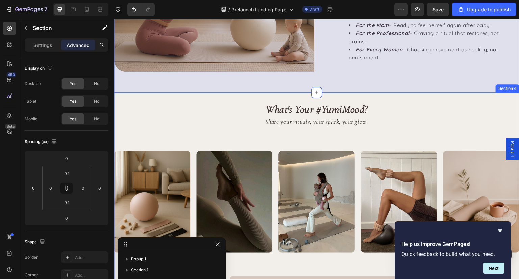
click at [203, 96] on div "What's Your #YumiMood? Share your rituals, your spark, your glow. Heading Image…" at bounding box center [317, 197] width 406 height 208
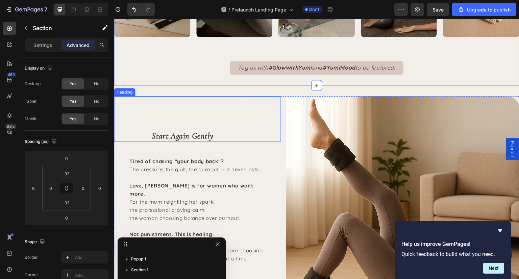
scroll to position [661, 0]
click at [259, 92] on div "Start Again Gently Heading Tired of chasing “your body back”? The pressure, the…" at bounding box center [317, 218] width 406 height 265
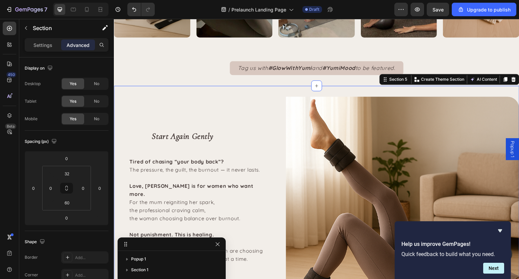
scroll to position [74, 0]
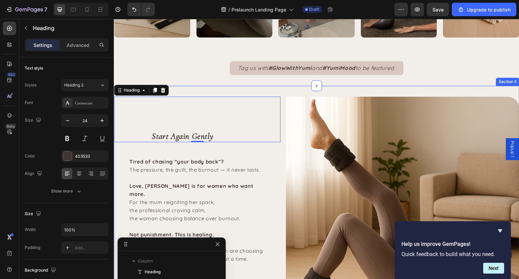
click at [263, 91] on div "Start Again Gently Heading 0 Tired of chasing “your body back”? The pressure, t…" at bounding box center [317, 218] width 406 height 265
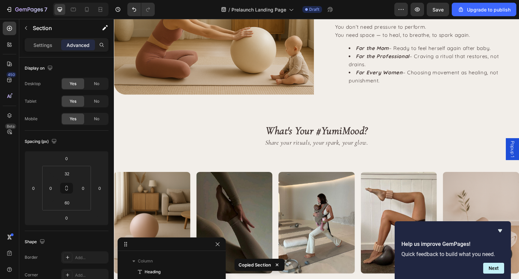
scroll to position [413, 0]
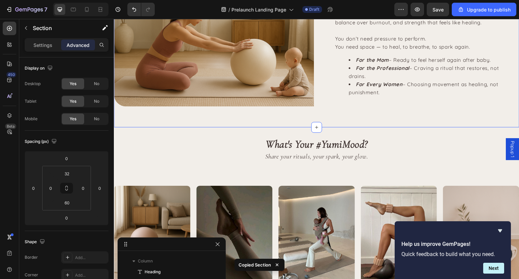
click at [256, 123] on div "Image Why Love, YUMI? Heading Not another 30-day challenge. Not a bounce back. …" at bounding box center [317, 31] width 406 height 192
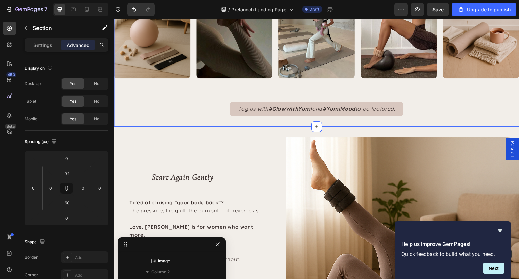
scroll to position [882, 0]
click at [249, 133] on div "Start Again Gently Heading Tired of chasing “your body back”? The pressure, the…" at bounding box center [317, 259] width 406 height 265
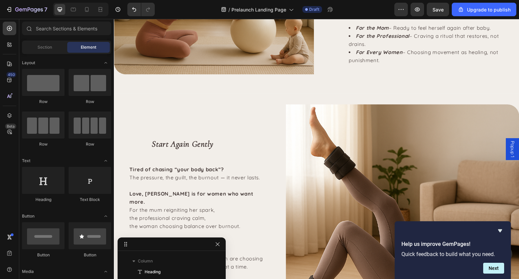
scroll to position [430, 0]
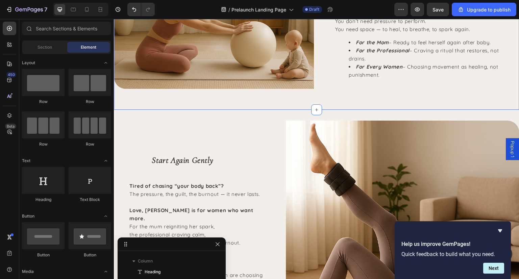
click at [255, 103] on div "Image Why Love, YUMI? Heading Not another 30-day challenge. Not a bounce back. …" at bounding box center [317, 14] width 406 height 192
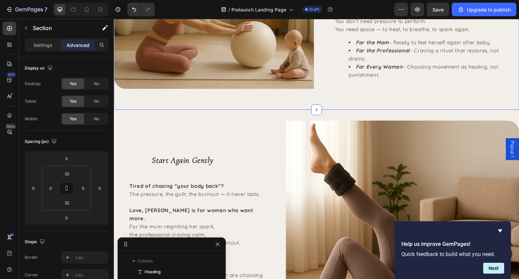
scroll to position [0, 0]
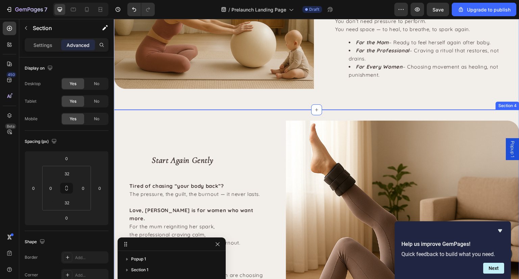
click at [197, 114] on div "Start Again Gently Heading Tired of chasing “your body back”? The pressure, the…" at bounding box center [317, 242] width 406 height 265
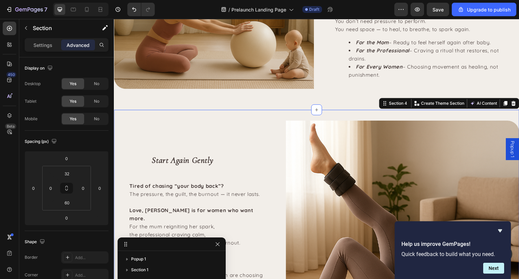
scroll to position [74, 0]
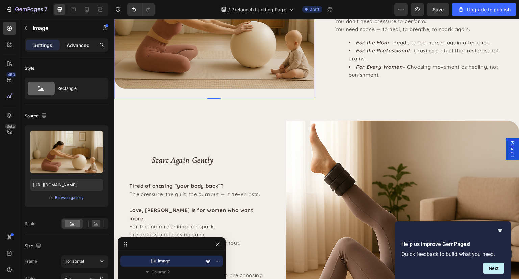
click at [75, 45] on p "Advanced" at bounding box center [78, 45] width 23 height 7
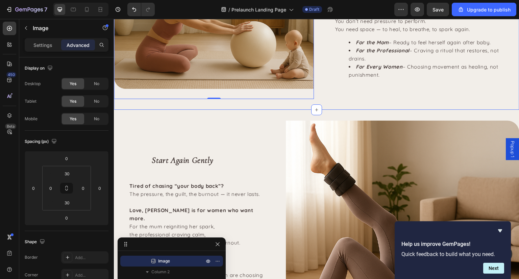
click at [330, 103] on div "Image 0 Why Love, [PERSON_NAME]? Heading Not another 30-day challenge. Not a bo…" at bounding box center [317, 14] width 406 height 192
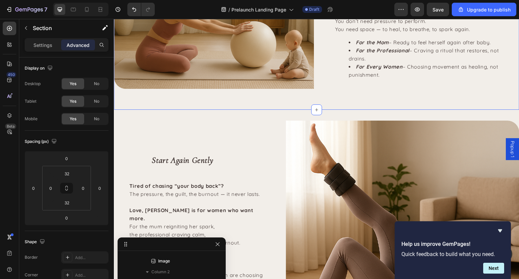
scroll to position [0, 0]
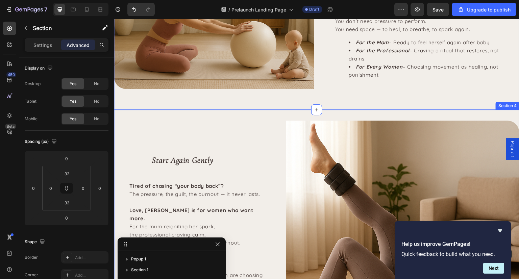
click at [265, 115] on div "Start Again Gently Heading Tired of chasing “your body back”? The pressure, the…" at bounding box center [317, 242] width 406 height 265
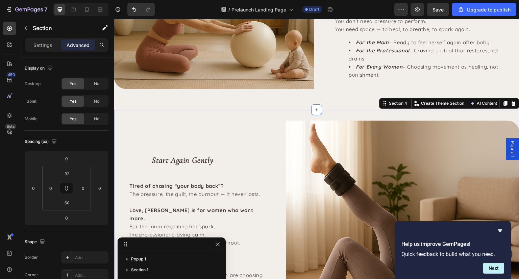
scroll to position [74, 0]
click at [255, 96] on div "Image" at bounding box center [214, 14] width 200 height 170
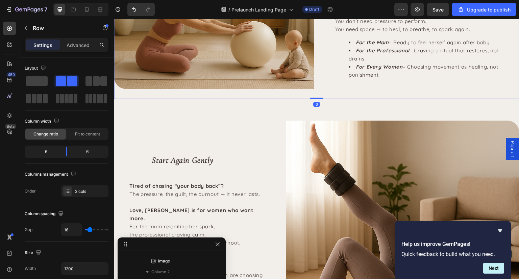
scroll to position [9, 0]
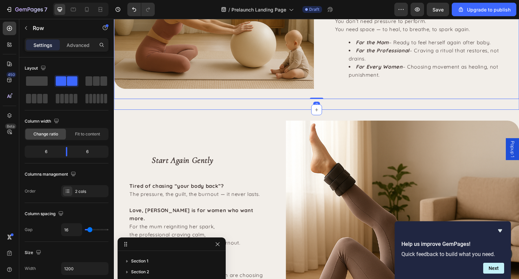
click at [492, 105] on div "Image Why Love, YUMI? Heading Not another 30-day challenge. Not a bounce back. …" at bounding box center [317, 14] width 406 height 192
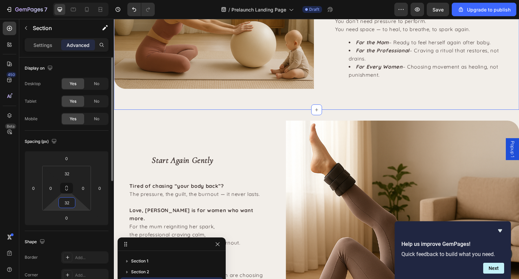
click at [67, 207] on input "32" at bounding box center [67, 203] width 14 height 10
type input "20"
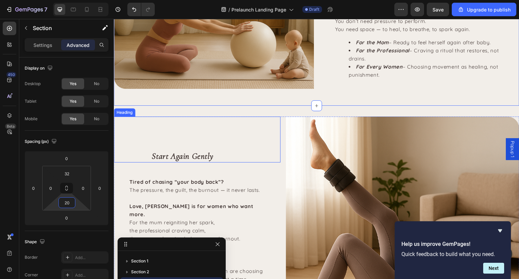
click at [209, 138] on div "Start Again Gently Heading" at bounding box center [197, 140] width 167 height 46
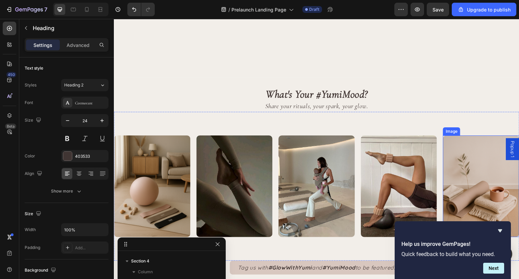
scroll to position [821, 0]
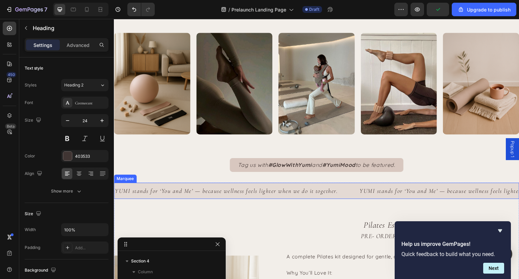
click at [350, 183] on div "YUMI stands for ‘You and Me’ — because wellness feels lighter when we do it tog…" at bounding box center [236, 191] width 245 height 17
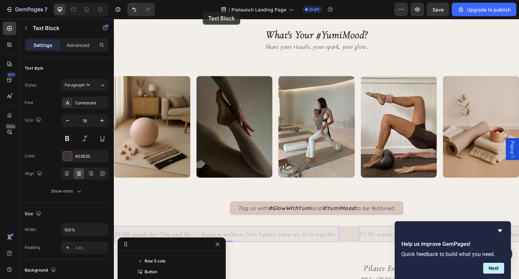
scroll to position [676, 0]
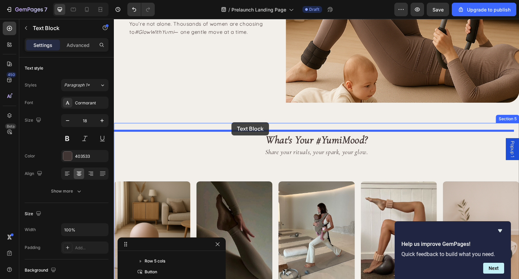
drag, startPoint x: 215, startPoint y: 193, endPoint x: 232, endPoint y: 122, distance: 72.6
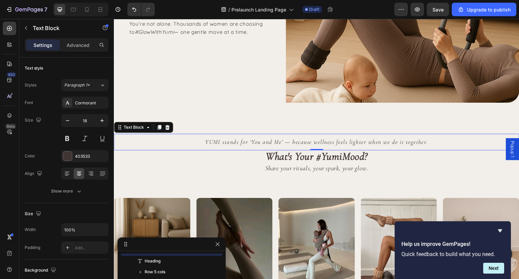
click at [194, 138] on p "YUMI stands for ‘You and Me’ — because wellness feels lighter when we do it tog…" at bounding box center [317, 142] width 404 height 10
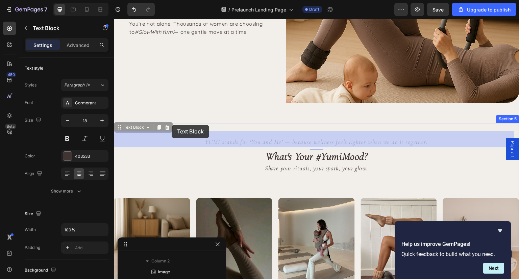
drag, startPoint x: 172, startPoint y: 140, endPoint x: 172, endPoint y: 125, distance: 14.6
click at [172, 125] on div "Header Start Again Gently Heading Tired of chasing “your body back”? The pressu…" at bounding box center [317, 79] width 406 height 1473
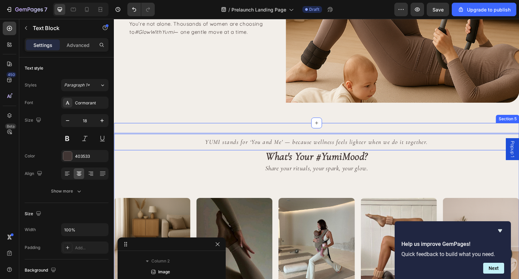
drag, startPoint x: 176, startPoint y: 140, endPoint x: 174, endPoint y: 122, distance: 18.0
click at [174, 123] on div "YUMI stands for ‘You and Me’ — because wellness feels lighter when we do it tog…" at bounding box center [317, 235] width 406 height 225
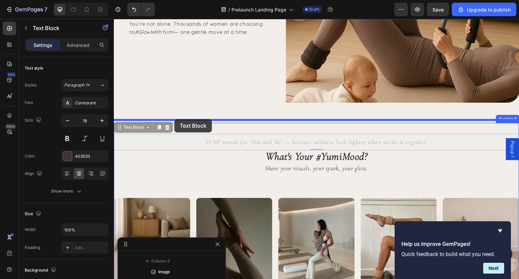
drag, startPoint x: 172, startPoint y: 139, endPoint x: 175, endPoint y: 119, distance: 19.4
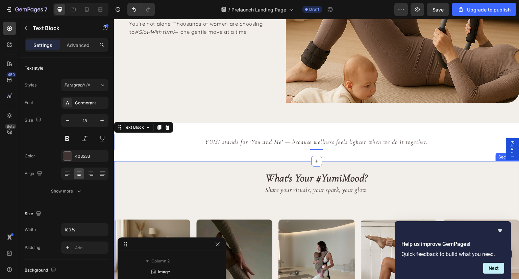
click at [179, 162] on div "What's Your #YumiMood? Share your rituals, your spark, your glow. Heading Image…" at bounding box center [317, 265] width 406 height 208
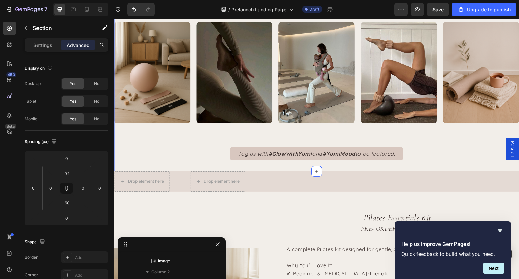
scroll to position [870, 0]
click at [185, 172] on div "Drop element here" at bounding box center [152, 182] width 76 height 20
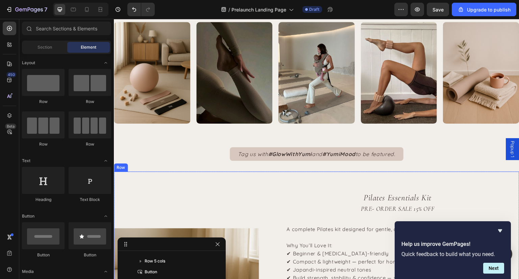
click at [203, 189] on div "Pilates Essentials Kit PRE- ORDER SALE 15% OFF Heading A complete Pilates kit d…" at bounding box center [317, 256] width 406 height 168
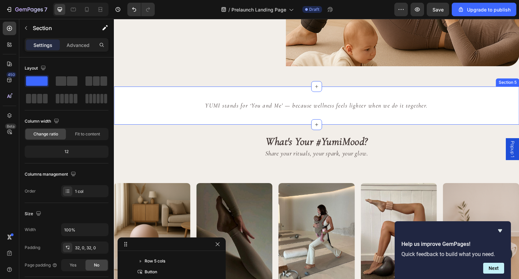
scroll to position [160, 0]
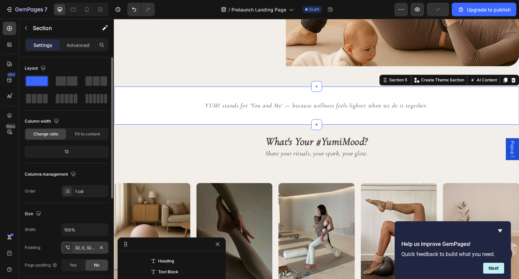
click at [89, 248] on div "32, 0, 32, 0" at bounding box center [85, 248] width 20 height 6
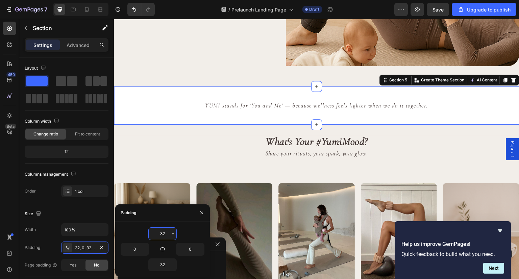
click at [160, 233] on input "32" at bounding box center [163, 234] width 28 height 12
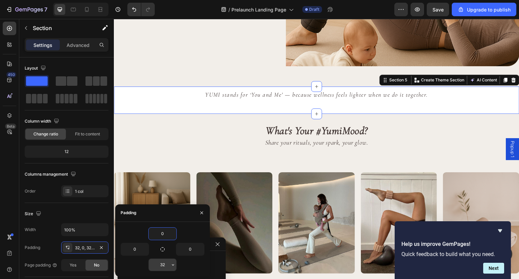
type input "0"
click at [166, 261] on input "32" at bounding box center [163, 265] width 28 height 12
type input "0"
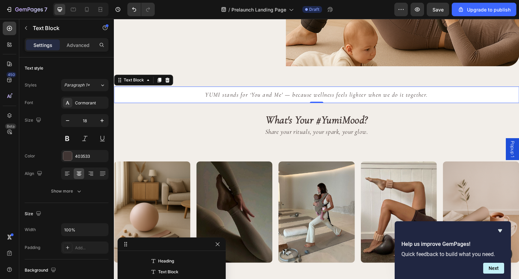
click at [158, 91] on p "YUMI stands for ‘You and Me’ — because wellness feels lighter when we do it tog…" at bounding box center [317, 95] width 404 height 10
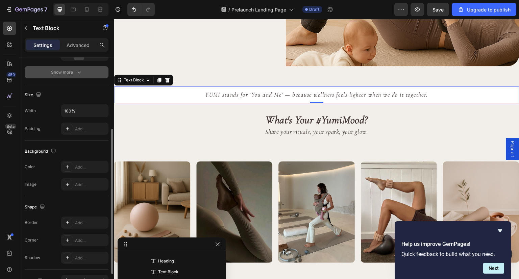
scroll to position [119, 0]
click at [88, 171] on div "Add..." at bounding box center [84, 167] width 47 height 12
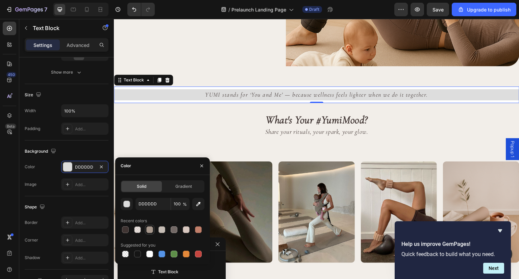
click at [150, 232] on div at bounding box center [149, 229] width 7 height 7
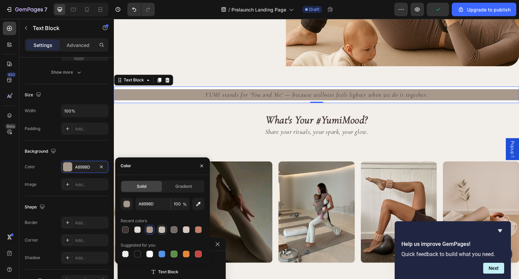
click at [162, 231] on div at bounding box center [162, 229] width 7 height 7
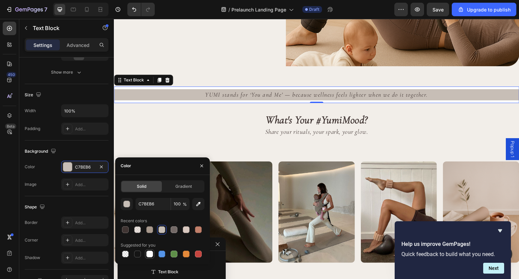
click at [150, 254] on div at bounding box center [149, 254] width 7 height 7
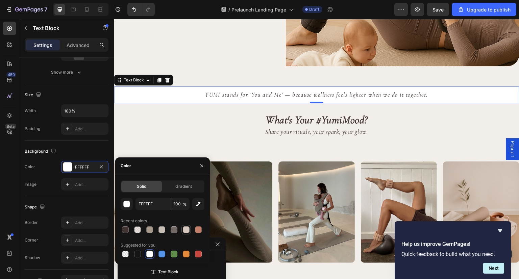
click at [188, 229] on div at bounding box center [186, 229] width 7 height 7
type input "D8C7BF"
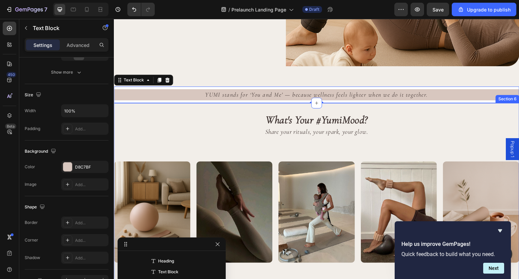
click at [169, 109] on div "What's Your #YumiMood? Share your rituals, your spark, your glow. Heading Image…" at bounding box center [317, 207] width 406 height 208
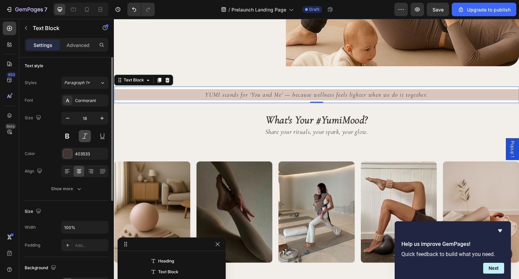
scroll to position [0, 0]
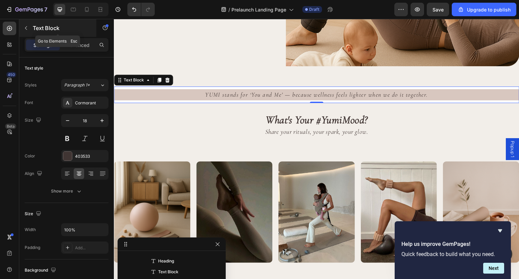
click at [26, 28] on icon "button" at bounding box center [25, 27] width 5 height 5
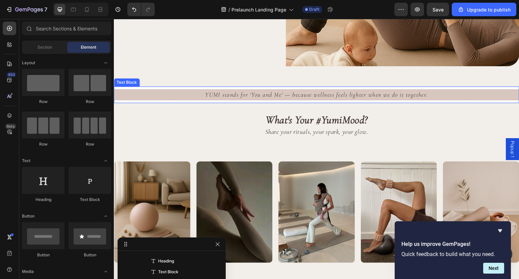
click at [167, 87] on div "YUMI stands for ‘You and Me’ — because wellness feels lighter when we do it tog…" at bounding box center [317, 95] width 406 height 17
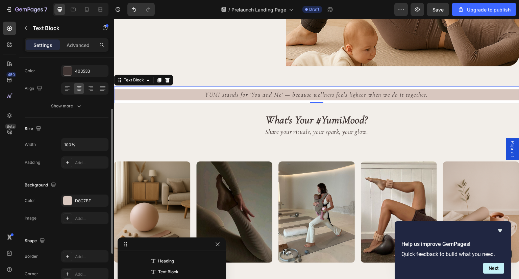
scroll to position [85, 0]
click at [196, 94] on p "YUMI stands for ‘You and Me’ — because wellness feels lighter when we do it tog…" at bounding box center [317, 95] width 404 height 10
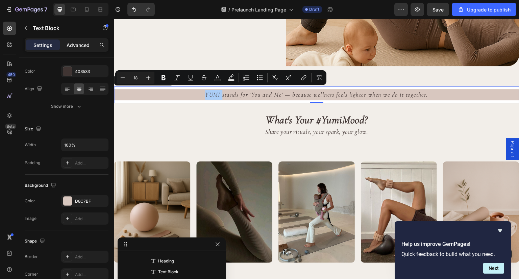
click at [77, 43] on p "Advanced" at bounding box center [78, 45] width 23 height 7
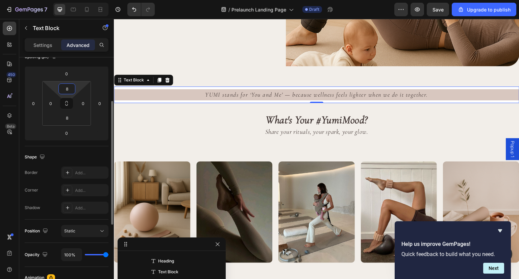
click at [65, 86] on input "8" at bounding box center [67, 89] width 14 height 10
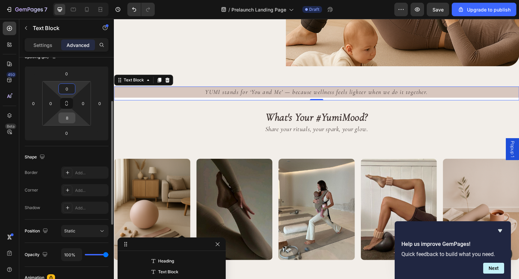
type input "0"
click at [67, 115] on input "8" at bounding box center [67, 118] width 14 height 10
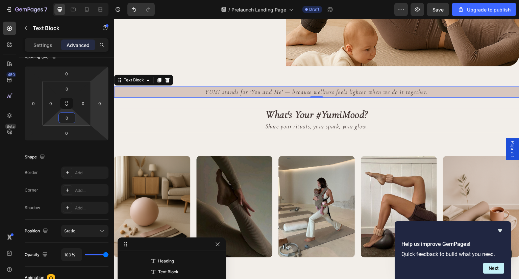
type input "0"
click at [222, 89] on p "YUMI stands for ‘You and Me’ — because wellness feels lighter when we do it tog…" at bounding box center [317, 92] width 404 height 10
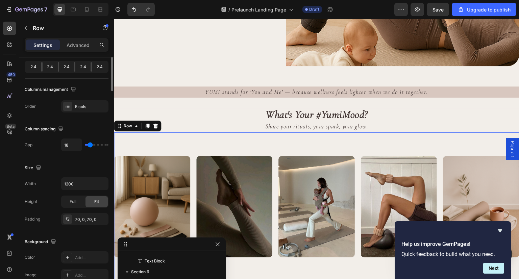
scroll to position [0, 0]
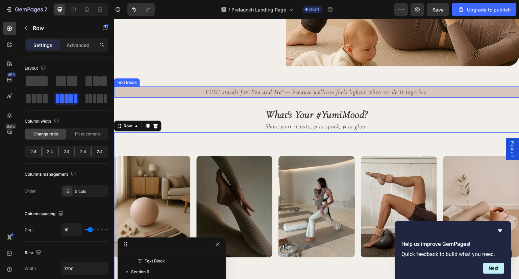
click at [192, 92] on p "YUMI stands for ‘You and Me’ — because wellness feels lighter when we do it tog…" at bounding box center [317, 92] width 404 height 10
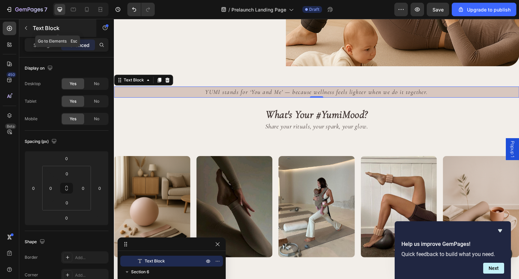
click at [25, 26] on icon "button" at bounding box center [25, 27] width 5 height 5
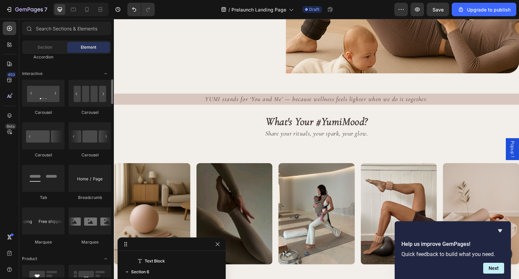
scroll to position [666, 0]
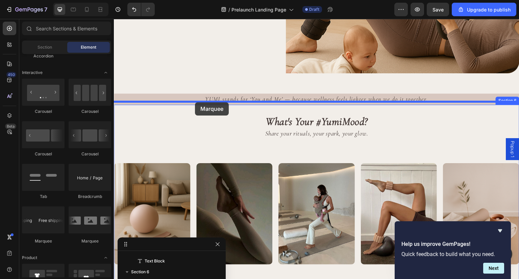
drag, startPoint x: 158, startPoint y: 241, endPoint x: 195, endPoint y: 103, distance: 143.2
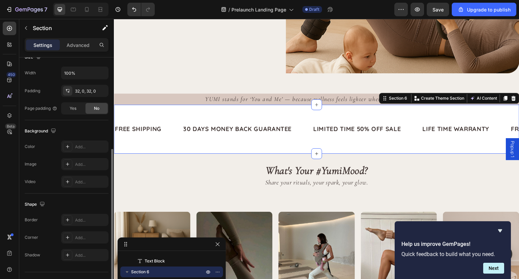
scroll to position [157, 0]
click at [81, 146] on div "Add..." at bounding box center [91, 147] width 32 height 6
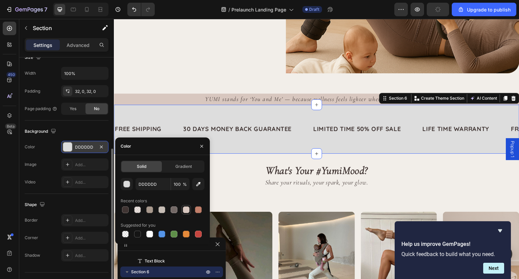
click at [189, 210] on div at bounding box center [186, 210] width 7 height 7
type input "D8C7BF"
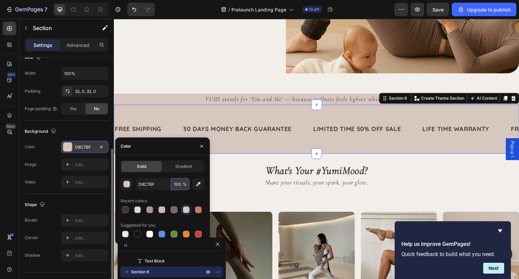
click at [177, 187] on input "100" at bounding box center [180, 184] width 19 height 12
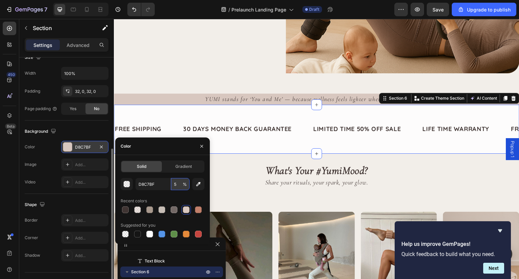
type input "50"
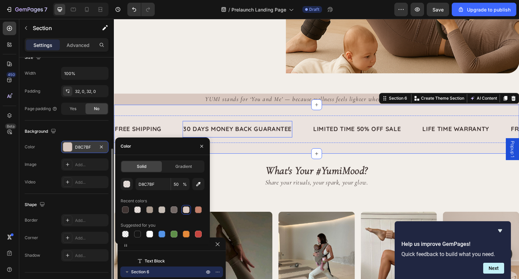
click at [227, 128] on div "30 DAYS MONEY BACK GUARANTEE" at bounding box center [238, 129] width 110 height 11
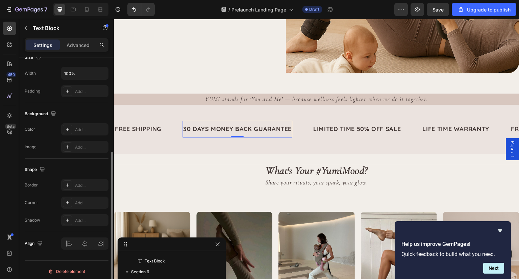
scroll to position [0, 0]
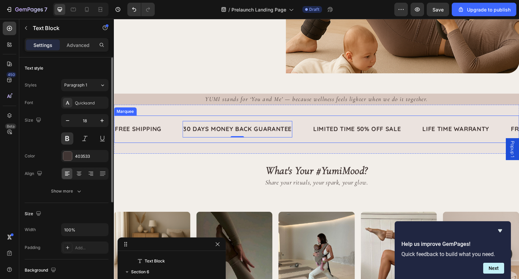
click at [169, 116] on div "FREE SHIPPING Text Block 30 DAYS MONEY BACK GUARANTEE Text Block 0 LIMITED TIME…" at bounding box center [317, 129] width 406 height 27
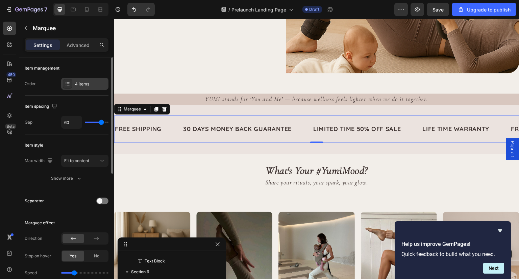
click at [92, 82] on div "4 items" at bounding box center [91, 84] width 32 height 6
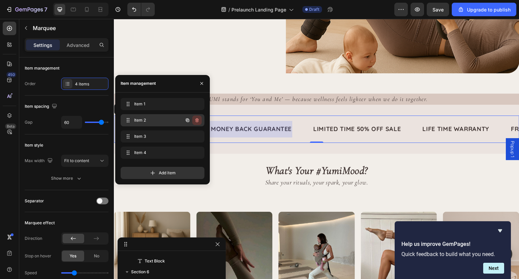
click at [199, 118] on icon "button" at bounding box center [196, 120] width 5 height 5
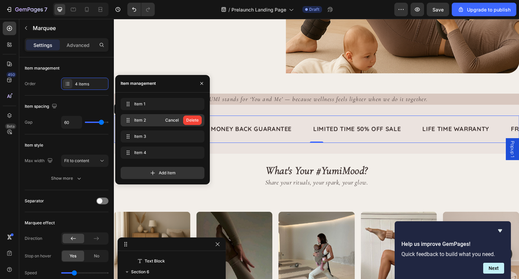
click at [199, 118] on div "Delete" at bounding box center [192, 120] width 13 height 6
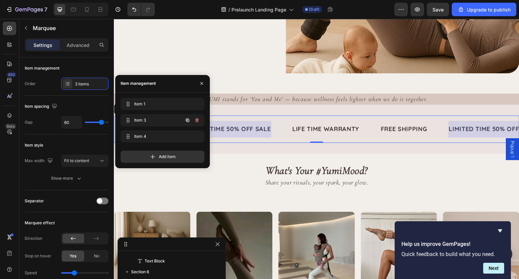
click at [199, 118] on icon "button" at bounding box center [196, 120] width 5 height 5
click at [199, 118] on div "Delete" at bounding box center [192, 120] width 13 height 6
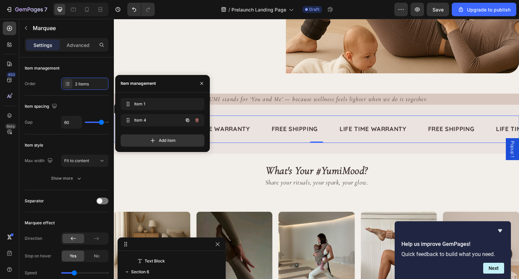
click at [199, 118] on icon "button" at bounding box center [196, 120] width 5 height 5
click at [199, 118] on div "Delete" at bounding box center [192, 120] width 13 height 6
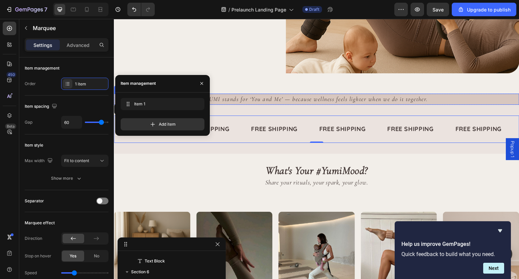
click at [240, 98] on p "YUMI stands for ‘You and Me’ — because wellness feels lighter when we do it tog…" at bounding box center [317, 99] width 404 height 10
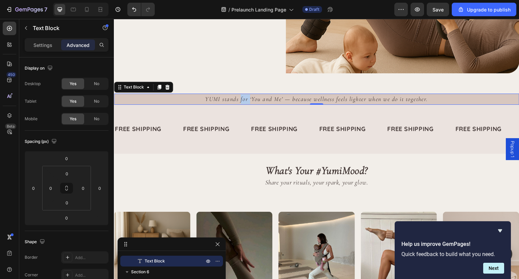
click at [240, 98] on p "YUMI stands for ‘You and Me’ — because wellness feels lighter when we do it tog…" at bounding box center [317, 99] width 404 height 10
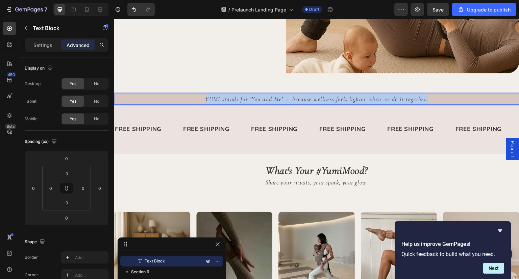
click at [240, 98] on p "YUMI stands for ‘You and Me’ — because wellness feels lighter when we do it tog…" at bounding box center [317, 99] width 404 height 10
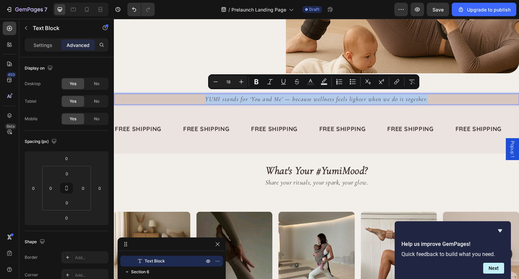
copy p "YUMI stands for ‘You and Me’ — because wellness feels lighter when we do it tog…"
click at [209, 134] on div "FREE SHIPPING Text Block" at bounding box center [207, 129] width 48 height 17
click at [202, 125] on div "FREE SHIPPING" at bounding box center [207, 129] width 48 height 11
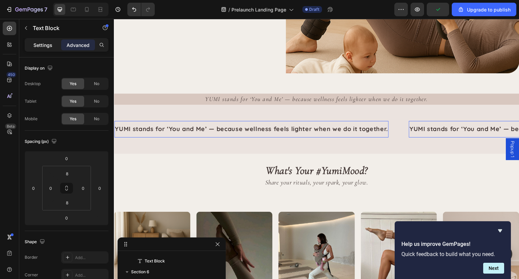
click at [42, 46] on p "Settings" at bounding box center [42, 45] width 19 height 7
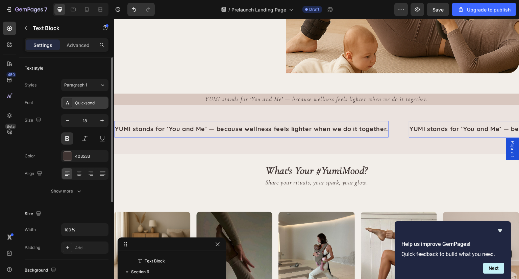
click at [77, 104] on div "Quicksand" at bounding box center [91, 103] width 32 height 6
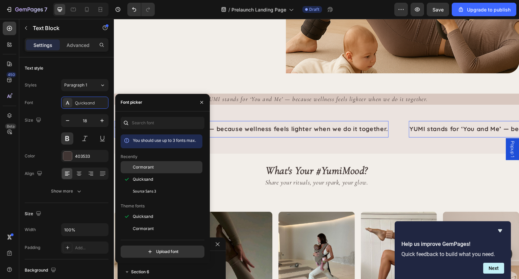
click at [131, 172] on div at bounding box center [127, 167] width 12 height 12
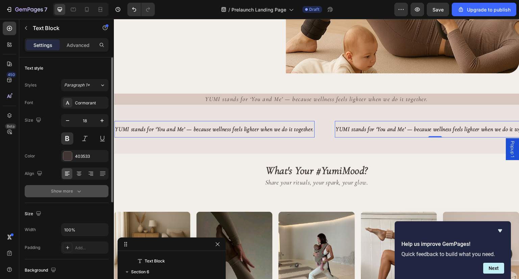
click at [79, 192] on icon "button" at bounding box center [79, 191] width 7 height 7
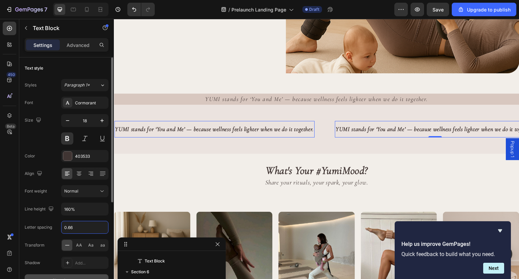
click at [77, 228] on input "0.66" at bounding box center [85, 227] width 47 height 12
type input "1.2"
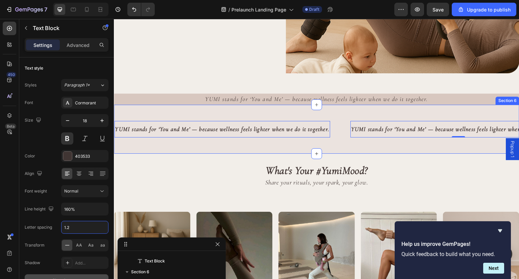
click at [218, 111] on div "YUMI stands for ‘You and Me’ — because wellness feels lighter when we do it tog…" at bounding box center [317, 129] width 406 height 49
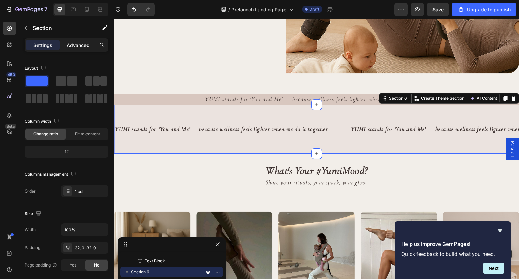
click at [86, 44] on p "Advanced" at bounding box center [78, 45] width 23 height 7
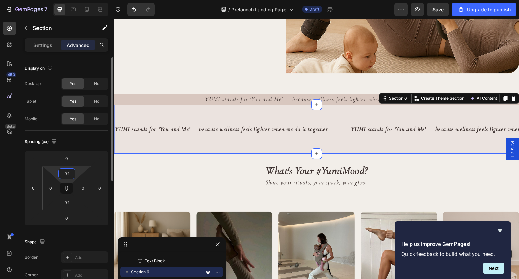
click at [71, 173] on input "32" at bounding box center [67, 174] width 14 height 10
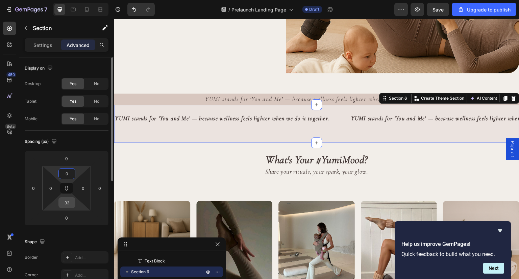
type input "0"
click at [69, 207] on input "32" at bounding box center [67, 203] width 14 height 10
type input "0"
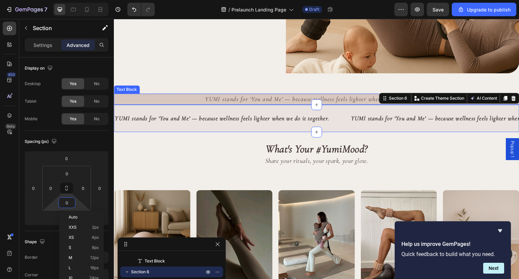
click at [191, 99] on p "YUMI stands for ‘You and Me’ — because wellness feels lighter when we do it tog…" at bounding box center [317, 99] width 404 height 10
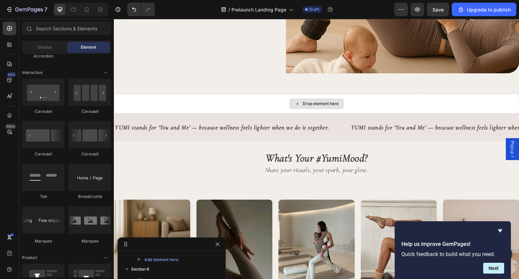
click at [191, 99] on div "Drop element here" at bounding box center [317, 104] width 406 height 20
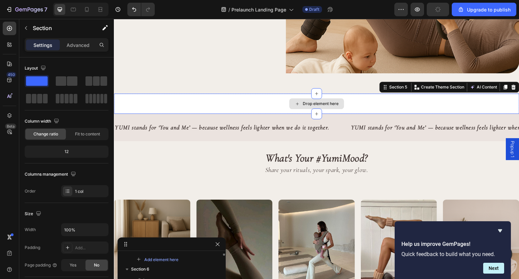
scroll to position [160, 0]
